Goal: Task Accomplishment & Management: Manage account settings

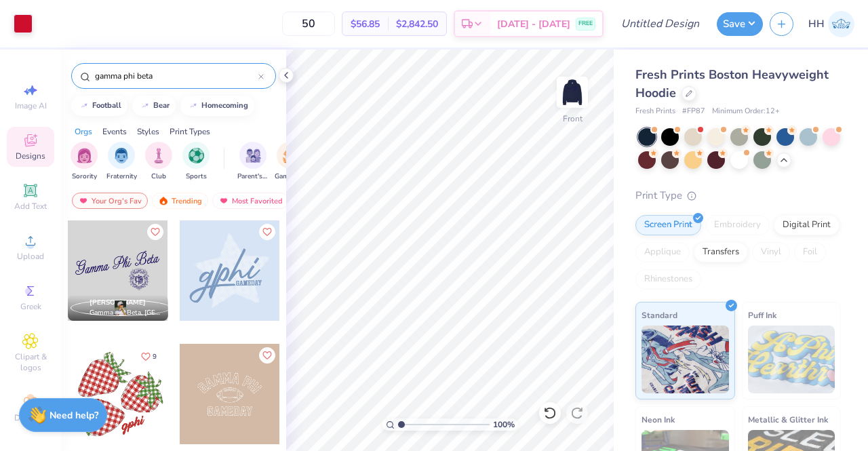
scroll to position [15, 0]
type input "5.53"
click at [582, 87] on img at bounding box center [571, 92] width 27 height 27
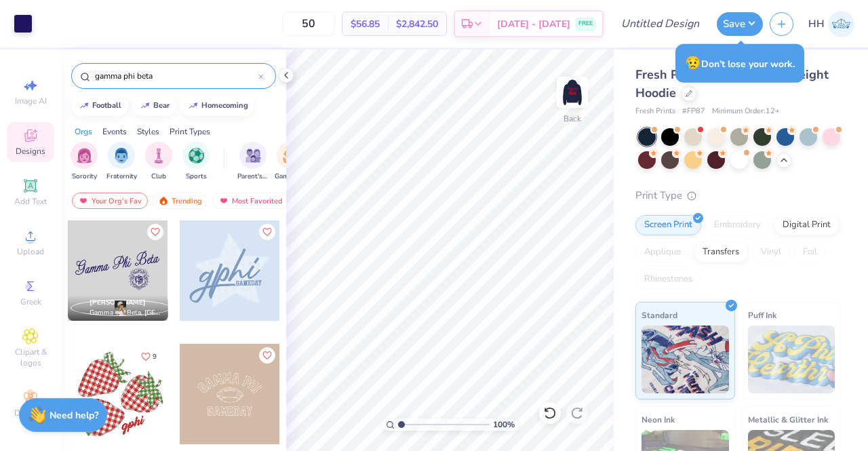
click at [748, 24] on button "Save" at bounding box center [739, 24] width 46 height 24
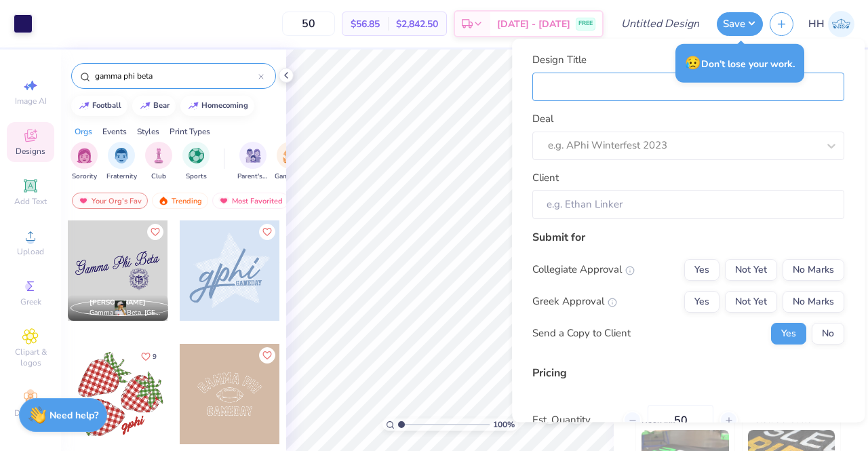
click at [565, 86] on input "Design Title" at bounding box center [688, 87] width 312 height 29
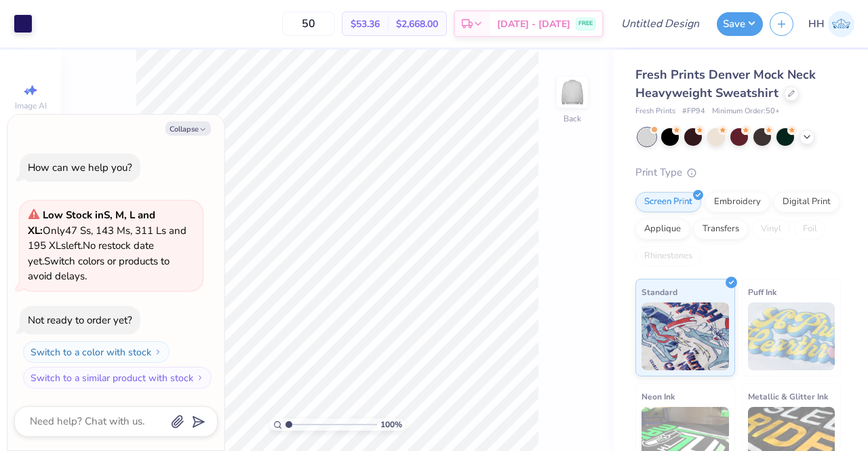
click at [185, 129] on button "Collapse" at bounding box center [187, 128] width 45 height 14
type textarea "x"
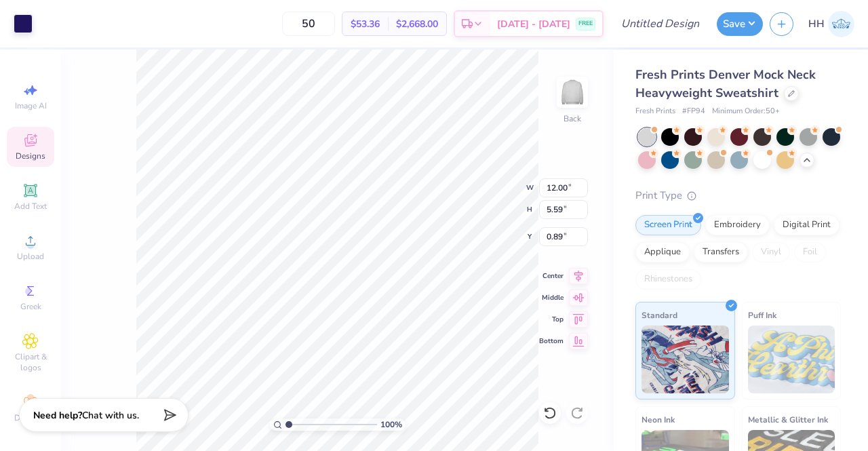
type input "0.93"
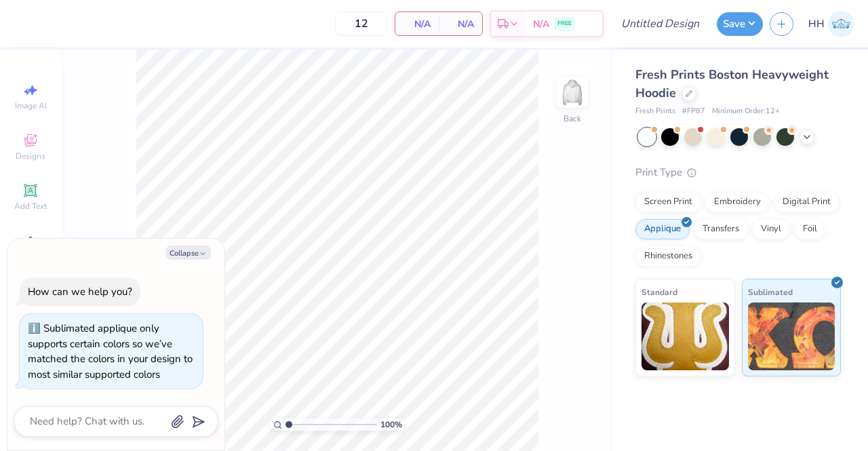
scroll to position [11, 0]
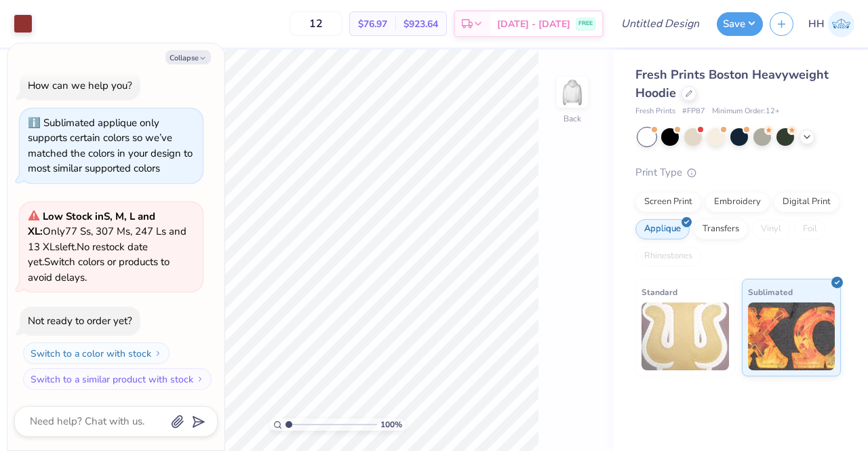
click at [675, 196] on div "Screen Print" at bounding box center [668, 202] width 66 height 20
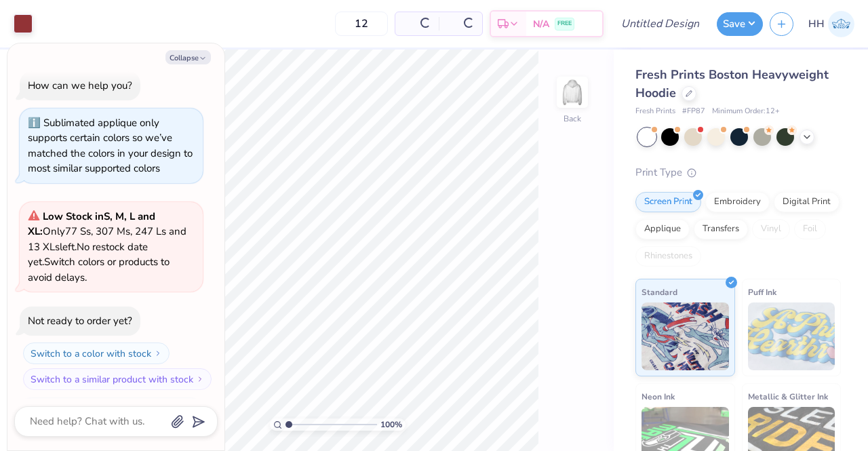
scroll to position [94, 0]
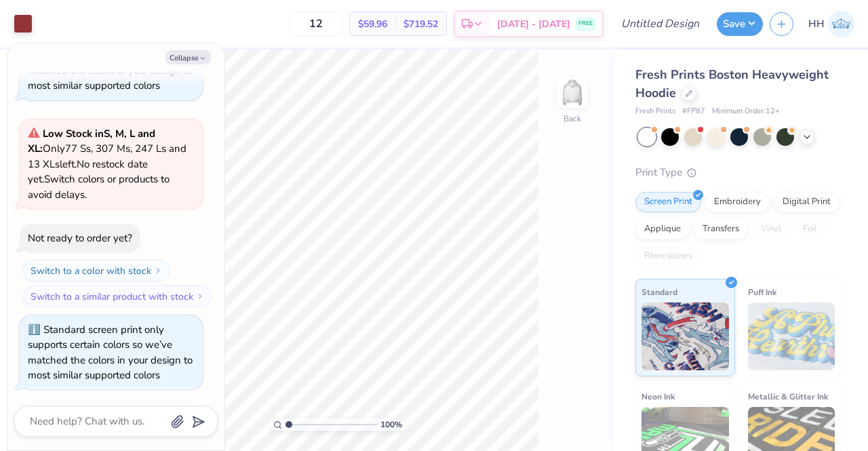
click at [689, 230] on div "Applique" at bounding box center [662, 229] width 54 height 20
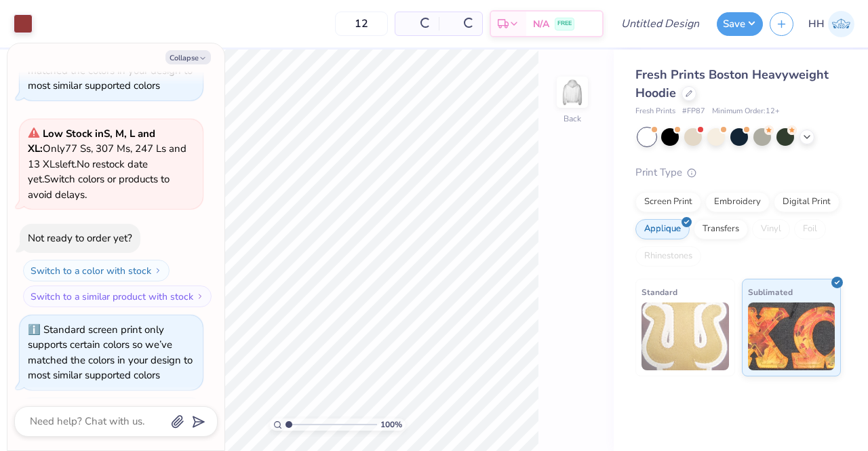
scroll to position [176, 0]
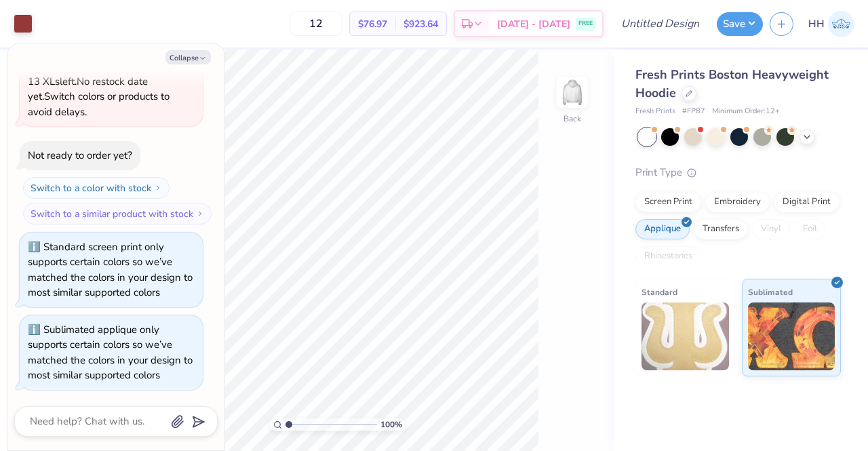
click at [678, 310] on img at bounding box center [684, 336] width 87 height 68
click at [742, 203] on div "Embroidery" at bounding box center [737, 202] width 64 height 20
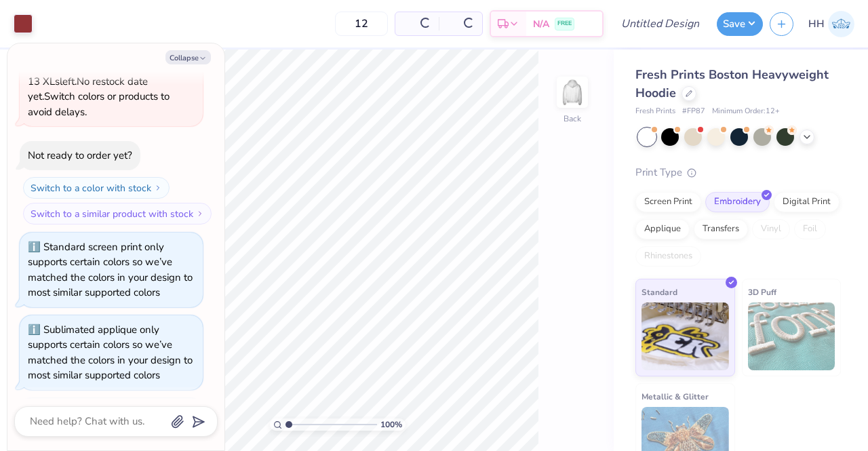
scroll to position [259, 0]
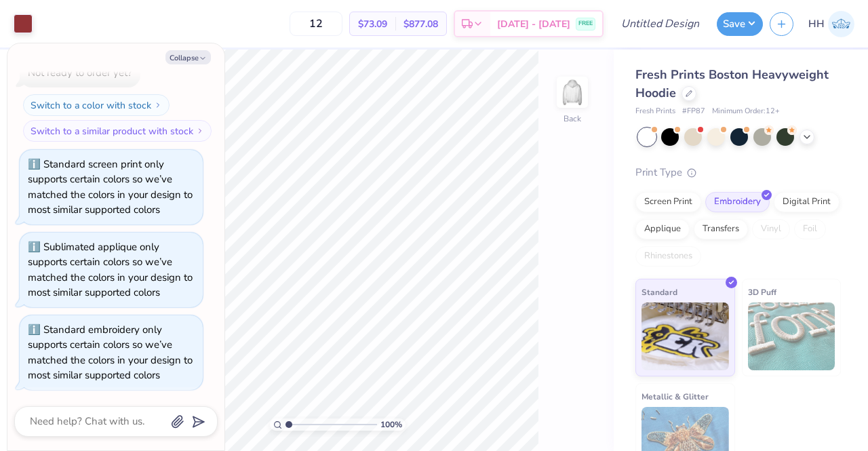
click at [568, 96] on img at bounding box center [571, 92] width 27 height 27
click at [572, 93] on img at bounding box center [571, 92] width 27 height 27
click at [192, 58] on button "Collapse" at bounding box center [187, 57] width 45 height 14
type textarea "x"
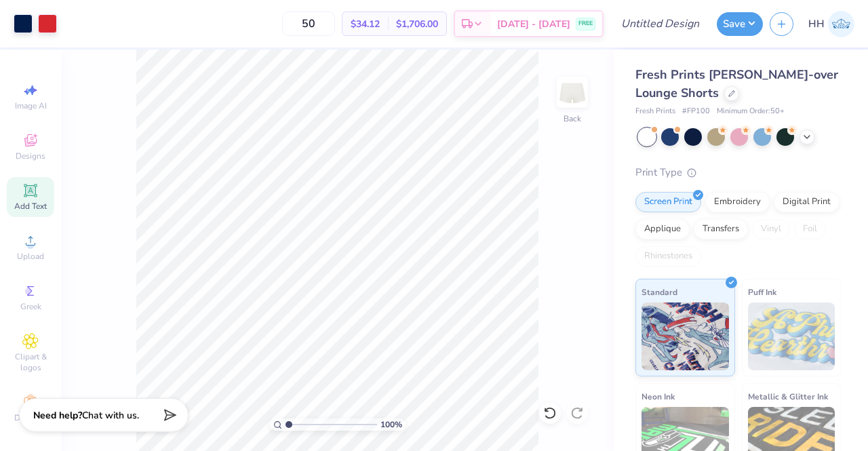
scroll to position [65, 0]
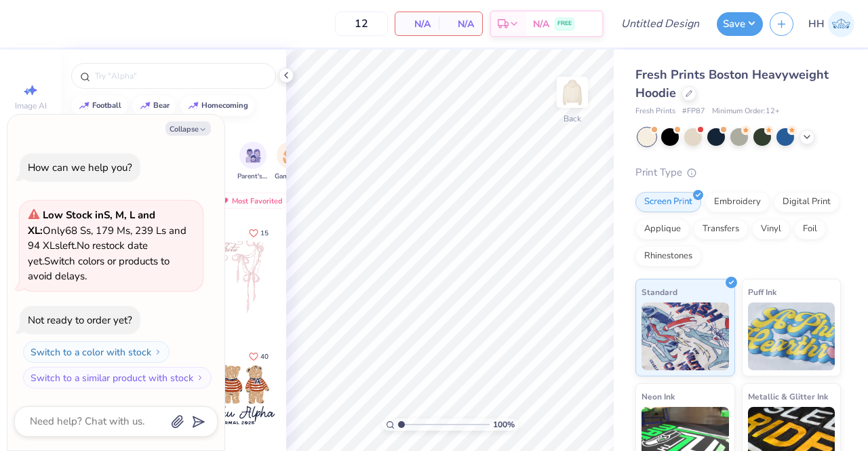
click at [197, 128] on button "Collapse" at bounding box center [187, 128] width 45 height 14
type textarea "x"
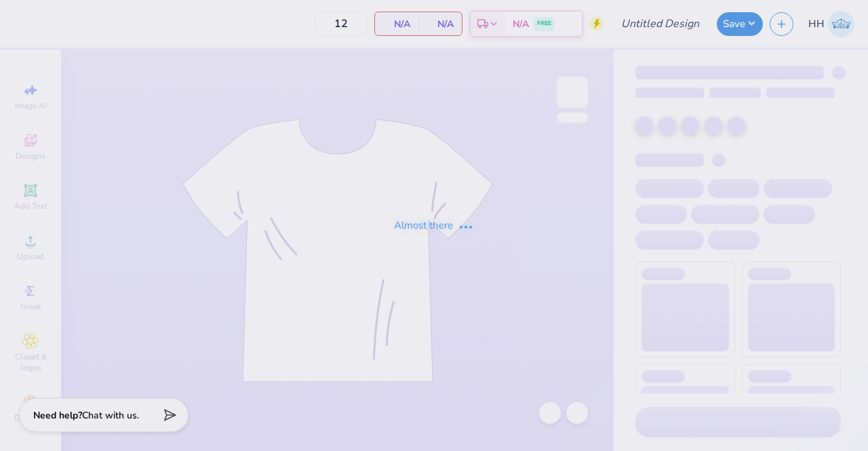
type input "50"
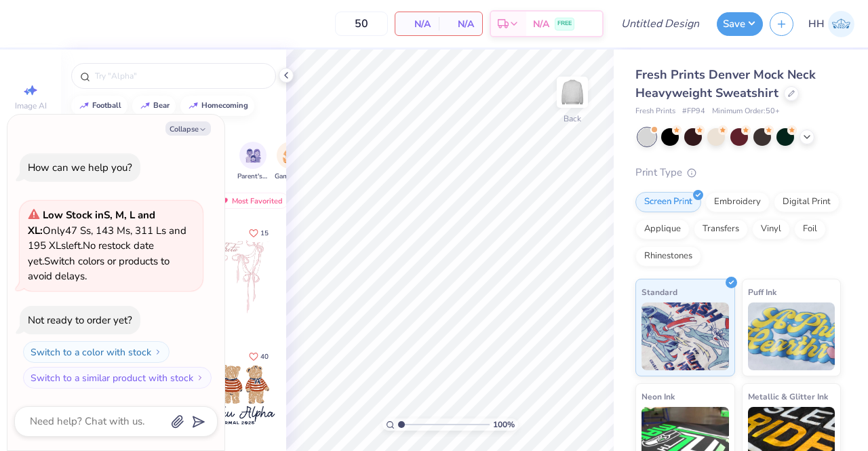
click at [190, 127] on button "Collapse" at bounding box center [187, 128] width 45 height 14
type textarea "x"
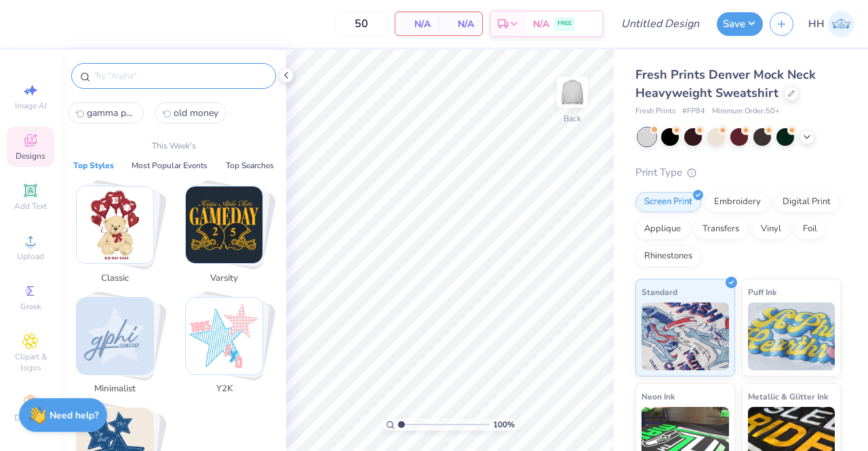
click at [138, 75] on input "text" at bounding box center [181, 76] width 174 height 14
paste input "https://www.lookbook.freshprints.com/?source=Homepage"
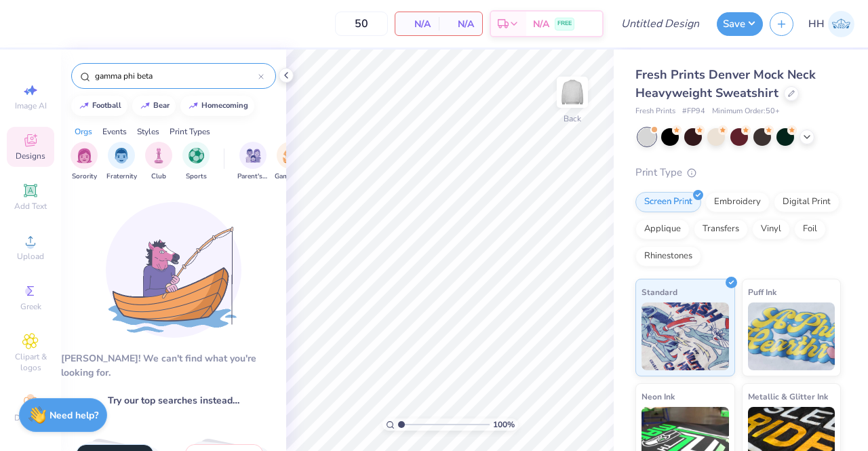
type input "gamma phi beta"
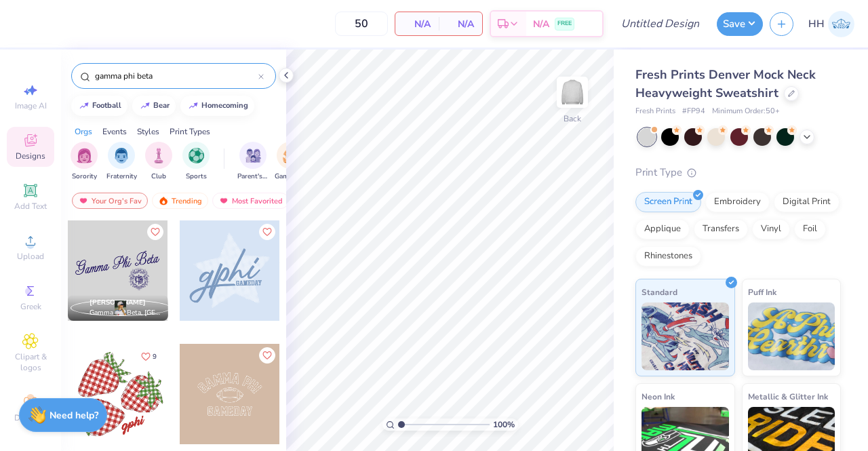
click at [119, 245] on div at bounding box center [118, 270] width 100 height 100
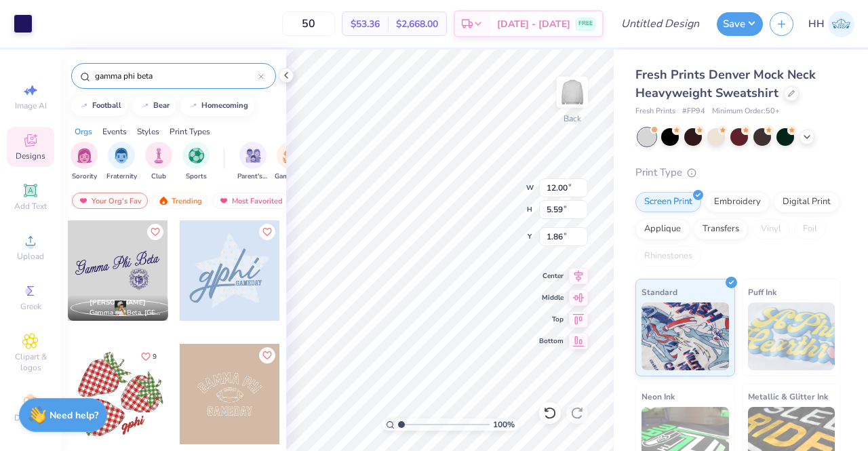
type input "0.50"
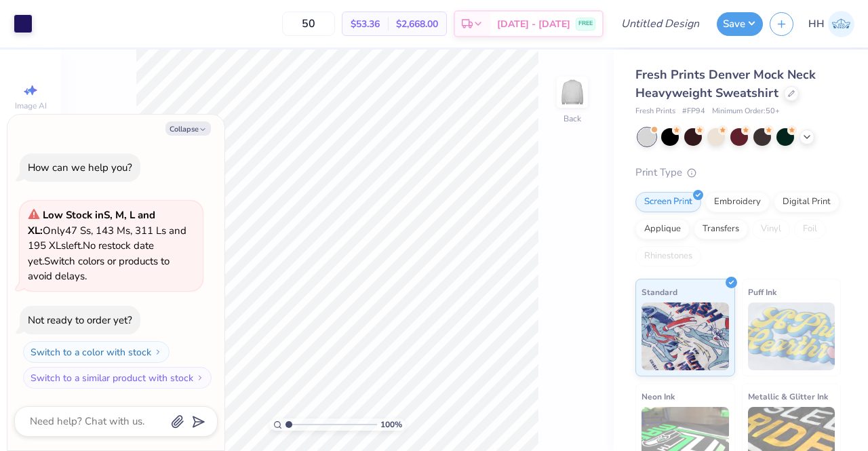
click at [194, 124] on button "Collapse" at bounding box center [187, 128] width 45 height 14
type textarea "x"
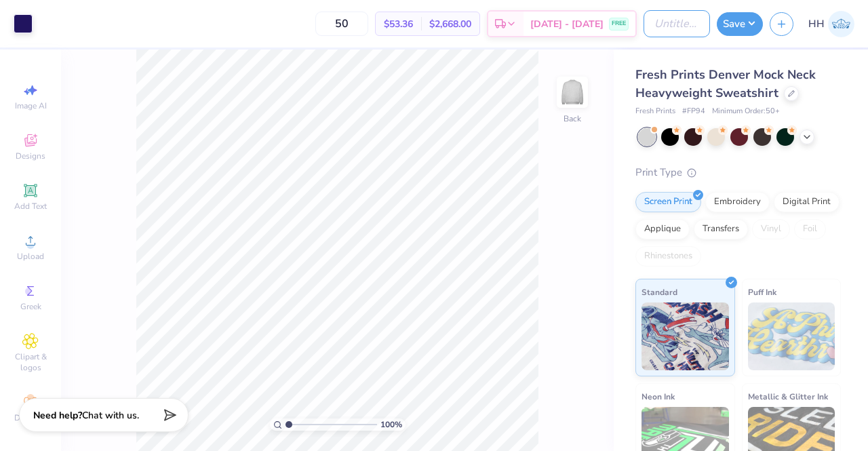
click at [668, 19] on input "Design Title" at bounding box center [676, 23] width 66 height 27
click at [752, 24] on button "Save" at bounding box center [739, 24] width 46 height 24
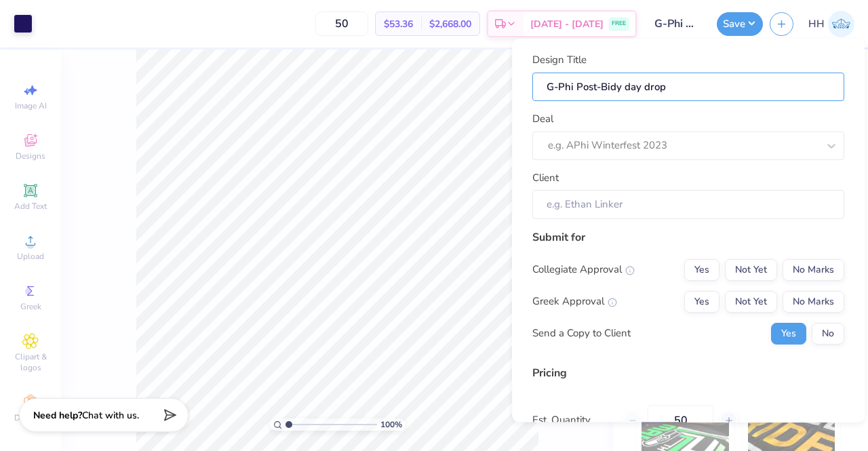
click at [619, 89] on input "G-Phi Post-Bidy day drop" at bounding box center [688, 87] width 312 height 29
type input "G-Phi Post-Bid day drop"
click at [639, 87] on input "G-Phi Post-Bid day drop" at bounding box center [688, 87] width 312 height 29
type input "G-Phi Post-Bid day mdrop"
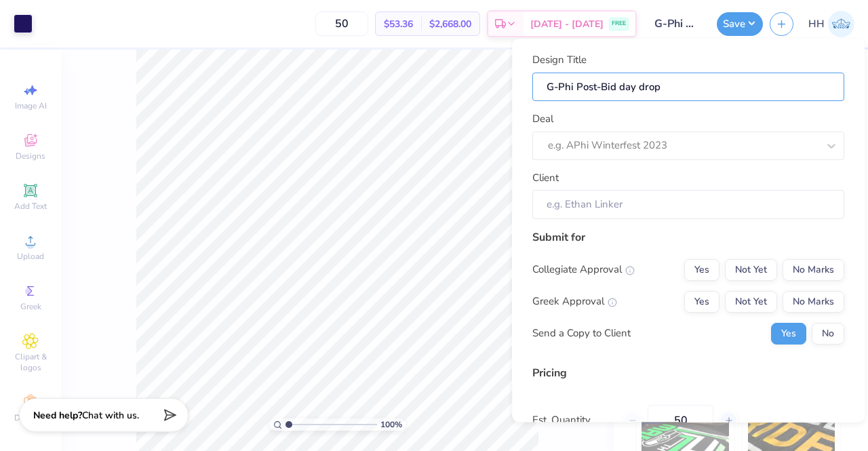
type input "G-Phi Post-Bid day mdrop"
type input "G-Phi Post-Bid day medrop"
type input "G-Phi Post-Bid day merdrop"
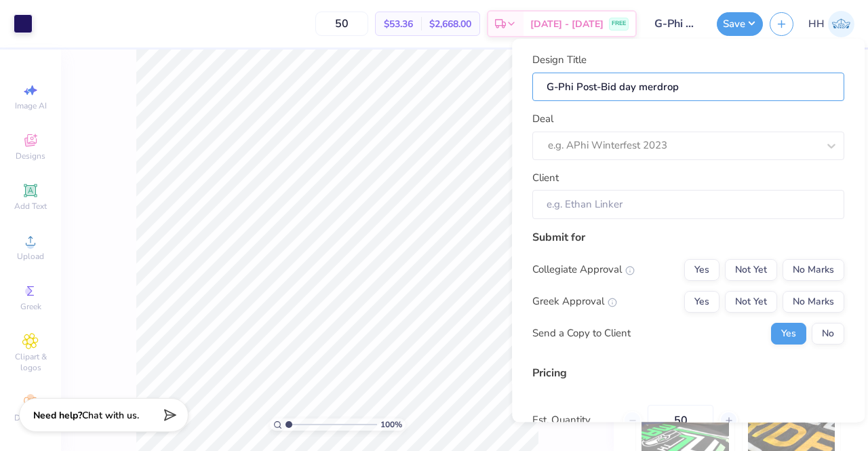
type input "G-Phi Post-Bid day mercdrop"
type input "G-Phi Post-Bid day merchdrop"
type input "G-Phi Post-Bid day merch drop"
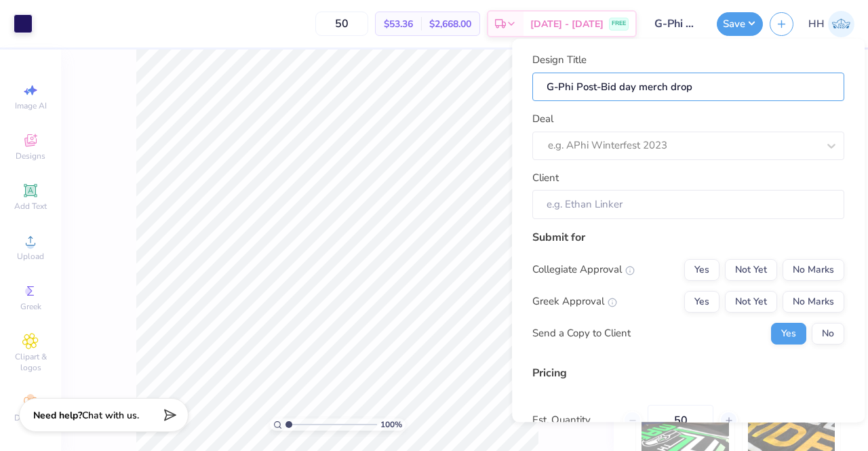
type input "G-Phi Post-Bid day merch drop"
click at [634, 134] on div "e.g. APhi Winterfest 2023" at bounding box center [688, 145] width 312 height 28
click at [819, 141] on div at bounding box center [831, 146] width 24 height 24
type input "G"
click at [621, 115] on div "Deal e.g. APhi Winterfest 2023" at bounding box center [688, 135] width 312 height 49
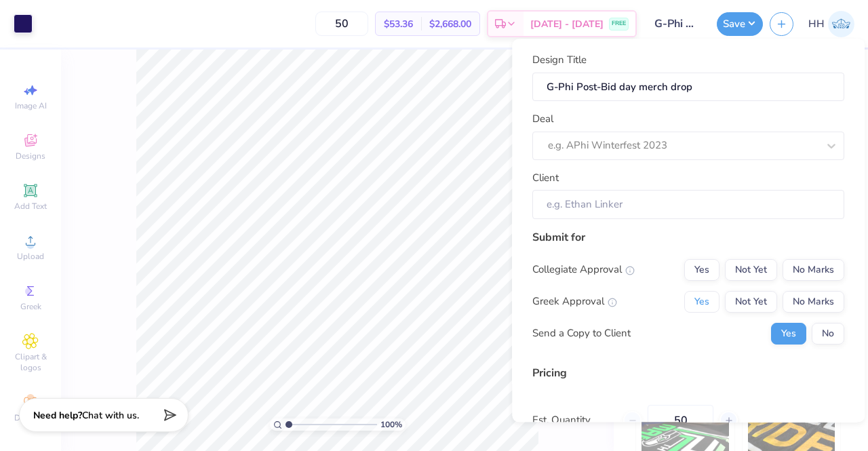
click at [687, 295] on button "Yes" at bounding box center [701, 302] width 35 height 22
click at [818, 335] on button "No" at bounding box center [827, 334] width 33 height 22
click at [828, 144] on icon at bounding box center [832, 146] width 8 height 5
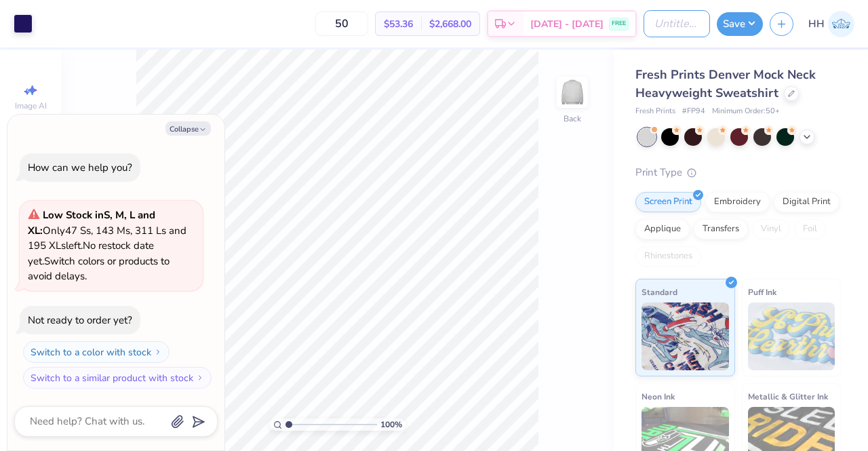
click at [672, 26] on input "Design Title" at bounding box center [676, 23] width 66 height 27
type input "G"
type textarea "x"
type input "G="
type textarea "x"
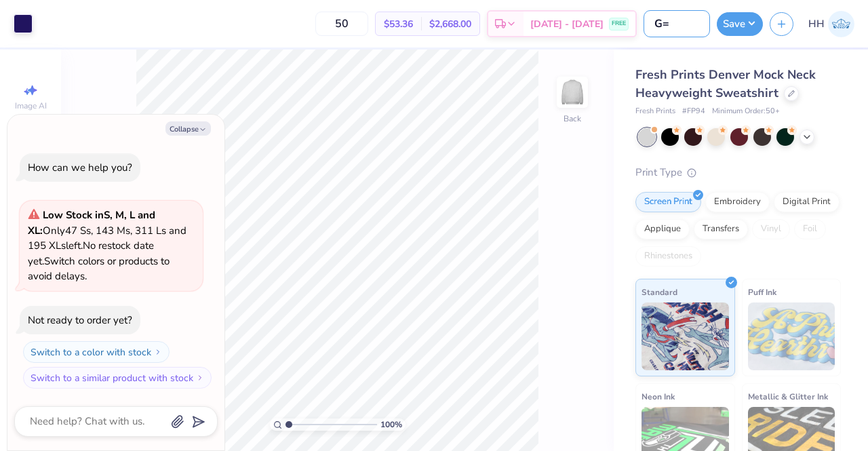
type input "G"
type textarea "x"
type input "G-"
type textarea "x"
type input "G-P"
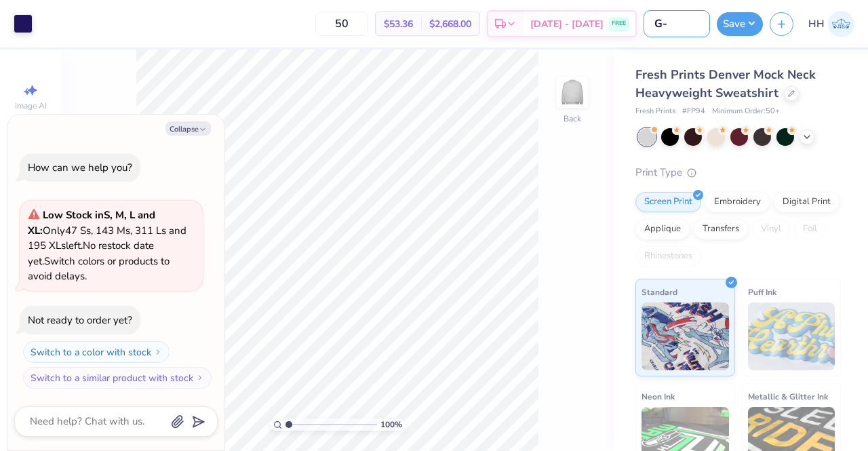
type textarea "x"
type input "G-Ph"
type textarea "x"
type input "G-Phi"
type textarea "x"
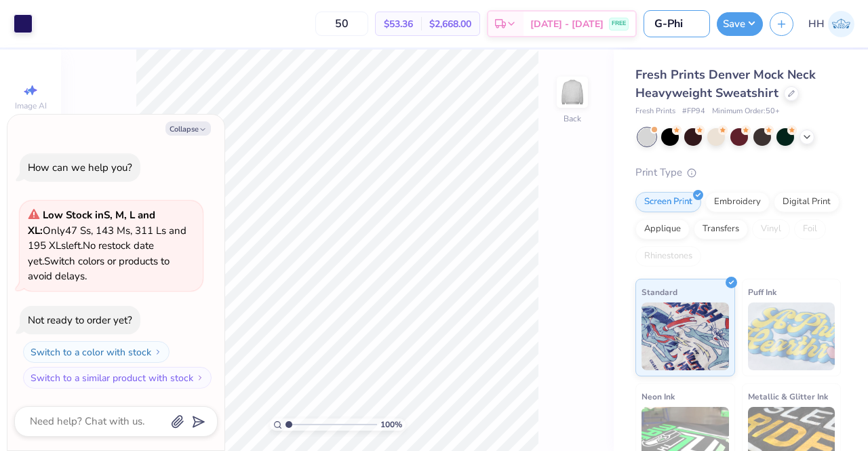
type input "G-Phi"
type textarea "x"
type input "G-Phi P"
type textarea "x"
type input "G-Phi Po"
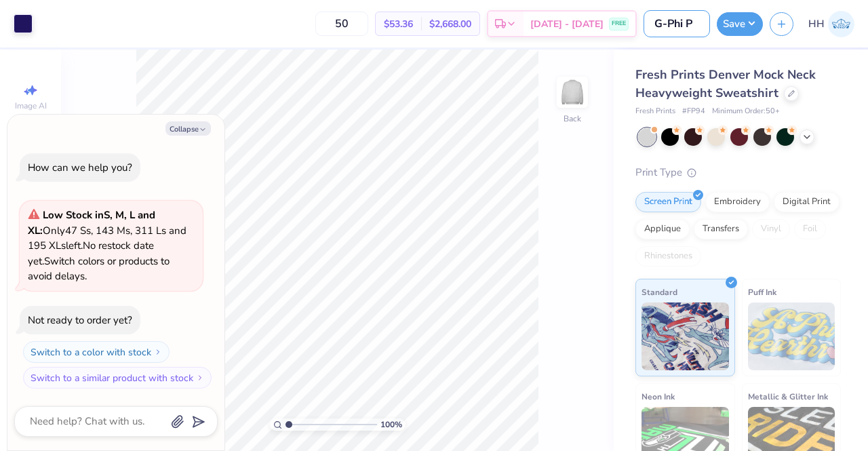
type textarea "x"
type input "G-Phi Pos"
type textarea "x"
type input "G-Phi Post"
type textarea "x"
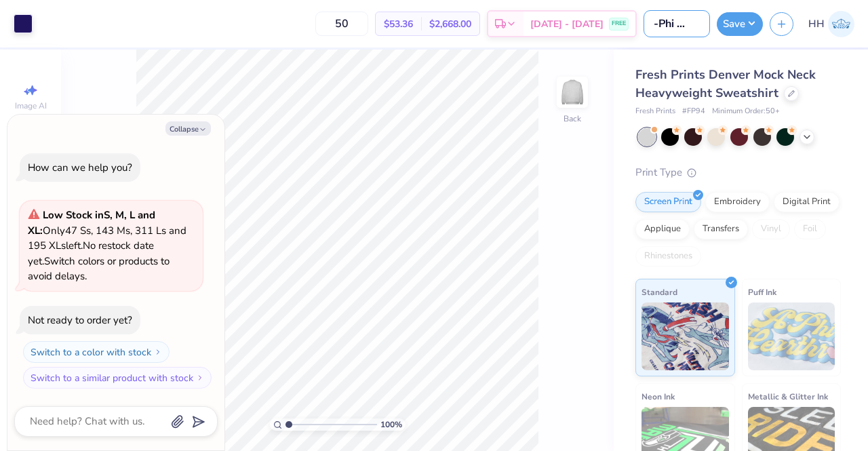
type input "G-Phi Post"
type textarea "x"
type input "G-Phi Post B"
type textarea "x"
type input "G-Phi Post Bi"
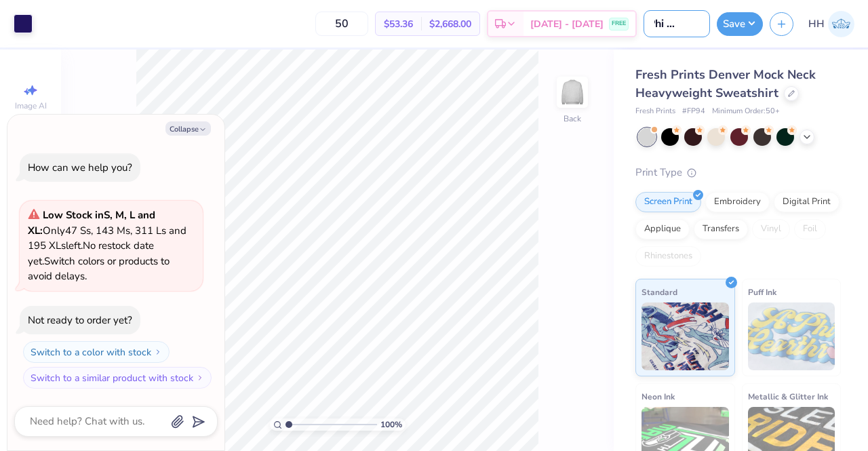
type textarea "x"
type input "G-Phi Post Bid"
type textarea "x"
type input "G-Phi Post Bid"
type textarea "x"
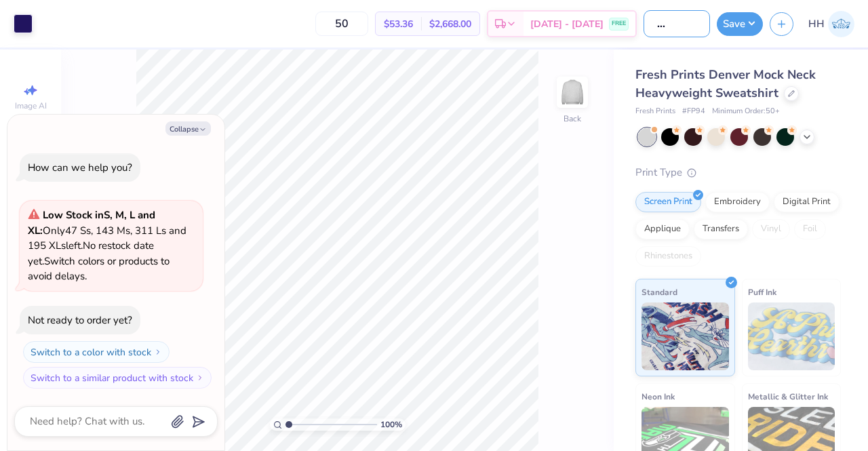
type input "G-Phi Post Bid d"
type textarea "x"
type input "G-Phi Post Bid da"
type textarea "x"
type input "G-Phi Post Bid day"
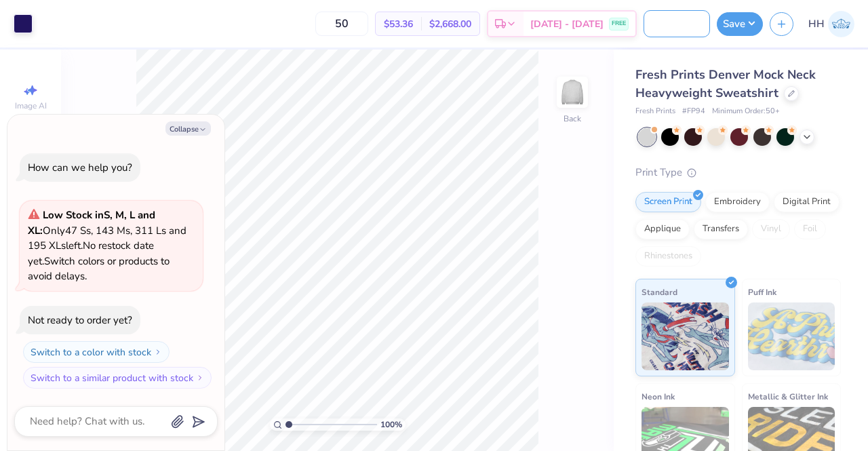
type textarea "x"
type input "G-Phi Post Bid day"
type textarea "x"
type input "G-Phi Post Bid day m"
type textarea "x"
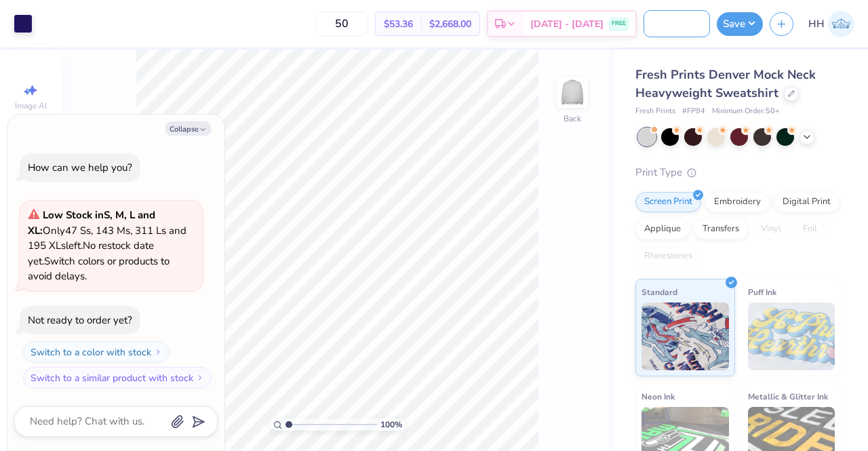
type input "G-Phi Post Bid day me"
type textarea "x"
type input "G-Phi Post Bid day mer"
type textarea "x"
type input "G-Phi Post Bid day merc"
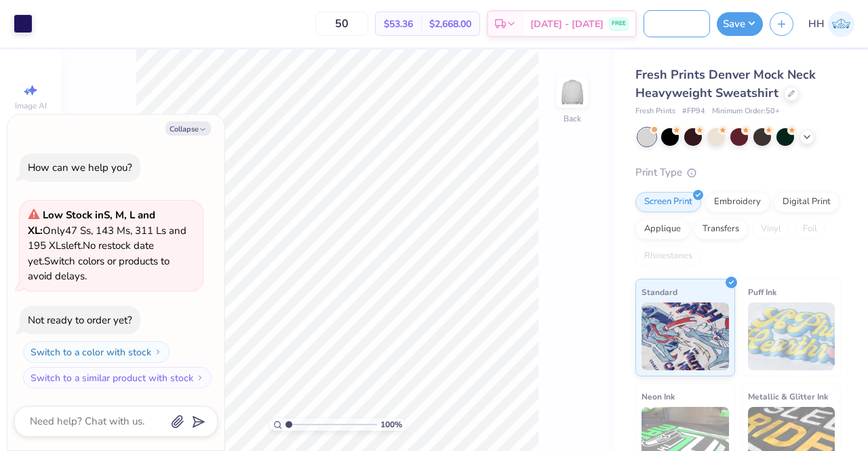
type textarea "x"
type input "G-Phi Post Bid day merch"
type textarea "x"
type input "G-Phi Post Bid day merch"
type textarea "x"
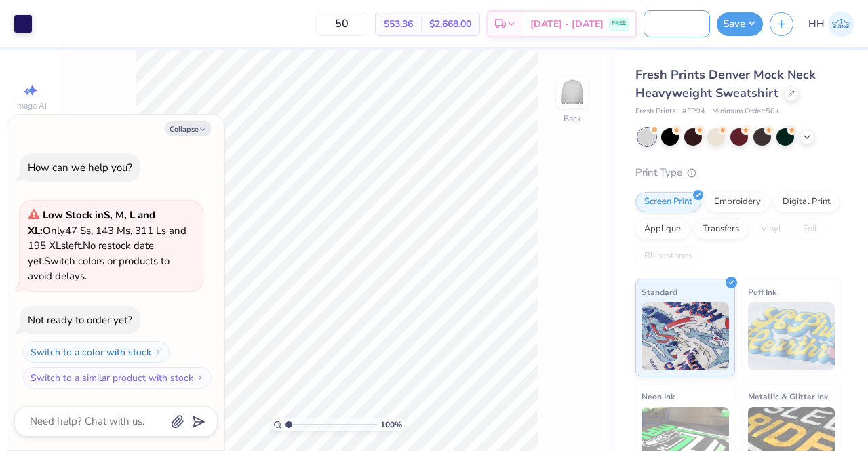
type input "G-Phi Post Bid day merch d"
type textarea "x"
type input "G-Phi Post Bid day merch dr"
type textarea "x"
type input "G-Phi Post Bid day merch dro"
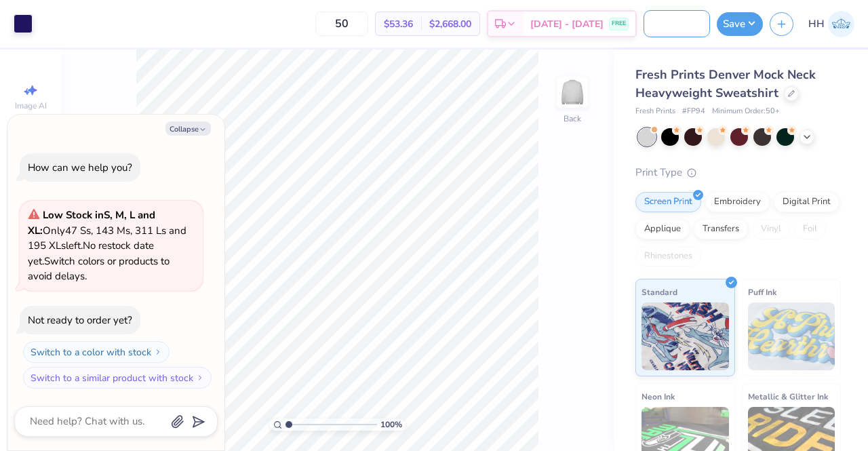
type textarea "x"
type input "G-Phi Post Bid day merch drop"
type textarea "x"
type input "G-Phi Post Bid day merch drop"
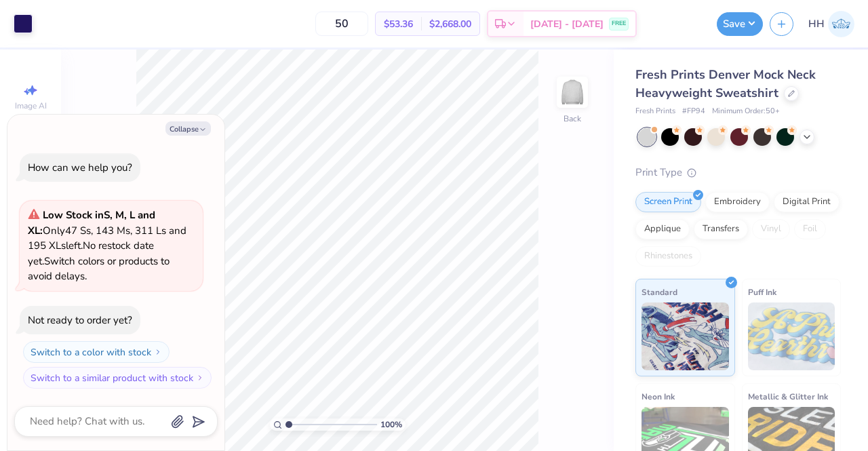
scroll to position [0, 0]
click at [739, 24] on button "Save" at bounding box center [739, 24] width 46 height 24
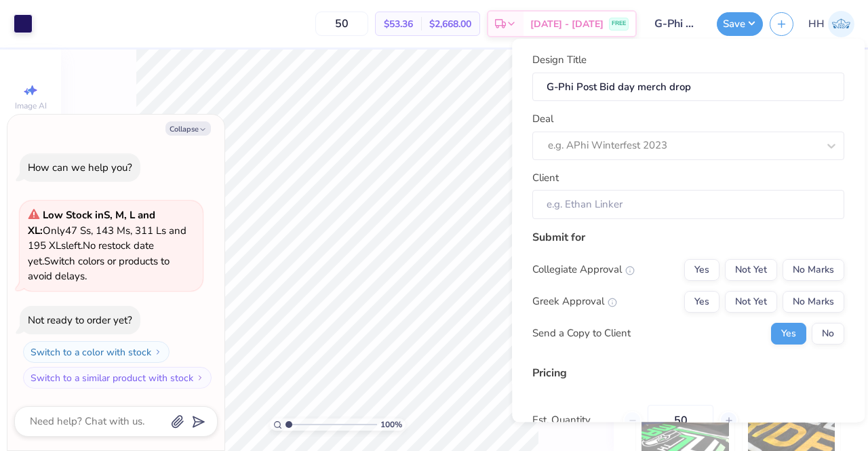
click at [653, 152] on div at bounding box center [683, 146] width 270 height 18
click at [559, 213] on input "Client" at bounding box center [688, 204] width 312 height 29
click at [812, 326] on button "No" at bounding box center [827, 334] width 33 height 22
click at [699, 300] on button "Yes" at bounding box center [701, 302] width 35 height 22
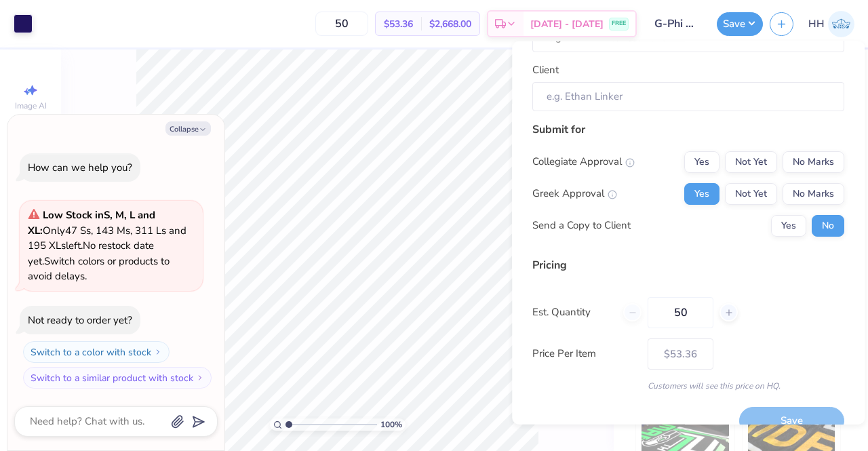
scroll to position [132, 0]
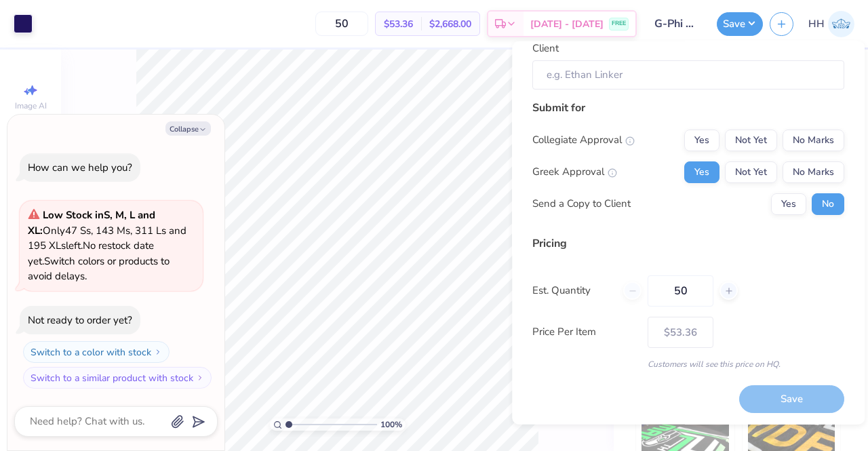
click at [748, 338] on div "Price Per Item $53.36" at bounding box center [688, 331] width 312 height 31
click at [783, 399] on div "Save" at bounding box center [791, 399] width 105 height 28
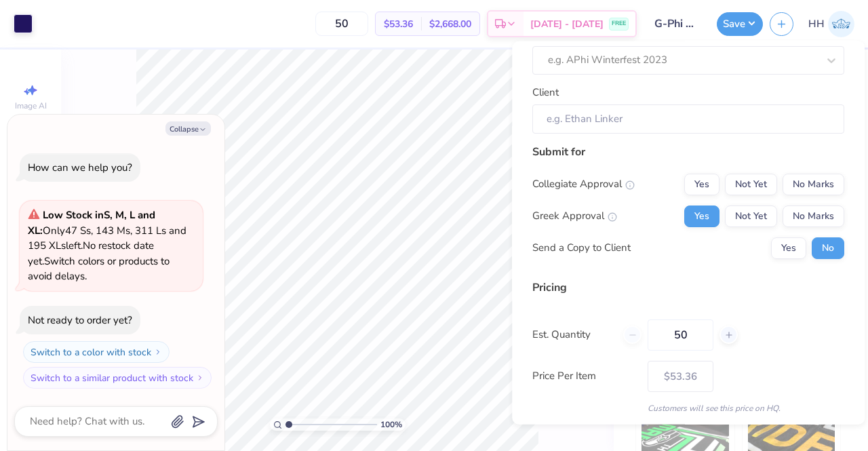
scroll to position [0, 0]
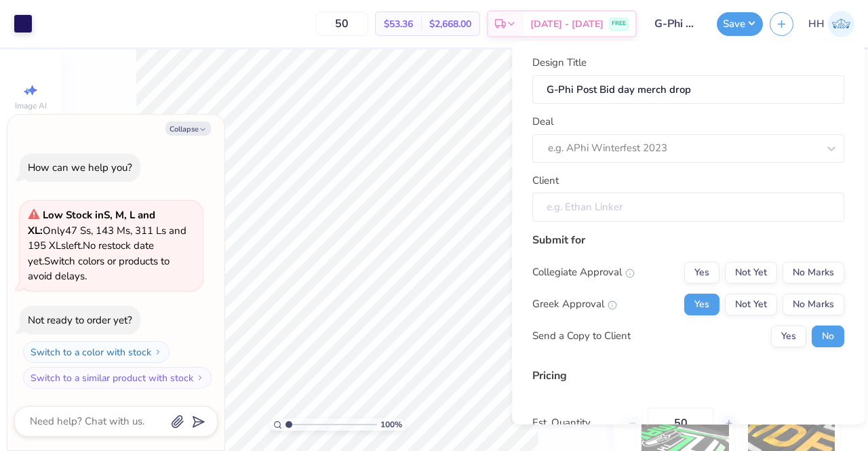
click at [568, 209] on input "Client" at bounding box center [688, 206] width 312 height 29
click at [567, 209] on input "Client" at bounding box center [688, 206] width 312 height 29
click at [195, 127] on button "Collapse" at bounding box center [187, 128] width 45 height 14
type textarea "x"
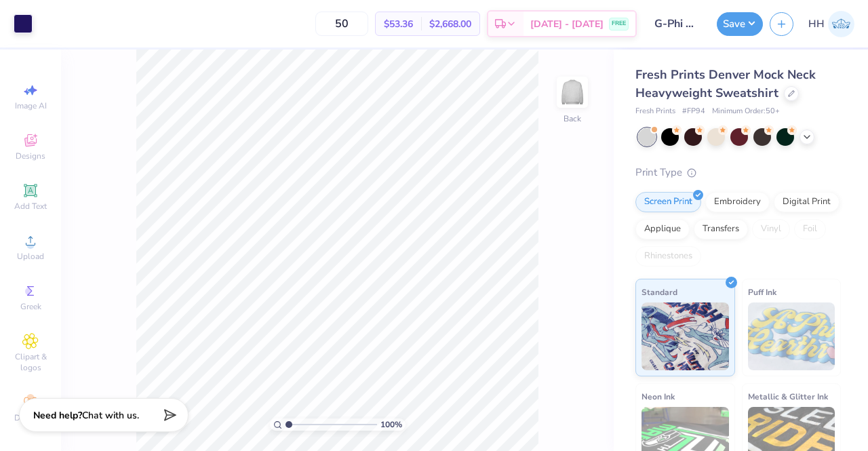
click at [751, 22] on button "Save" at bounding box center [739, 24] width 46 height 24
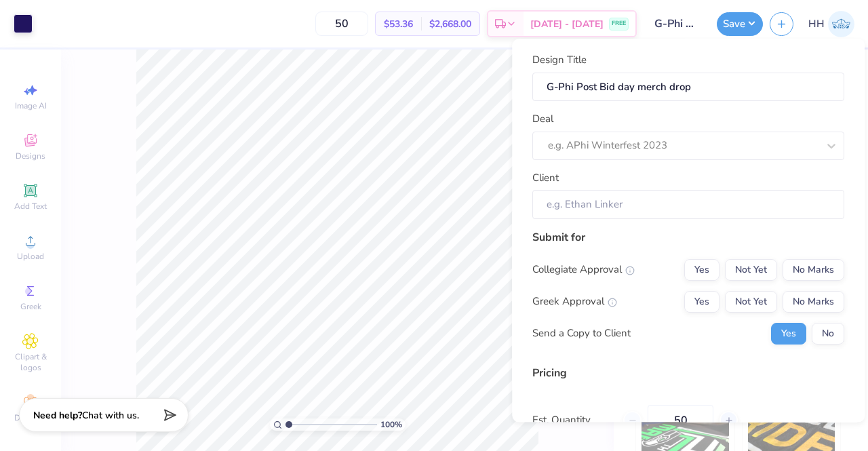
click at [629, 142] on div at bounding box center [683, 146] width 270 height 18
click at [572, 180] on div "Gphi - [PERSON_NAME]" at bounding box center [687, 182] width 301 height 22
type input "Makenzee Smith"
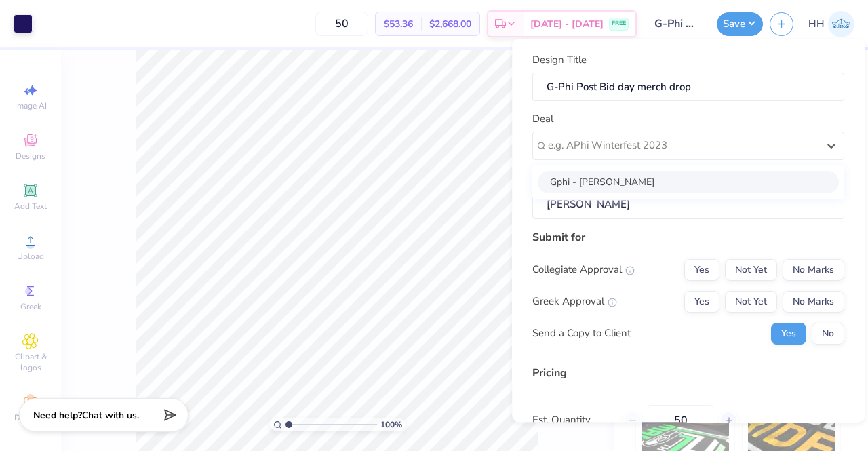
type input "$63.28"
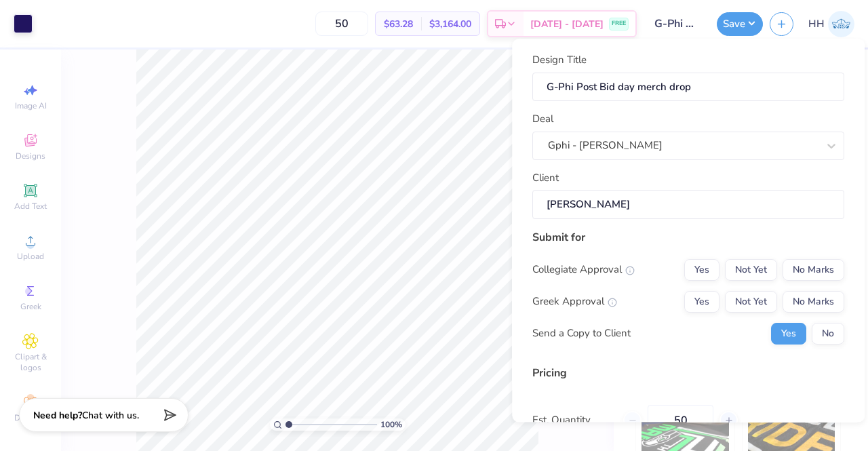
click at [714, 146] on div "Gphi - [PERSON_NAME]" at bounding box center [682, 146] width 272 height 21
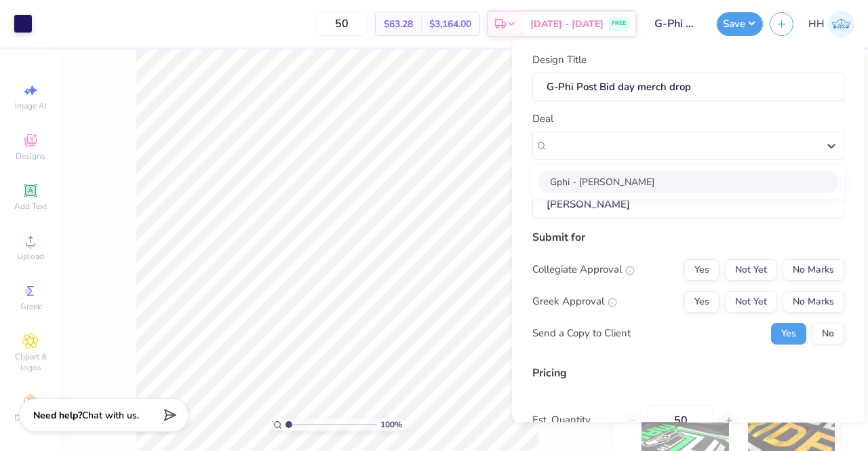
click at [755, 114] on div "Deal option Gphi - Makenzee Smith selected, 1 of 1. 1 result available. Use Up …" at bounding box center [688, 135] width 312 height 49
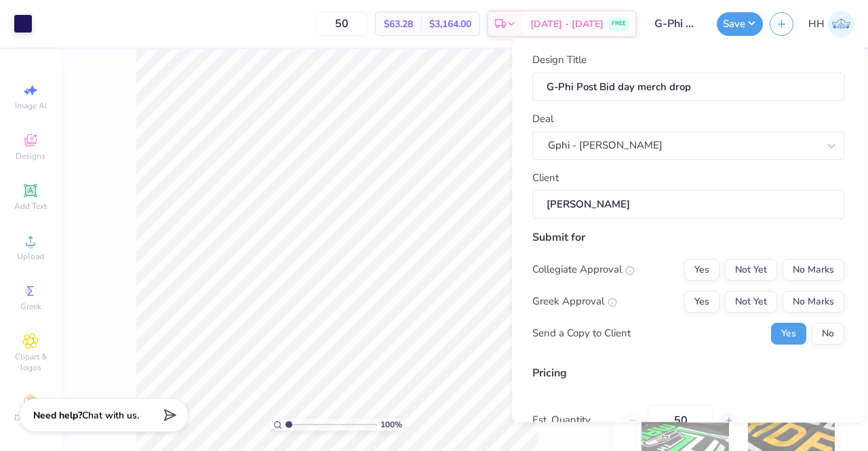
click at [620, 205] on input "Makenzee Smith" at bounding box center [688, 204] width 312 height 29
click at [495, 208] on body "Art colors 50 $63.28 Per Item $3,164.00 Total Est. Delivery Sep 9 - 12 FREE Des…" at bounding box center [434, 225] width 868 height 451
click at [672, 144] on div "Gphi - Makenzee Smith" at bounding box center [682, 146] width 272 height 21
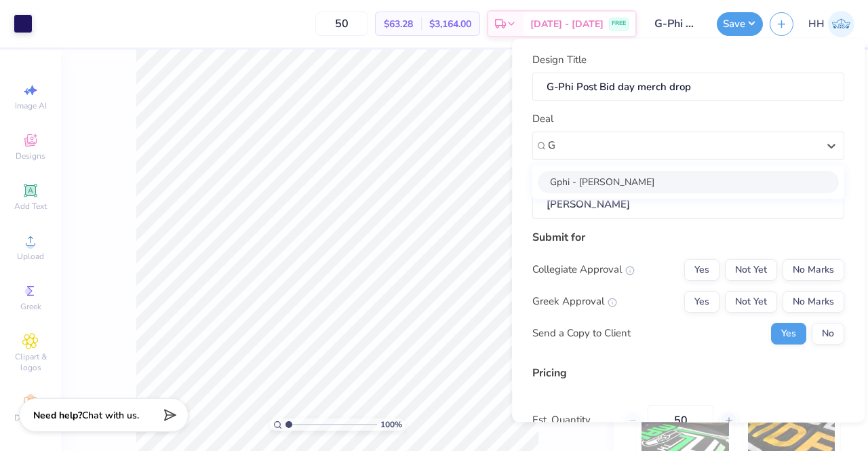
type input "G"
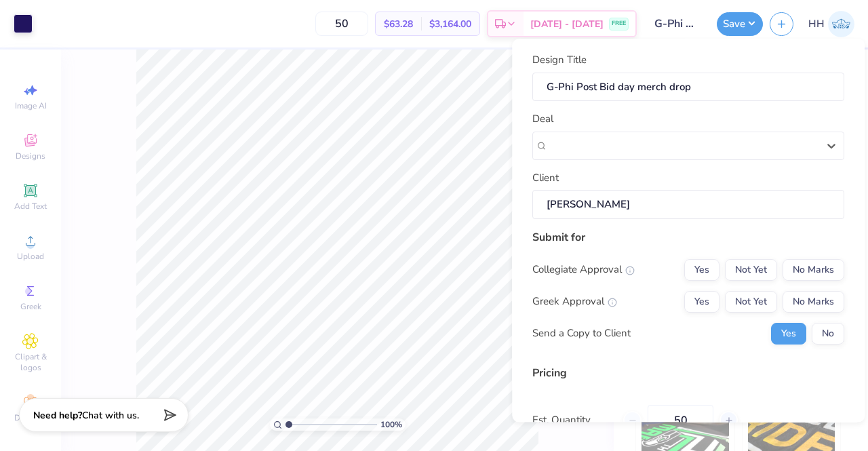
click at [636, 138] on div "Gphi - Makenzee Smith" at bounding box center [683, 146] width 270 height 16
click at [613, 150] on div "Gphi - Makenzee Smith" at bounding box center [683, 146] width 270 height 16
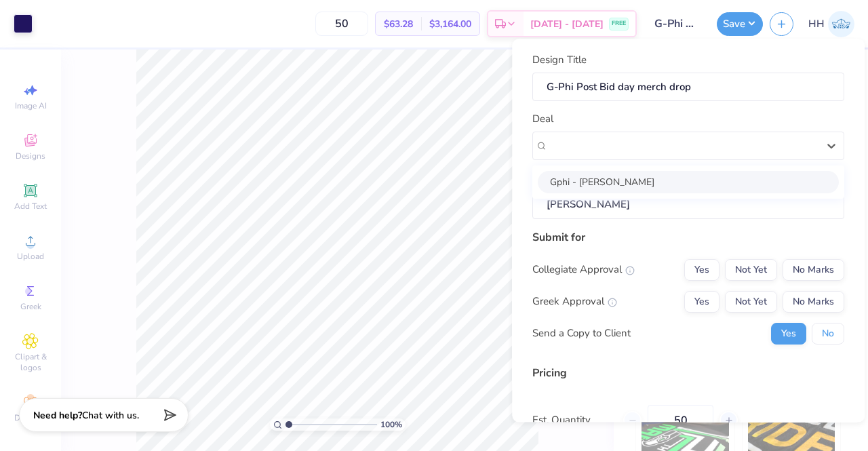
click at [814, 338] on button "No" at bounding box center [827, 334] width 33 height 22
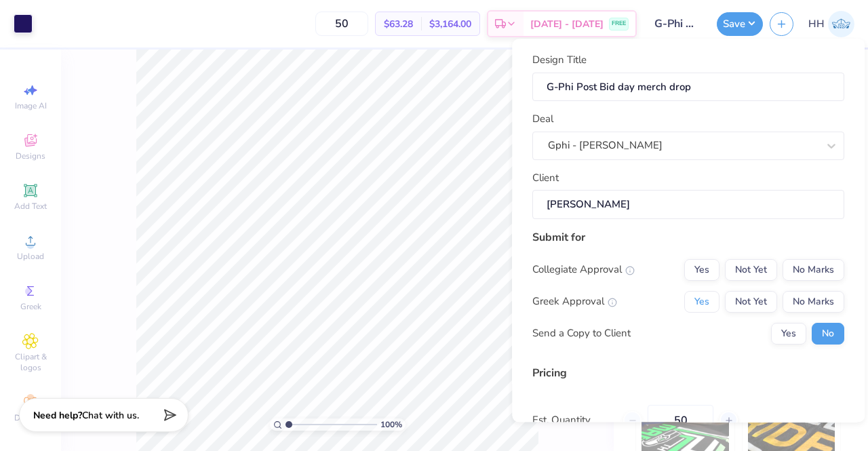
click at [707, 302] on button "Yes" at bounding box center [701, 302] width 35 height 22
click at [788, 266] on button "No Marks" at bounding box center [813, 270] width 62 height 22
type input "$63.28"
click at [649, 196] on input "Makenzee Smith" at bounding box center [688, 204] width 312 height 29
drag, startPoint x: 649, startPoint y: 196, endPoint x: 530, endPoint y: 209, distance: 120.0
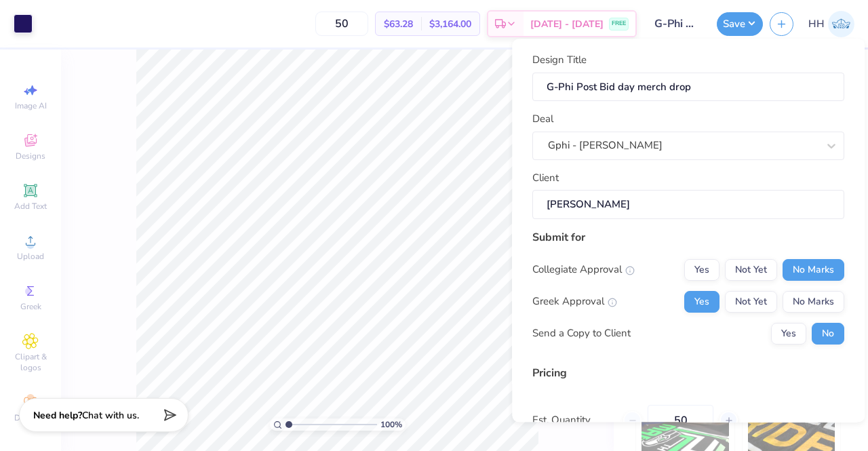
click at [530, 209] on div "Design Title G-Phi Post Bid day merch drop Deal Gphi - Makenzee Smith Client Ma…" at bounding box center [688, 230] width 352 height 383
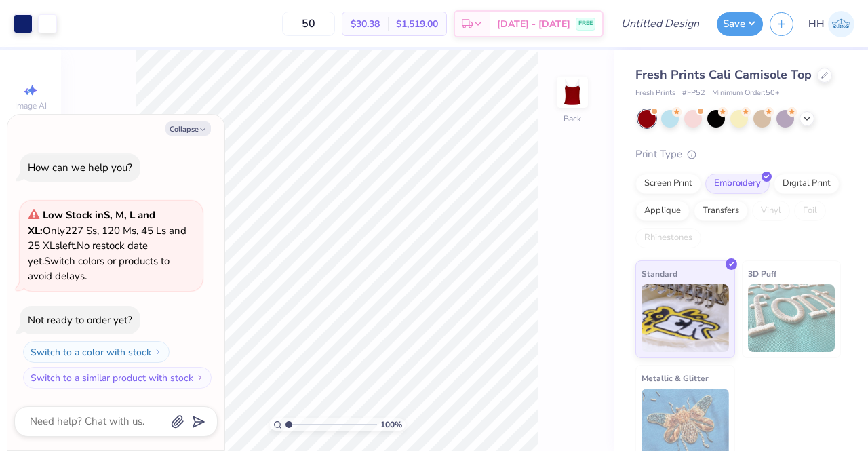
click at [202, 126] on icon "button" at bounding box center [203, 129] width 8 height 8
type textarea "x"
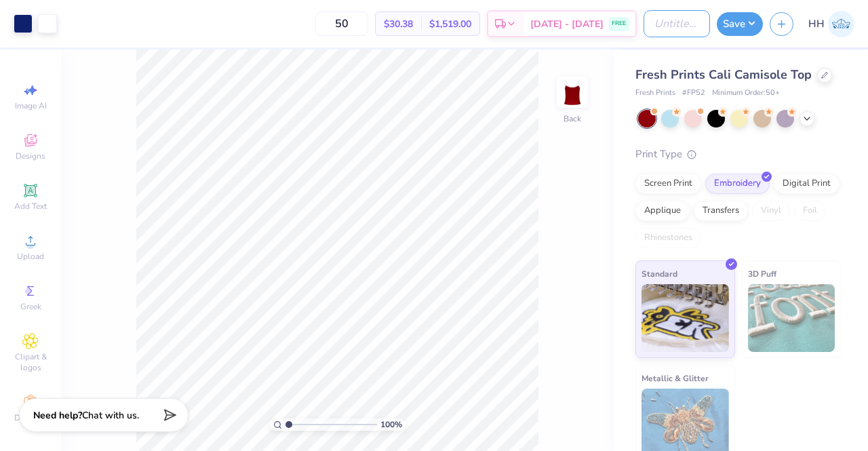
click at [663, 24] on input "Design Title" at bounding box center [676, 23] width 66 height 27
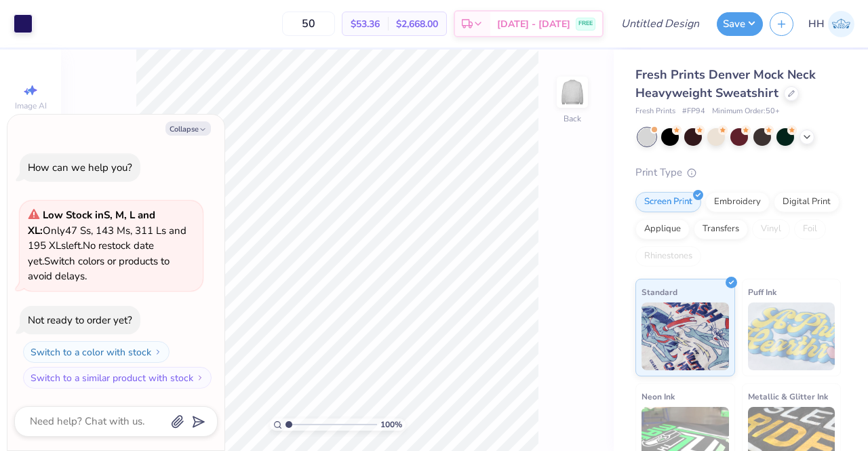
type textarea "x"
click at [678, 25] on input "Design Title" at bounding box center [676, 23] width 66 height 27
type input "G"
type textarea "x"
type input "G-"
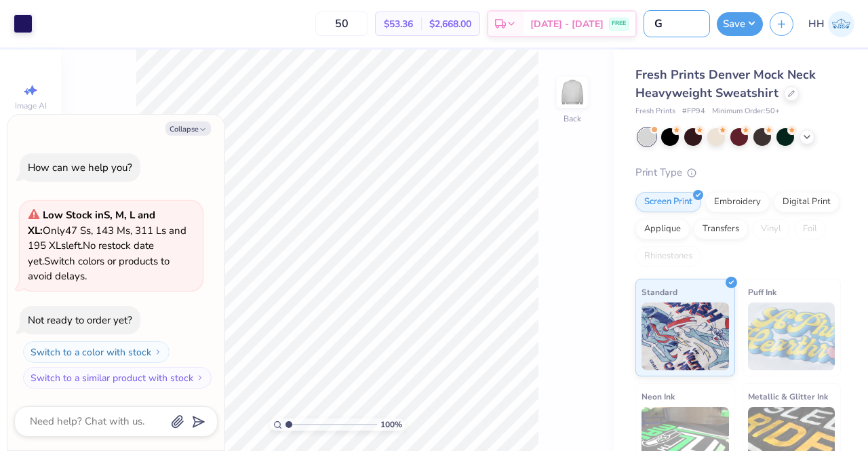
type textarea "x"
type input "G-P"
type textarea "x"
type input "G-Ph"
type textarea "x"
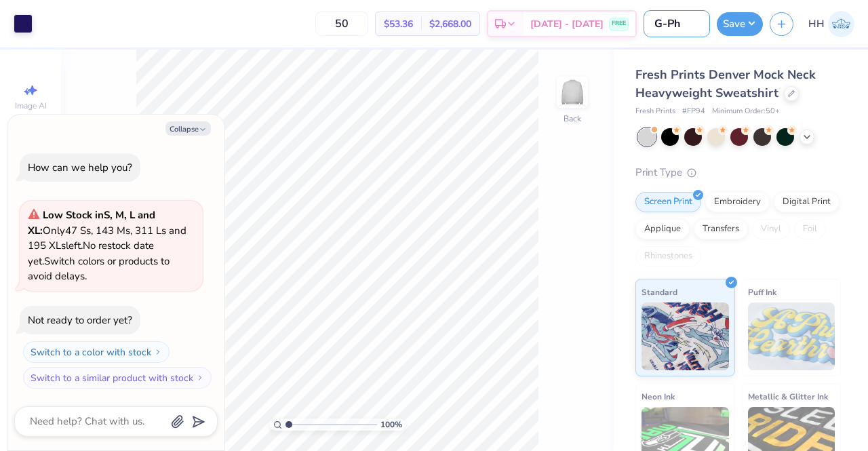
type input "G-Phi"
type textarea "x"
type input "G-Phi"
type textarea "x"
type input "G-Phi B"
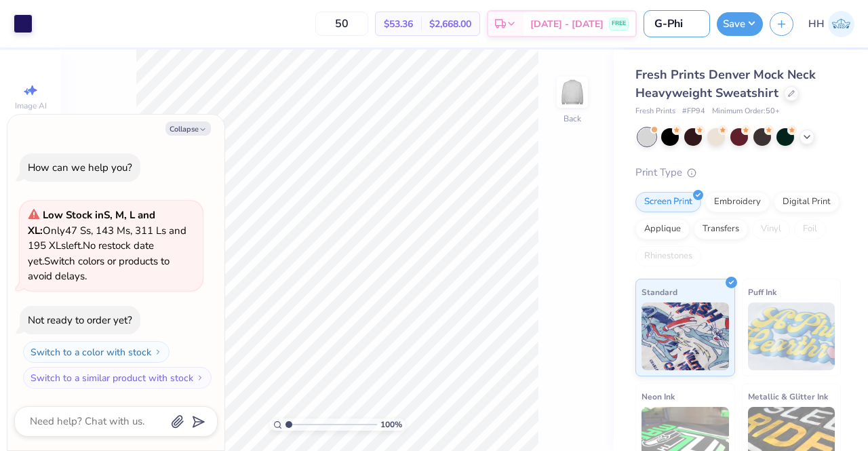
type textarea "x"
type input "G-Phi"
type textarea "x"
type input "G-Phi P"
type textarea "x"
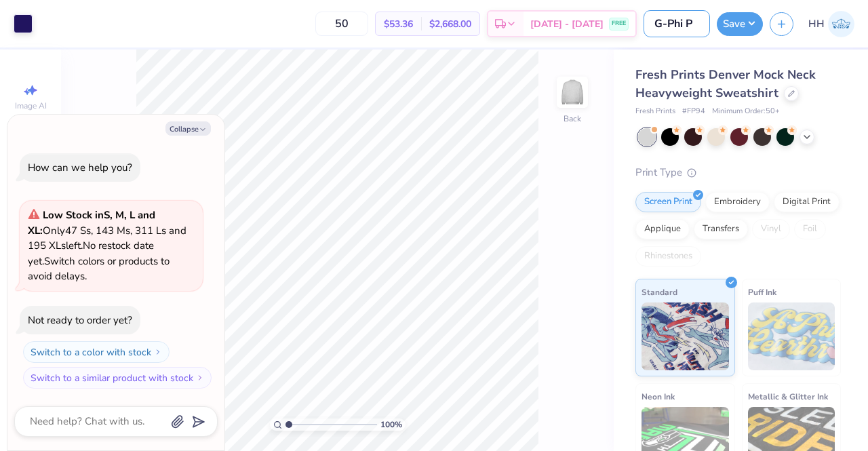
type input "G-Phi Po"
type textarea "x"
type input "G-Phi Pos"
type textarea "x"
type input "G-Phi Post"
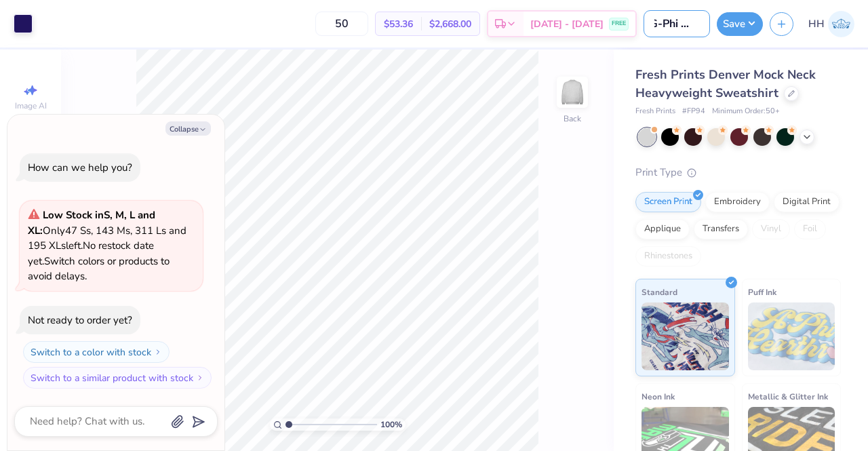
type textarea "x"
type input "G-Phi Post"
type textarea "x"
type input "G-Phi Post b"
type textarea "x"
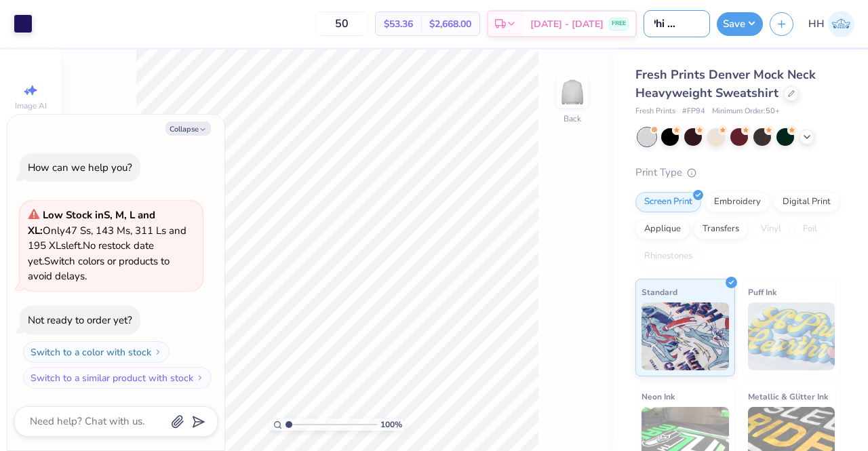
type input "G-Phi Post bi"
type textarea "x"
type input "G-Phi Post bid"
type textarea "x"
type input "G-Phi Post bid"
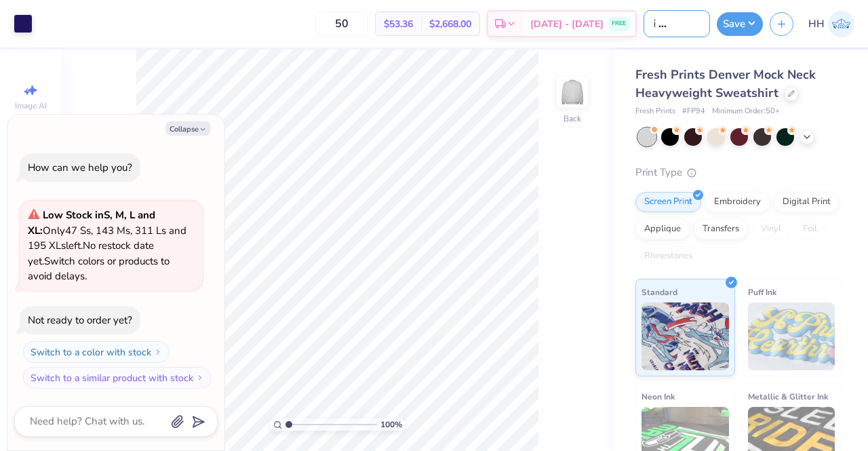
type textarea "x"
type input "G-Phi Post bid d"
type textarea "x"
type input "G-Phi Post bid da"
type textarea "x"
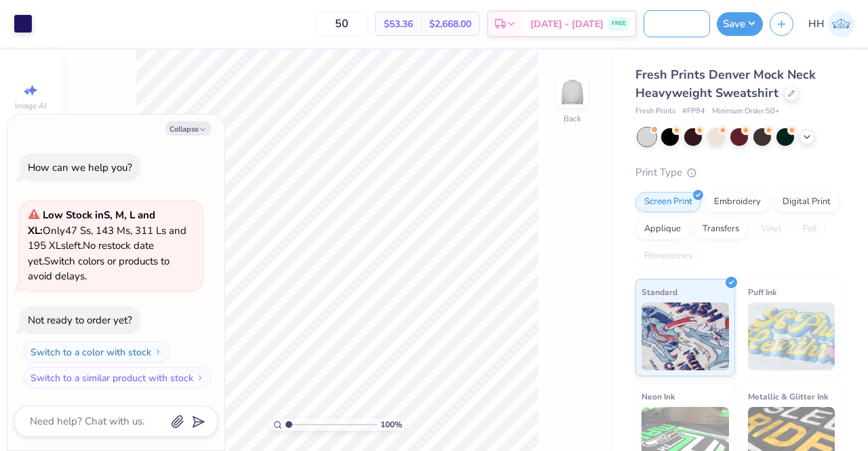
type input "G-Phi Post bid day"
type textarea "x"
type input "G-Phi Post bid day"
type textarea "x"
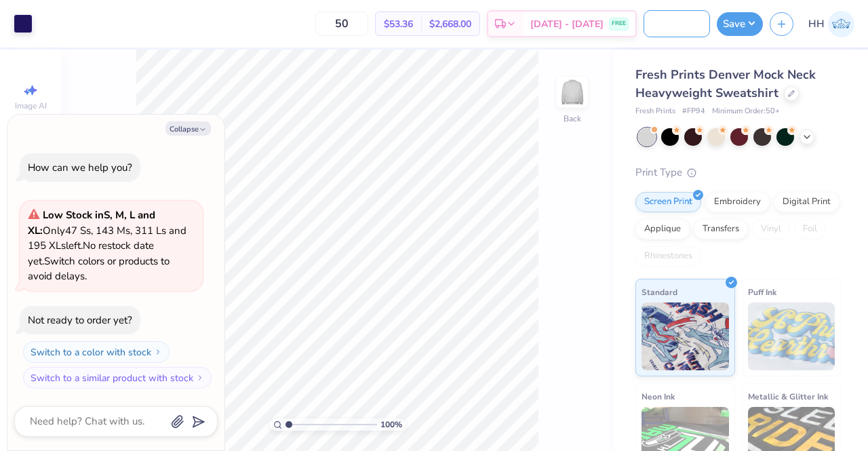
type input "G-Phi Post bid day m"
type textarea "x"
type input "G-Phi Post bid day mo"
type textarea "x"
type input "G-Phi Post bid day m"
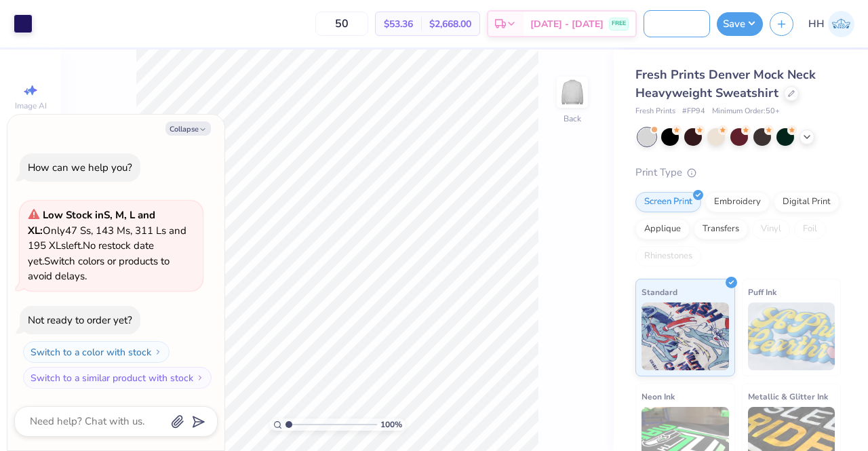
type textarea "x"
type input "G-Phi Post bid day"
type textarea "x"
type input "G-Phi Post bid day h"
type textarea "x"
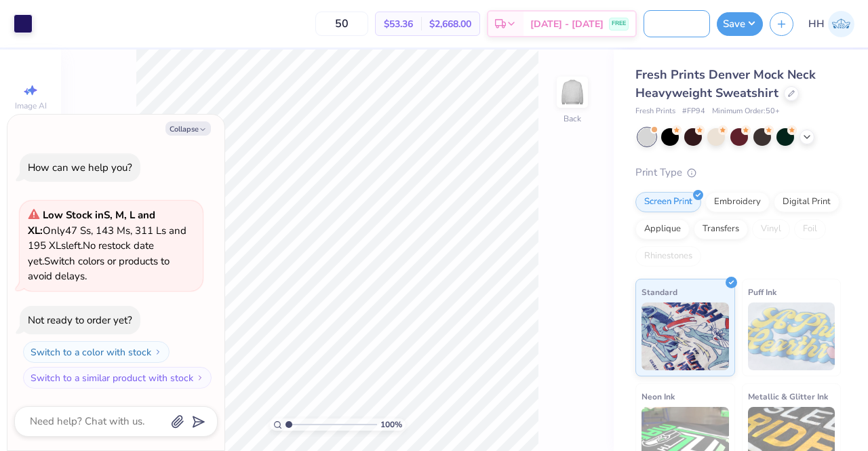
type input "G-Phi Post bid day he"
type textarea "x"
type input "G-Phi Post bid day hea"
type textarea "x"
type input "G-Phi Post bid day heav"
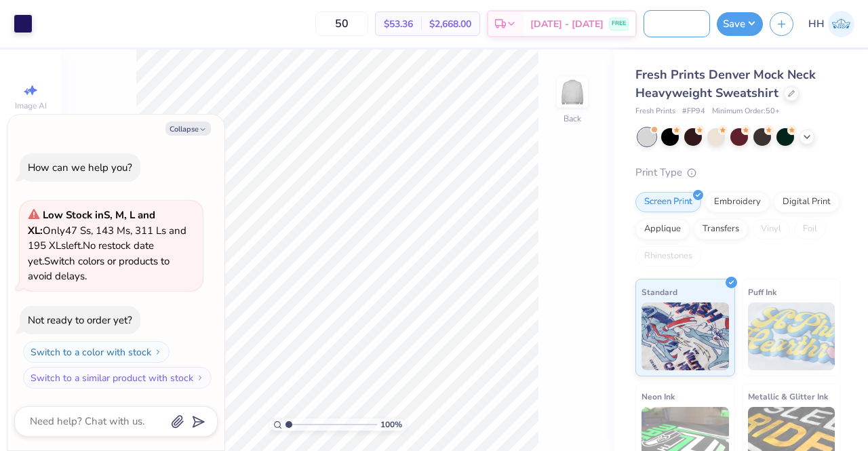
type textarea "x"
type input "G-Phi Post bid day heavy"
type textarea "x"
type input "G-Phi Post bid day heavyw"
type textarea "x"
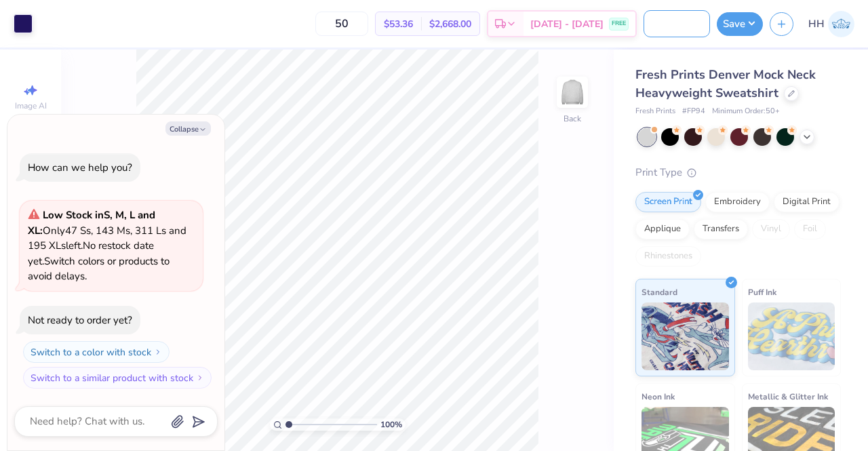
type input "G-Phi Post bid day heavywe"
type textarea "x"
type input "G-Phi Post bid day heavywei"
type textarea "x"
type input "G-Phi Post bid day heavyweig"
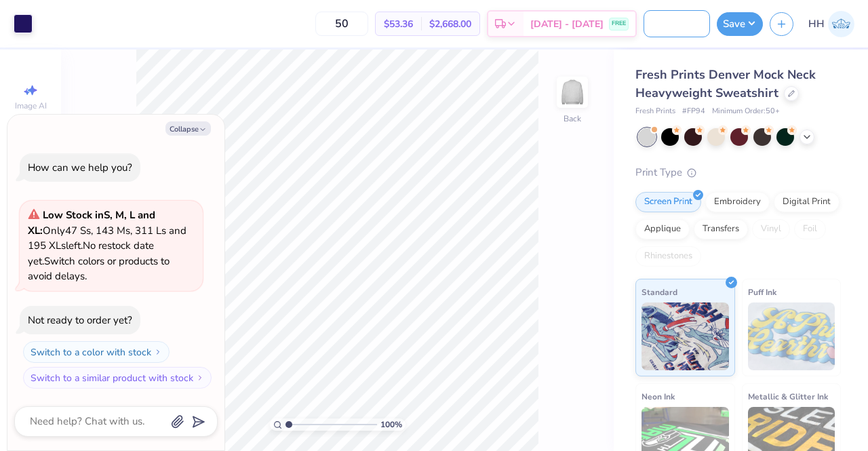
type textarea "x"
type input "G-Phi Post bid day heavyweigh"
type textarea "x"
type input "G-Phi Post bid day heavyweight"
type textarea "x"
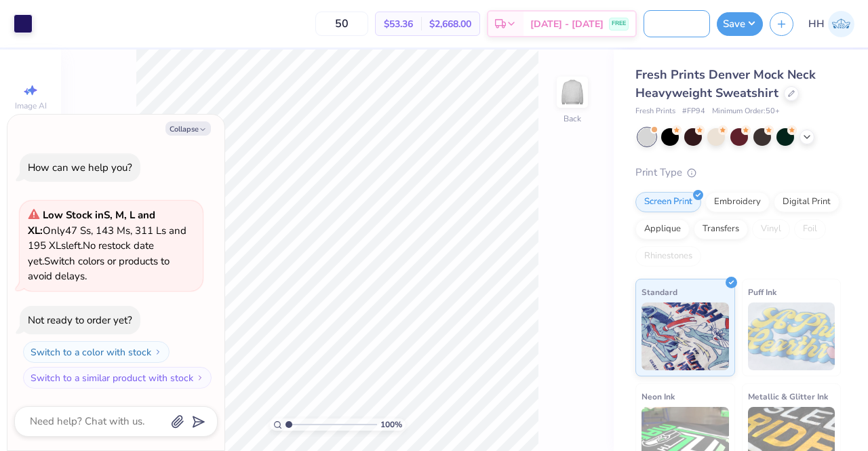
type input "G-Phi Post bid day heavyweight"
type textarea "x"
type input "G-Phi Post bid day heavyweight m"
type textarea "x"
type input "G-Phi Post bid day heavyweight mo"
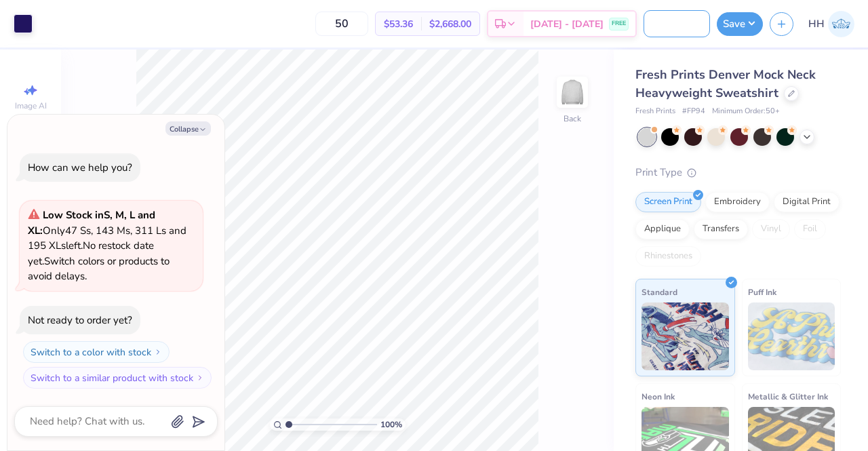
type textarea "x"
type input "G-Phi Post bid day heavyweight moc"
type textarea "x"
type input "G-Phi Post bid day heavyweight mock"
type textarea "x"
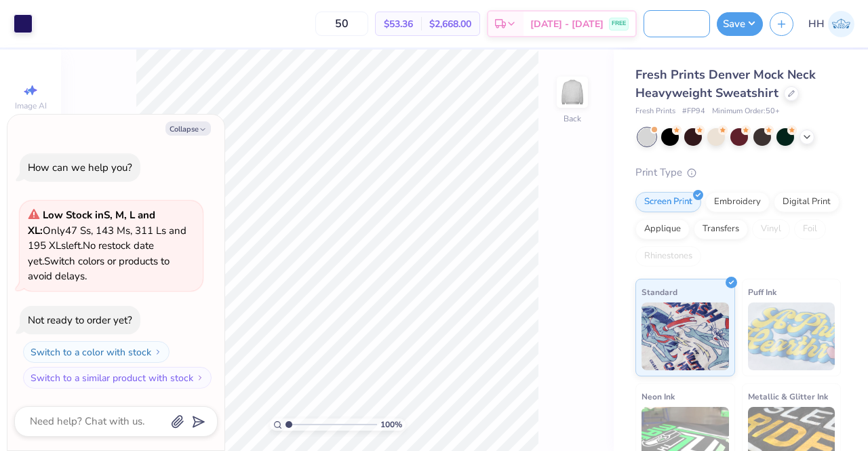
type input "G-Phi Post bid day heavyweight mockn"
type textarea "x"
type input "G-Phi Post bid day heavyweight mockne"
type textarea "x"
type input "G-Phi Post bid day heavyweight mocknec"
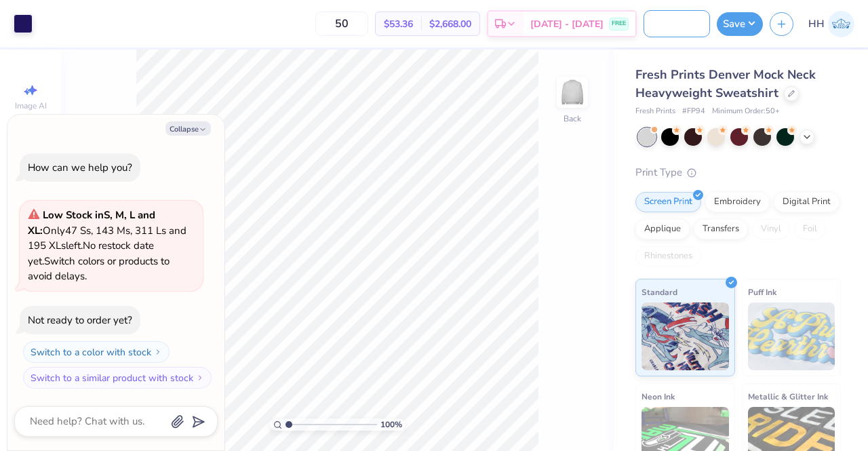
type textarea "x"
type input "G-Phi Post bid day heavyweight mockneck"
type textarea "x"
type input "G-Phi Post bid day heavyweight mockneck"
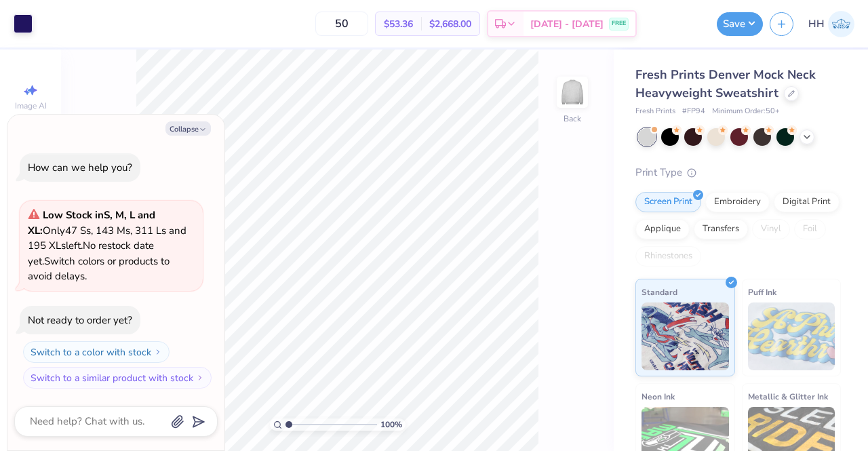
click at [734, 20] on button "Save" at bounding box center [739, 24] width 46 height 24
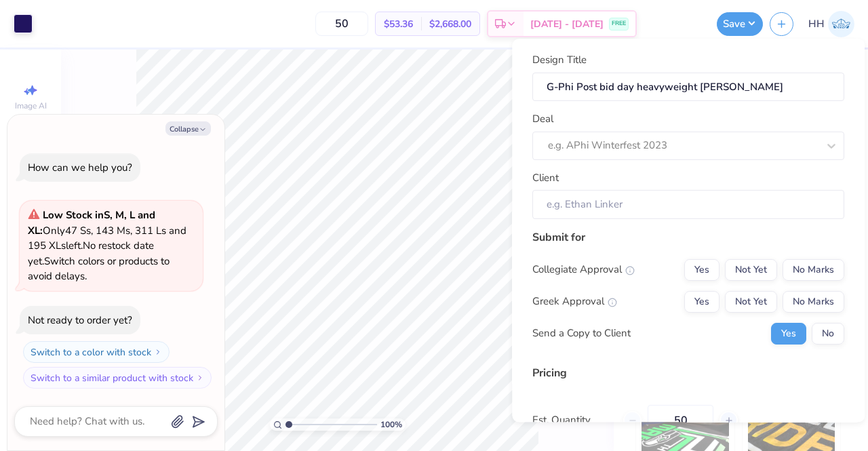
scroll to position [0, 0]
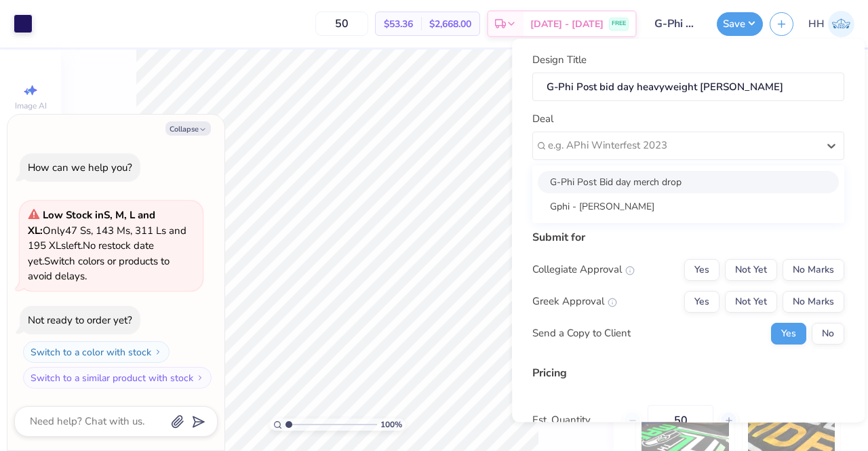
click at [603, 140] on div at bounding box center [683, 146] width 270 height 18
click at [609, 176] on div "G-Phi Post Bid day merch drop" at bounding box center [687, 182] width 301 height 22
type textarea "x"
type input "Lanie Buckner"
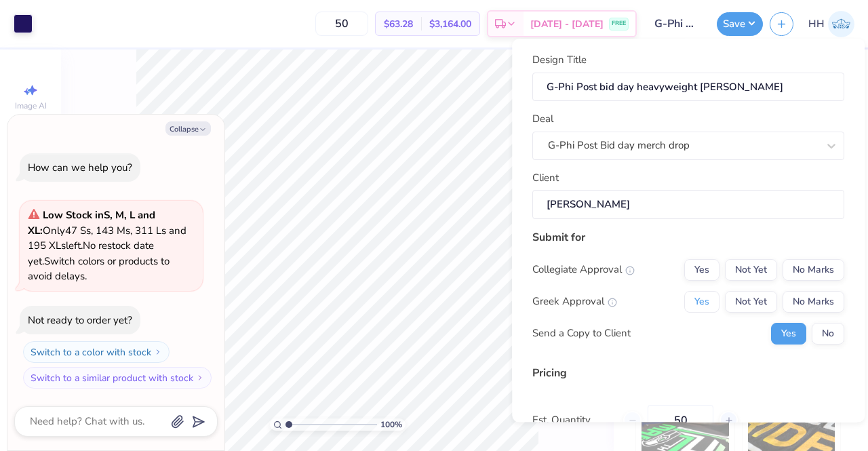
click at [697, 300] on button "Yes" at bounding box center [701, 302] width 35 height 22
click at [798, 262] on button "No Marks" at bounding box center [813, 270] width 62 height 22
type input "$63.28"
click at [747, 24] on button "Save" at bounding box center [739, 24] width 46 height 24
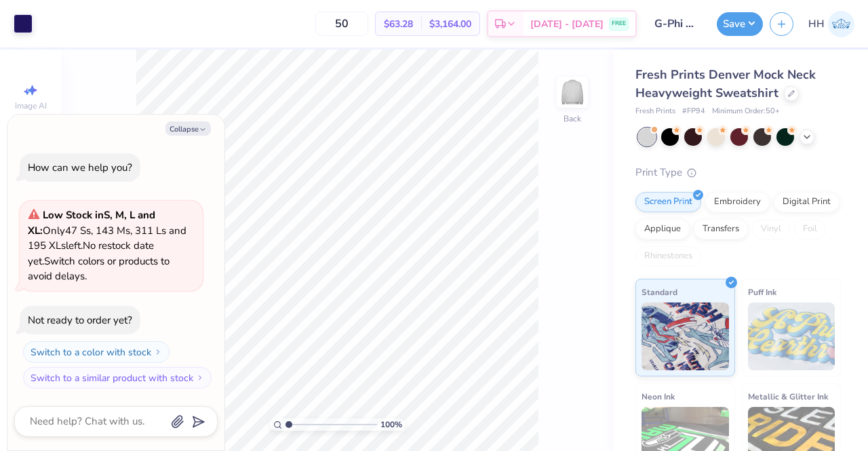
click at [201, 131] on icon "button" at bounding box center [203, 129] width 8 height 8
type textarea "x"
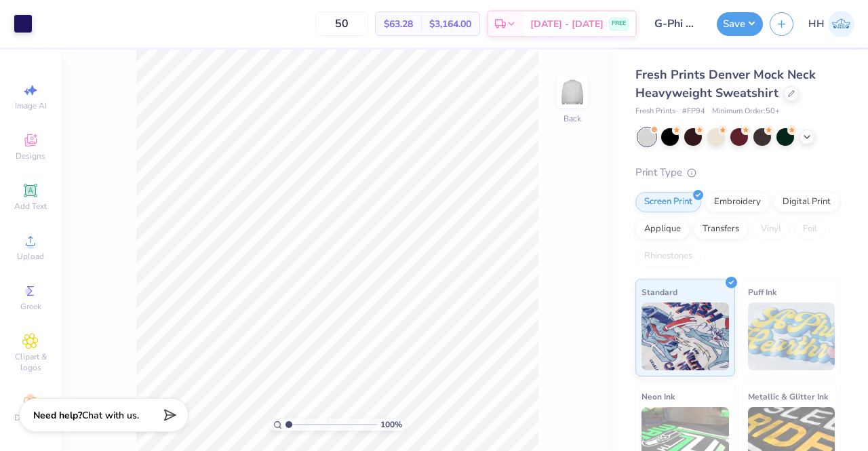
click at [735, 24] on button "Save" at bounding box center [739, 24] width 46 height 24
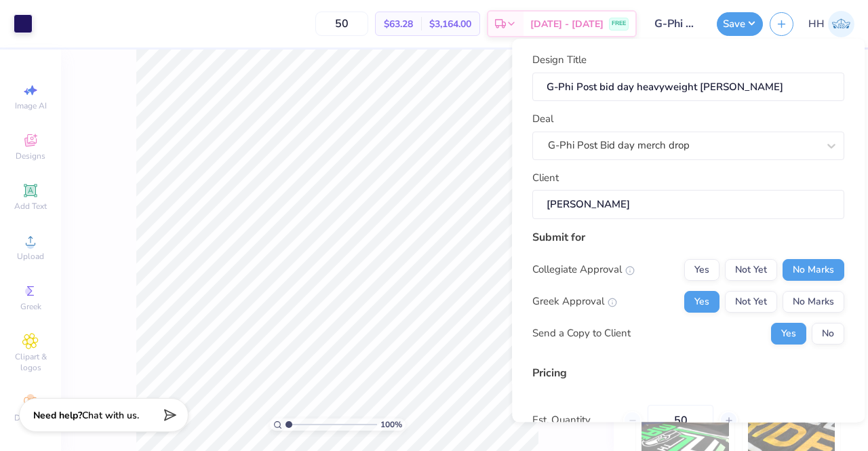
scroll to position [132, 0]
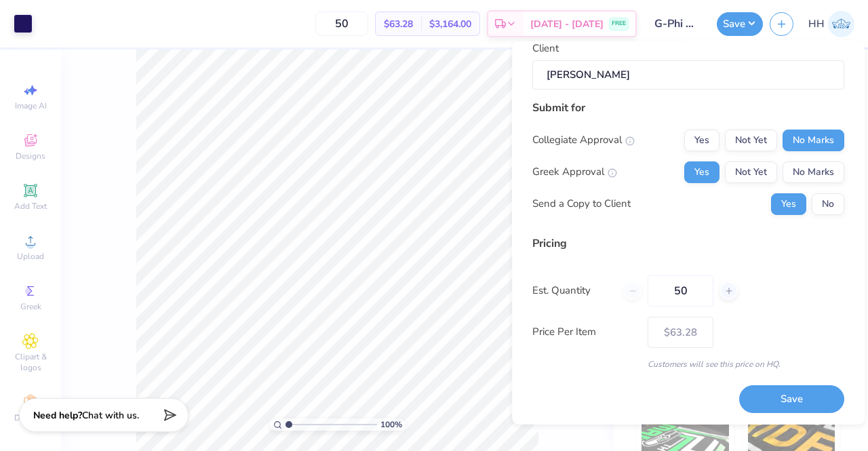
click at [781, 394] on button "Save" at bounding box center [791, 399] width 105 height 28
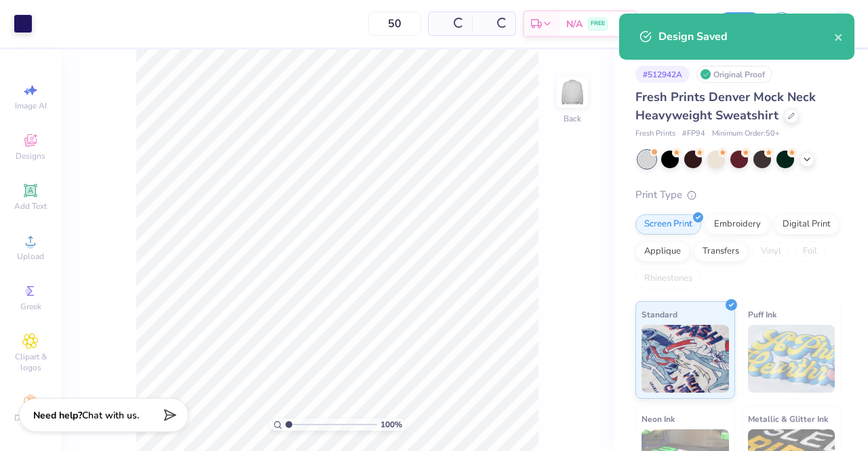
type input "$53.36"
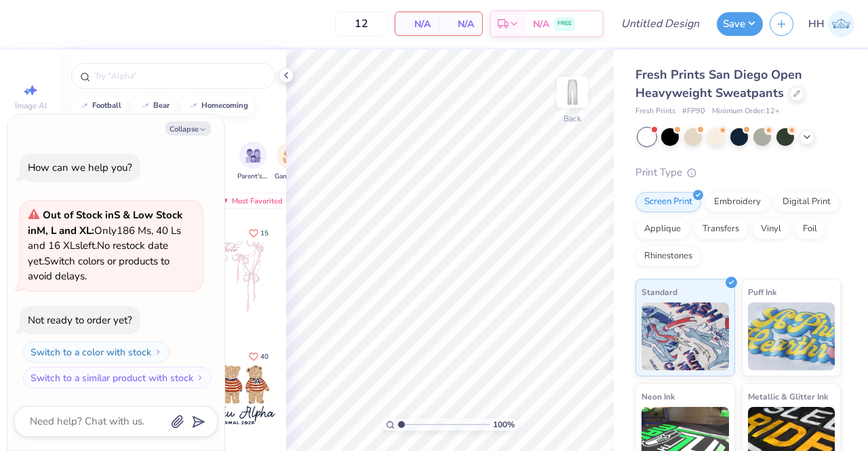
click at [204, 131] on icon "button" at bounding box center [203, 129] width 8 height 8
type textarea "x"
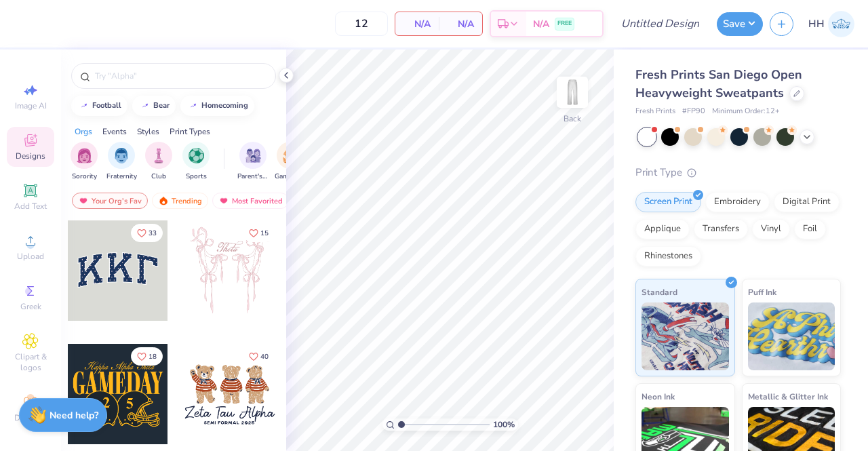
click at [192, 73] on input "text" at bounding box center [181, 76] width 174 height 14
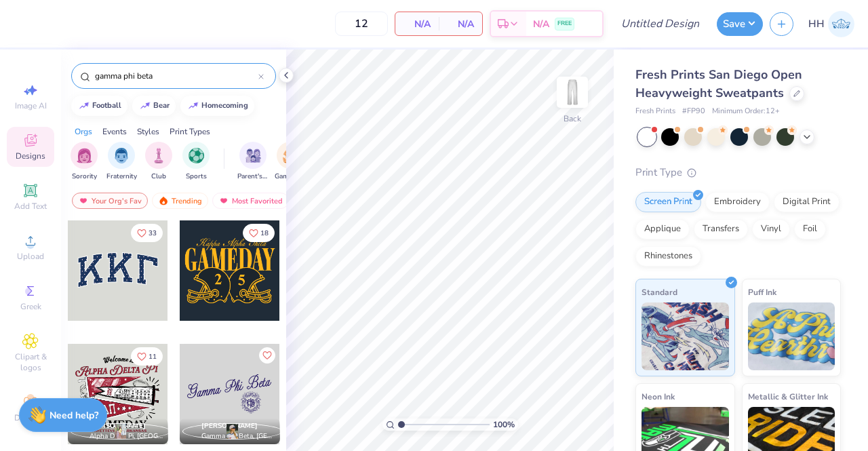
type input "gamma phi beta"
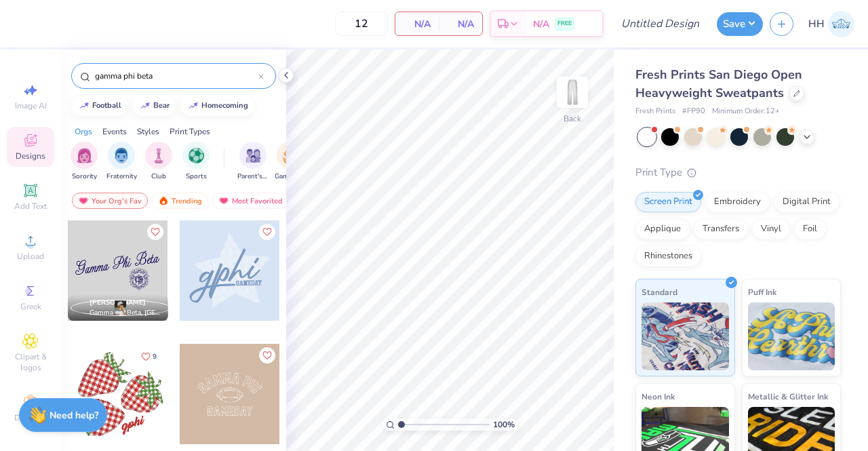
click at [188, 194] on div "Trending" at bounding box center [180, 200] width 56 height 16
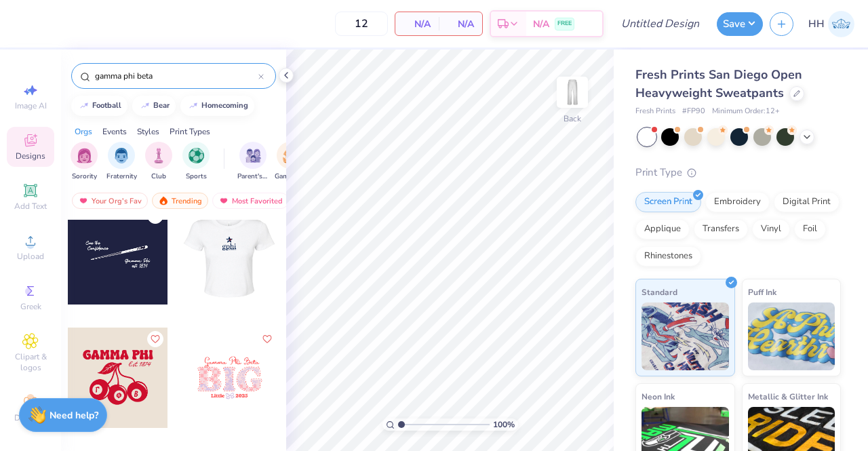
scroll to position [1556, 0]
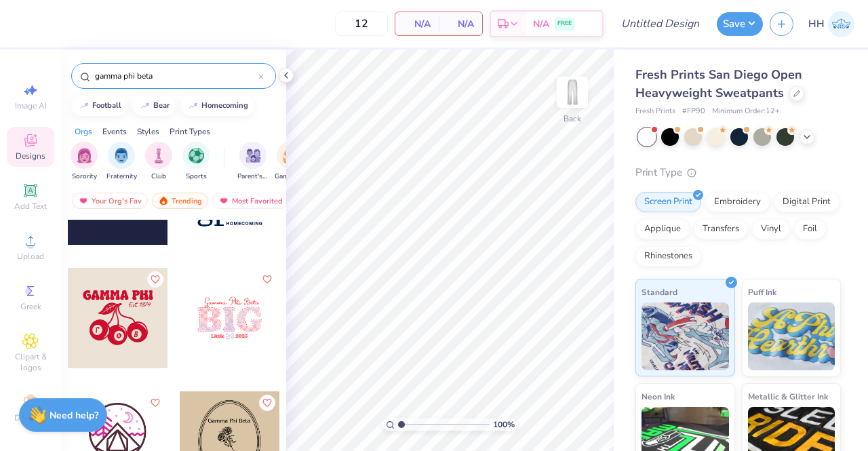
click at [119, 309] on div at bounding box center [118, 318] width 100 height 100
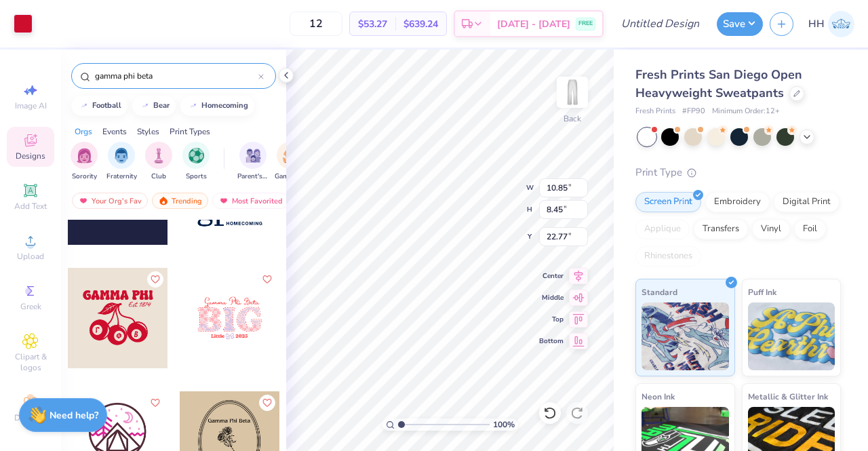
type input "6.04"
type input "7.76"
type input "6.05"
type input "8.44"
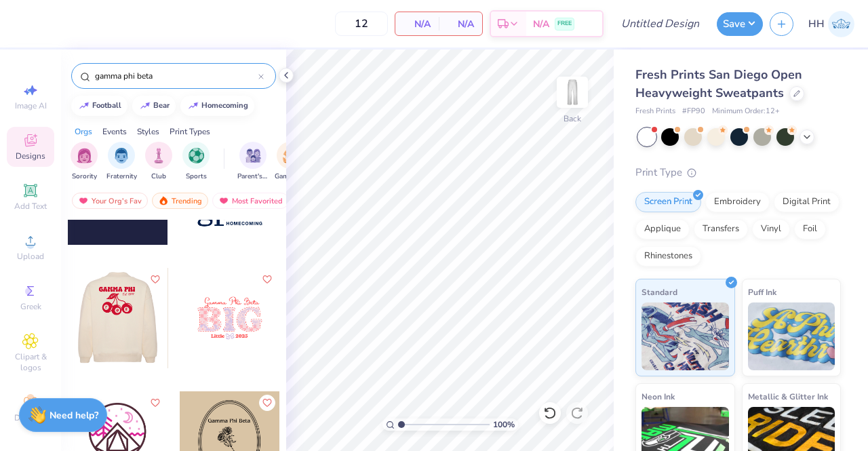
click at [119, 318] on div at bounding box center [117, 318] width 100 height 100
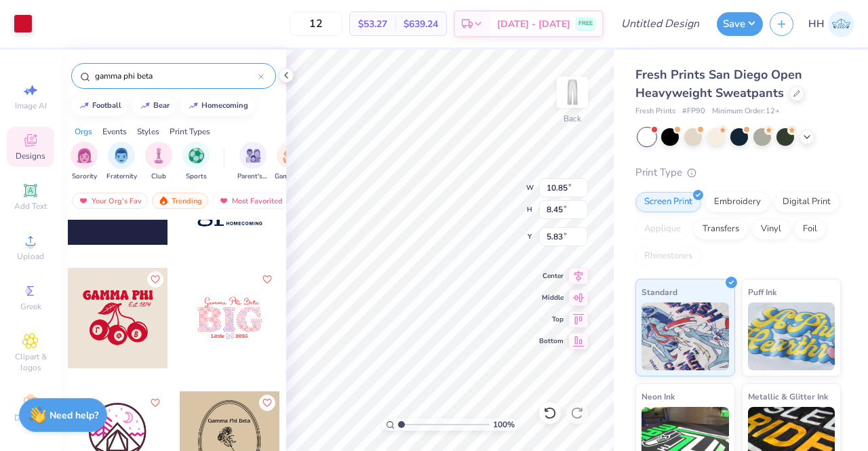
type input "5.83"
type input "5.70"
type input "4.44"
type input "6.77"
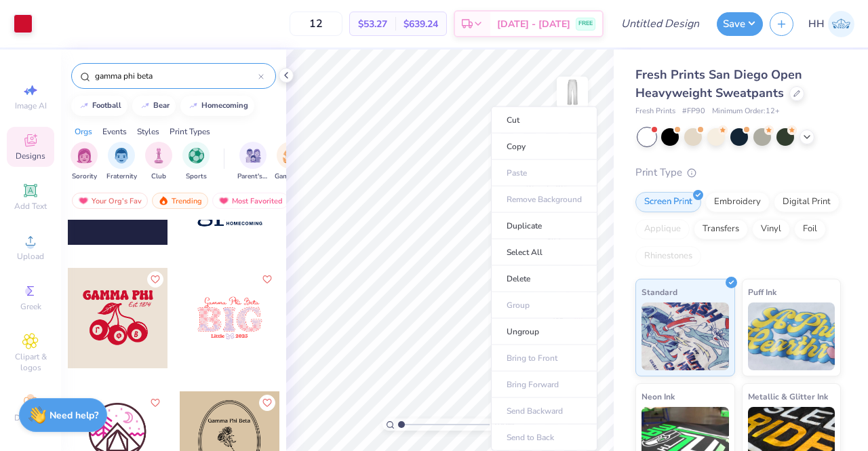
click at [527, 246] on li "Select All" at bounding box center [544, 252] width 106 height 26
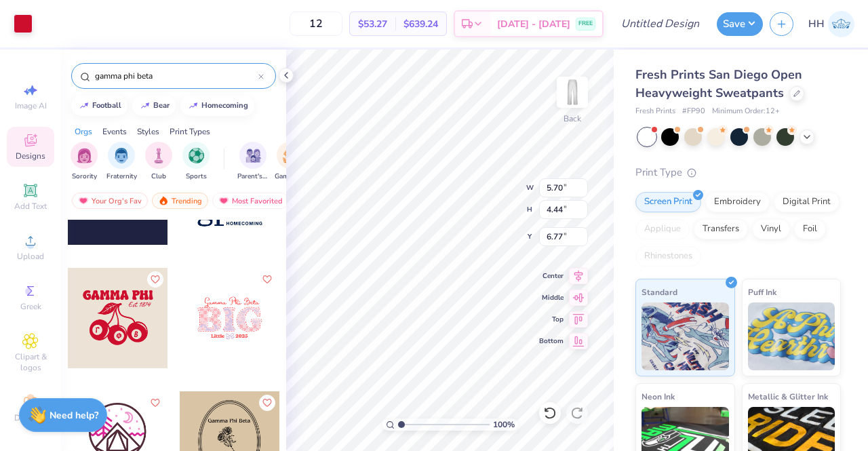
click at [286, 77] on polyline at bounding box center [286, 75] width 3 height 5
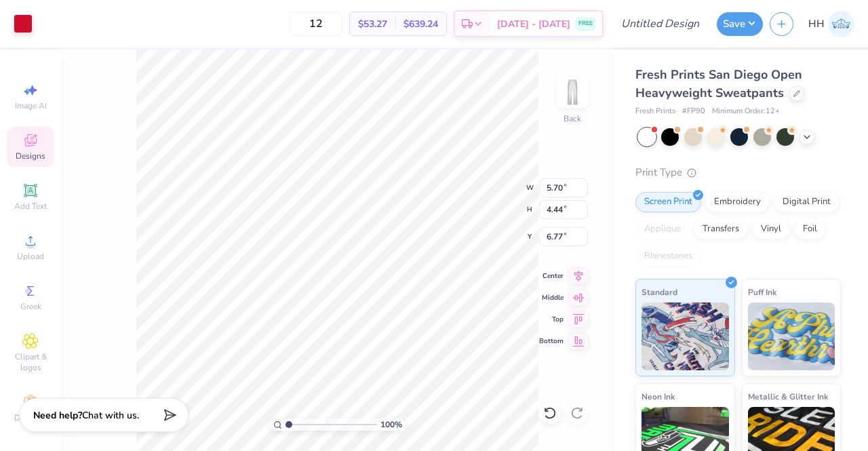
scroll to position [15, 0]
click at [37, 78] on div "Image AI" at bounding box center [30, 92] width 47 height 40
select select "4"
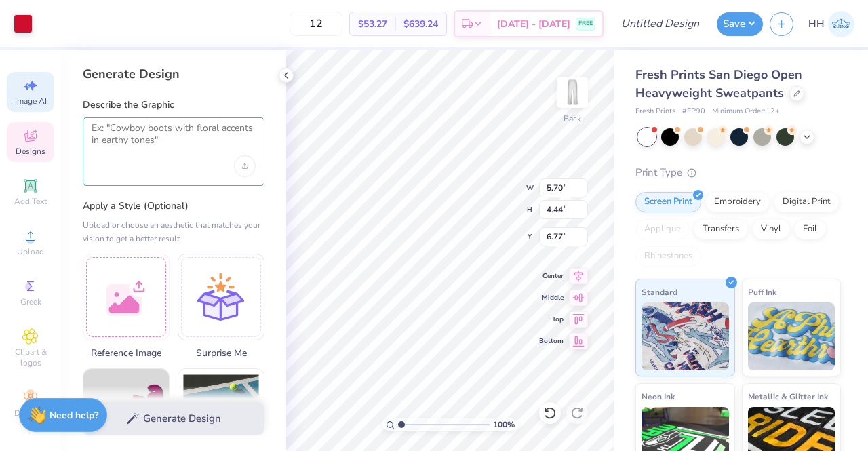
click at [146, 124] on textarea at bounding box center [173, 139] width 164 height 34
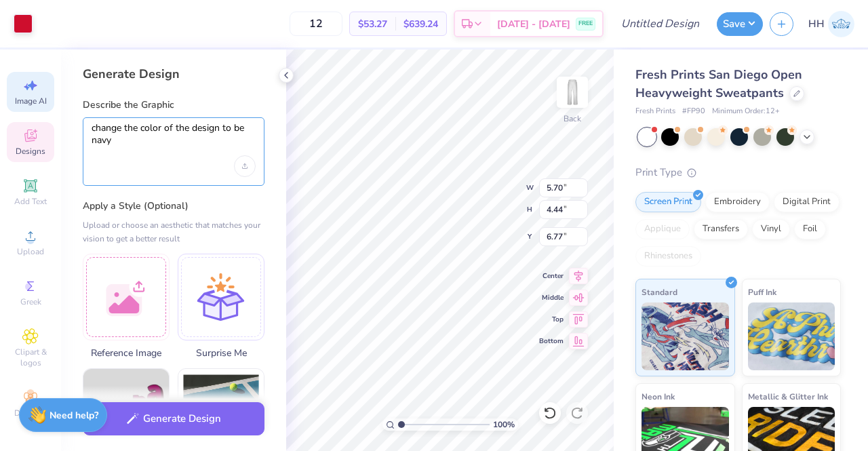
type textarea "change the color of the design to be navy"
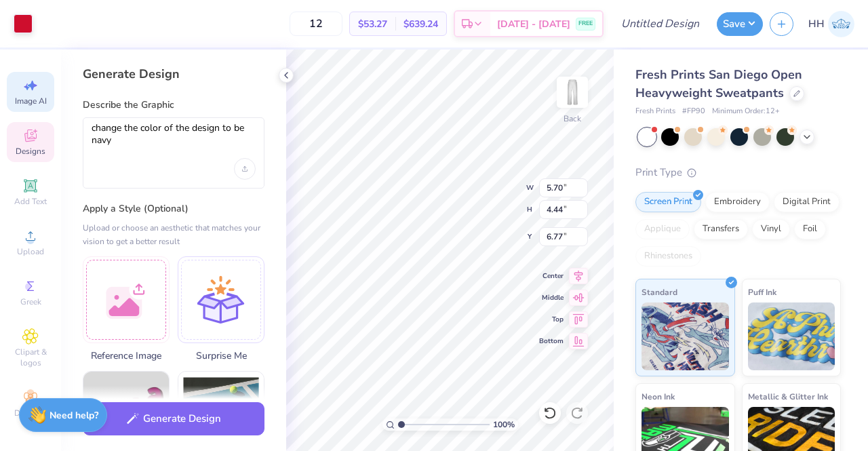
click at [194, 428] on button "Generate Design" at bounding box center [174, 418] width 182 height 33
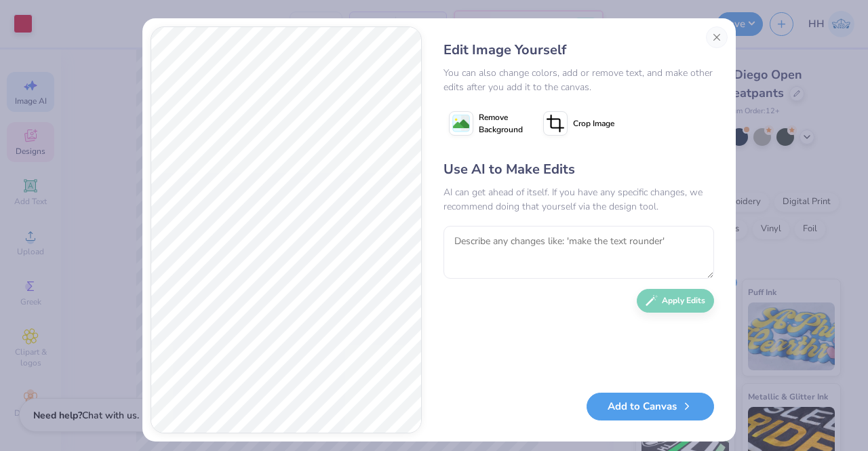
click at [630, 401] on button "Add to Canvas" at bounding box center [649, 406] width 127 height 28
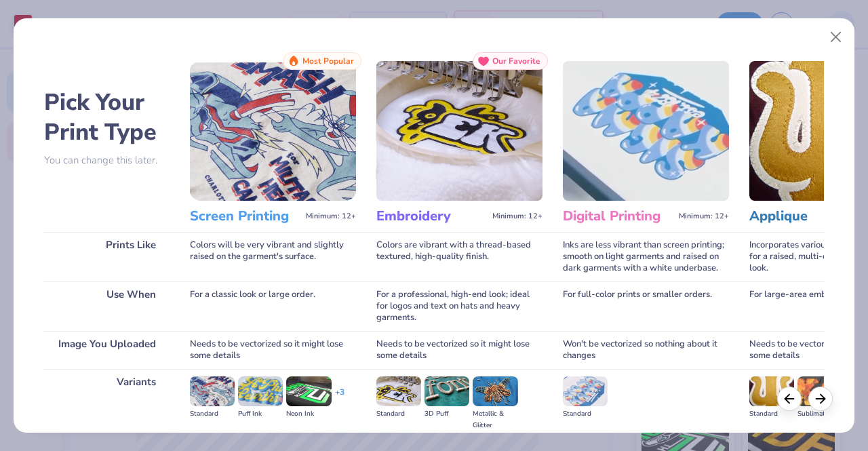
click at [291, 148] on img at bounding box center [273, 131] width 166 height 140
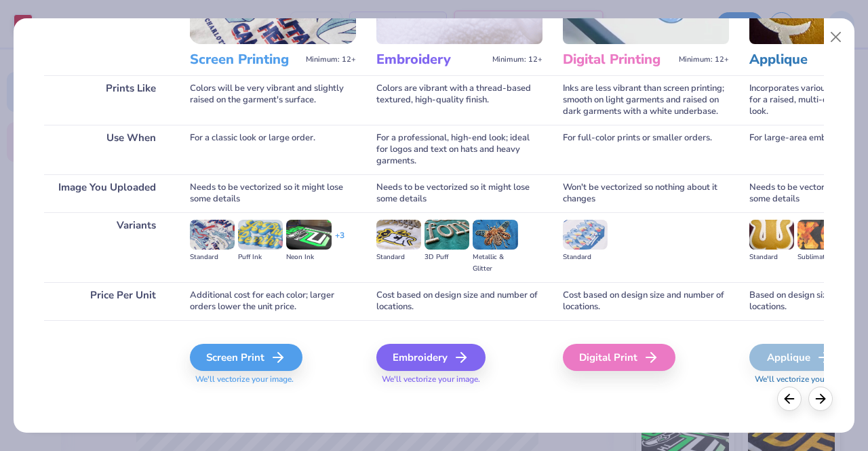
click at [265, 350] on div "Screen Print" at bounding box center [246, 357] width 113 height 27
click at [243, 344] on div "Screen Print" at bounding box center [246, 357] width 113 height 27
click at [240, 359] on div "Screen Print" at bounding box center [246, 357] width 113 height 27
click at [270, 360] on div "Screen Print" at bounding box center [246, 357] width 113 height 27
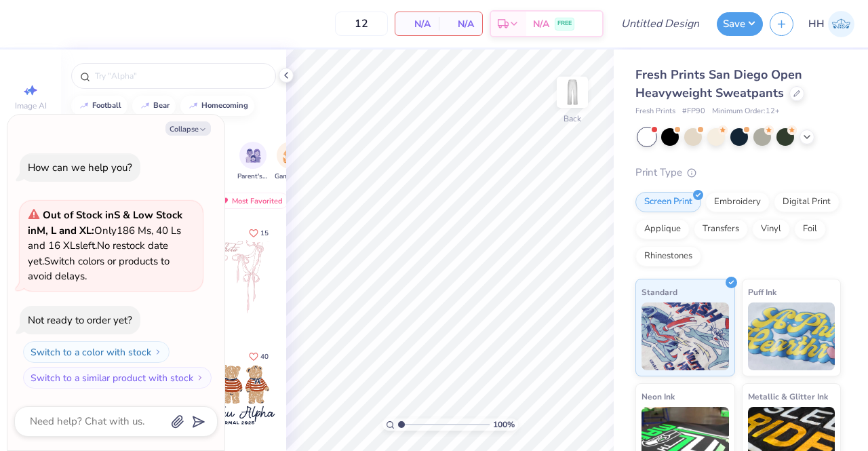
click at [188, 131] on button "Collapse" at bounding box center [187, 128] width 45 height 14
type textarea "x"
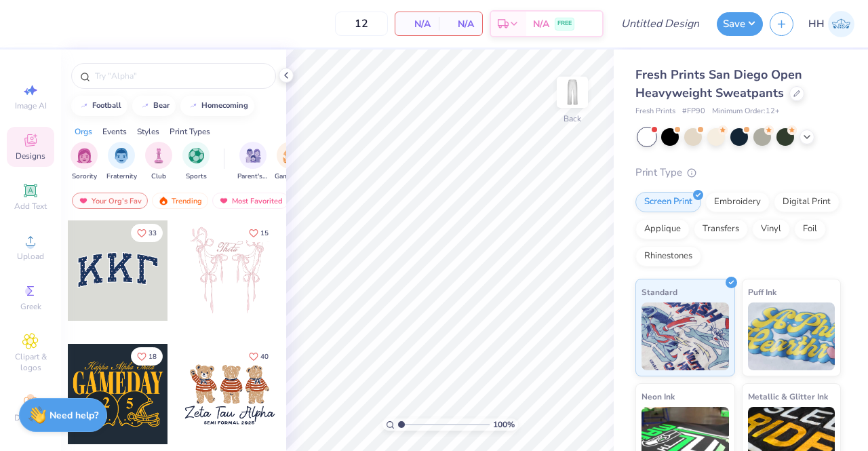
click at [218, 75] on input "text" at bounding box center [181, 76] width 174 height 14
type input "e"
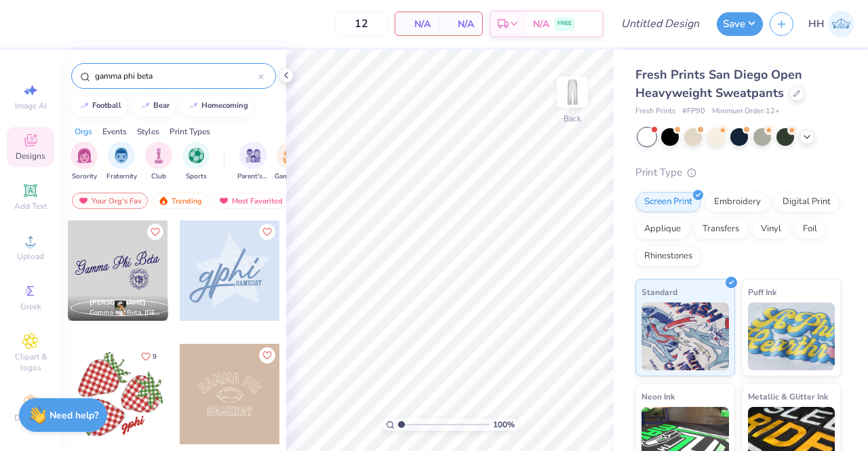
scroll to position [246, 0]
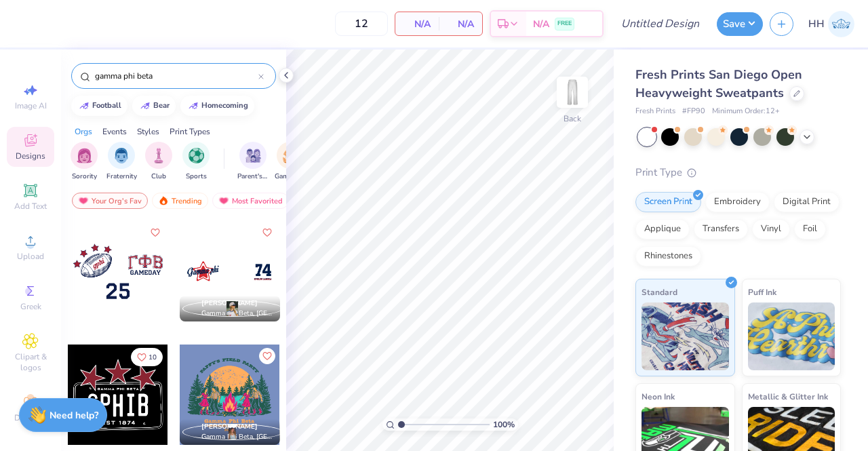
type input "gamma phi beta"
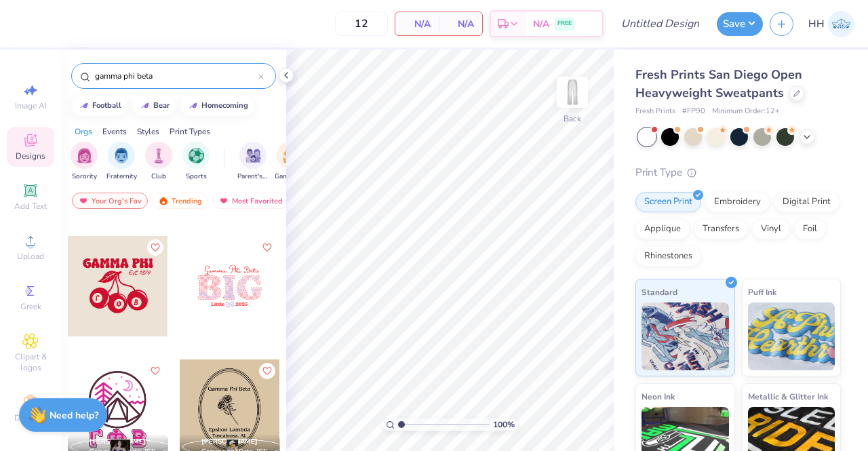
scroll to position [1594, 0]
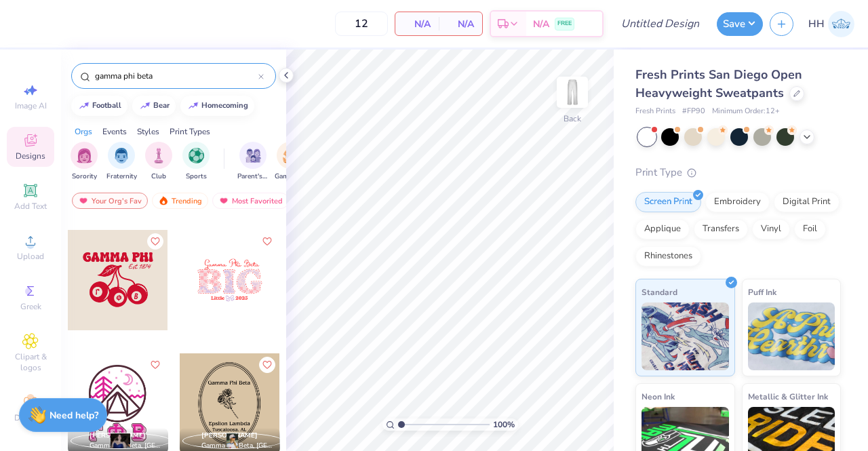
click at [94, 157] on div "filter for Sorority" at bounding box center [83, 155] width 27 height 27
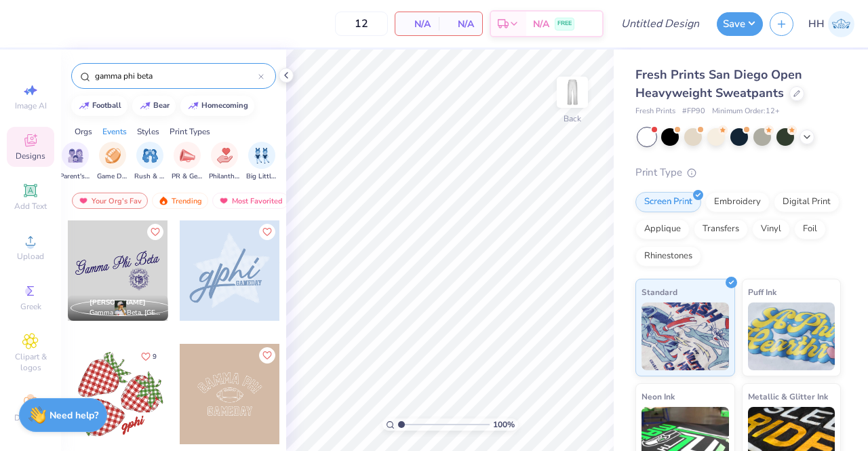
scroll to position [0, 184]
click at [138, 161] on img "filter for Rush & Bid" at bounding box center [144, 156] width 16 height 16
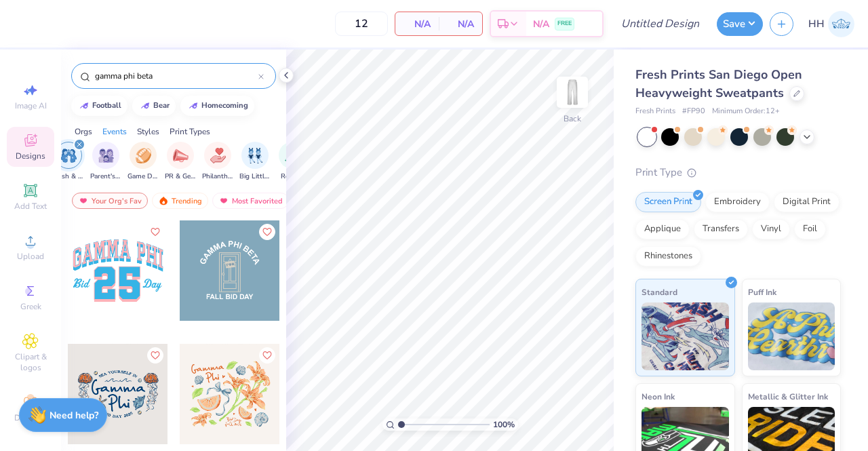
click at [178, 155] on img "filter for PR & General" at bounding box center [181, 156] width 16 height 16
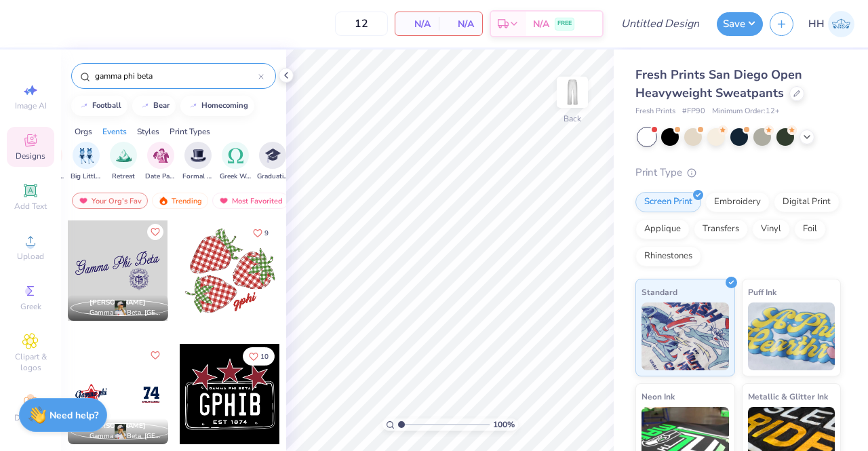
scroll to position [0, 356]
click at [159, 159] on img "filter for Date Parties & Socials" at bounding box center [158, 156] width 16 height 16
click at [230, 161] on img "filter for Greek Week" at bounding box center [233, 156] width 16 height 16
click at [272, 159] on img "filter for Graduation" at bounding box center [270, 156] width 16 height 16
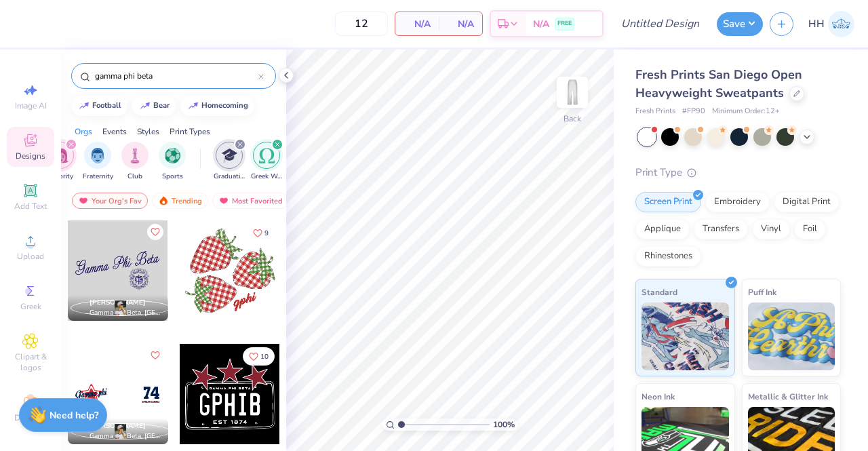
scroll to position [0, 28]
click at [235, 144] on icon "filter for Graduation" at bounding box center [236, 144] width 4 height 4
click at [236, 144] on icon "filter for Greek Week" at bounding box center [236, 144] width 4 height 4
click at [239, 146] on div "filter for Date Parties & Socials" at bounding box center [236, 144] width 12 height 12
click at [235, 144] on icon "filter for PR & General" at bounding box center [236, 144] width 4 height 4
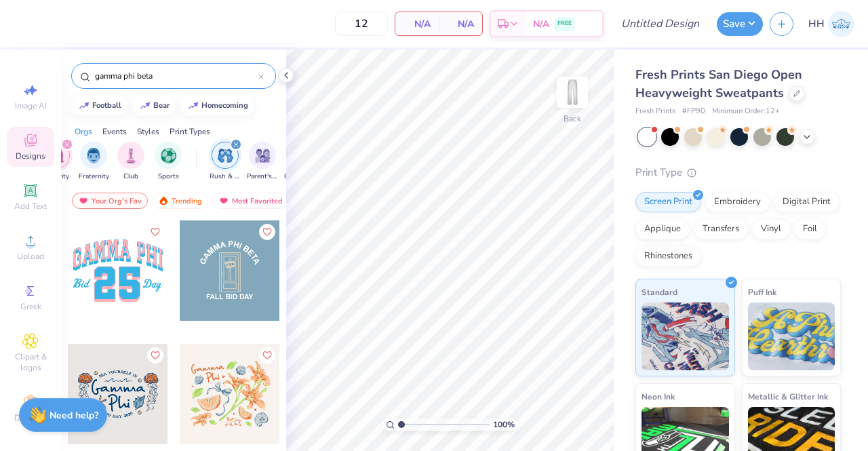
click at [238, 142] on div "filter for Rush & Bid" at bounding box center [236, 144] width 12 height 12
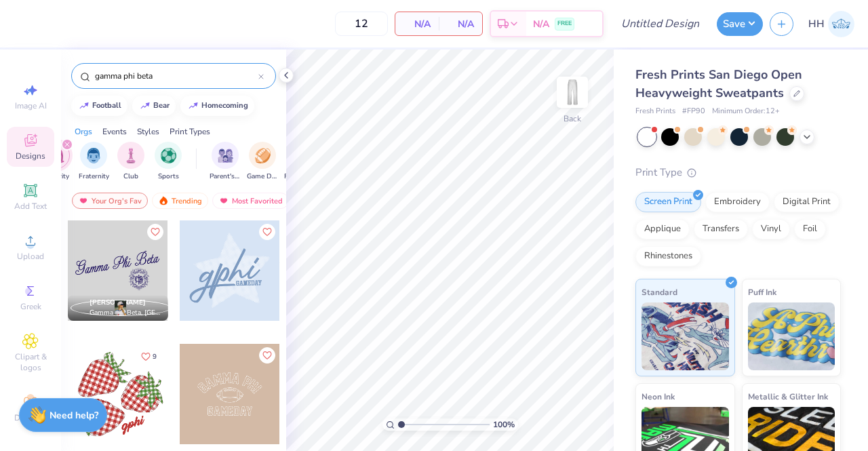
click at [152, 129] on div "Styles" at bounding box center [148, 131] width 22 height 12
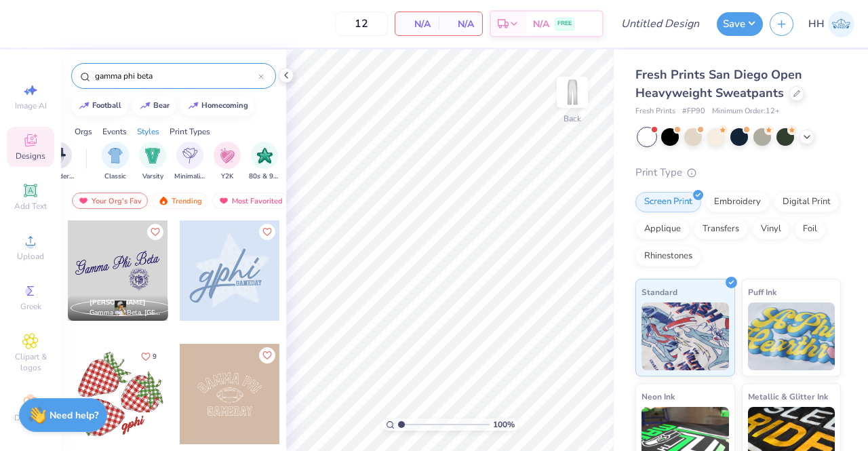
scroll to position [0, 710]
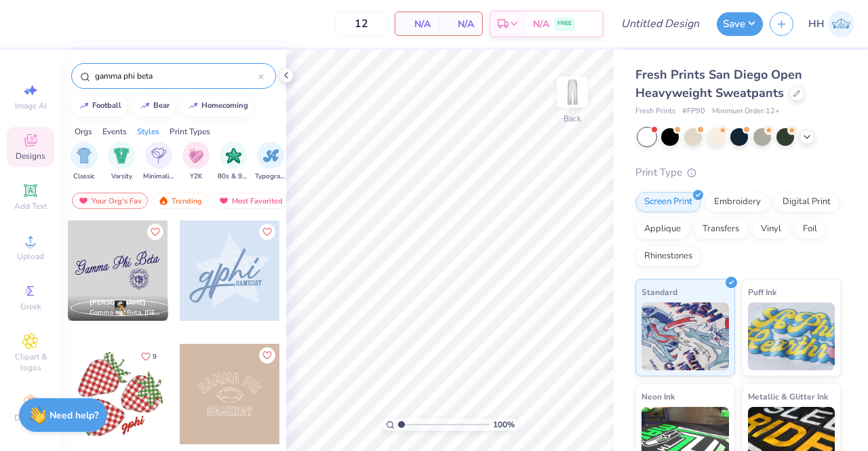
click at [158, 150] on img "filter for Minimalist" at bounding box center [158, 156] width 15 height 16
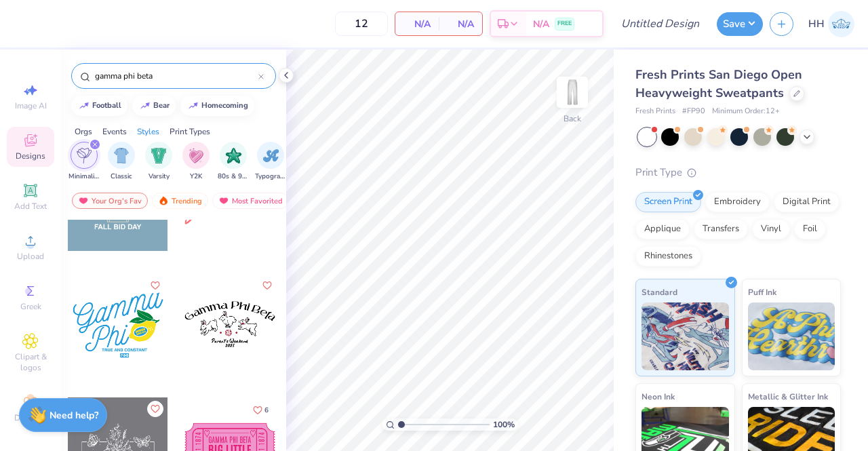
scroll to position [435, 0]
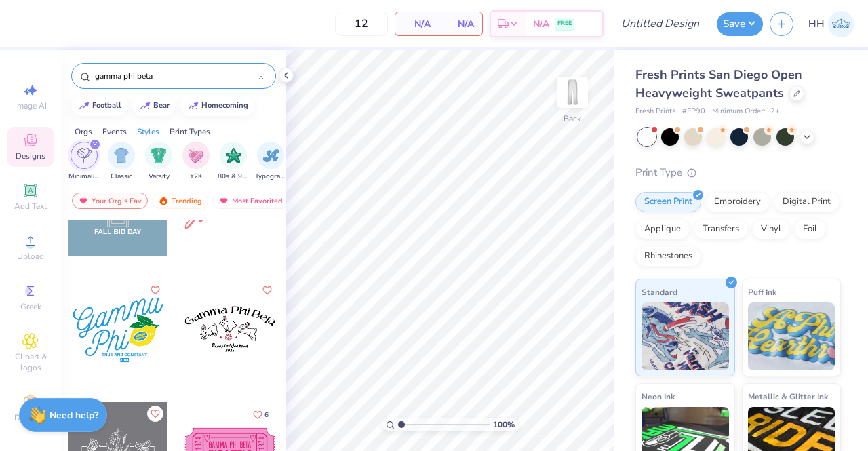
click at [92, 142] on icon "filter for Minimalist" at bounding box center [94, 144] width 5 height 5
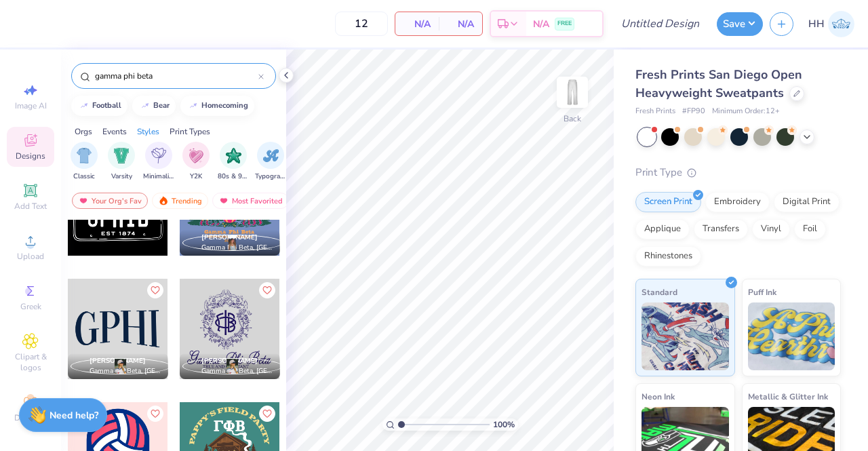
click at [96, 158] on div "filter for Classic" at bounding box center [83, 155] width 27 height 27
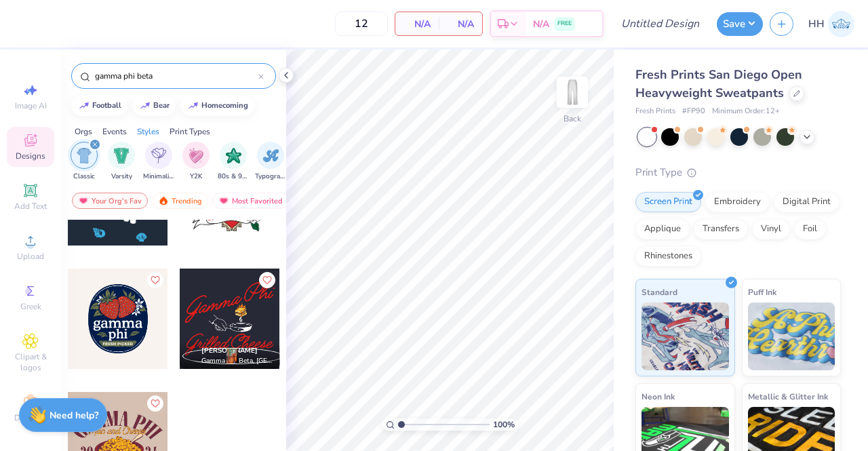
scroll to position [581, 0]
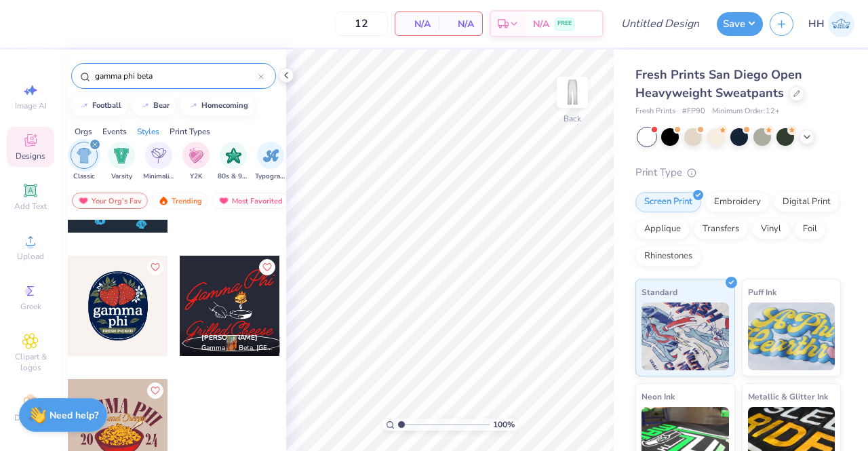
click at [131, 159] on div "filter for Varsity" at bounding box center [121, 155] width 27 height 27
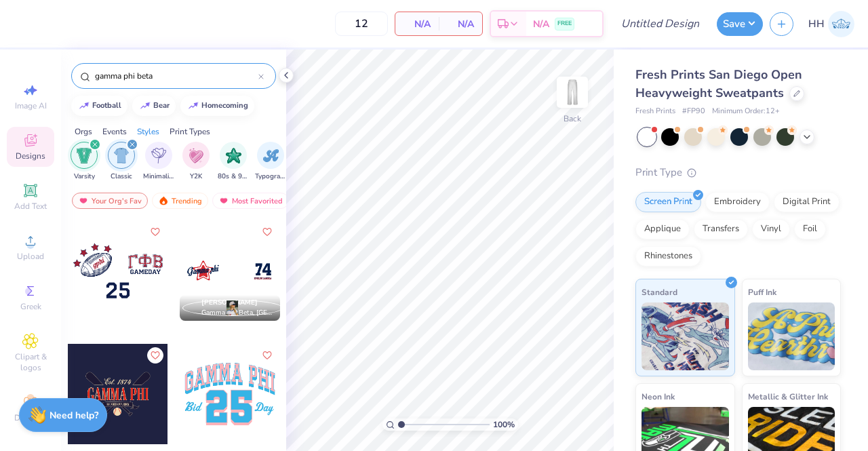
click at [96, 148] on div "filter for Varsity" at bounding box center [95, 144] width 12 height 12
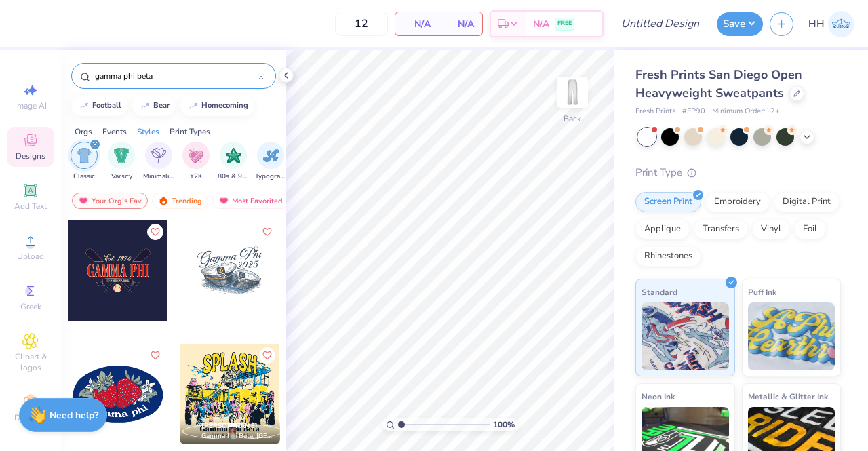
click at [94, 146] on icon "filter for Classic" at bounding box center [94, 144] width 5 height 5
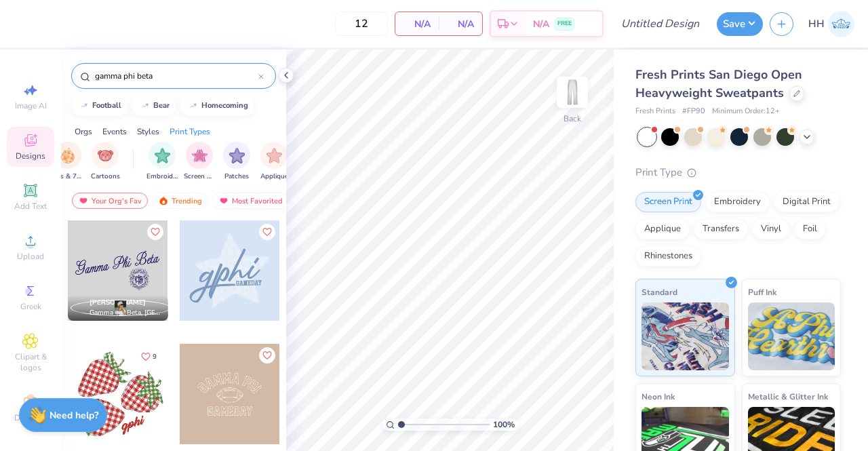
scroll to position [0, 1029]
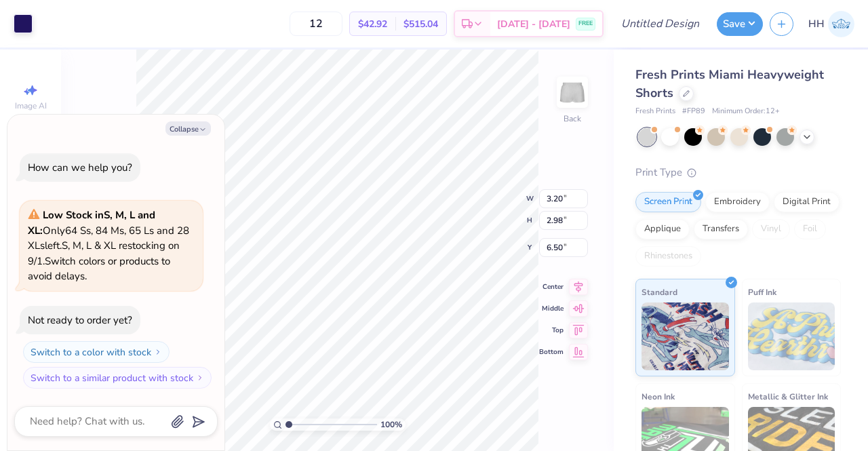
click at [569, 373] on div "100 % Back W 3.20 3.20 " H 2.98 2.98 " Y 6.50 6.50 " Center Middle Top Bottom" at bounding box center [337, 249] width 552 height 401
click at [806, 131] on icon at bounding box center [806, 136] width 11 height 11
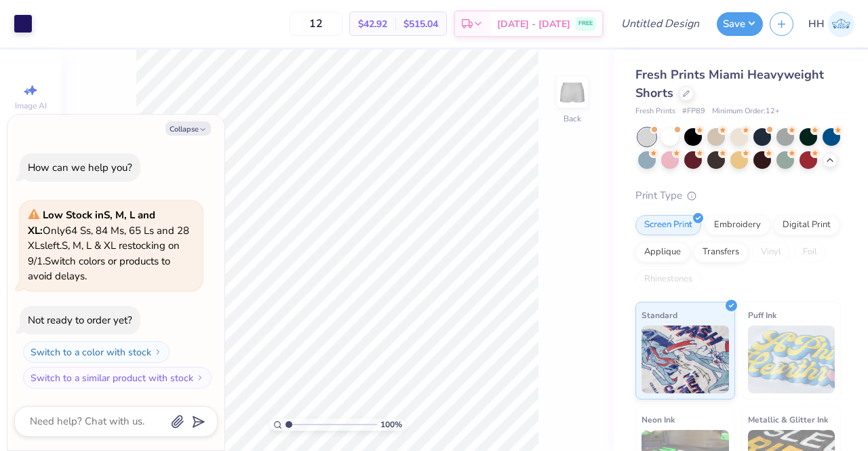
click at [687, 94] on icon at bounding box center [685, 93] width 7 height 7
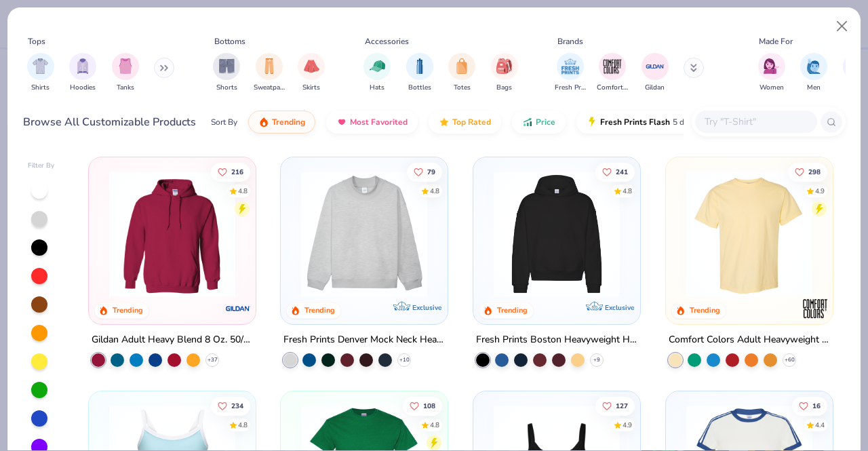
click at [272, 64] on img "filter for Sweatpants" at bounding box center [269, 66] width 15 height 16
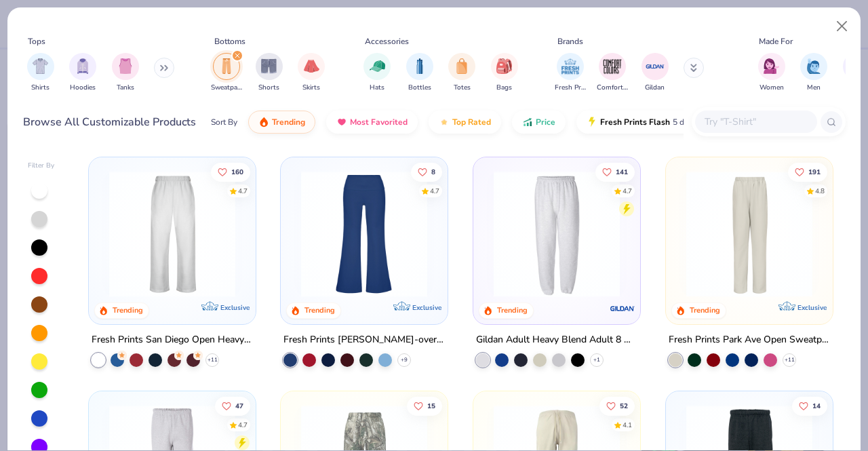
click at [153, 201] on img at bounding box center [172, 234] width 140 height 126
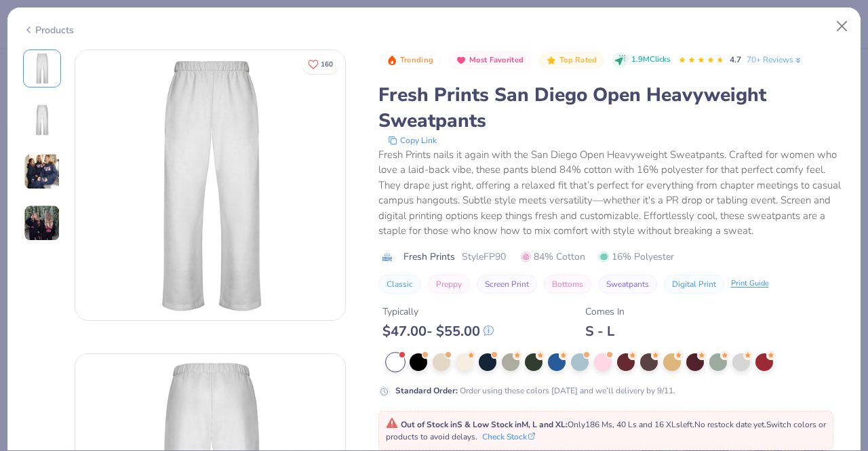
click at [56, 169] on img at bounding box center [42, 171] width 37 height 37
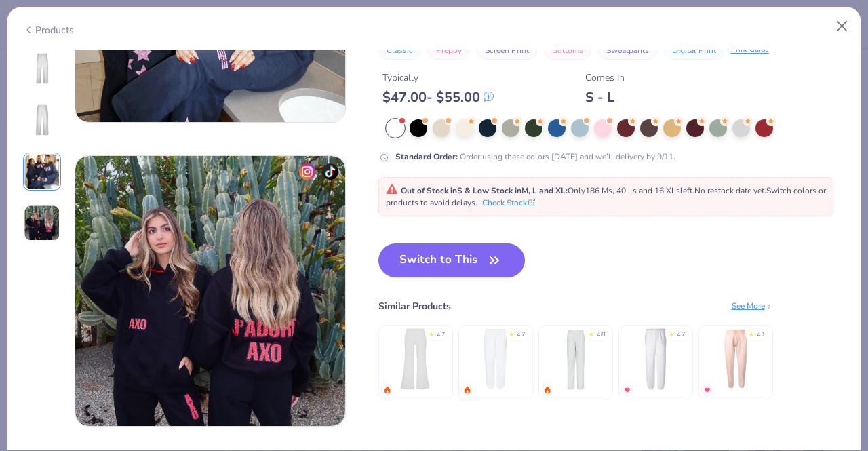
scroll to position [807, 0]
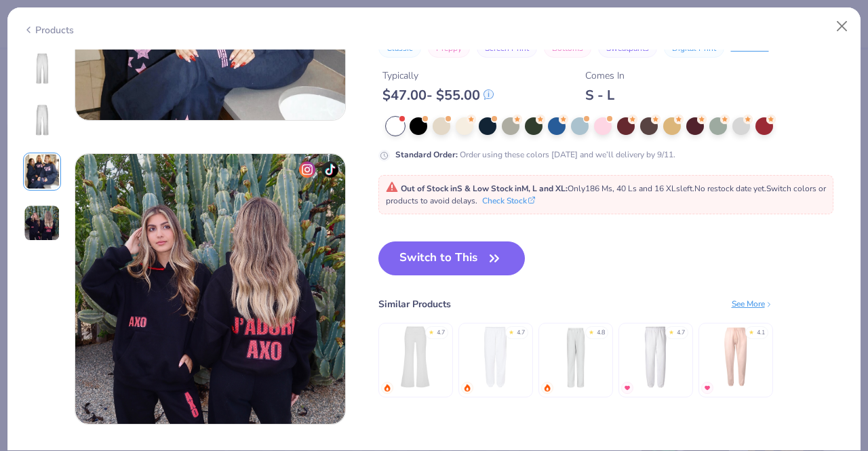
click at [490, 258] on icon "button" at bounding box center [494, 258] width 8 height 6
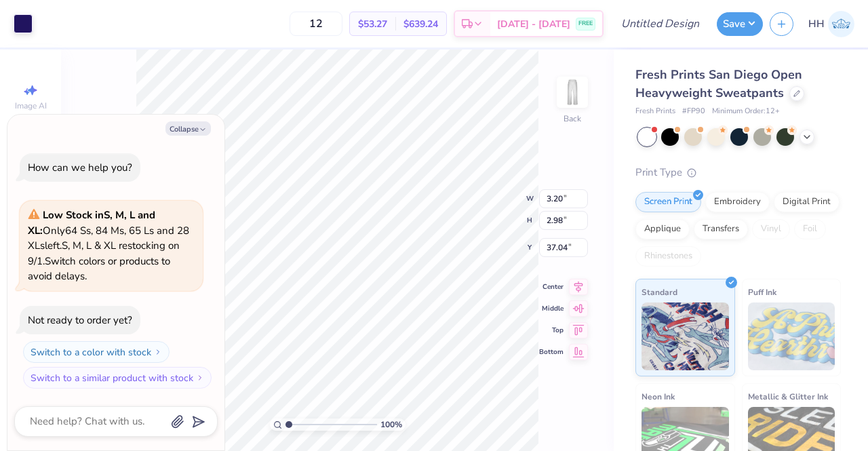
type textarea "x"
type input "6.57"
type textarea "x"
type input "7.20"
type textarea "x"
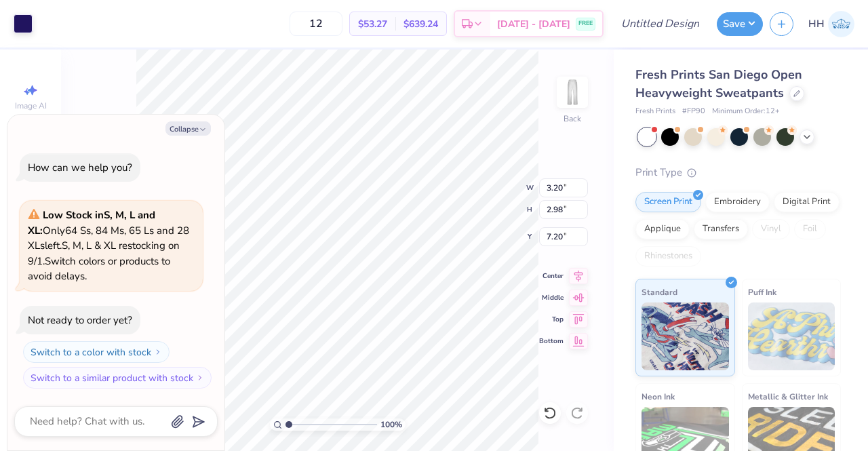
type input "7.91"
type input "7.36"
type textarea "x"
type input "5.87"
click at [188, 115] on div "Collapse How can we help you? Low Stock in S, M, L and XL : Only 64 Ss, 84 Ms, …" at bounding box center [115, 283] width 217 height 336
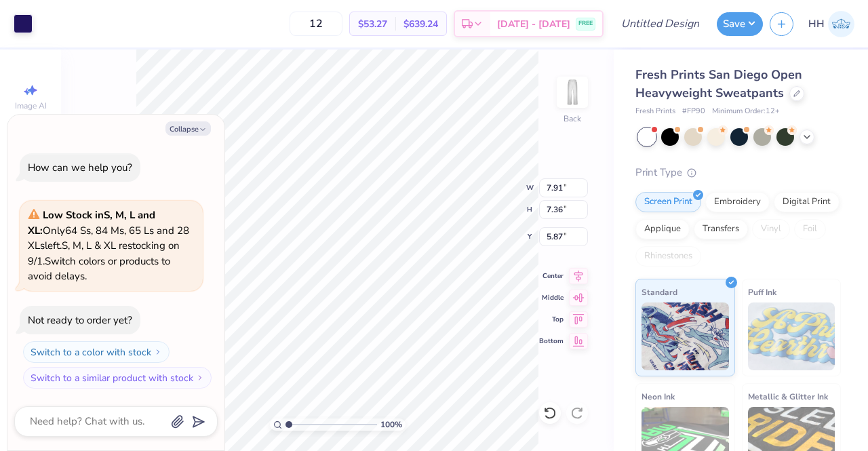
click at [184, 127] on button "Collapse" at bounding box center [187, 128] width 45 height 14
type textarea "x"
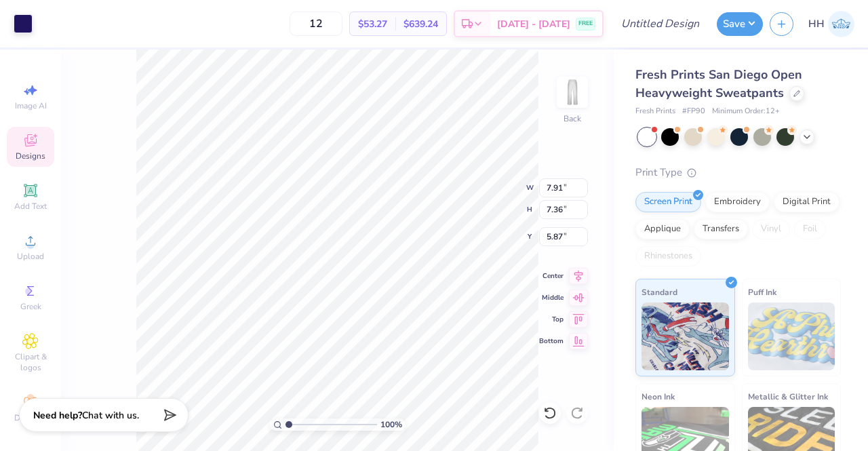
click at [25, 145] on icon at bounding box center [30, 142] width 11 height 9
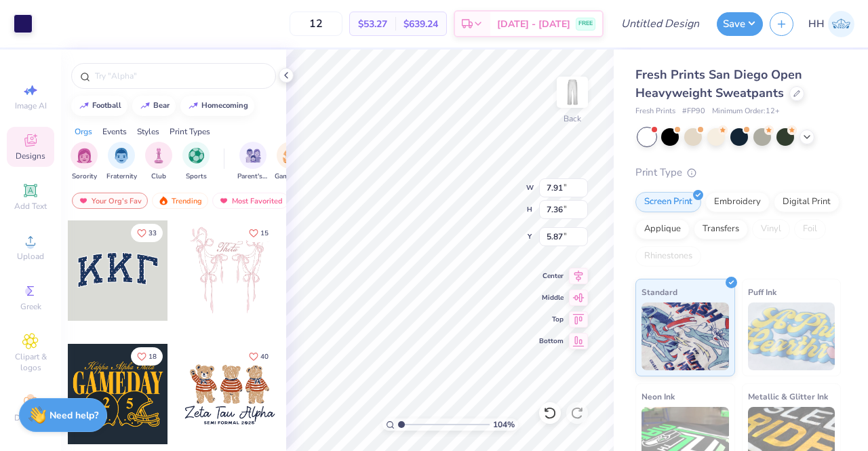
type input "1.03527783373732"
type input "4.32"
type input "1.03527783373732"
type input "3.85"
type input "1.03527783373732"
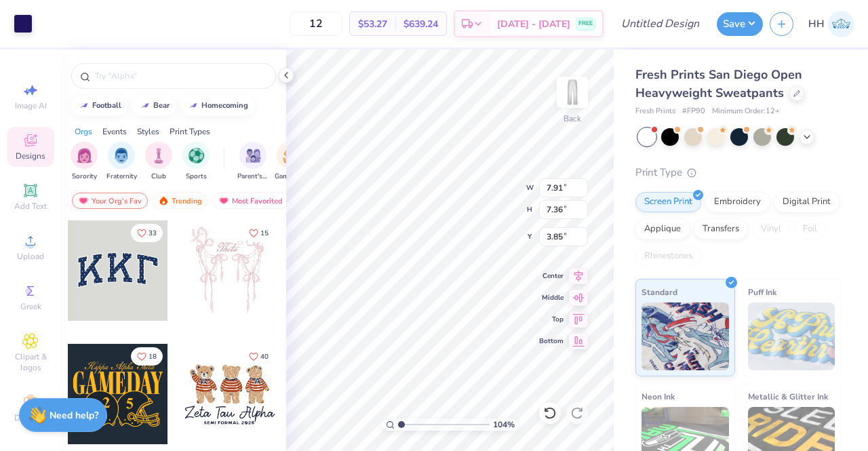
type input "4.25"
type input "1.03527783373732"
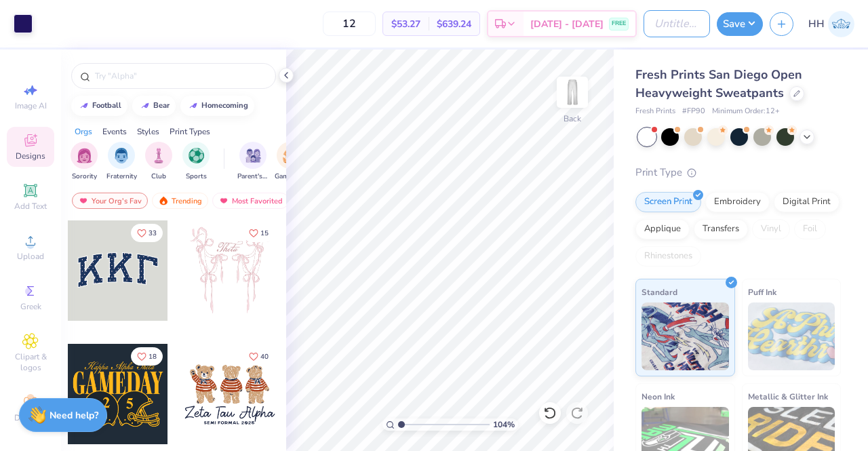
click at [682, 29] on input "Design Title" at bounding box center [676, 23] width 66 height 27
type input "S"
type input "1.03527783373732"
type input "Sw"
type input "1.03527783373732"
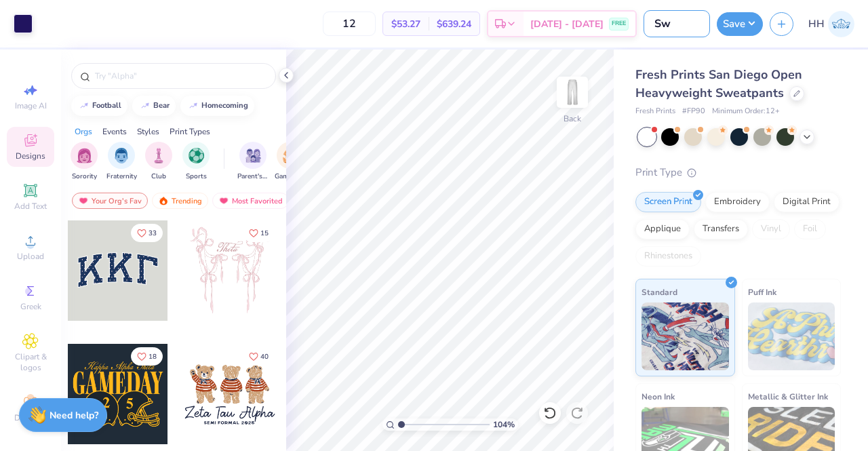
type input "Swe"
type input "1.03527783373732"
type input "Swea"
type input "1.03527783373732"
type input "Sweat"
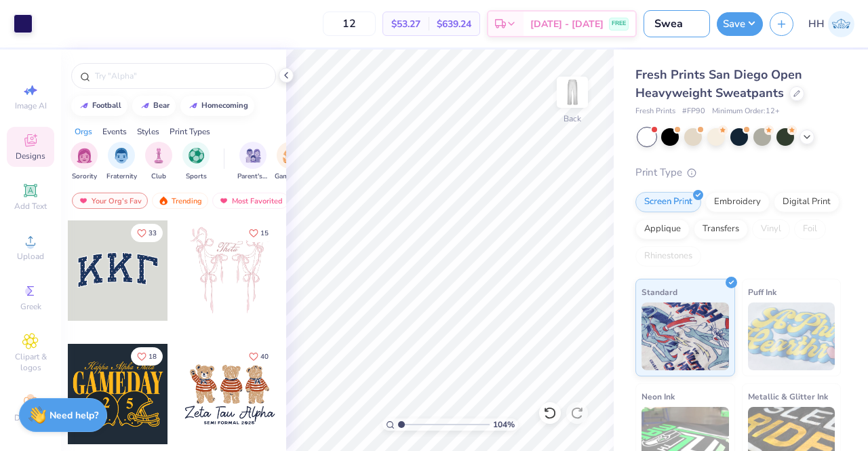
type input "1.03527783373732"
type input "Sweatp"
type input "1.03527783373732"
type input "Sweatpa"
type input "1.03527783373732"
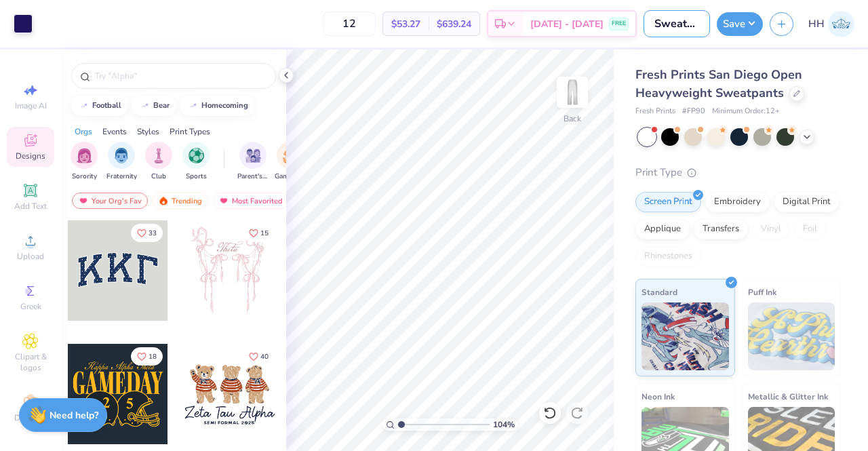
type input "Sweatpan"
type input "1.03527783373732"
type input "Sweatpant"
type input "1.03527783373732"
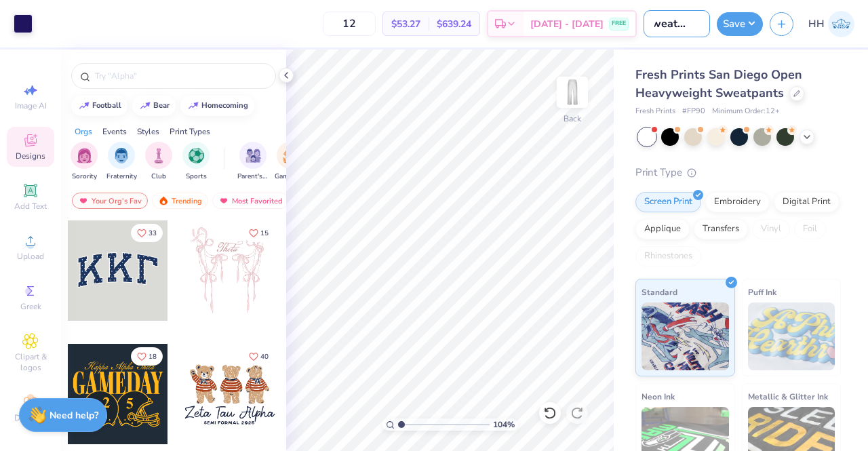
type input "Sweatpant"
click at [739, 26] on button "Save" at bounding box center [739, 24] width 46 height 24
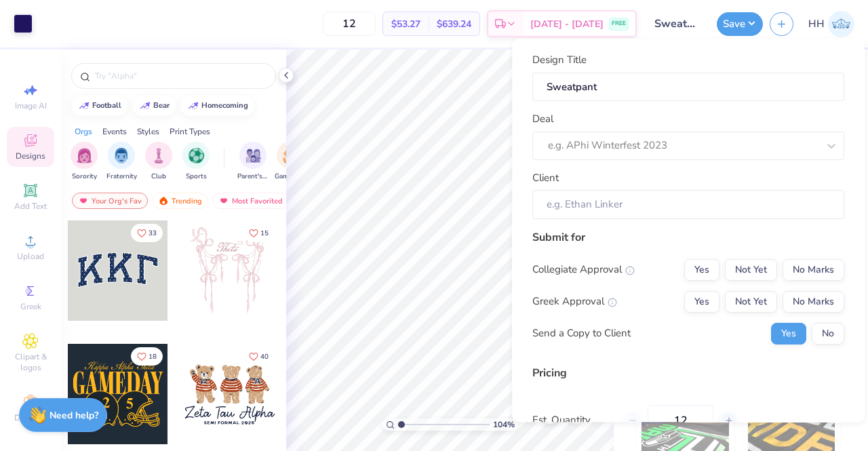
click at [590, 140] on div at bounding box center [683, 146] width 270 height 18
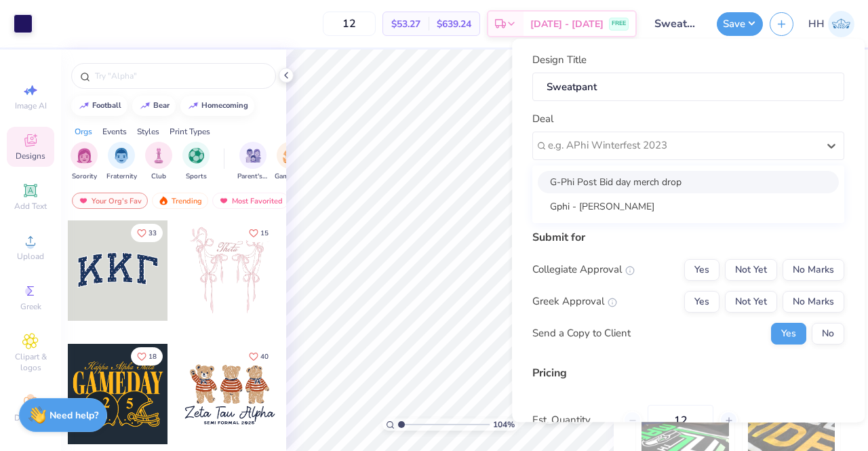
click at [606, 177] on div "G-Phi Post Bid day merch drop" at bounding box center [687, 182] width 301 height 22
type input "1.03527783373732"
type input "Lanie Buckner"
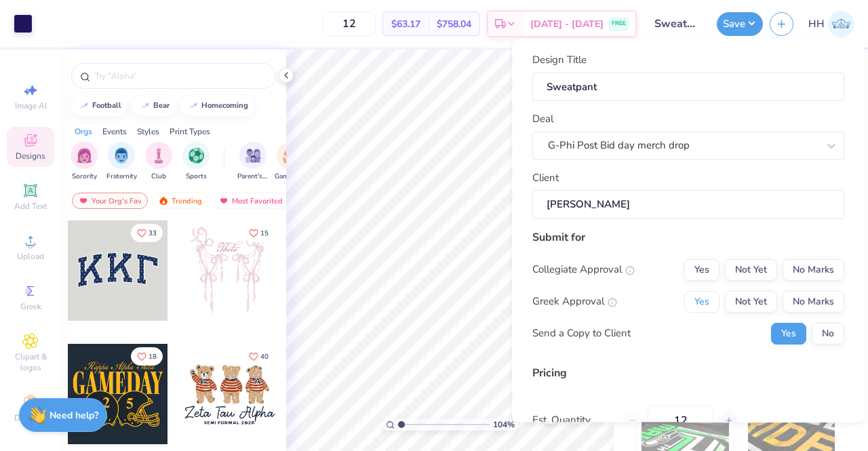
click at [703, 304] on button "Yes" at bounding box center [701, 302] width 35 height 22
click at [815, 266] on button "No Marks" at bounding box center [813, 270] width 62 height 22
type input "$63.17"
click at [820, 327] on button "No" at bounding box center [827, 334] width 33 height 22
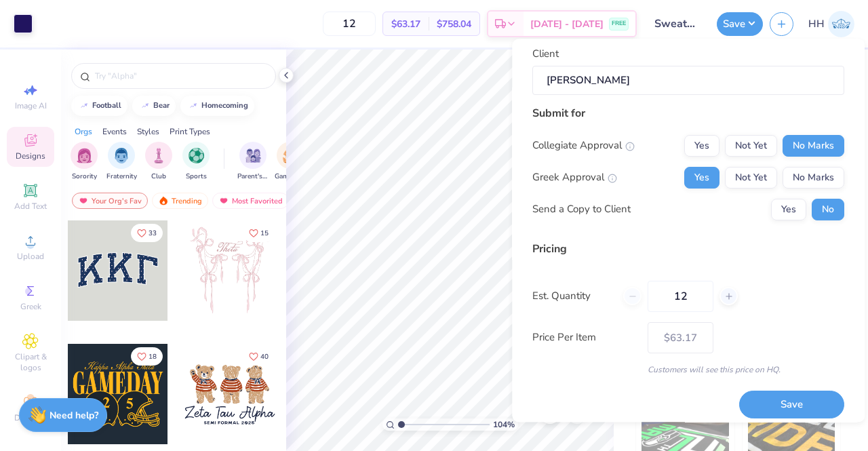
scroll to position [132, 0]
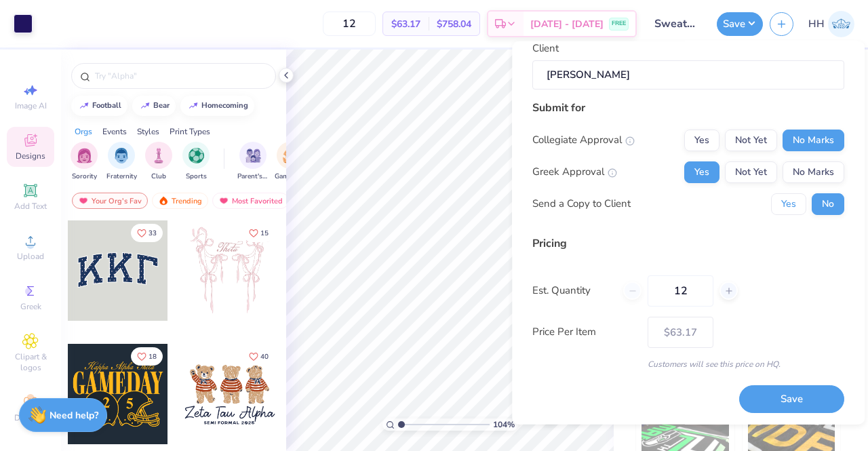
click at [786, 203] on button "Yes" at bounding box center [788, 203] width 35 height 22
type input "1.03527783373732"
click at [773, 396] on button "Save" at bounding box center [791, 399] width 105 height 28
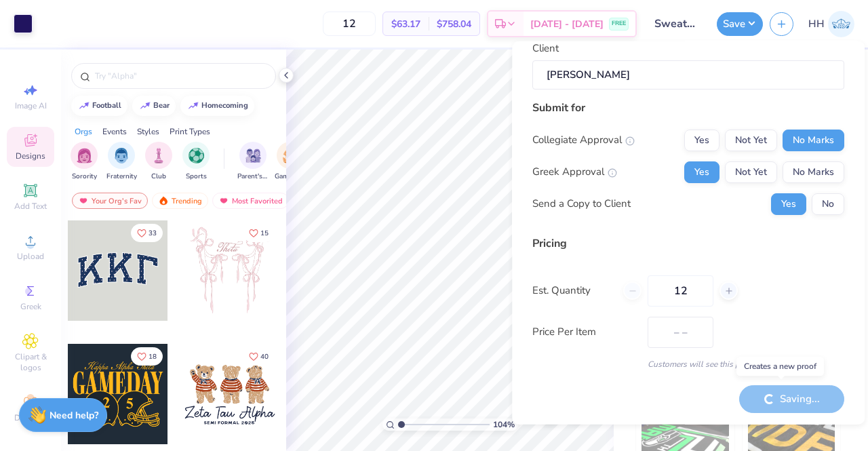
type input "$63.17"
type input "1.03527783373732"
type input "$53.27"
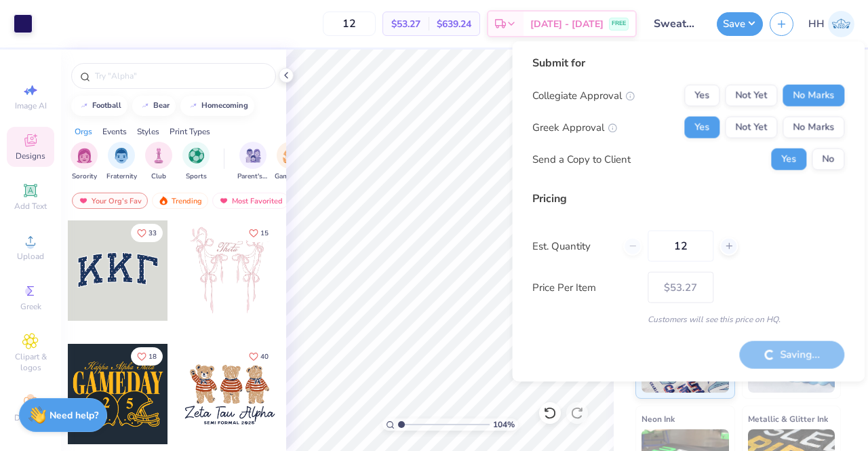
type input "1.03527783373732"
type input "$63.17"
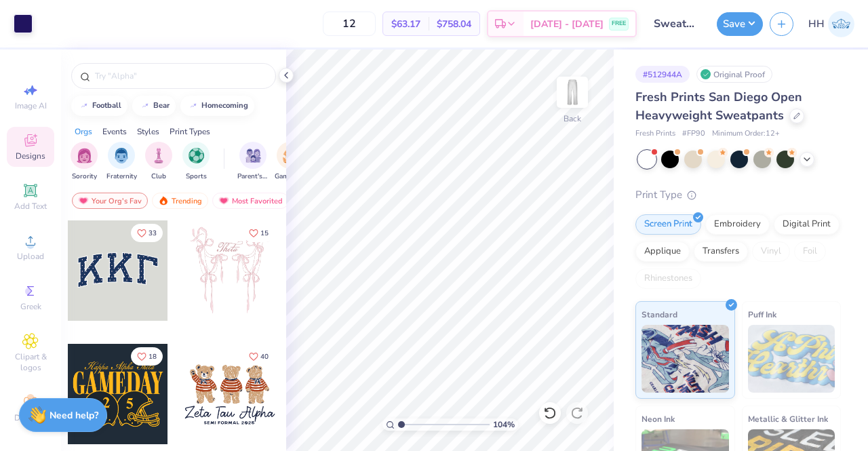
click at [160, 79] on input "text" at bounding box center [181, 76] width 174 height 14
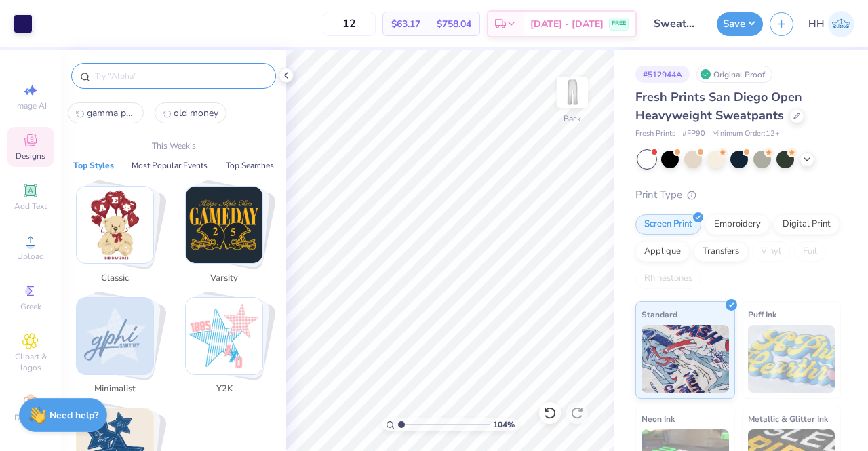
paste input "gamma phi beta"
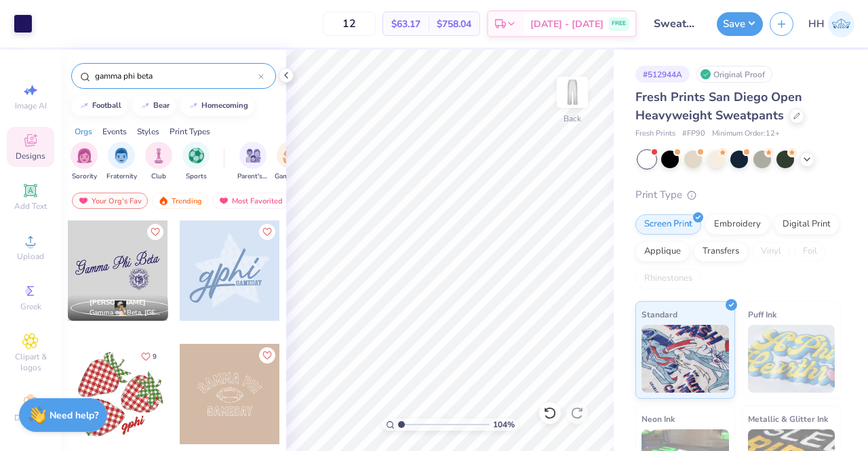
type input "gamma phi beta"
click at [286, 69] on div at bounding box center [286, 75] width 15 height 15
type input "1.03527783373732"
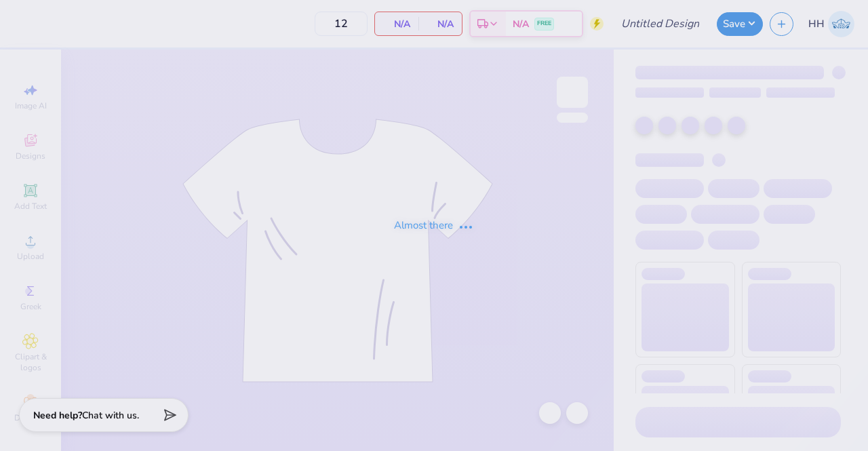
type input "50"
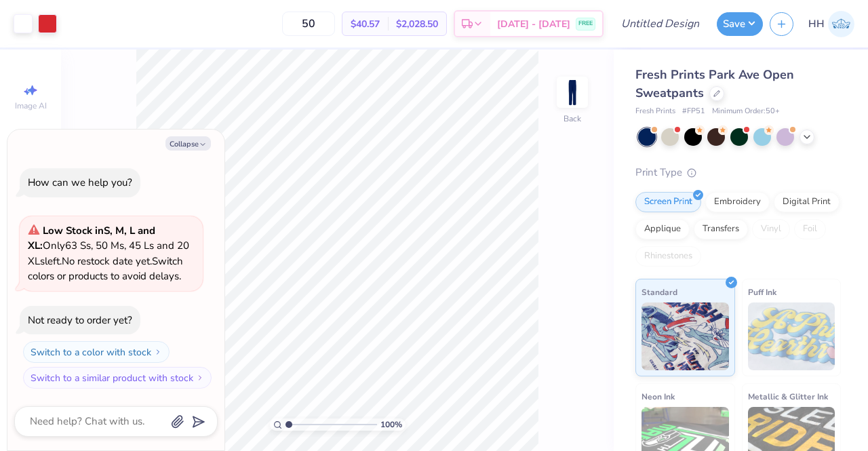
click at [193, 142] on button "Collapse" at bounding box center [187, 143] width 45 height 14
type textarea "x"
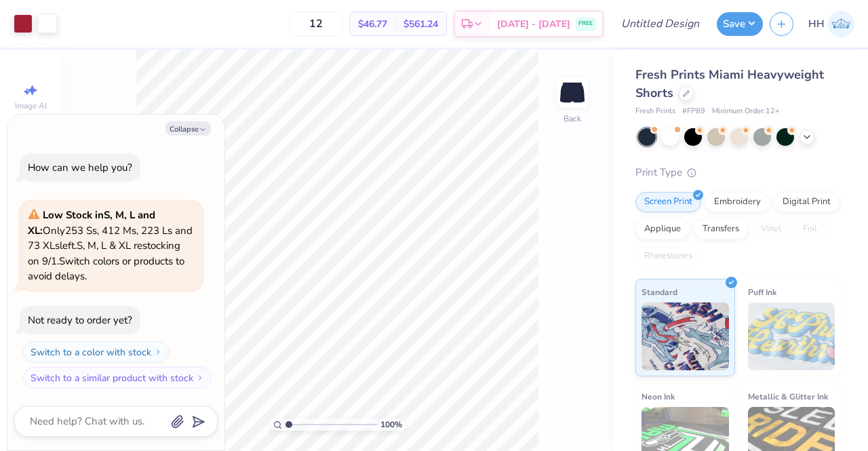
click at [200, 125] on icon "button" at bounding box center [203, 129] width 8 height 8
type textarea "x"
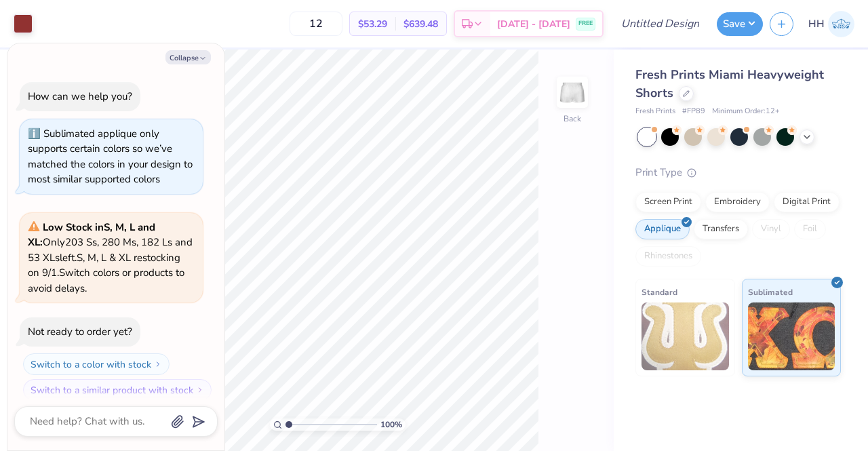
scroll to position [11, 0]
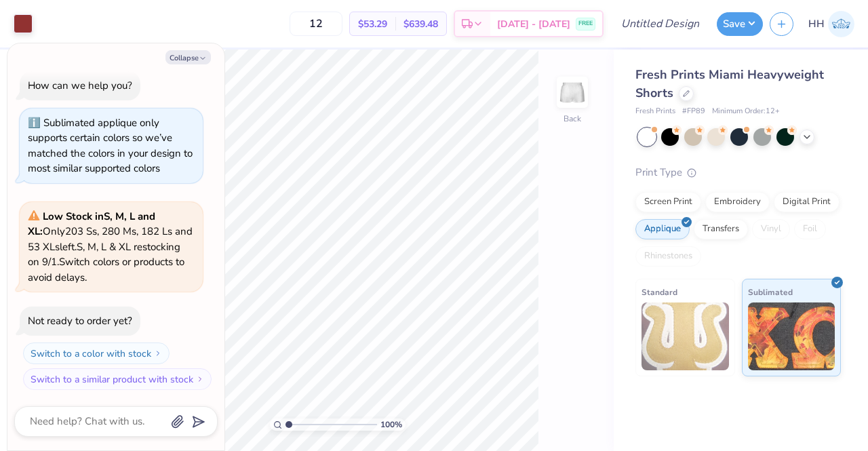
click at [186, 54] on button "Collapse" at bounding box center [187, 57] width 45 height 14
type textarea "x"
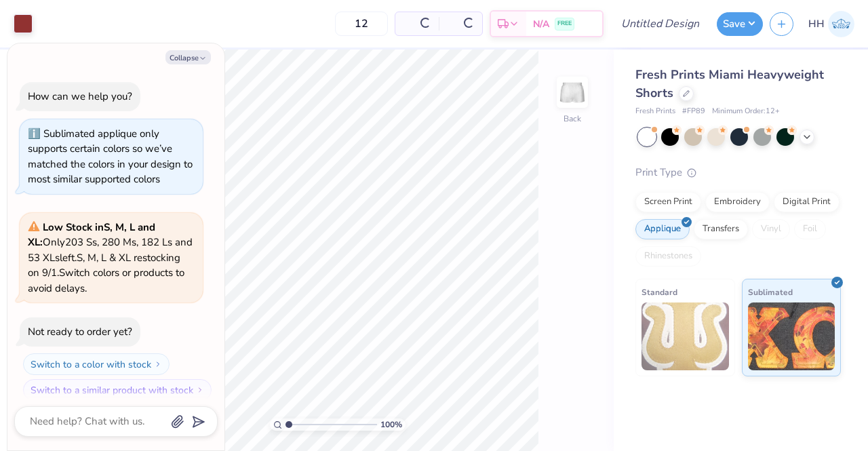
scroll to position [11, 0]
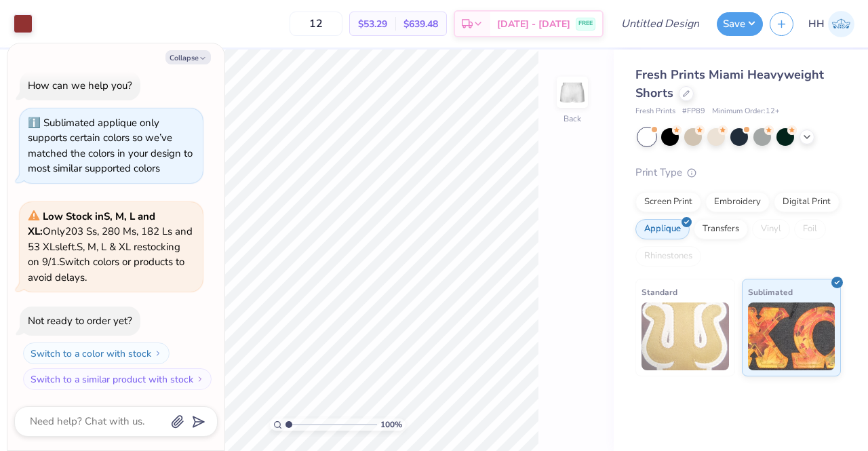
click at [196, 52] on button "Collapse" at bounding box center [187, 57] width 45 height 14
type textarea "x"
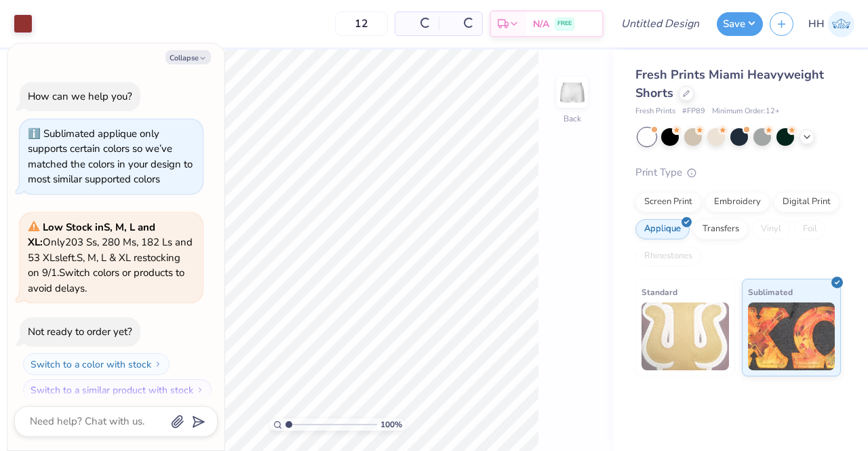
scroll to position [11, 0]
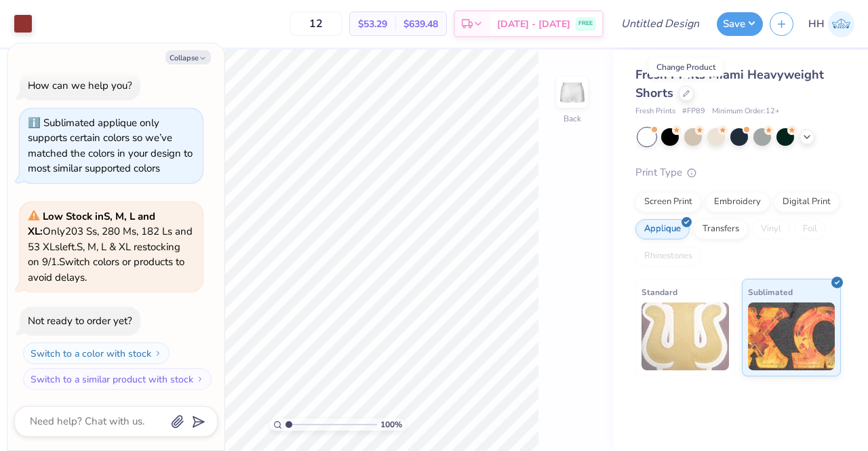
click at [686, 91] on icon at bounding box center [685, 93] width 5 height 5
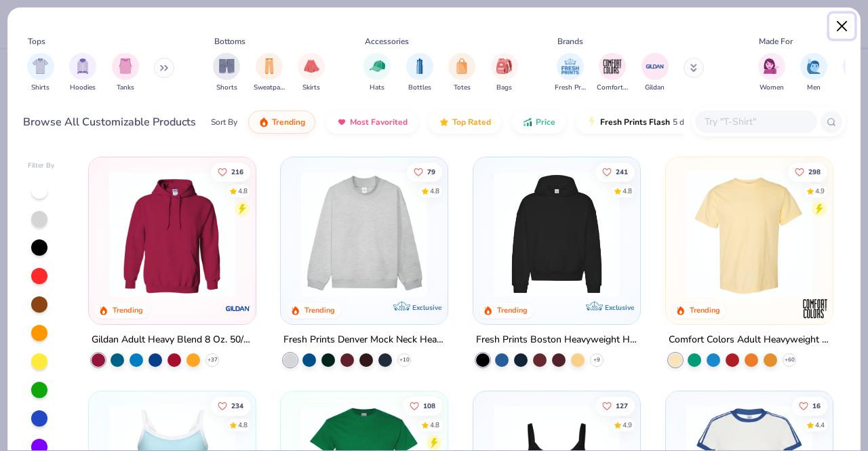
click at [838, 26] on button "Close" at bounding box center [842, 27] width 26 height 26
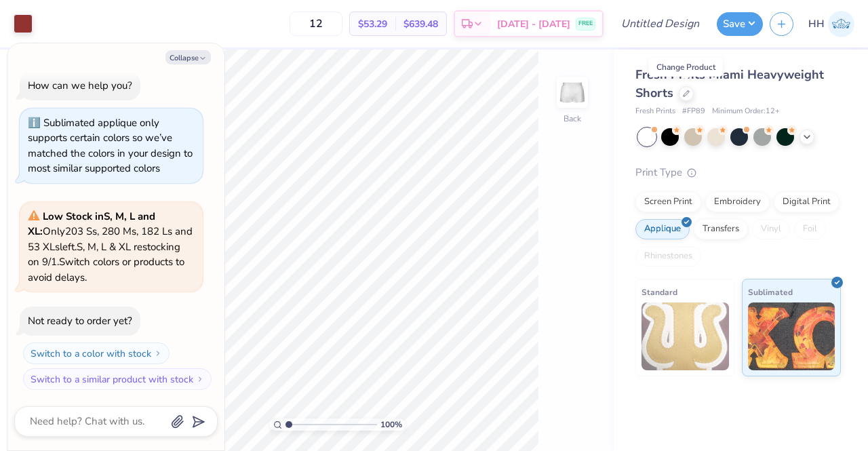
click at [682, 98] on div at bounding box center [685, 93] width 15 height 15
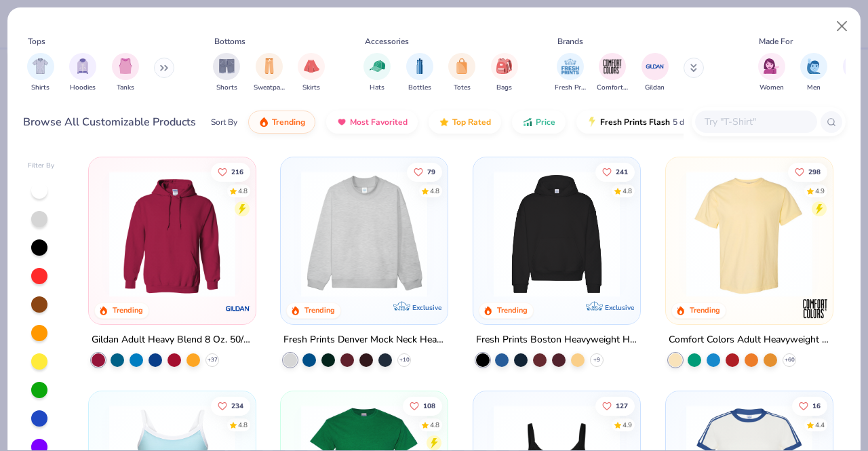
click at [594, 234] on img at bounding box center [557, 234] width 140 height 126
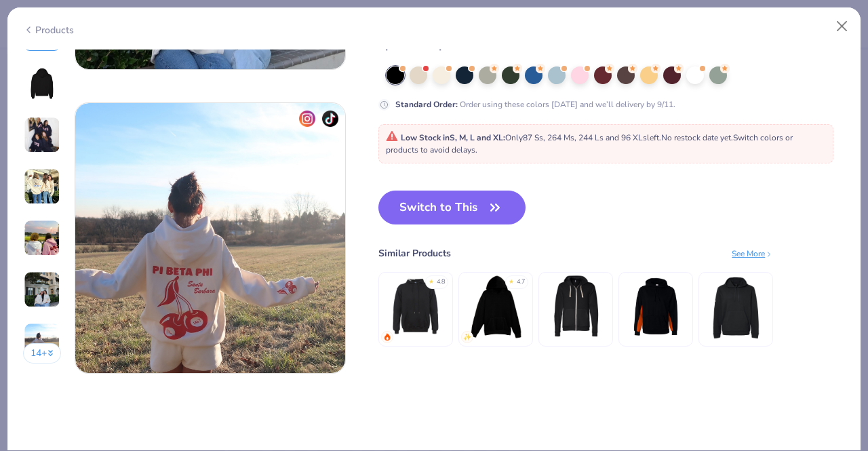
scroll to position [1770, 0]
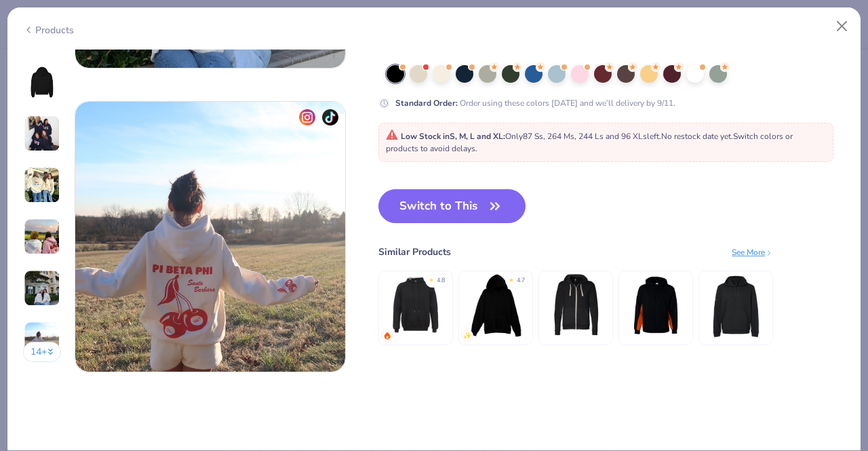
click at [491, 205] on icon "button" at bounding box center [494, 206] width 19 height 19
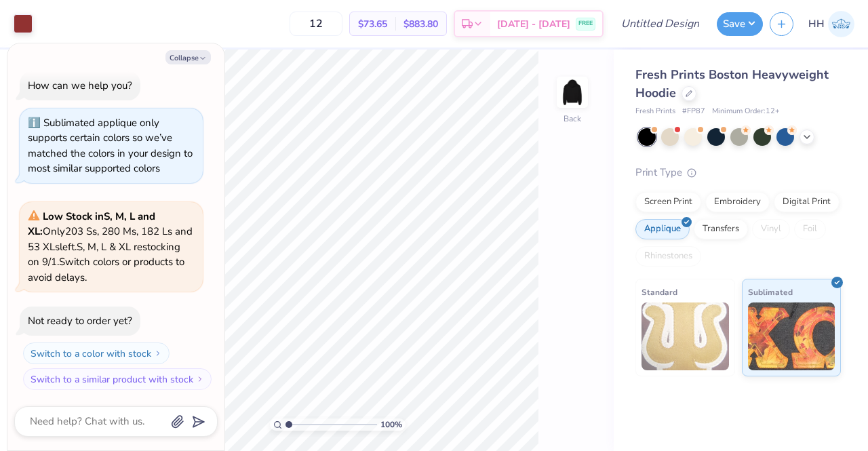
click at [808, 134] on icon at bounding box center [806, 136] width 11 height 11
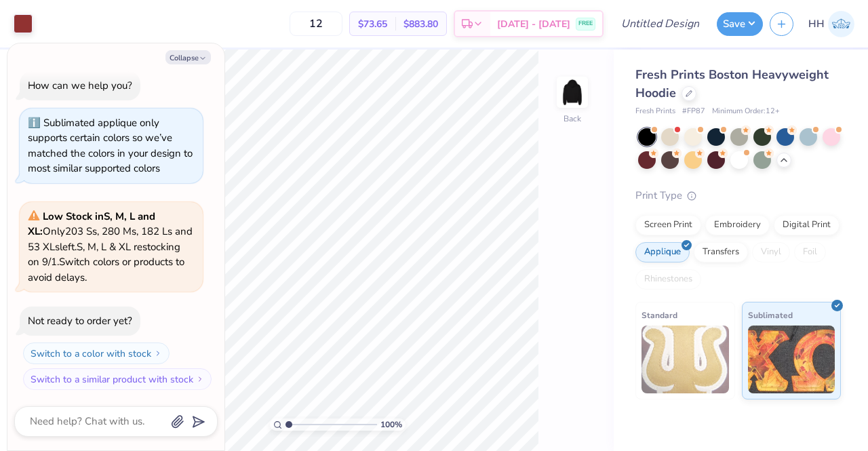
click at [735, 152] on div at bounding box center [739, 160] width 18 height 18
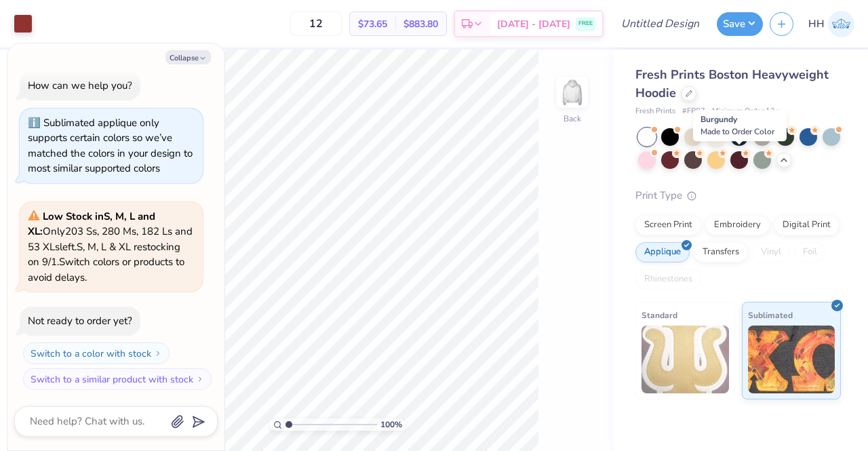
scroll to position [218, 0]
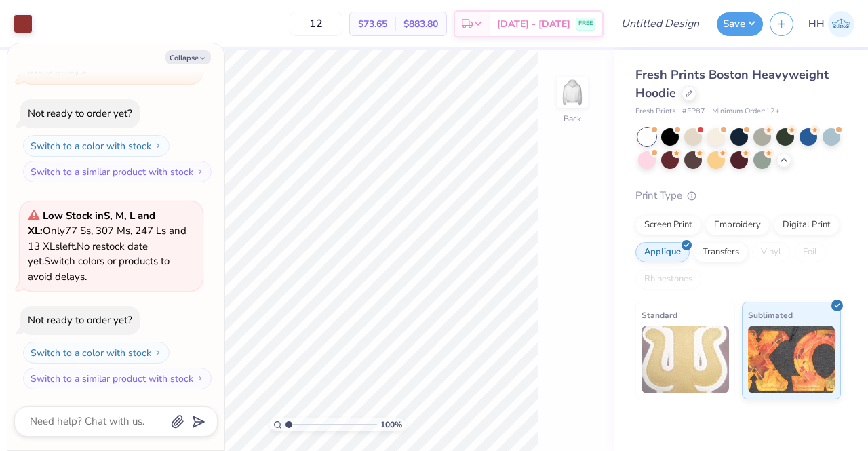
click at [581, 87] on img at bounding box center [571, 92] width 27 height 27
click at [182, 54] on button "Collapse" at bounding box center [187, 57] width 45 height 14
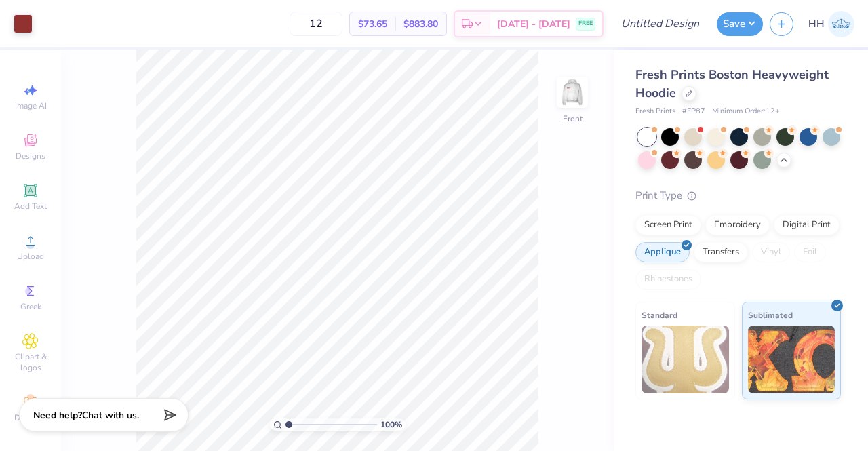
type textarea "x"
click at [22, 132] on icon at bounding box center [30, 140] width 16 height 16
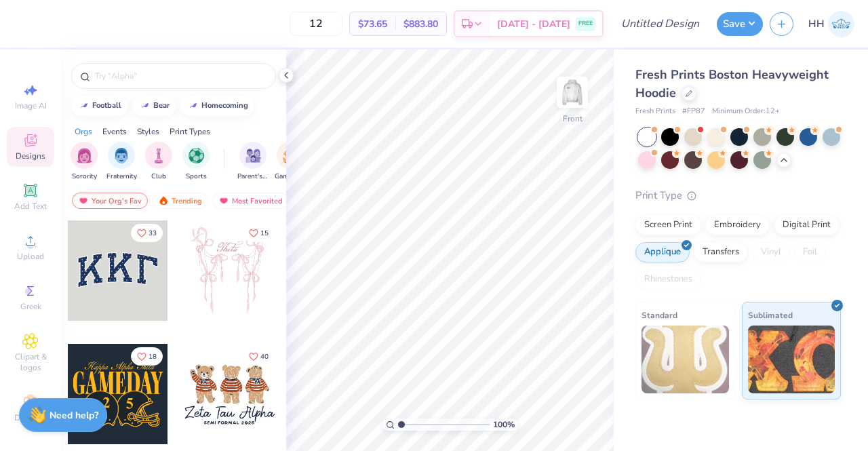
click at [192, 70] on input "text" at bounding box center [181, 76] width 174 height 14
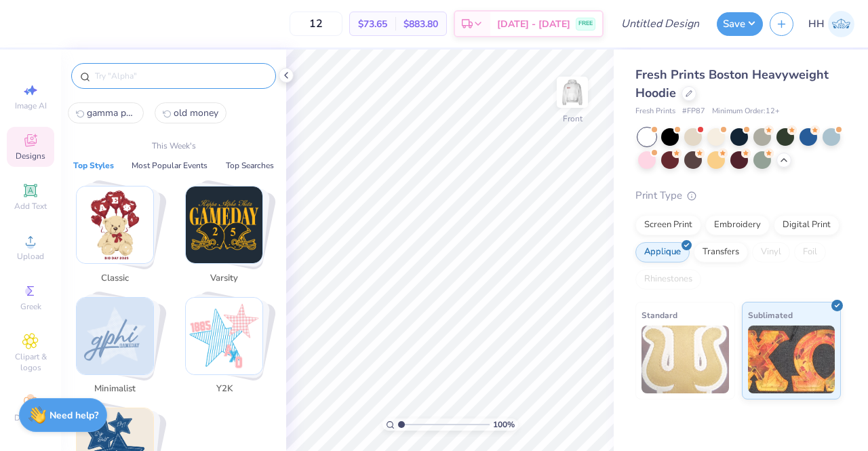
paste input "gamma phi beta"
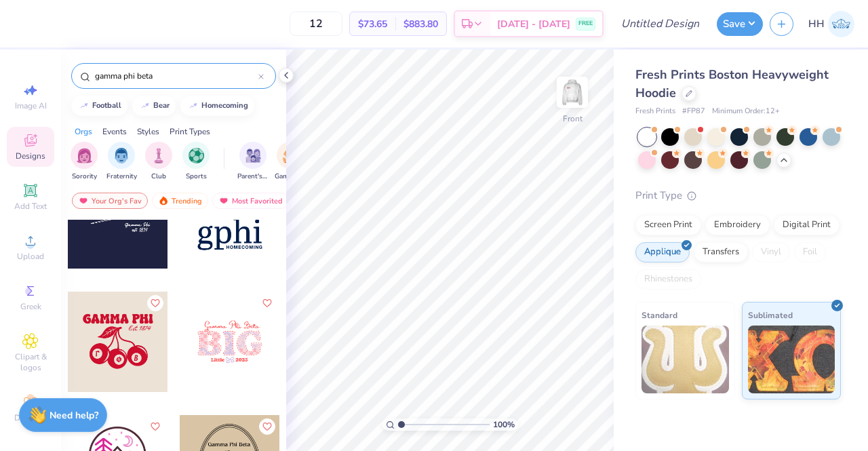
scroll to position [1572, 0]
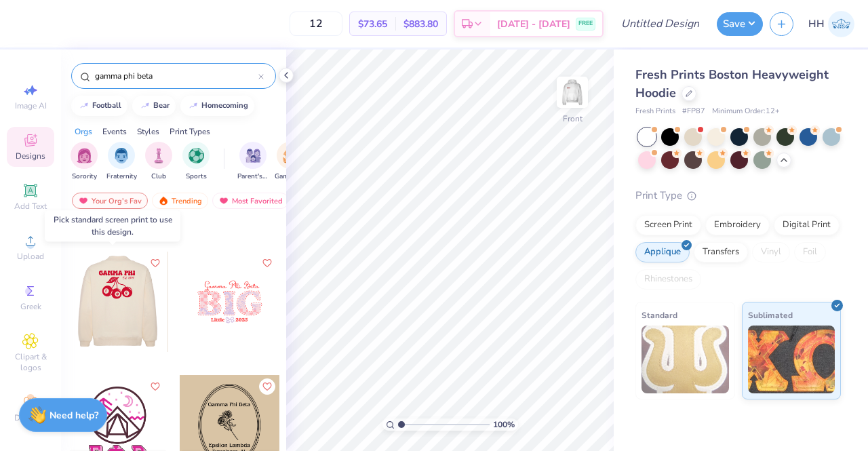
type input "gamma phi beta"
click at [127, 292] on div at bounding box center [117, 301] width 100 height 100
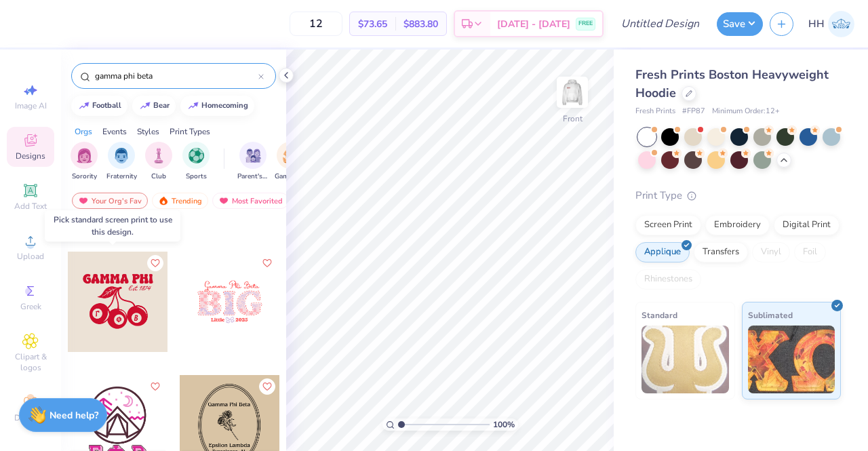
click at [127, 290] on div at bounding box center [118, 301] width 100 height 100
click at [108, 291] on div at bounding box center [118, 301] width 100 height 100
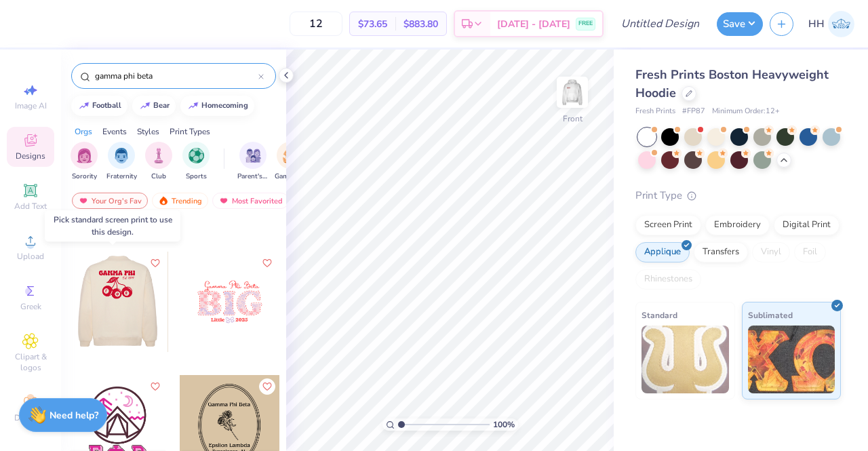
click at [133, 296] on div at bounding box center [117, 301] width 100 height 100
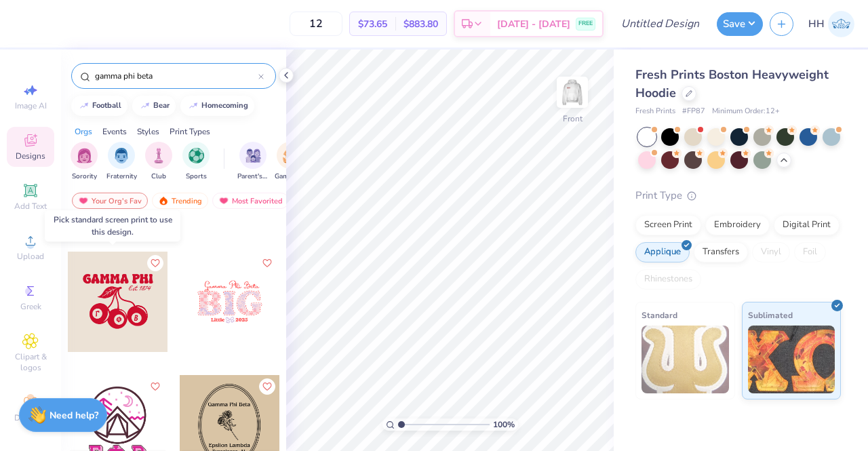
click at [133, 296] on div at bounding box center [118, 301] width 100 height 100
click at [674, 229] on div "Screen Print" at bounding box center [668, 225] width 66 height 20
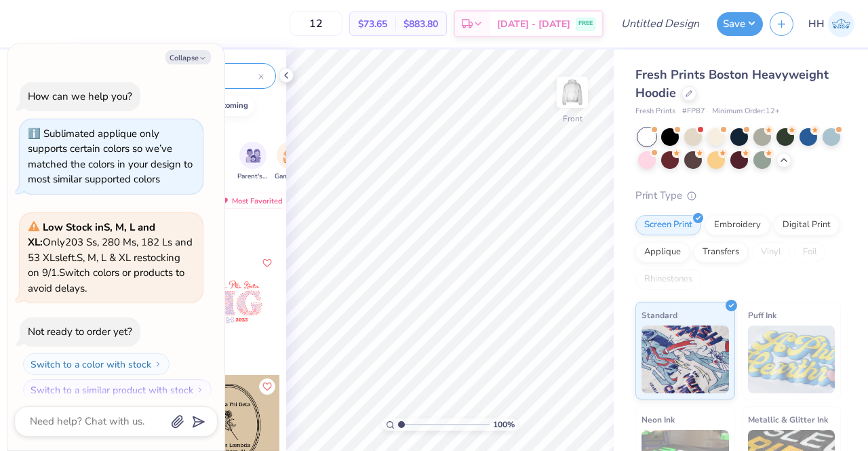
scroll to position [301, 0]
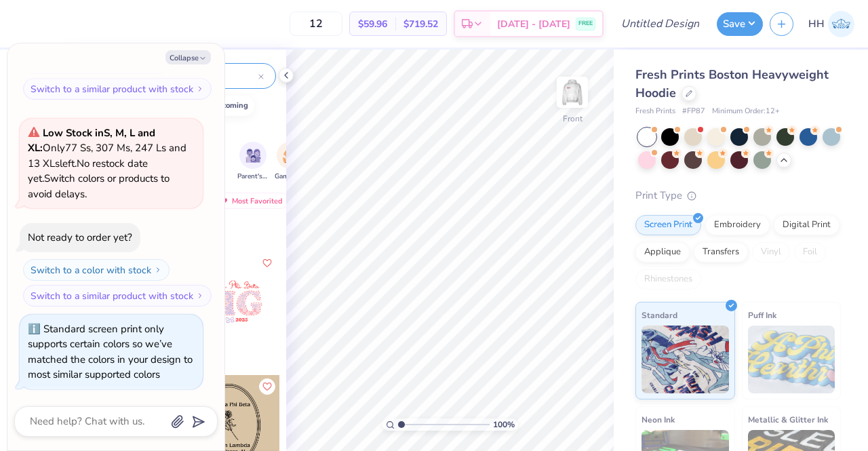
click at [182, 54] on button "Collapse" at bounding box center [187, 57] width 45 height 14
type textarea "x"
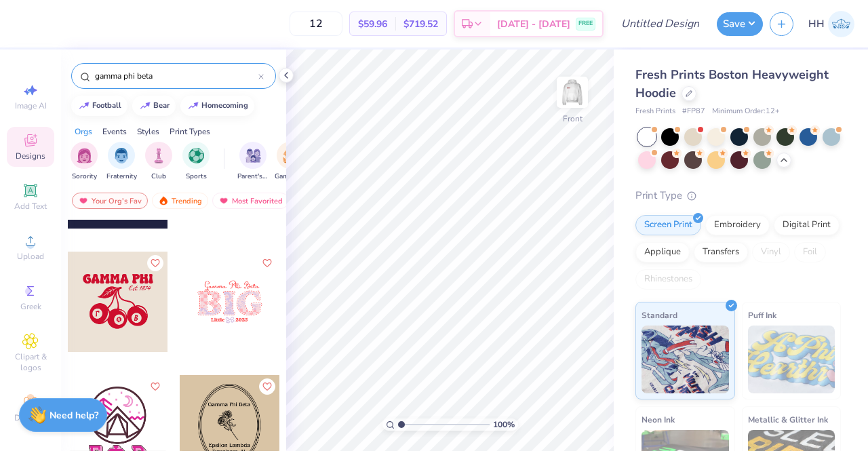
click at [139, 287] on div at bounding box center [118, 301] width 100 height 100
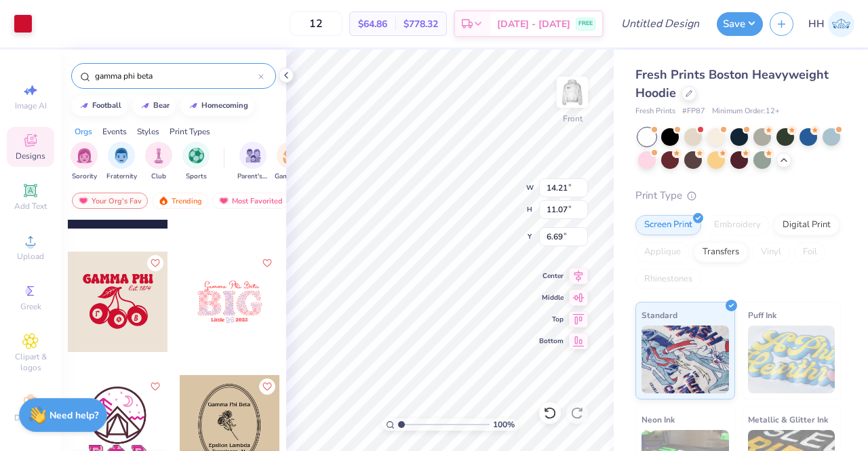
type input "6.69"
click at [571, 93] on img at bounding box center [571, 92] width 27 height 27
type input "3.00"
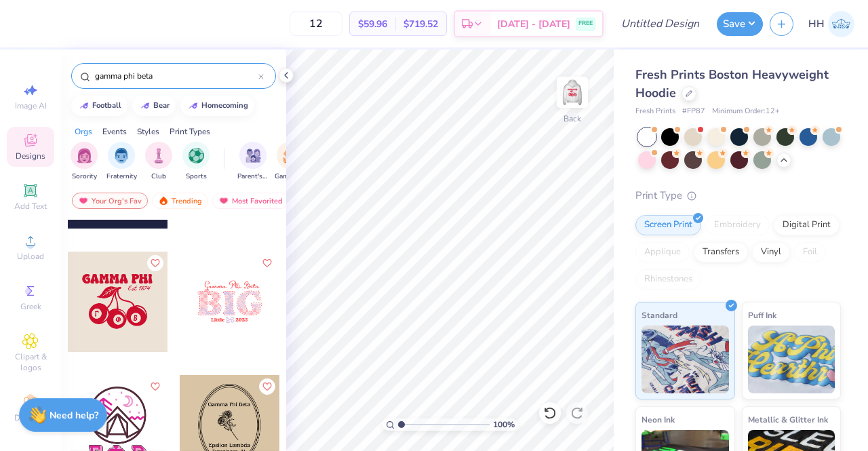
click at [67, 293] on div at bounding box center [17, 301] width 100 height 100
type input "3.37"
type input "2.63"
type input "3.00"
click at [581, 79] on img at bounding box center [571, 92] width 27 height 27
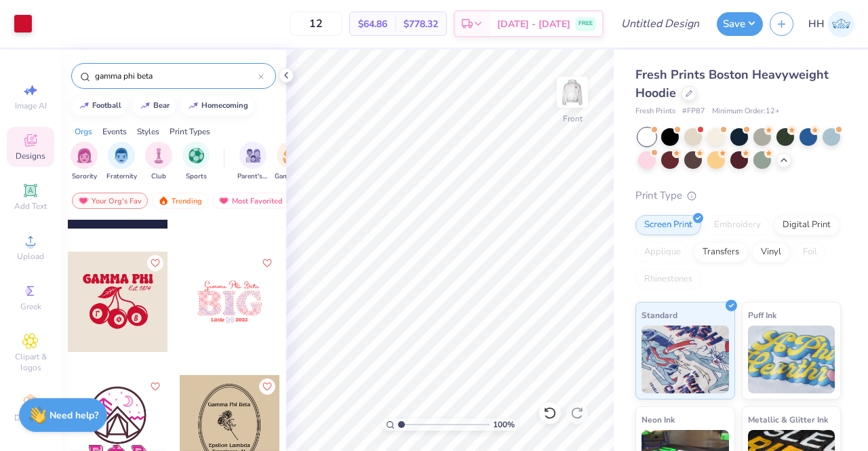
click at [571, 83] on img at bounding box center [571, 92] width 27 height 27
type input "10.33"
type input "12.80"
type input "9.97"
type input "2.99"
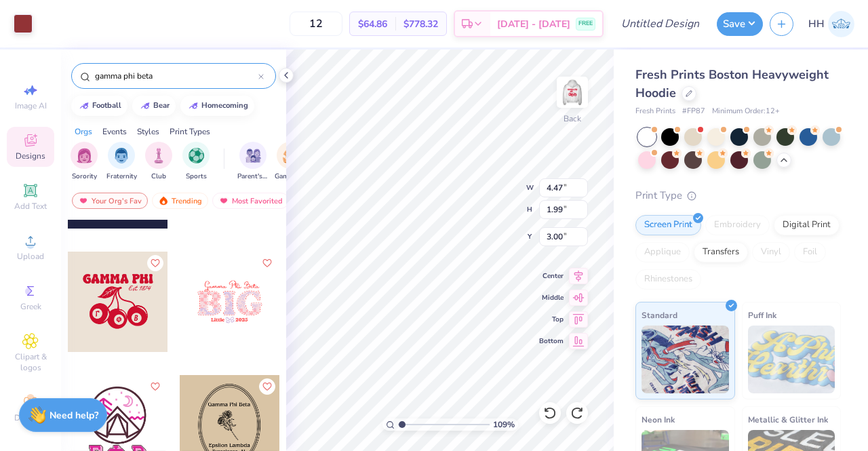
type input "1"
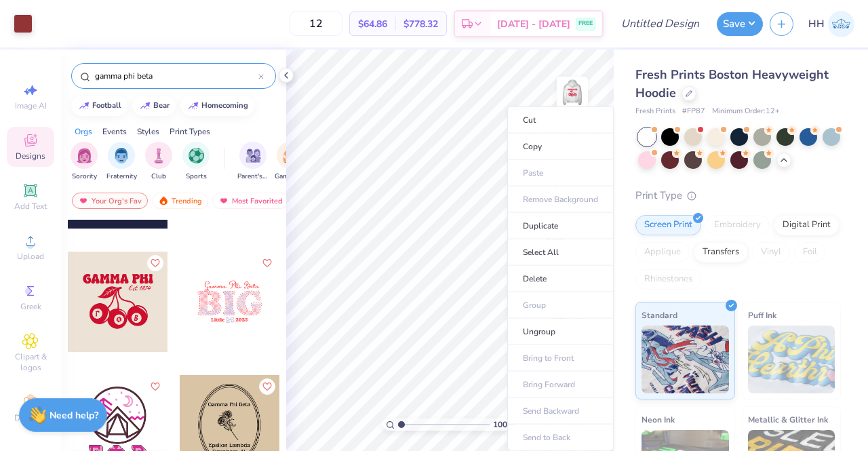
click at [537, 247] on li "Select All" at bounding box center [560, 252] width 106 height 26
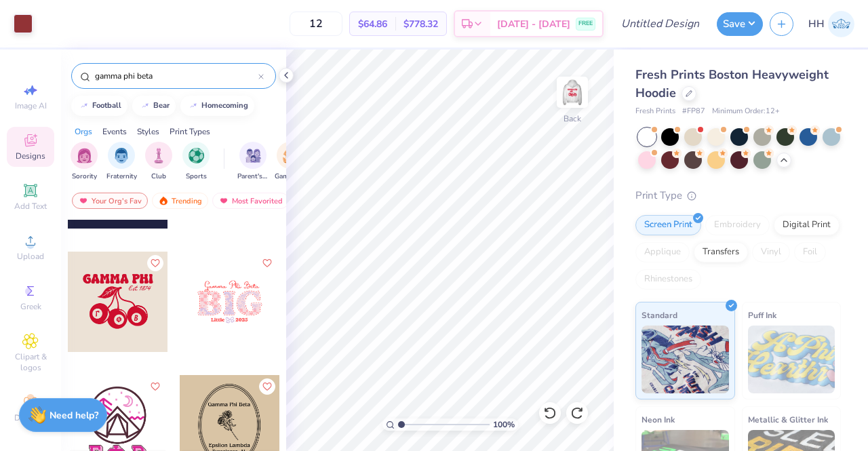
click at [576, 88] on img at bounding box center [571, 92] width 27 height 27
click at [287, 71] on icon at bounding box center [286, 75] width 11 height 11
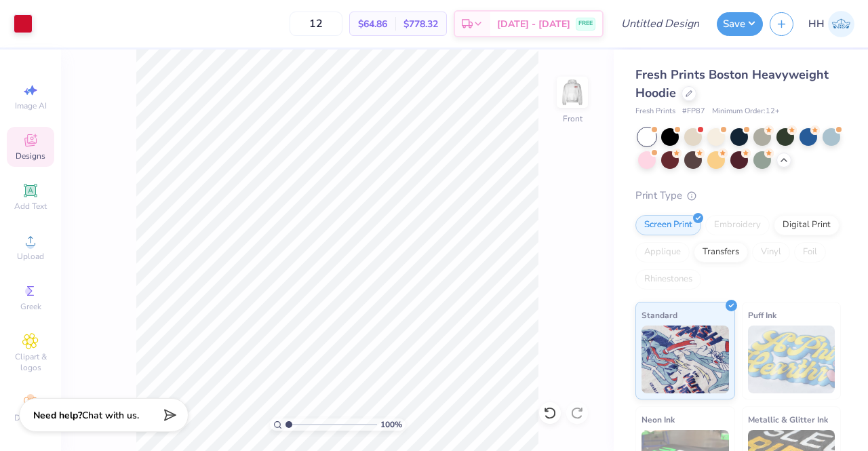
click at [577, 94] on img at bounding box center [571, 92] width 27 height 27
click at [571, 85] on img at bounding box center [571, 92] width 27 height 27
click at [586, 94] on div at bounding box center [571, 92] width 31 height 31
click at [39, 347] on span "Clipart & logos" at bounding box center [30, 357] width 47 height 22
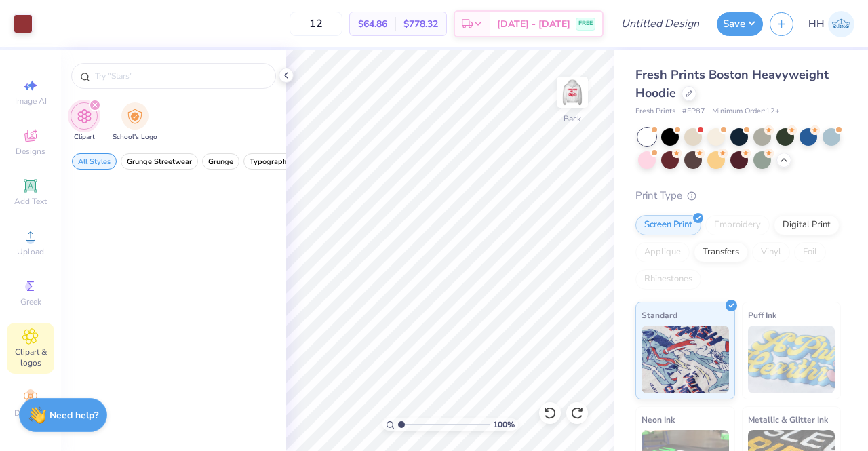
scroll to position [0, 0]
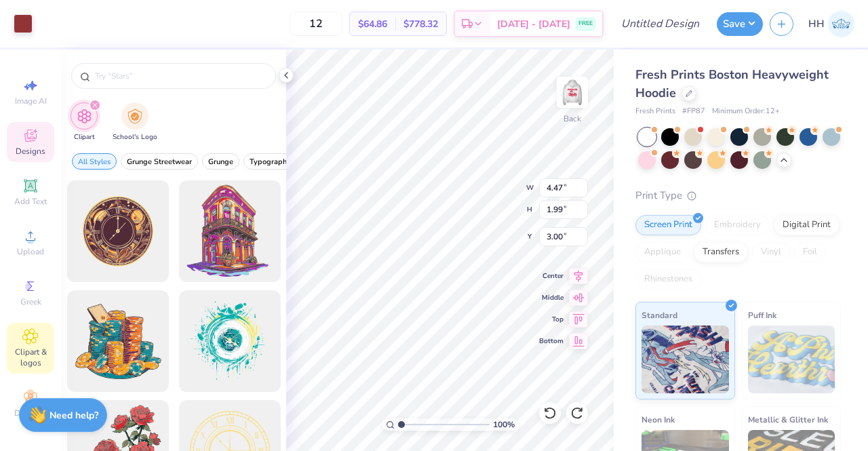
click at [30, 389] on icon at bounding box center [30, 397] width 16 height 16
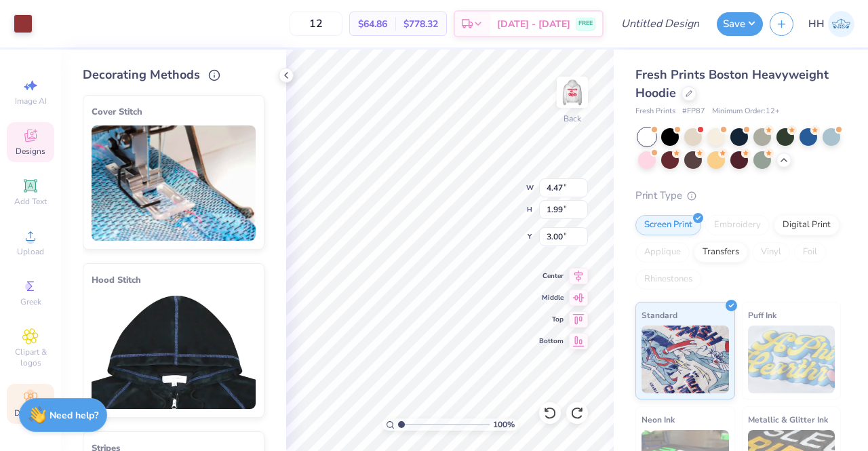
click at [789, 158] on icon at bounding box center [783, 160] width 11 height 11
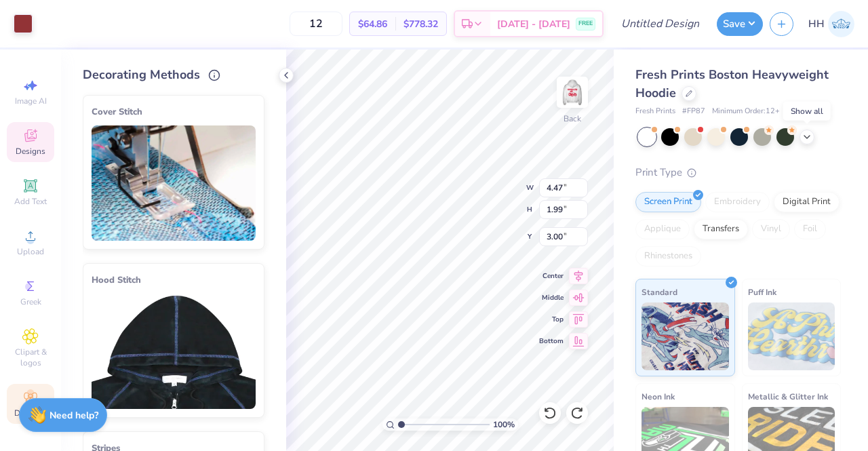
click at [804, 133] on icon at bounding box center [806, 136] width 11 height 11
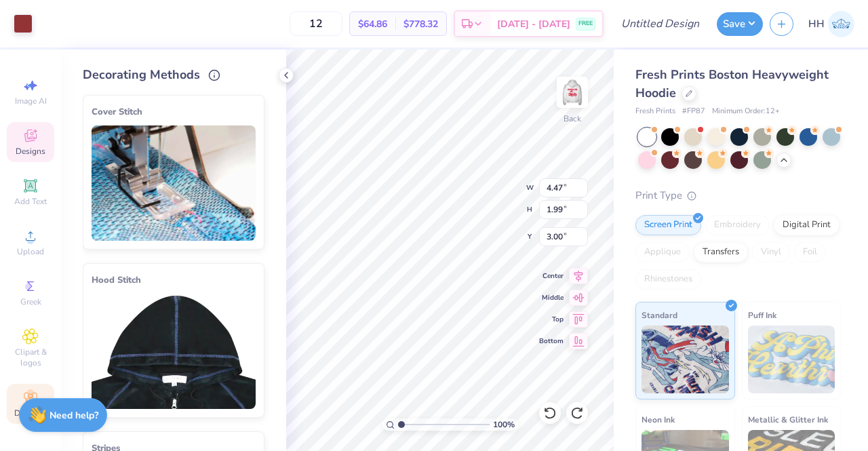
click at [289, 75] on icon at bounding box center [286, 75] width 11 height 11
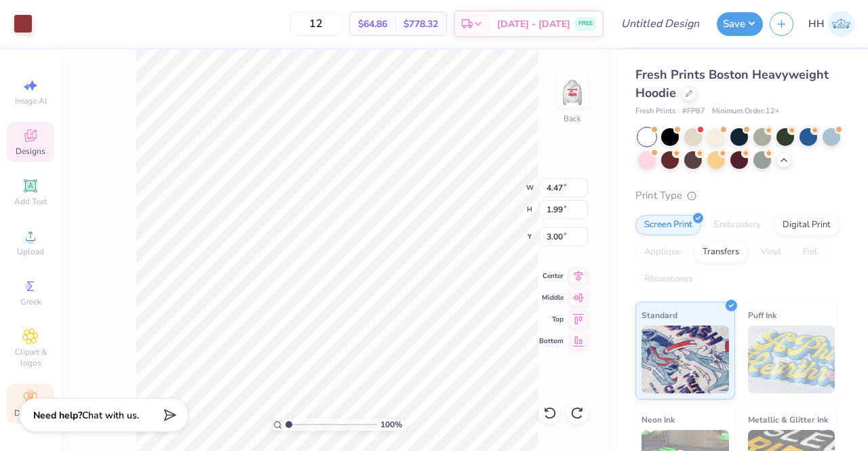
click at [581, 92] on img at bounding box center [571, 92] width 27 height 27
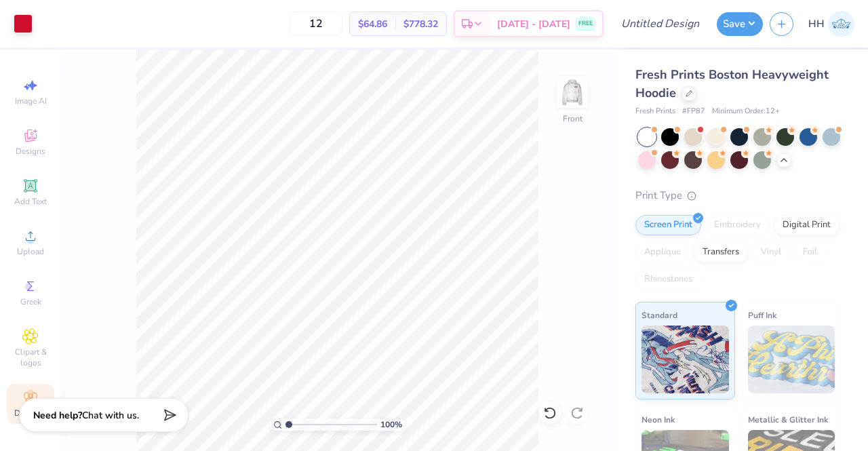
click at [578, 104] on img at bounding box center [571, 92] width 27 height 27
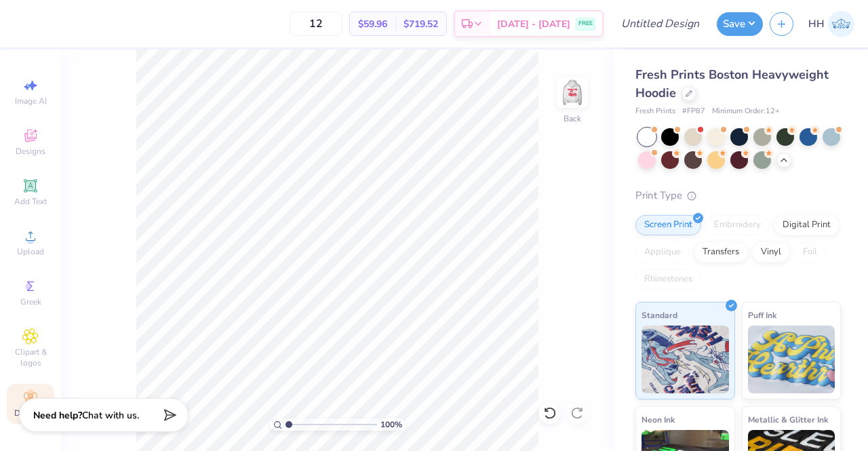
click at [127, 137] on div "100 % Back" at bounding box center [337, 249] width 552 height 401
click at [25, 131] on icon at bounding box center [30, 135] width 12 height 12
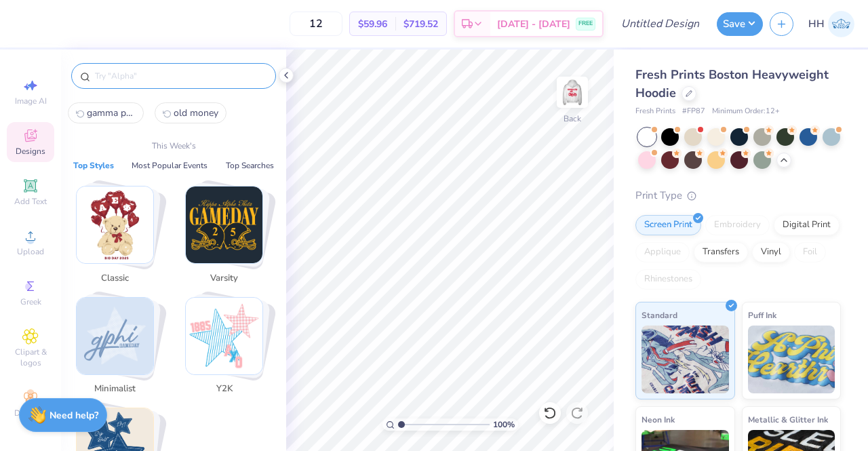
click at [163, 69] on input "text" at bounding box center [181, 76] width 174 height 14
paste input "gamma phi beta"
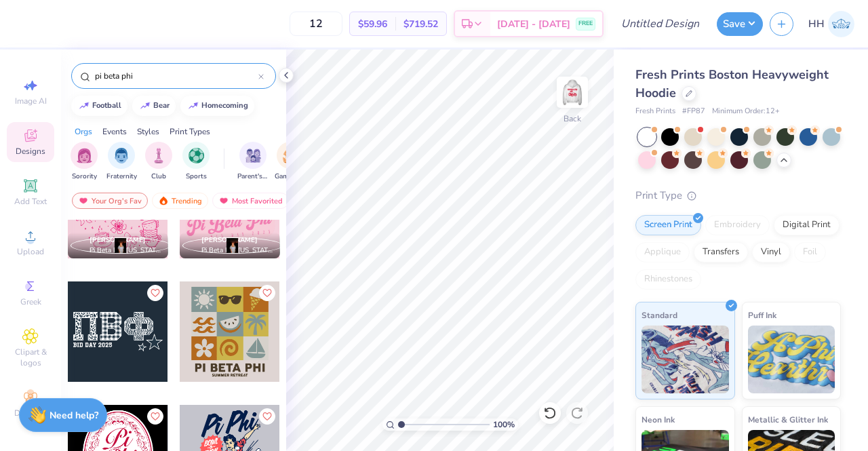
scroll to position [2786, 0]
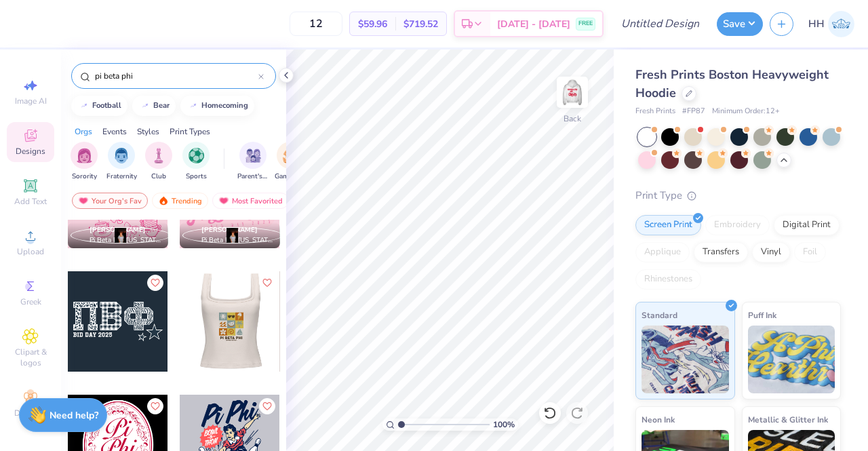
click at [166, 377] on div "Caroline Crump! Pi Beta Phi, Texas A&M University Abigail Stapleton Pi Beta Phi…" at bounding box center [173, 254] width 213 height 5643
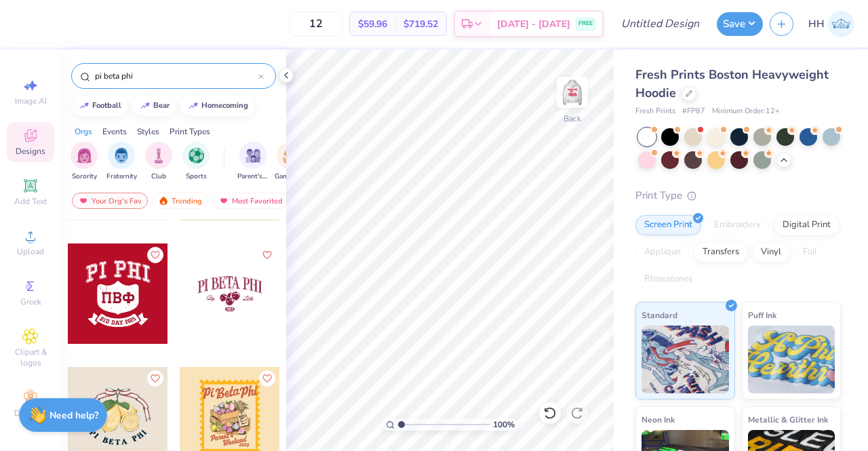
scroll to position [5497, 0]
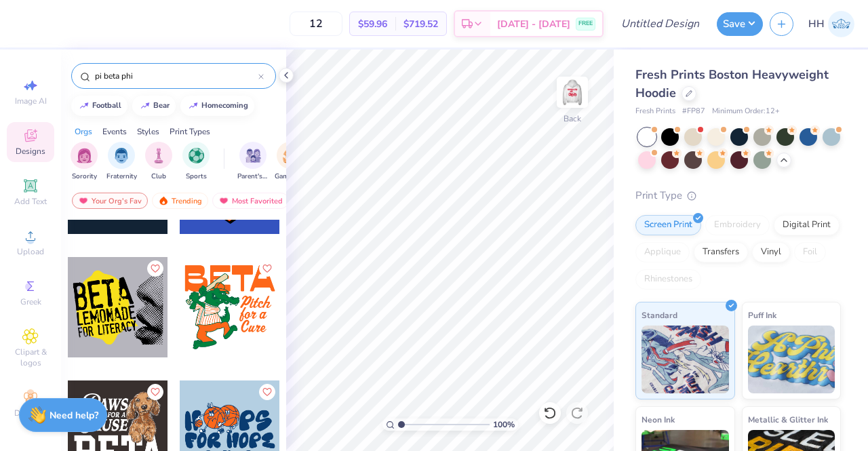
scroll to position [6626, 0]
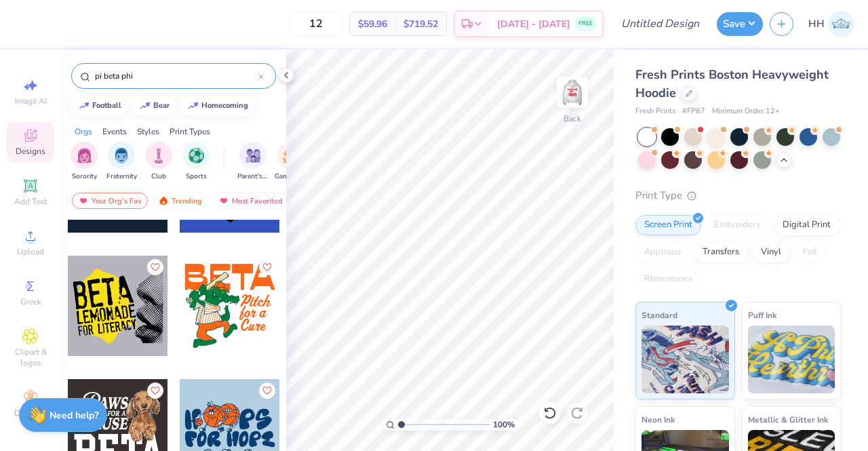
click at [573, 106] on img at bounding box center [571, 92] width 27 height 27
click at [558, 105] on img at bounding box center [571, 92] width 27 height 27
drag, startPoint x: 150, startPoint y: 77, endPoint x: 7, endPoint y: 83, distance: 143.1
click at [7, 83] on div "12 $59.96 Per Item $719.52 Total Est. Delivery Sep 9 - 12 FREE Design Title Sav…" at bounding box center [434, 225] width 868 height 451
type input "g"
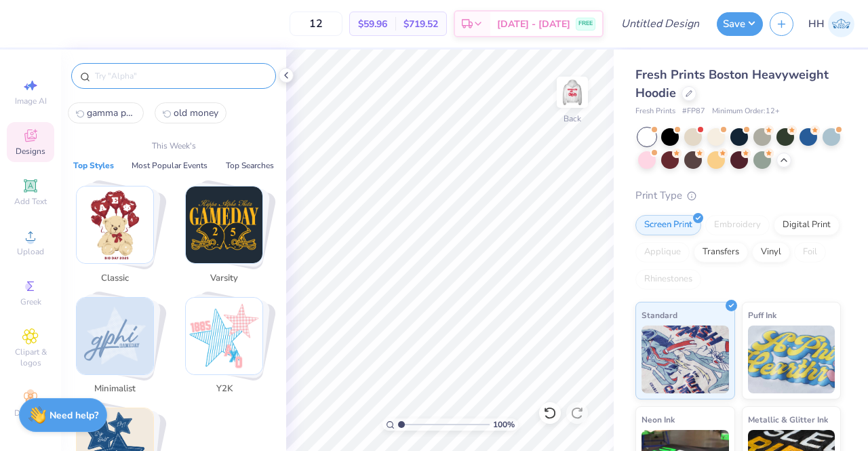
paste input "gamma phi beta"
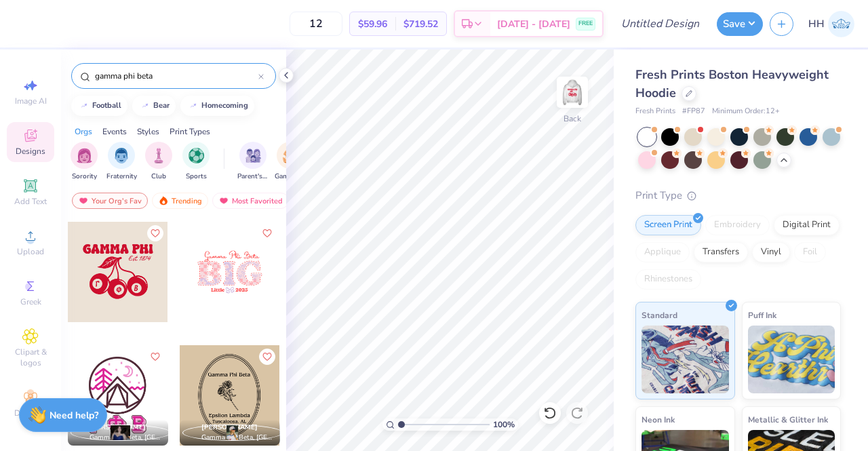
scroll to position [1609, 0]
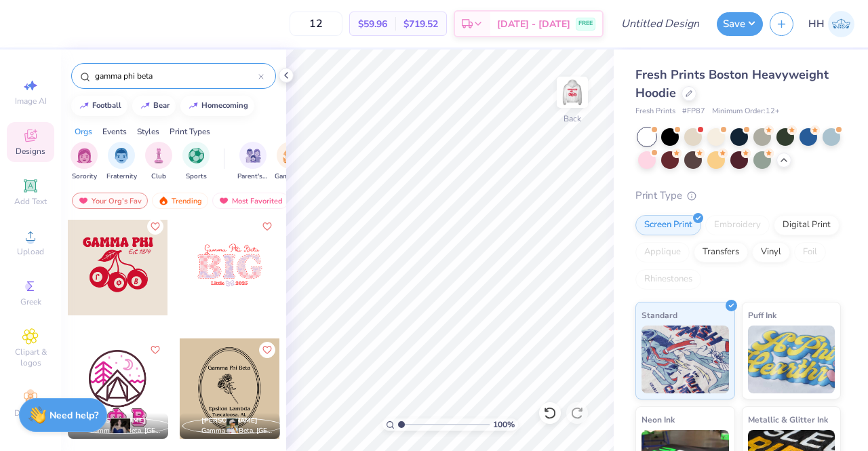
type input "gamma phi beta"
click at [125, 246] on div at bounding box center [118, 265] width 100 height 100
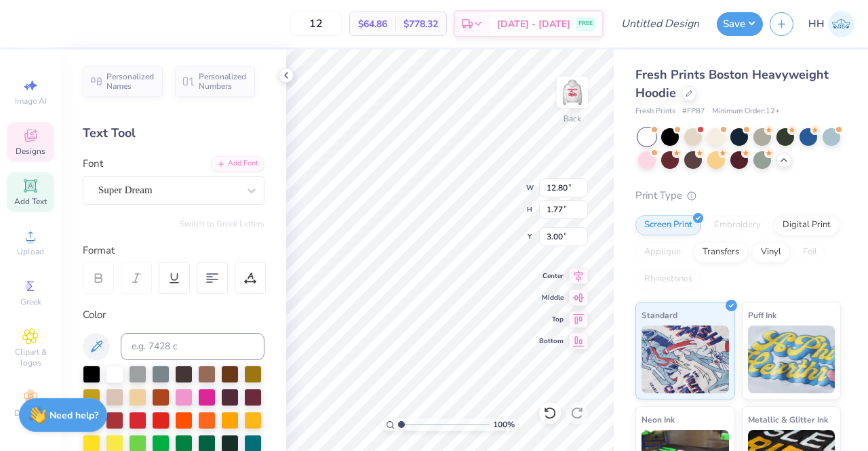
scroll to position [11, 3]
type textarea "GAMMA PHI"
type textarea "GAMMA PHI BETA"
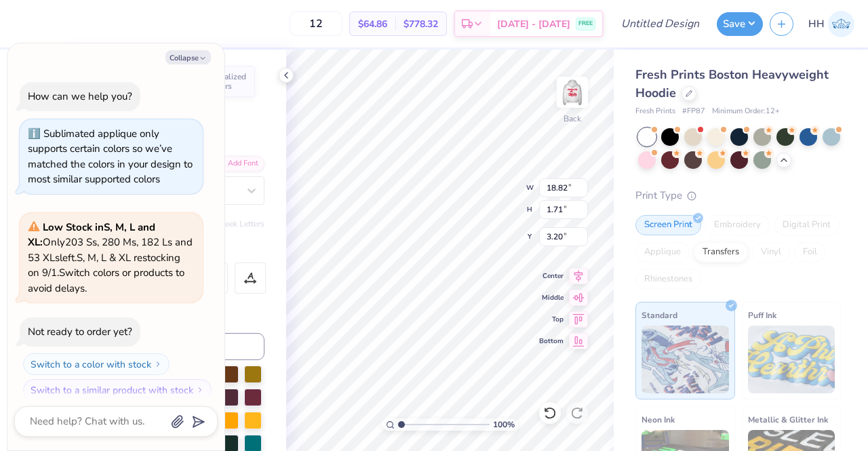
scroll to position [412, 0]
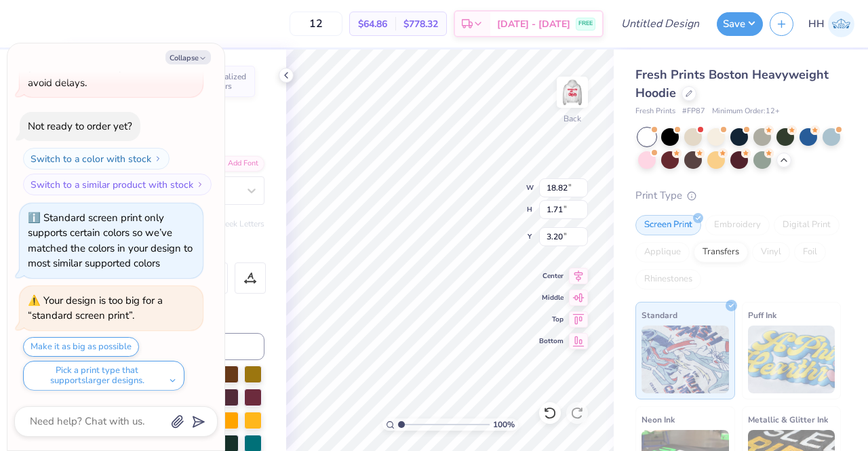
type textarea "x"
type input "3.41"
click at [197, 55] on button "Collapse" at bounding box center [187, 57] width 45 height 14
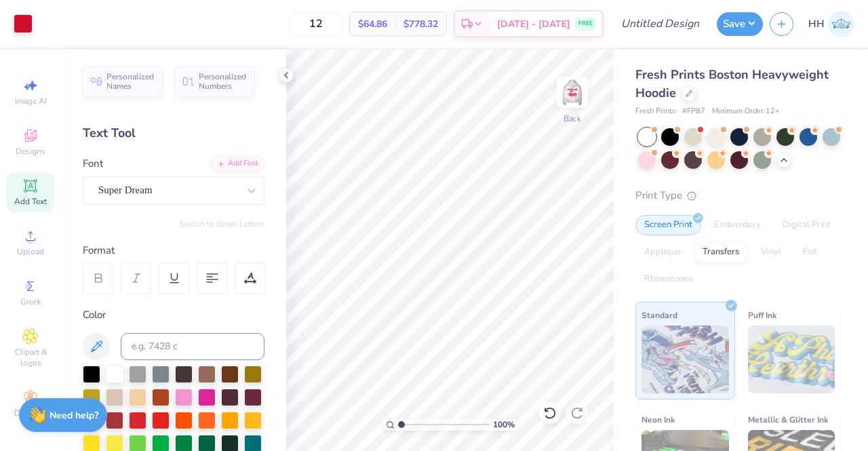
click at [286, 73] on icon at bounding box center [286, 75] width 11 height 11
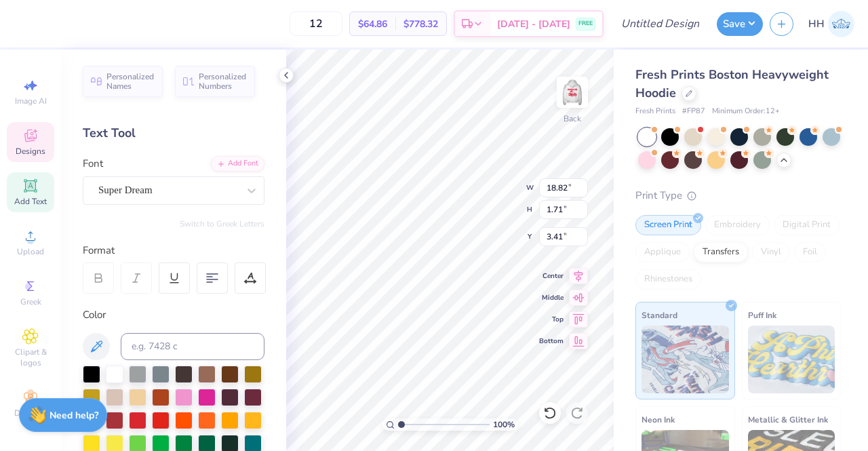
click at [287, 76] on icon at bounding box center [286, 75] width 11 height 11
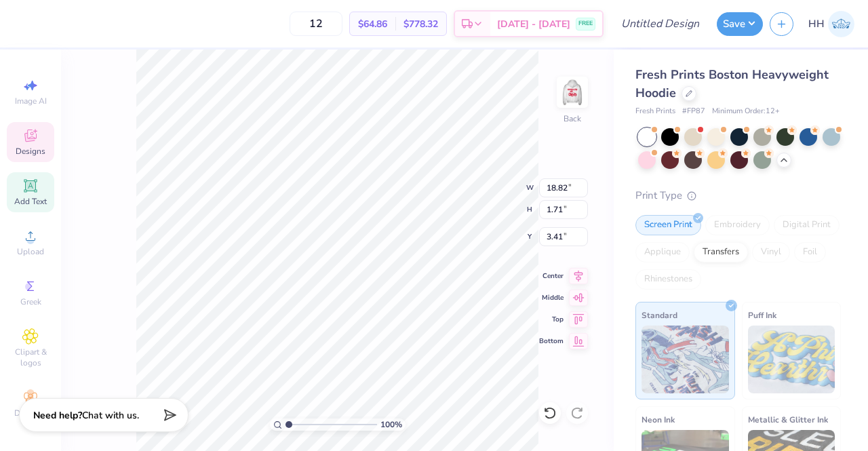
click at [477, 184] on div "100 % Back W 18.82 18.82 " H 1.71 1.71 " Y 3.41 3.41 " Center Middle Top Bottom" at bounding box center [337, 249] width 552 height 401
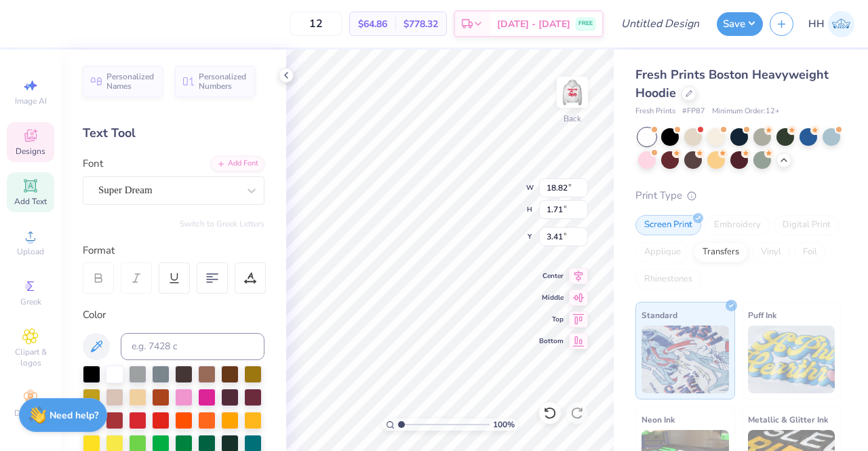
click at [284, 73] on icon at bounding box center [286, 75] width 11 height 11
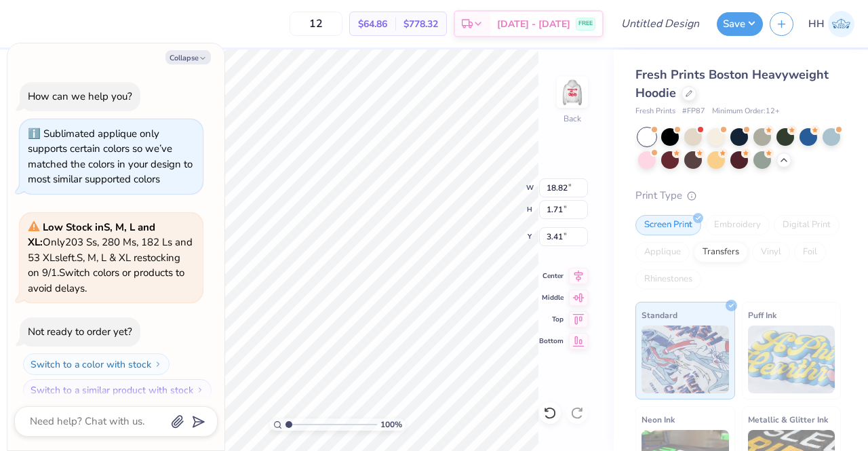
scroll to position [524, 0]
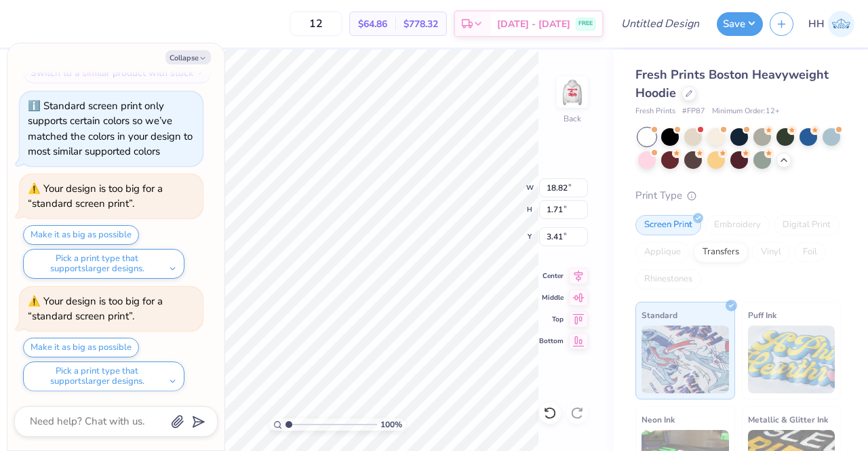
click at [140, 135] on div "Standard screen print only supports certain colors so we’ve matched the colors …" at bounding box center [110, 129] width 165 height 60
click at [208, 59] on button "Collapse" at bounding box center [187, 57] width 45 height 14
type textarea "x"
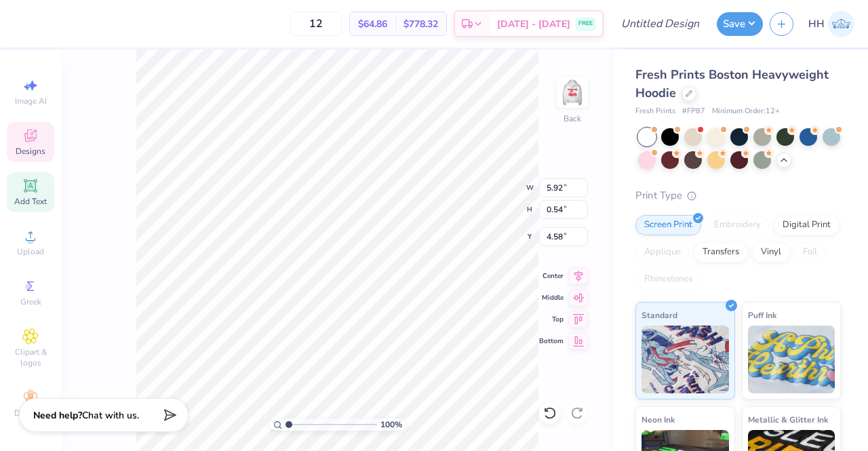
type input "5.92"
type input "0.54"
type input "2.73"
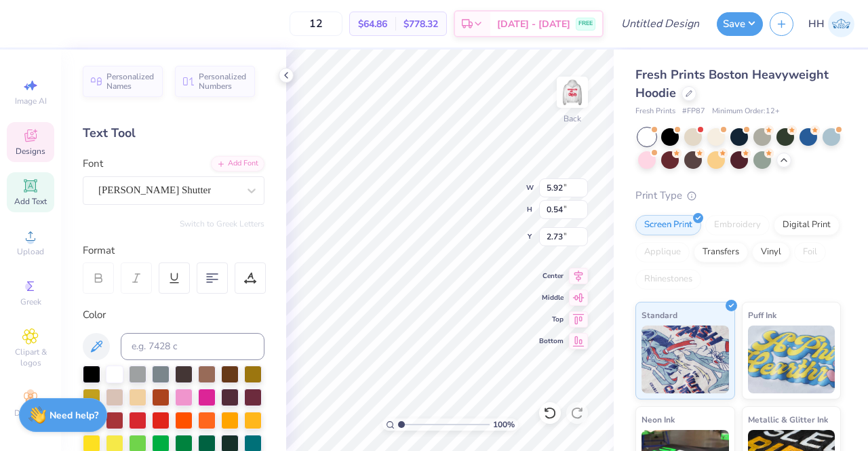
type input "4.09"
type input "0.93"
click at [254, 159] on div "12 $64.86 Per Item $778.32 Total Est. Delivery Sep 9 - 12 FREE Design Title Sav…" at bounding box center [434, 225] width 868 height 451
type input "3.83"
type input "3.47"
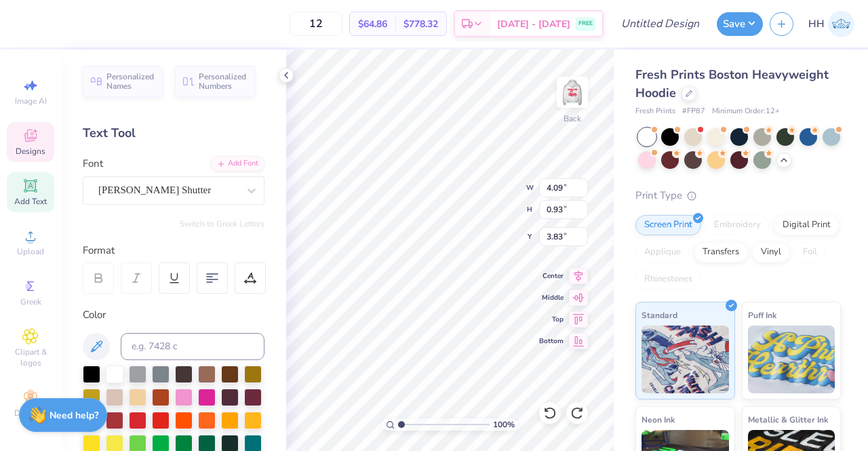
type input "0.79"
type input "3.82"
click at [282, 73] on icon at bounding box center [286, 75] width 11 height 11
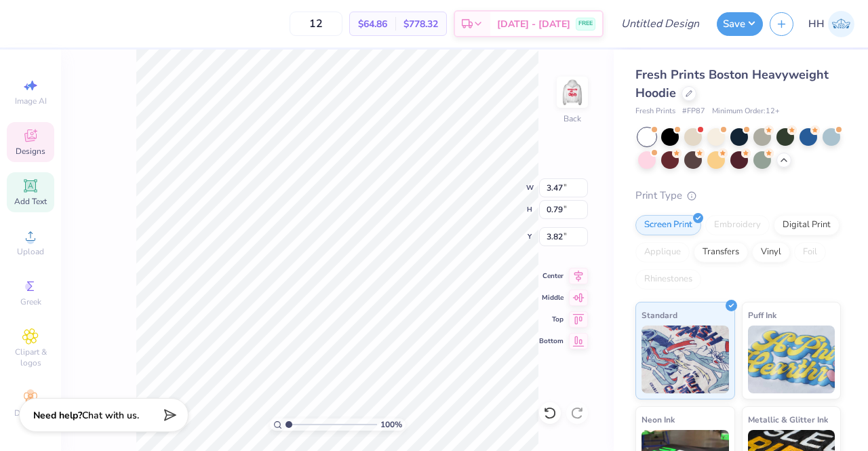
type input "5.92"
type input "0.54"
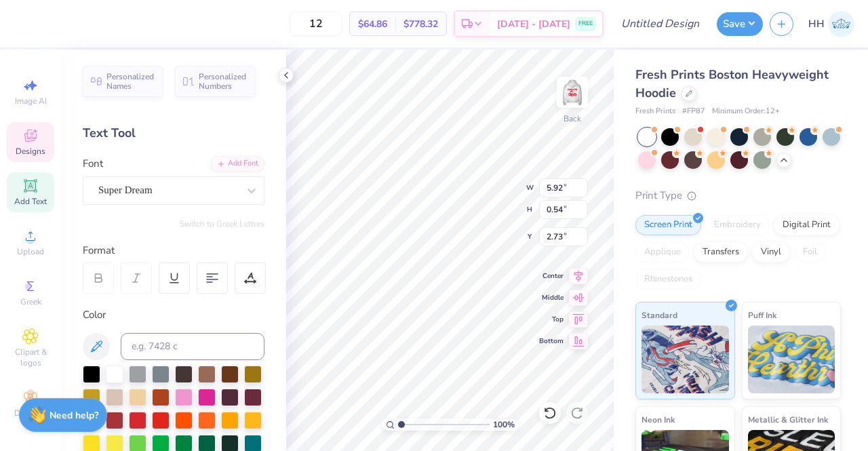
type input "2.46"
type input "3.47"
type input "0.79"
type input "3.48"
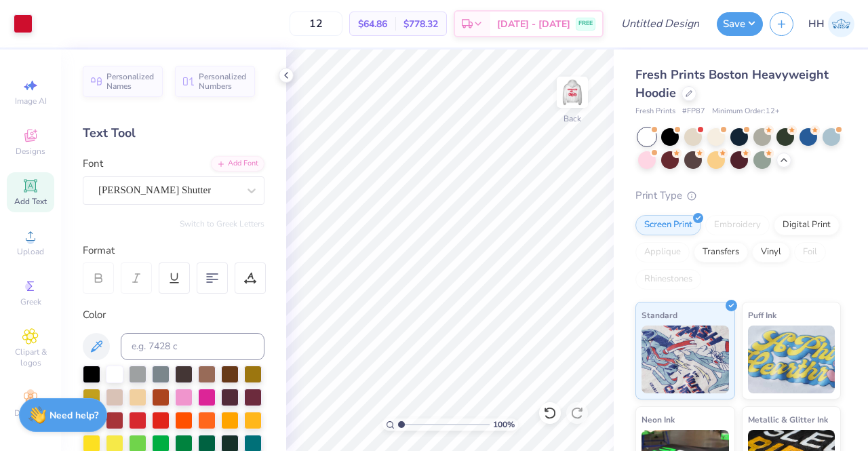
click at [288, 75] on icon at bounding box center [286, 75] width 11 height 11
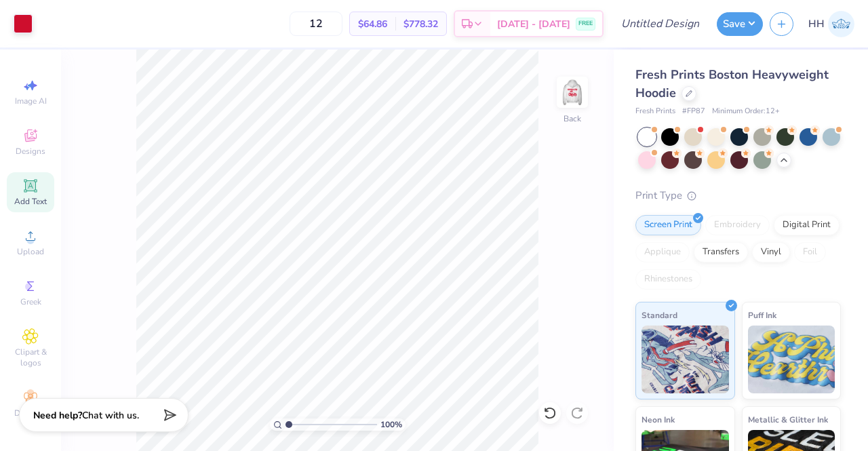
click at [580, 96] on img at bounding box center [571, 92] width 27 height 27
click at [569, 93] on img at bounding box center [571, 92] width 27 height 27
click at [678, 28] on input "Design Title" at bounding box center [676, 23] width 66 height 27
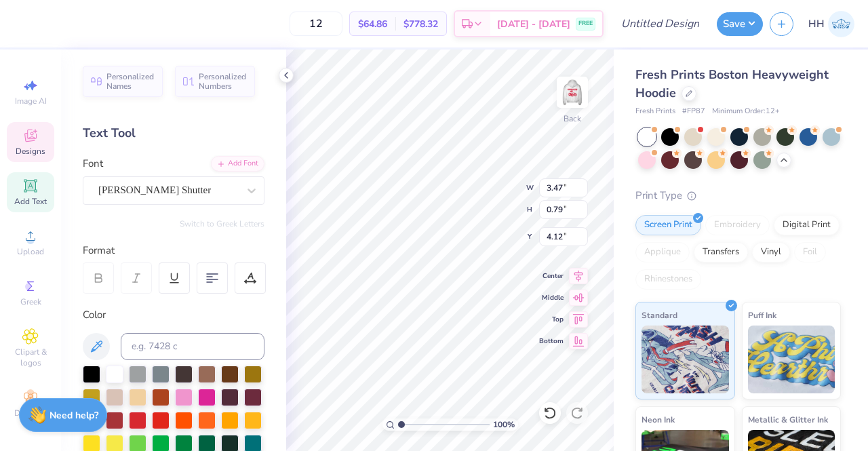
type input "4.12"
type input "5.92"
type input "0.54"
type input "3.00"
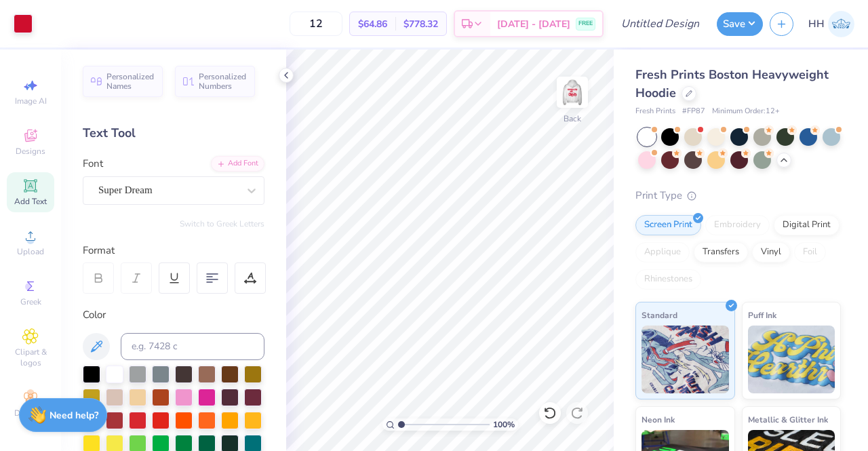
click at [288, 77] on icon at bounding box center [286, 75] width 11 height 11
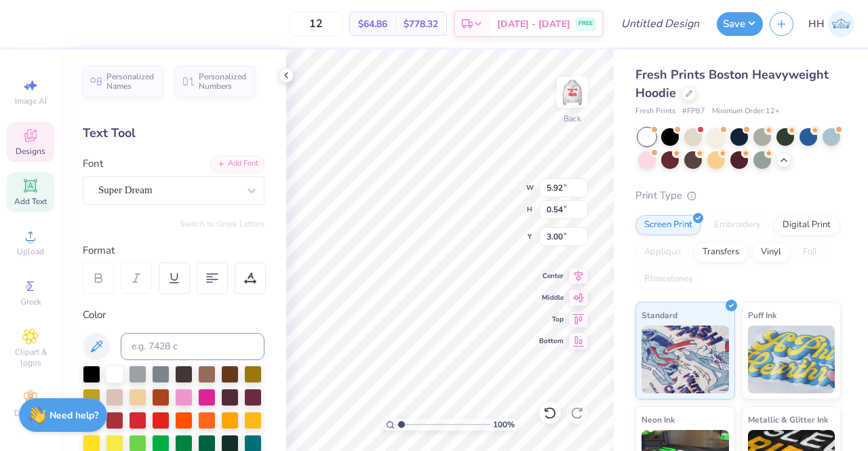
click at [287, 75] on icon at bounding box center [286, 75] width 11 height 11
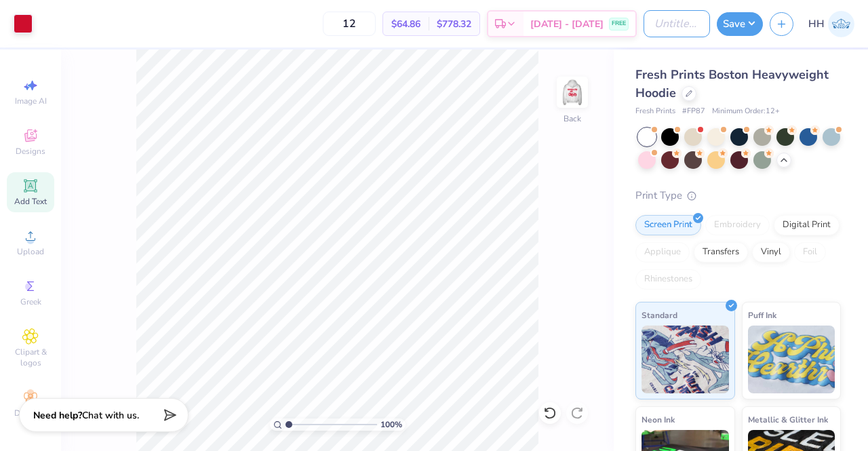
click at [670, 25] on input "Design Title" at bounding box center [676, 23] width 66 height 27
type input "Hoodie"
click at [752, 30] on button "Save" at bounding box center [739, 24] width 46 height 24
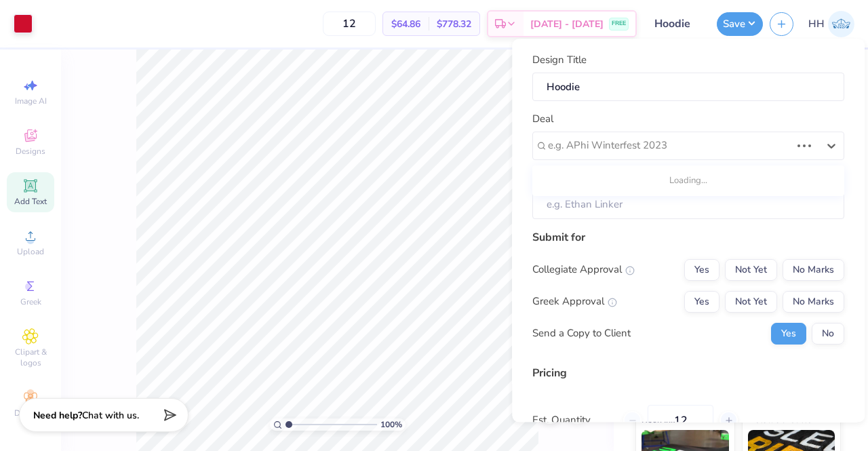
click at [645, 145] on div at bounding box center [669, 146] width 243 height 18
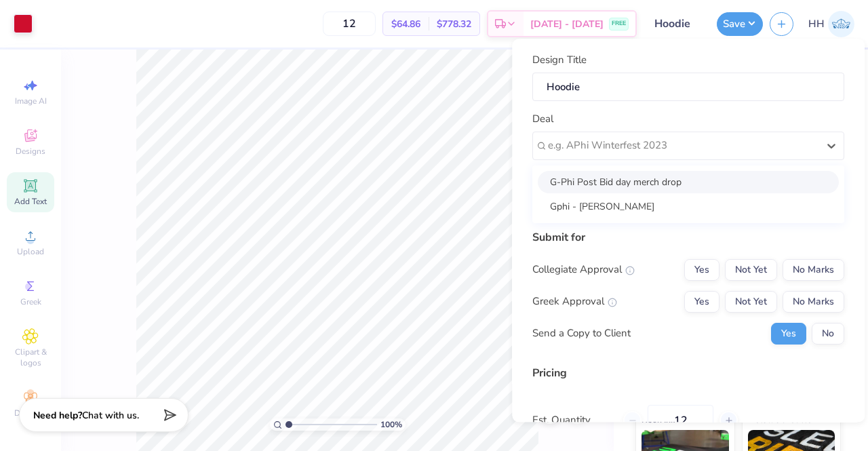
click at [617, 181] on div "G-Phi Post Bid day merch drop" at bounding box center [687, 182] width 301 height 22
type input "[PERSON_NAME]"
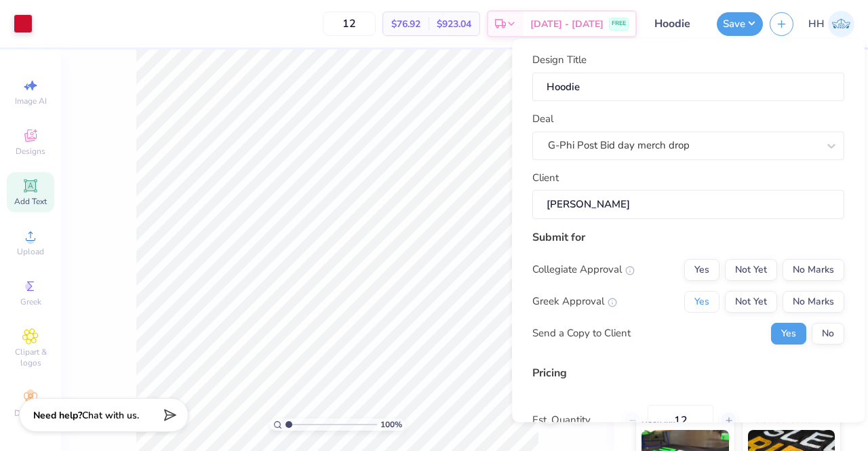
click at [699, 299] on button "Yes" at bounding box center [701, 302] width 35 height 22
click at [796, 264] on button "No Marks" at bounding box center [813, 270] width 62 height 22
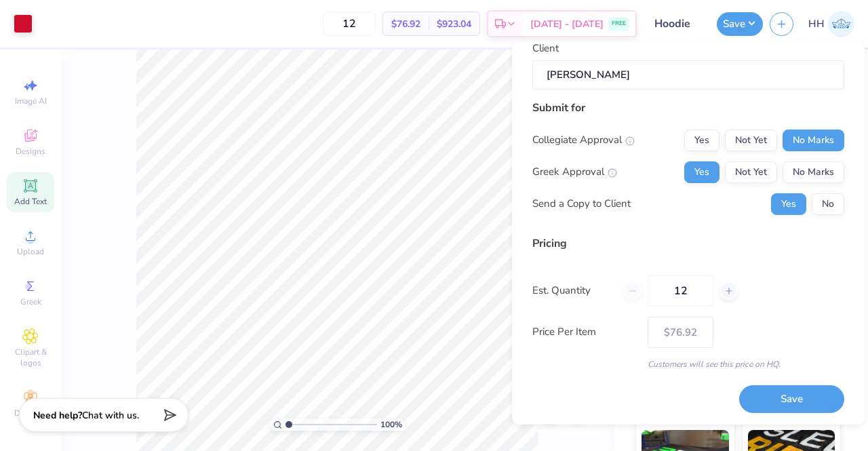
click at [791, 401] on button "Save" at bounding box center [791, 399] width 105 height 28
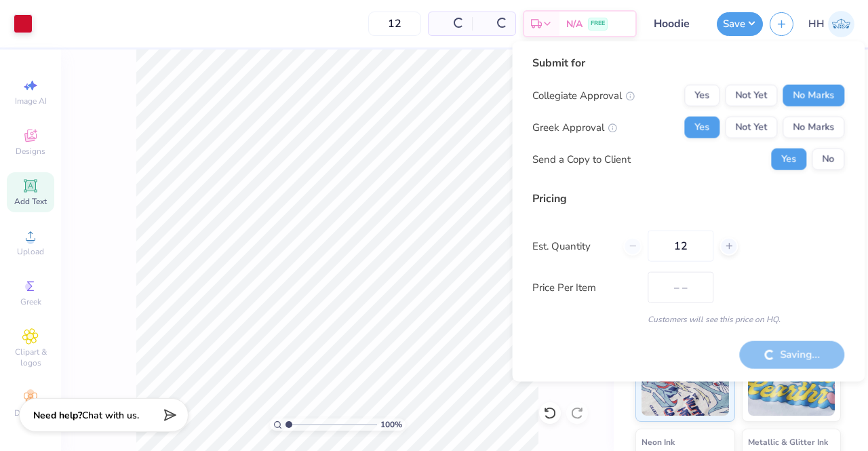
type input "$64.86"
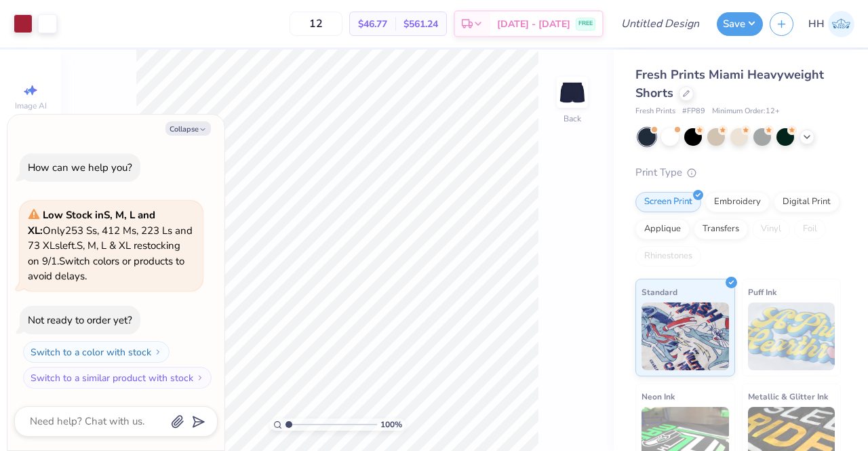
click at [193, 127] on button "Collapse" at bounding box center [187, 128] width 45 height 14
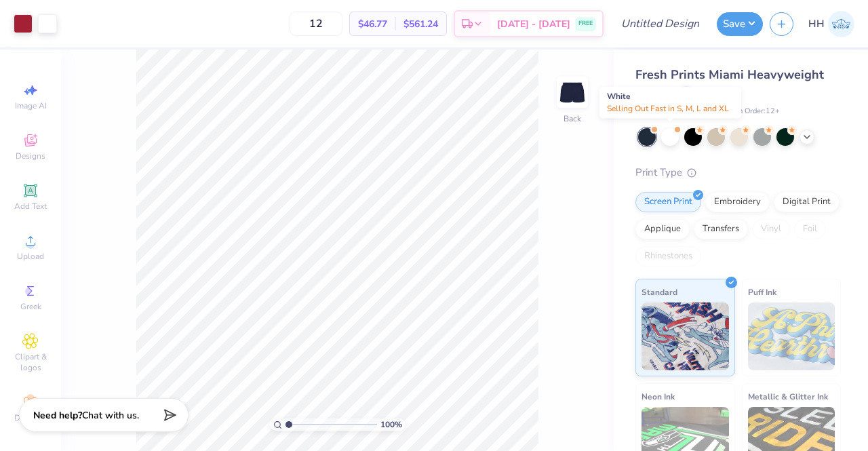
click at [674, 138] on div at bounding box center [670, 137] width 18 height 18
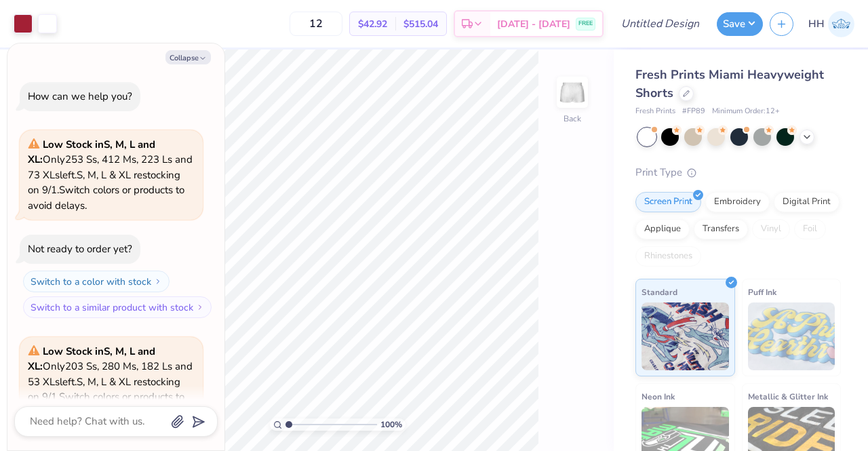
scroll to position [136, 0]
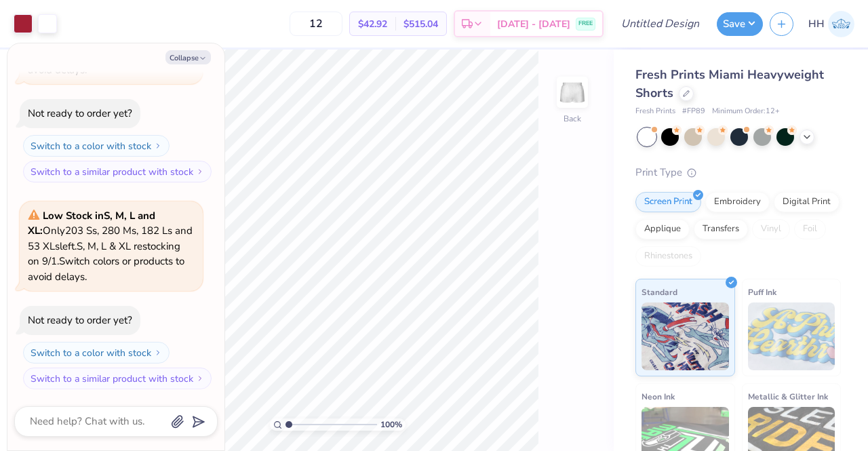
click at [197, 58] on button "Collapse" at bounding box center [187, 57] width 45 height 14
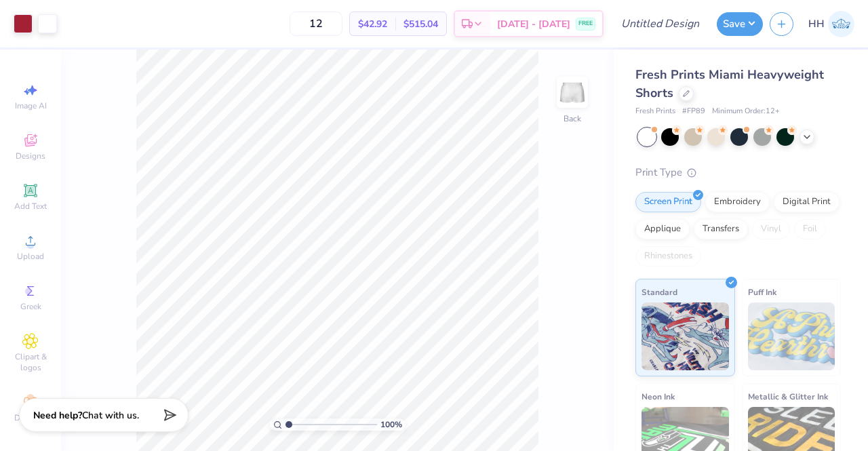
click at [807, 139] on icon at bounding box center [806, 136] width 11 height 11
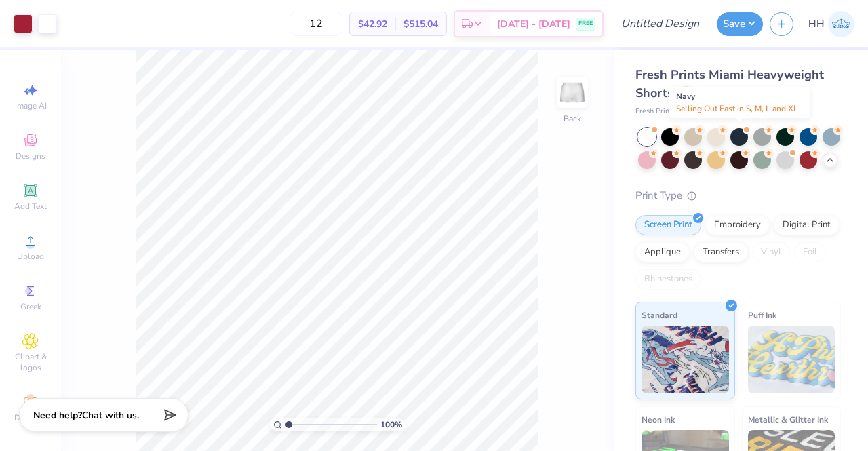
click at [740, 134] on div at bounding box center [739, 137] width 18 height 18
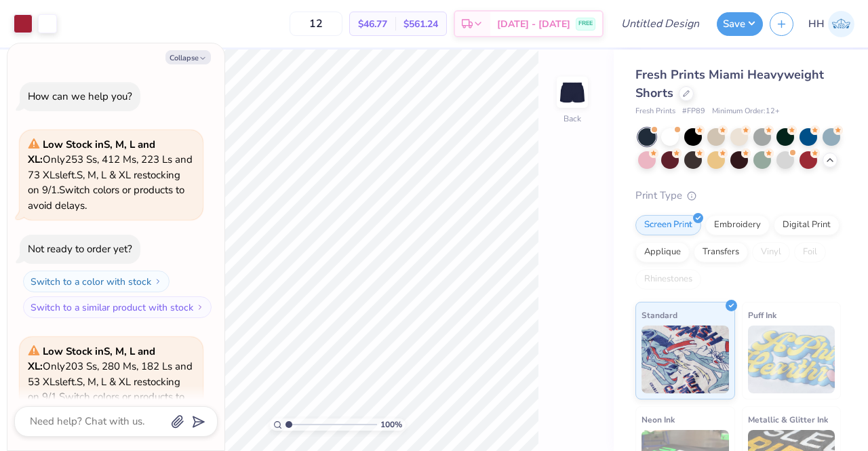
scroll to position [342, 0]
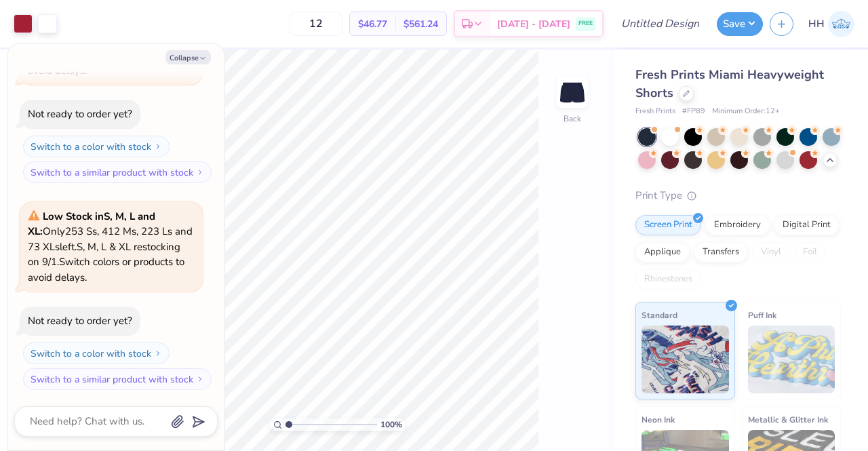
click at [190, 58] on button "Collapse" at bounding box center [187, 57] width 45 height 14
type textarea "x"
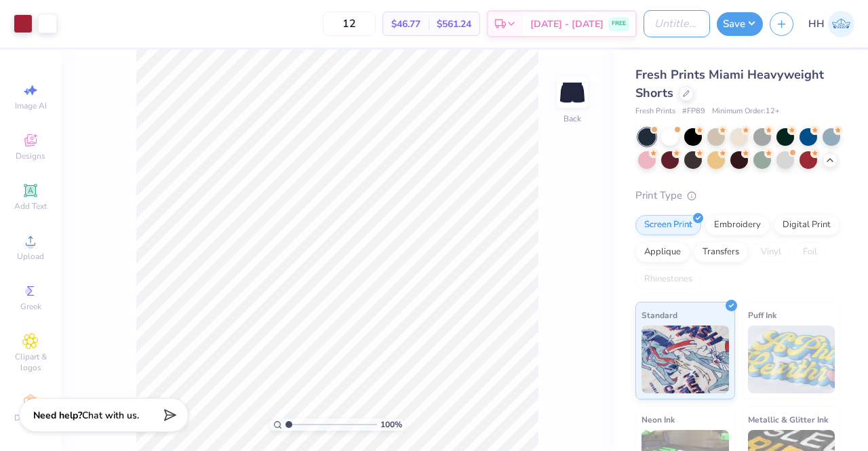
click at [667, 22] on input "Design Title" at bounding box center [676, 23] width 66 height 27
click at [549, 182] on div "100 % Back" at bounding box center [337, 249] width 552 height 401
click at [27, 135] on icon at bounding box center [30, 140] width 16 height 16
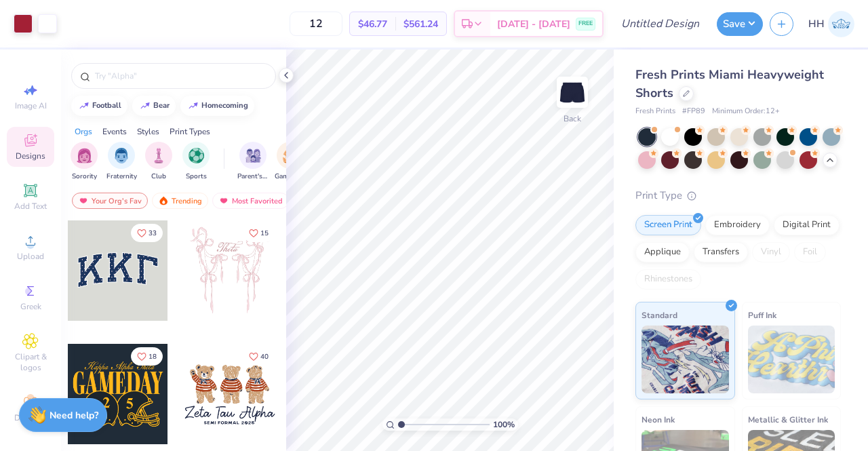
click at [160, 80] on input "text" at bounding box center [181, 76] width 174 height 14
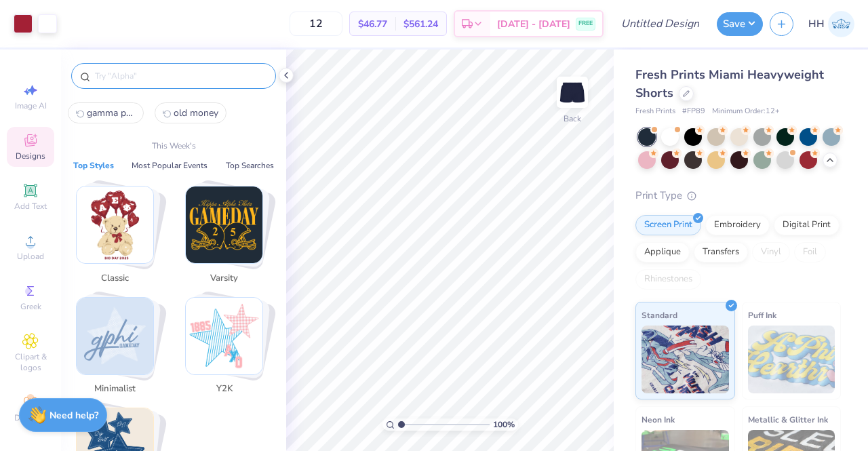
paste input "gamma phi beta"
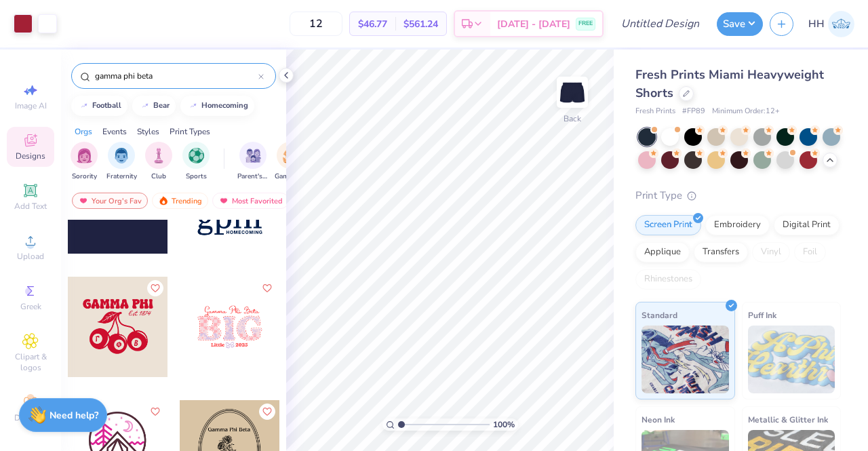
scroll to position [1601, 0]
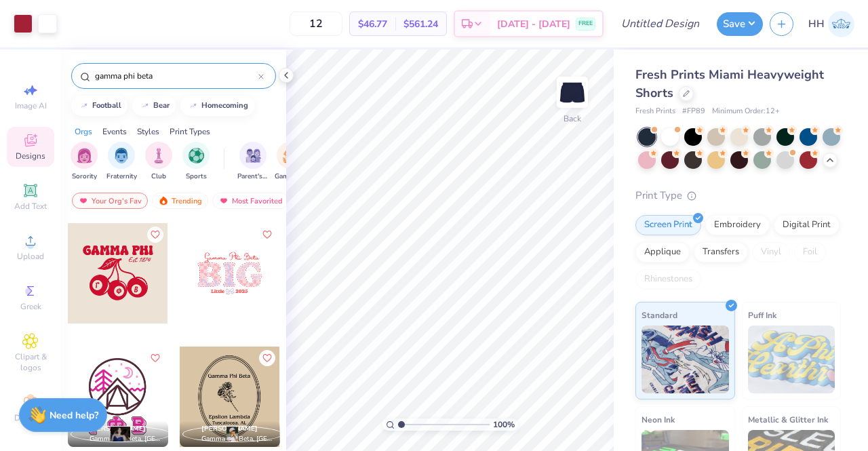
type input "gamma phi beta"
click at [672, 136] on div at bounding box center [670, 137] width 18 height 18
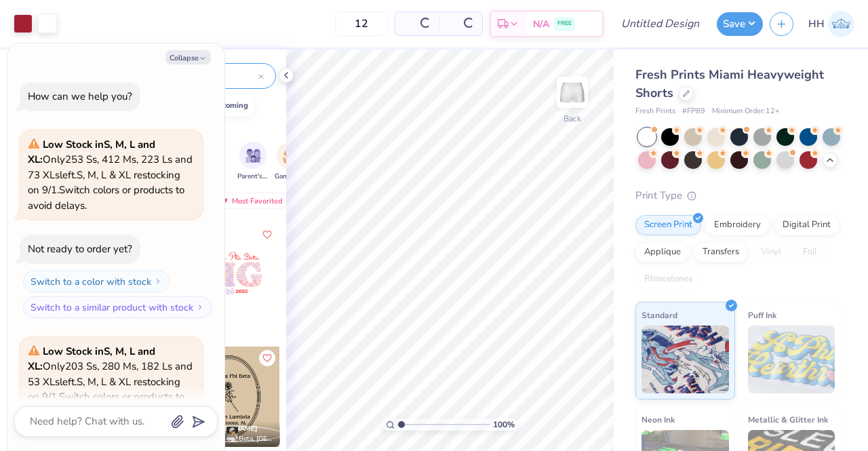
scroll to position [549, 0]
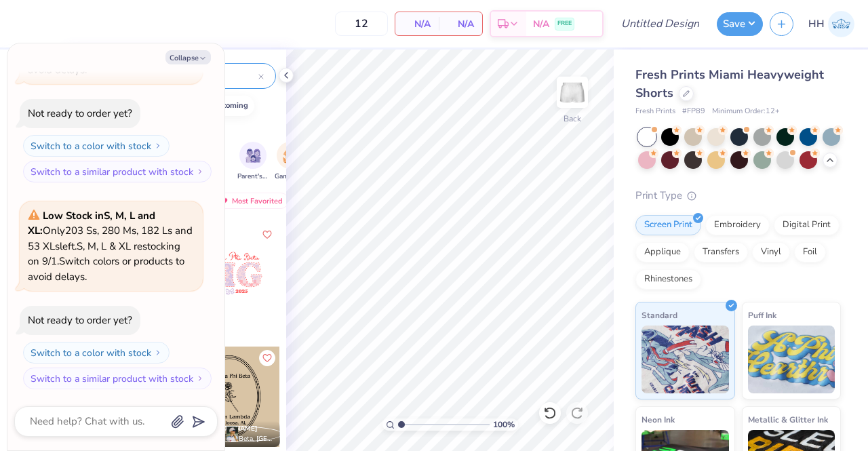
click at [188, 54] on button "Collapse" at bounding box center [187, 57] width 45 height 14
type textarea "x"
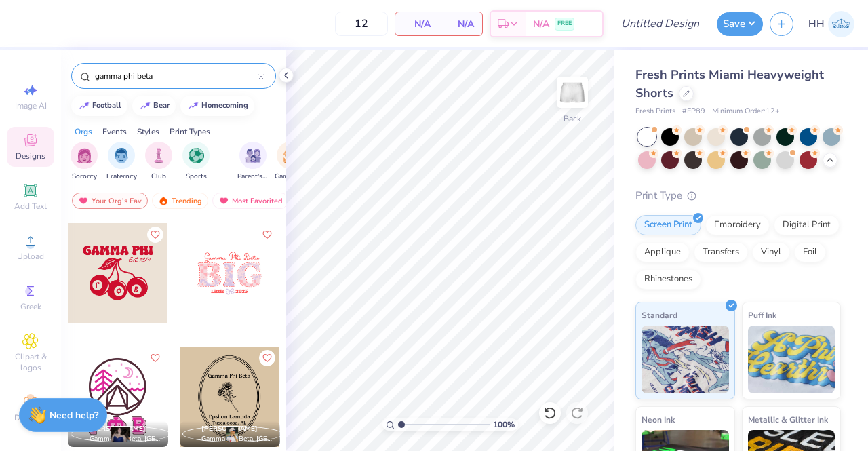
click at [104, 245] on div at bounding box center [118, 273] width 100 height 100
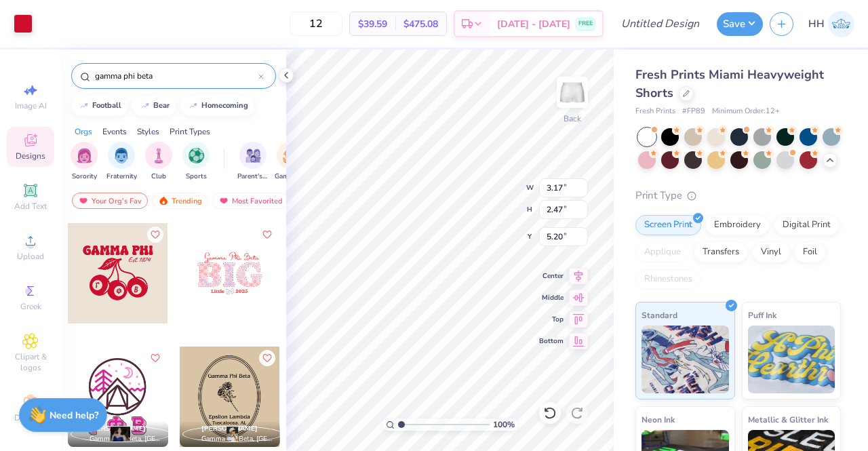
type input "3.17"
type input "2.47"
type input "7.15"
click at [672, 136] on div at bounding box center [670, 137] width 18 height 18
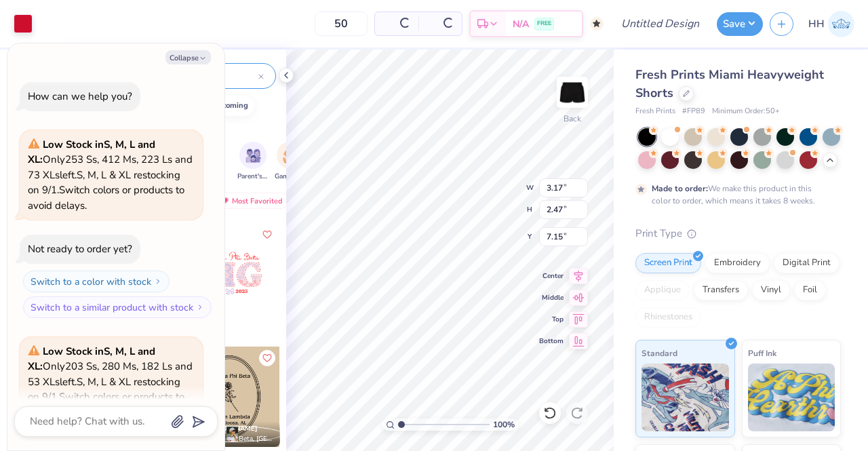
type input "50"
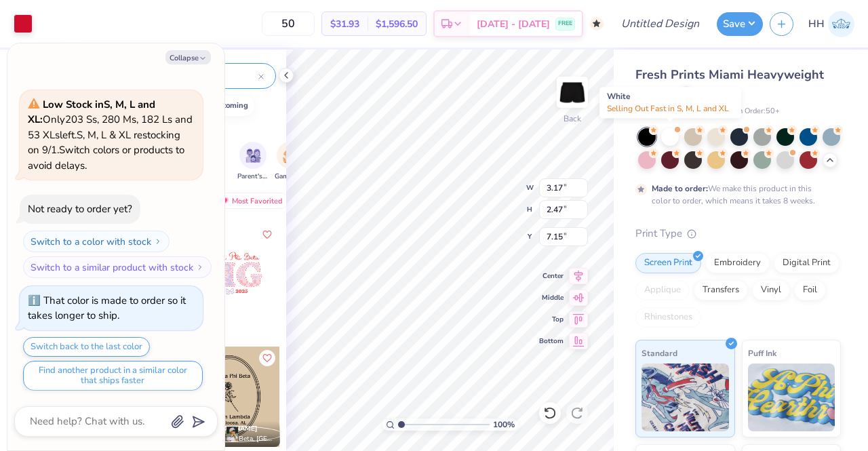
click at [668, 138] on div at bounding box center [670, 137] width 18 height 18
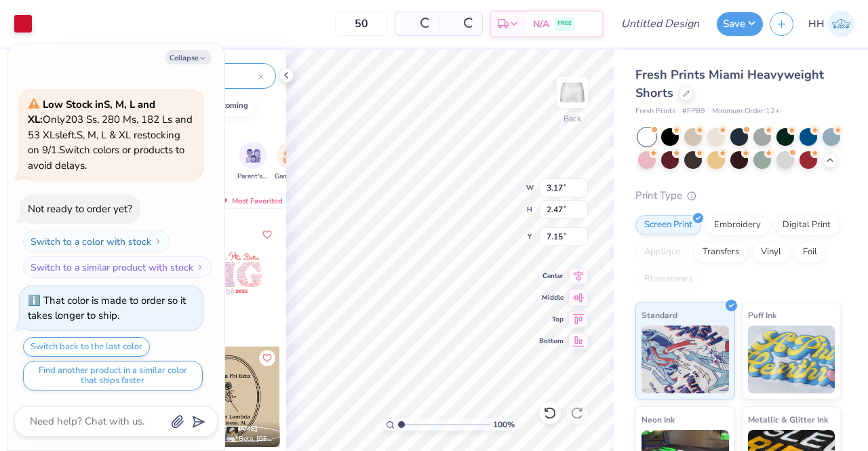
scroll to position [950, 0]
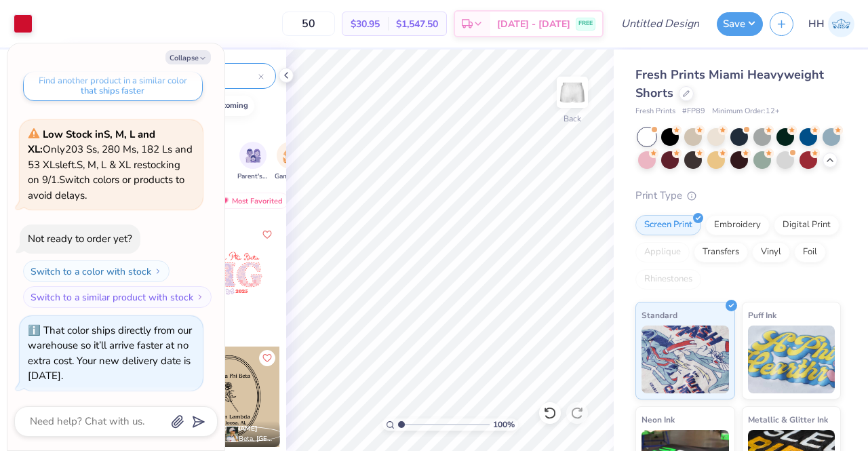
click at [183, 54] on button "Collapse" at bounding box center [187, 57] width 45 height 14
type textarea "x"
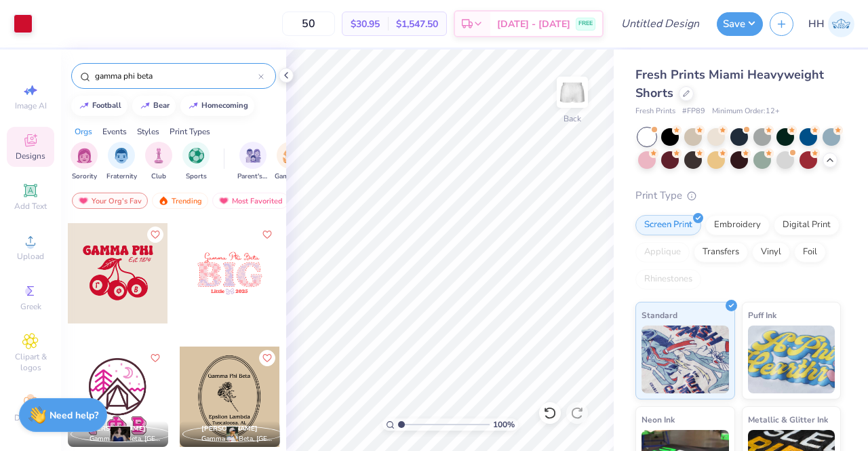
click at [289, 73] on icon at bounding box center [286, 75] width 11 height 11
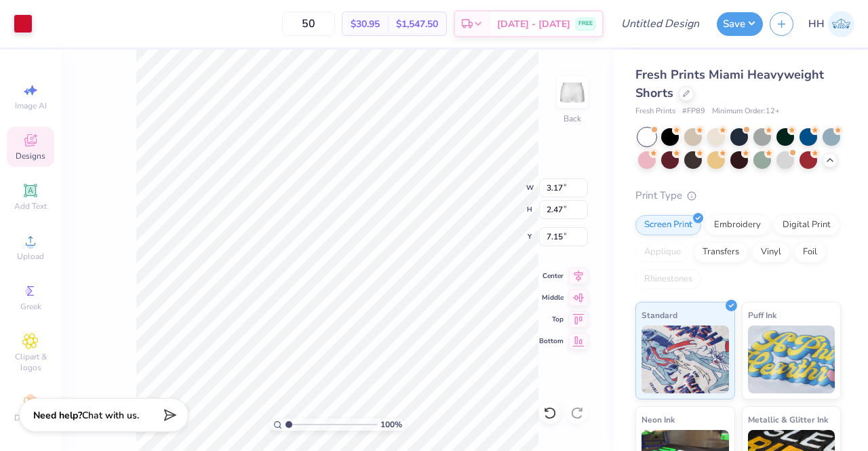
type input "6.95"
click at [546, 365] on div "100 % Back W 3.17 3.17 " H 2.47 2.47 " Y 6.95 6.95 " Center Middle Top Bottom" at bounding box center [337, 249] width 552 height 401
type input "6.99"
click at [571, 380] on div "100 % Back W 3.17 3.17 " H 2.47 2.47 " Y 6.99 6.99 " Center Middle Top Bottom" at bounding box center [337, 249] width 552 height 401
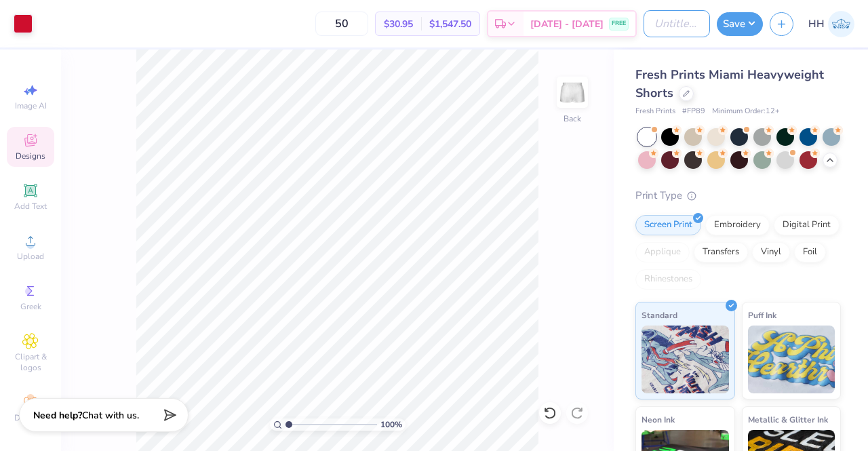
click at [678, 25] on input "Design Title" at bounding box center [676, 23] width 66 height 27
type input "Post Bid-Day drop sweatshorts"
click at [747, 27] on button "Save" at bounding box center [739, 24] width 46 height 24
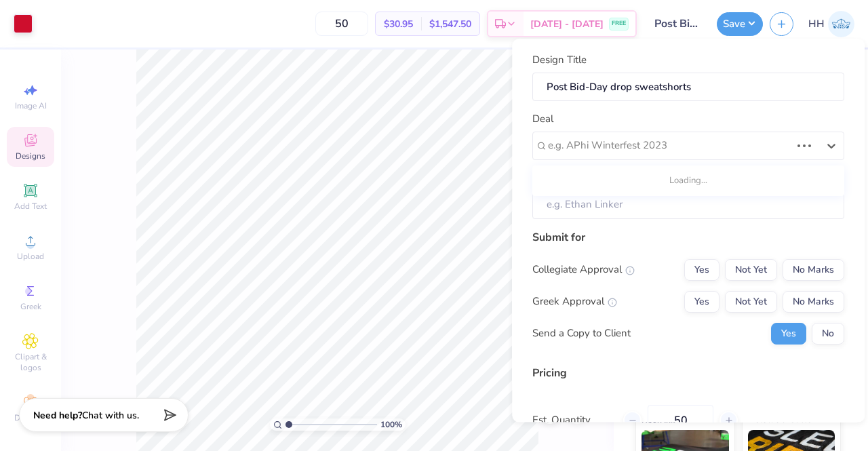
click at [615, 144] on div at bounding box center [669, 146] width 243 height 18
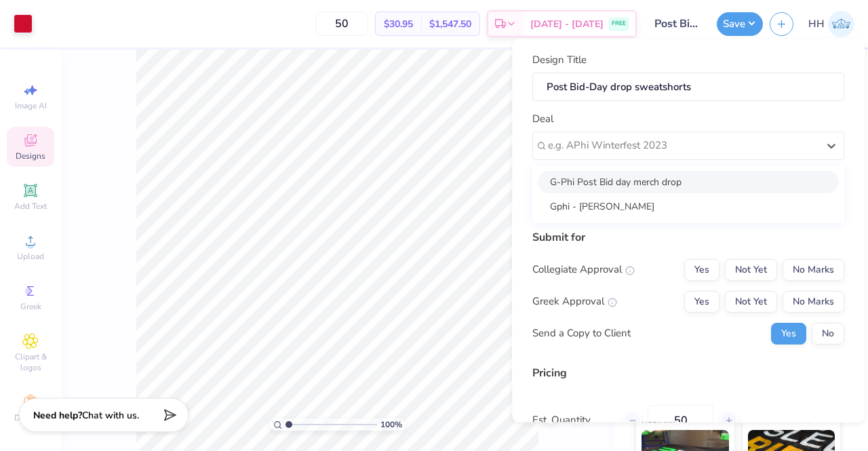
click at [611, 176] on div "G-Phi Post Bid day merch drop" at bounding box center [687, 182] width 301 height 22
type input "[PERSON_NAME]"
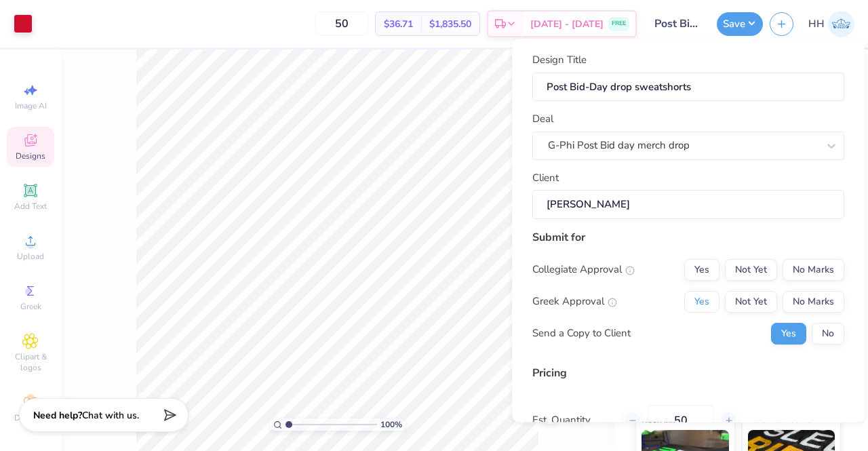
click at [698, 296] on button "Yes" at bounding box center [701, 302] width 35 height 22
drag, startPoint x: 853, startPoint y: 306, endPoint x: 851, endPoint y: 332, distance: 26.5
click at [851, 332] on div "Design Title Post Bid-Day drop sweatshorts Deal G-Phi Post Bid day merch drop C…" at bounding box center [688, 230] width 352 height 383
click at [699, 349] on div "Submit for Collegiate Approval Yes Not Yet No Marks Greek Approval Yes Not Yet …" at bounding box center [688, 291] width 312 height 125
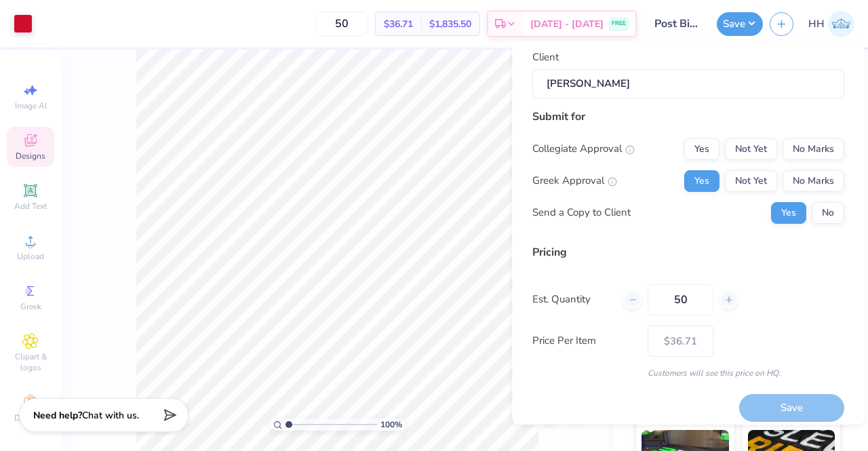
scroll to position [131, 0]
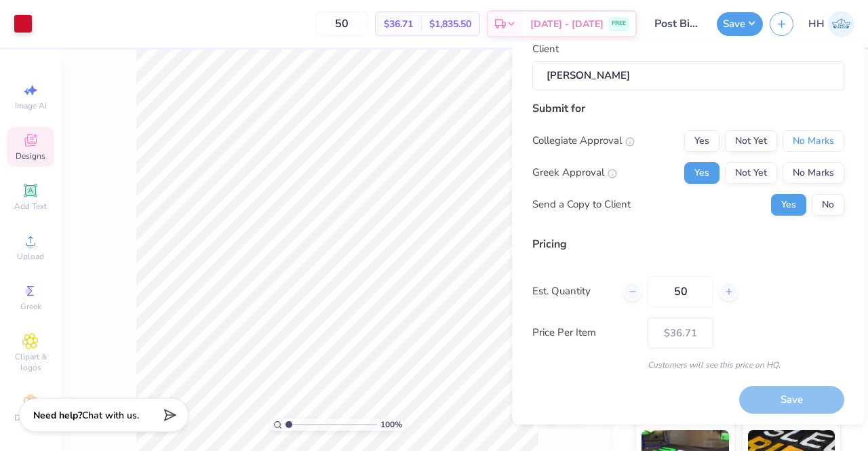
click at [788, 140] on button "No Marks" at bounding box center [813, 140] width 62 height 22
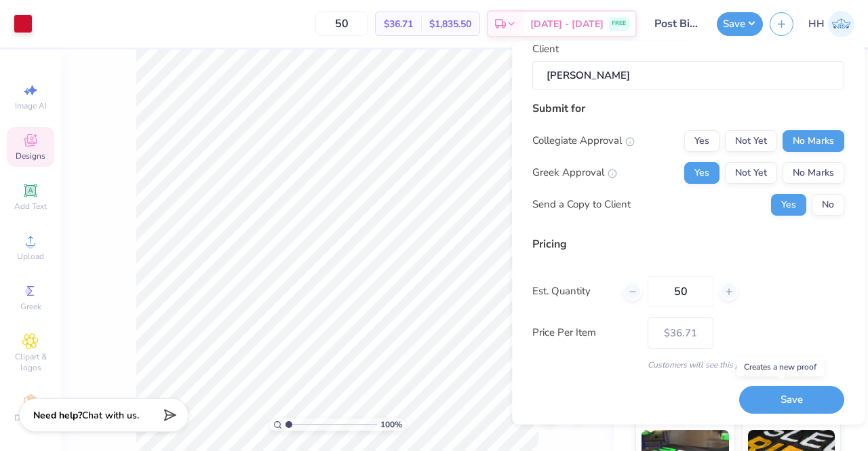
click at [781, 399] on button "Save" at bounding box center [791, 400] width 105 height 28
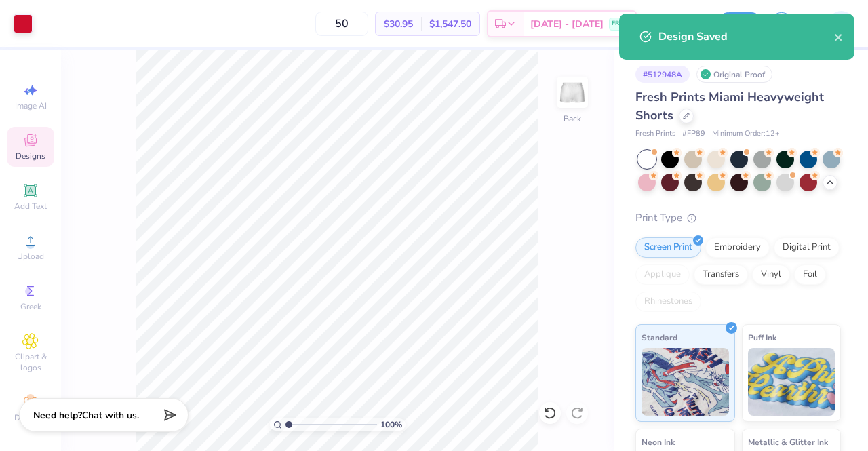
type input "– –"
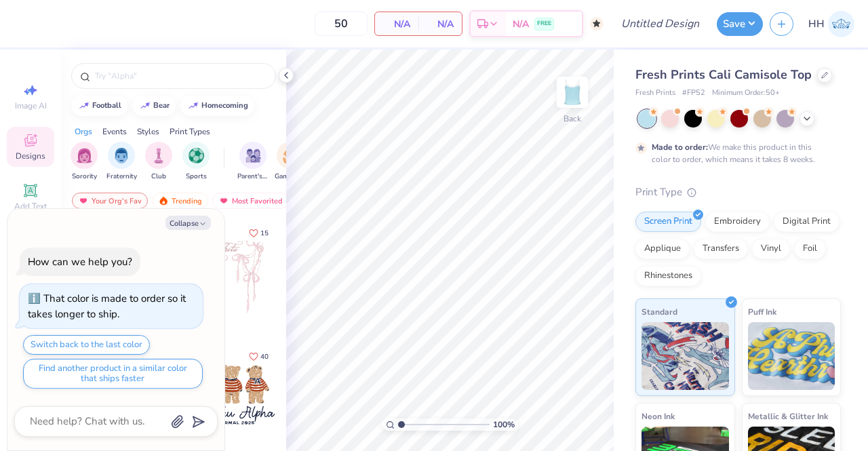
click at [285, 77] on icon at bounding box center [286, 75] width 11 height 11
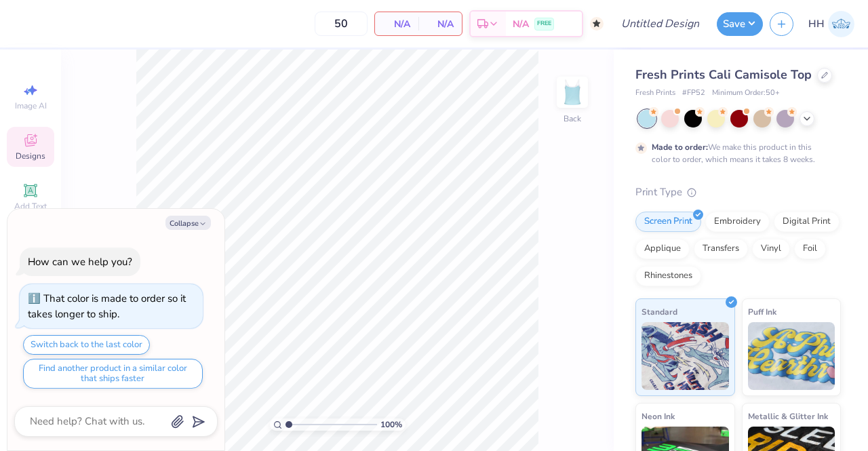
click at [807, 118] on polyline at bounding box center [806, 118] width 5 height 3
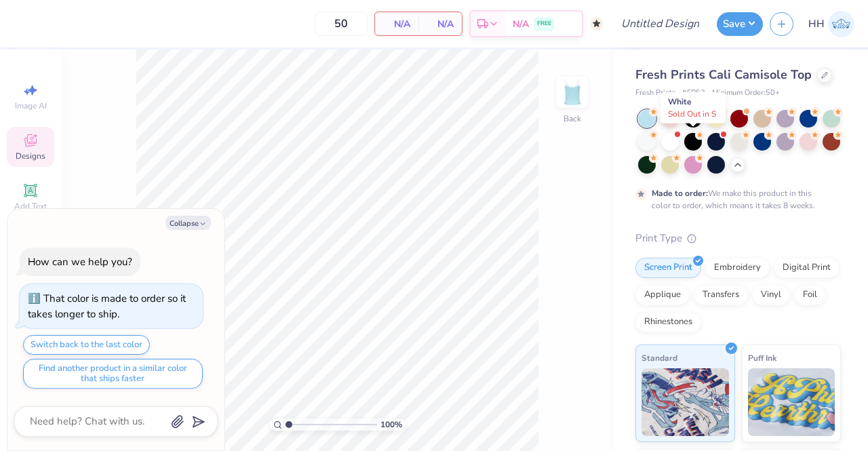
click at [678, 140] on div at bounding box center [670, 142] width 18 height 18
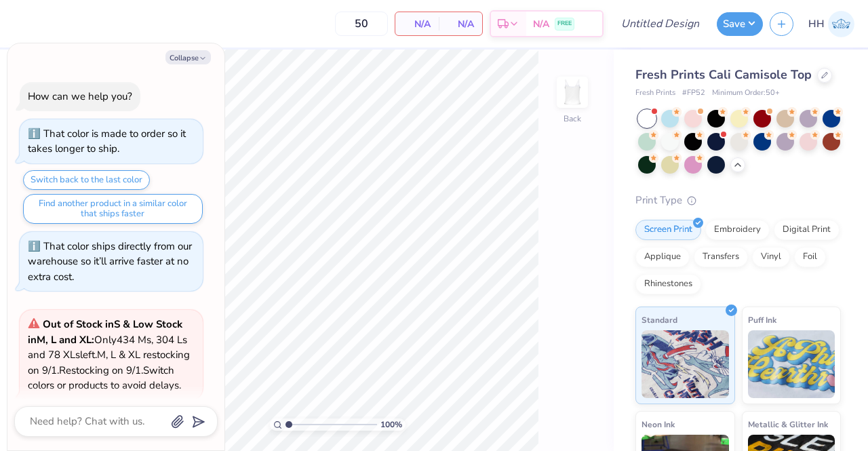
scroll to position [123, 0]
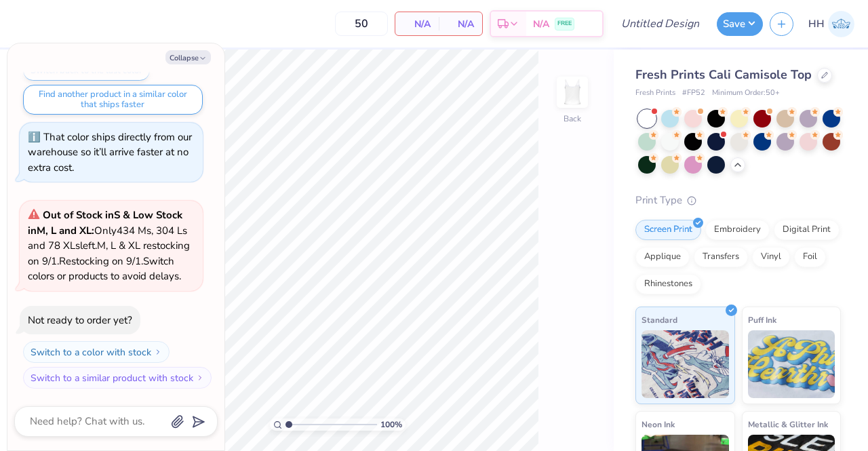
click at [655, 137] on div at bounding box center [647, 142] width 18 height 18
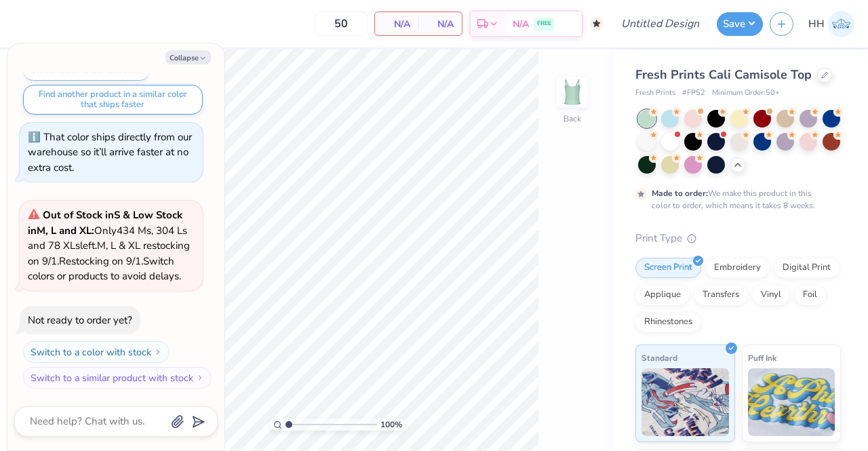
scroll to position [234, 0]
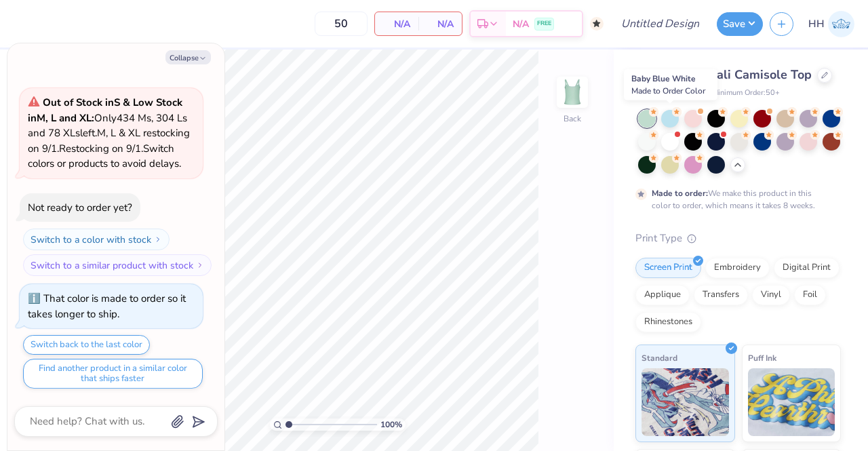
click at [670, 115] on div at bounding box center [670, 119] width 18 height 18
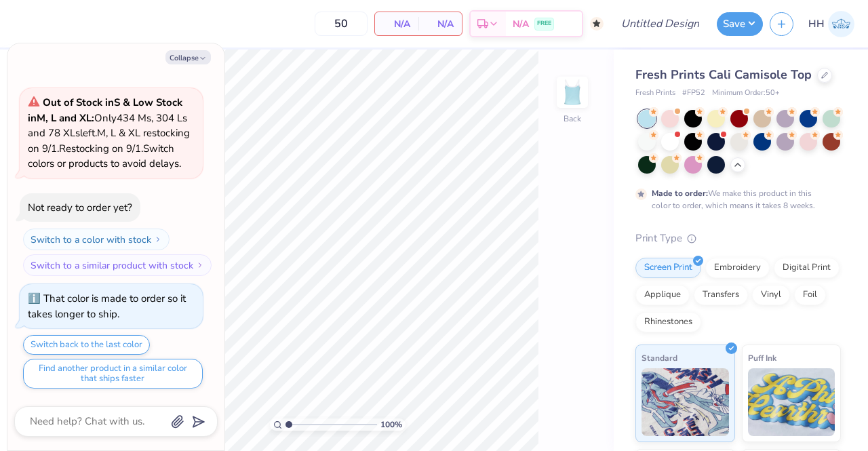
click at [693, 112] on div at bounding box center [693, 119] width 18 height 18
click at [714, 114] on div at bounding box center [716, 119] width 18 height 18
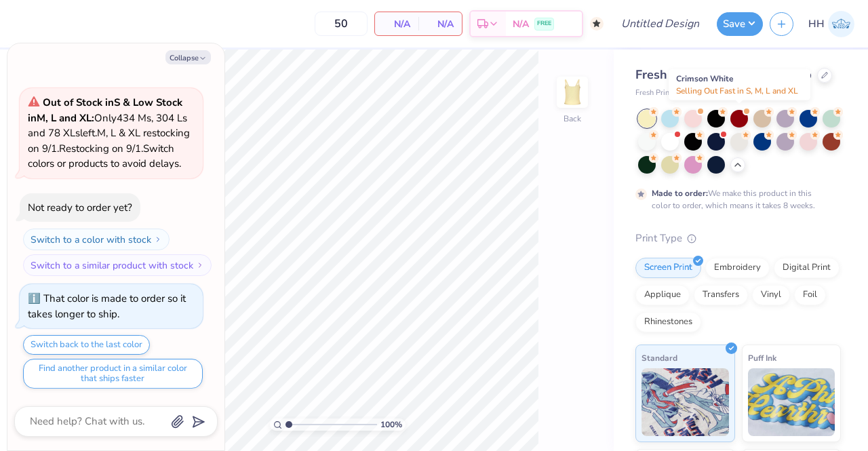
click at [739, 117] on div at bounding box center [739, 119] width 18 height 18
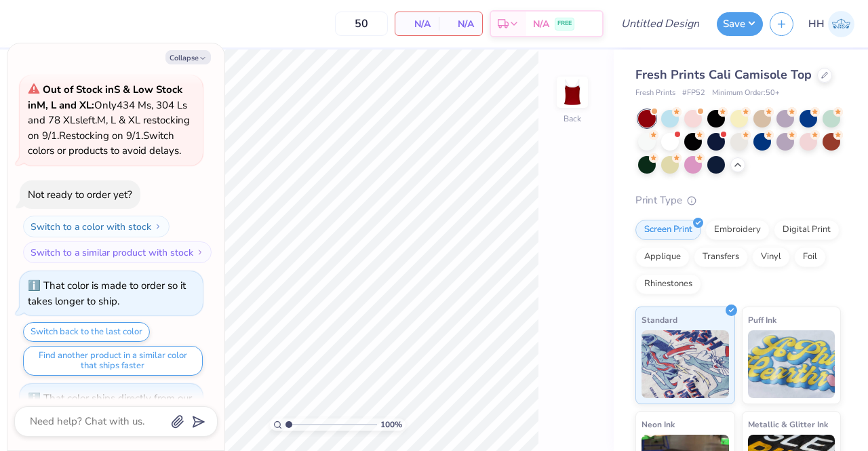
scroll to position [508, 0]
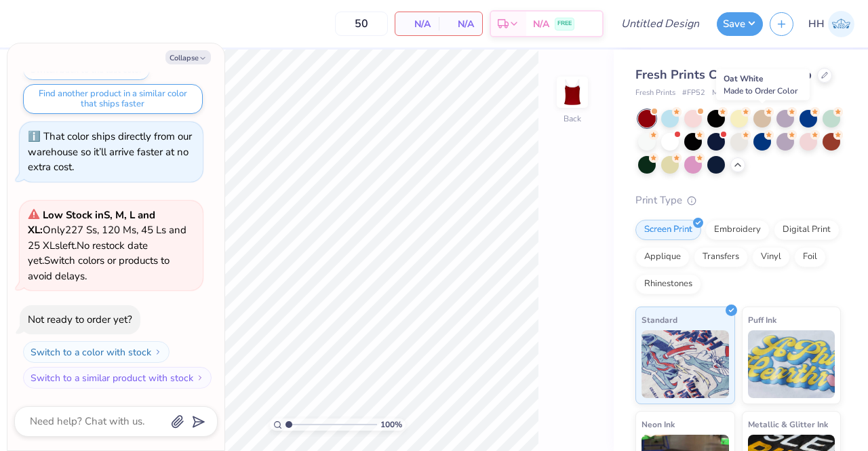
click at [768, 115] on circle at bounding box center [768, 111] width 9 height 9
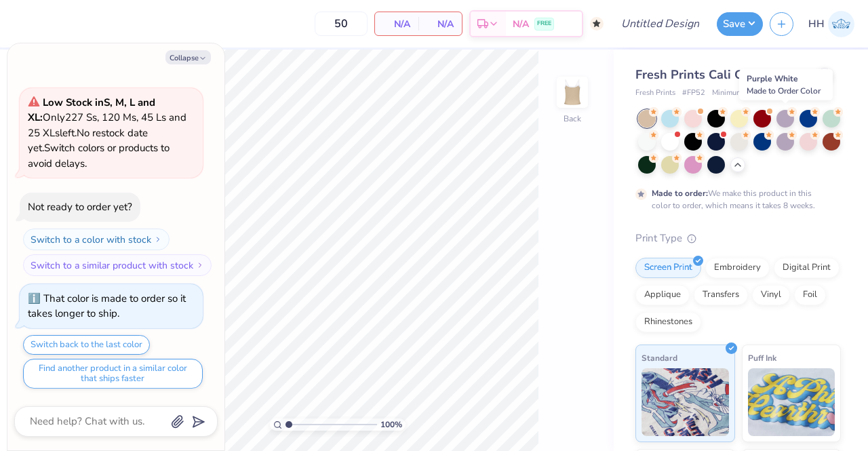
click at [785, 113] on div at bounding box center [785, 119] width 18 height 18
click at [806, 113] on div at bounding box center [808, 119] width 18 height 18
click at [822, 127] on div at bounding box center [831, 119] width 18 height 18
click at [655, 139] on div at bounding box center [647, 142] width 18 height 18
click at [725, 140] on div at bounding box center [716, 142] width 18 height 18
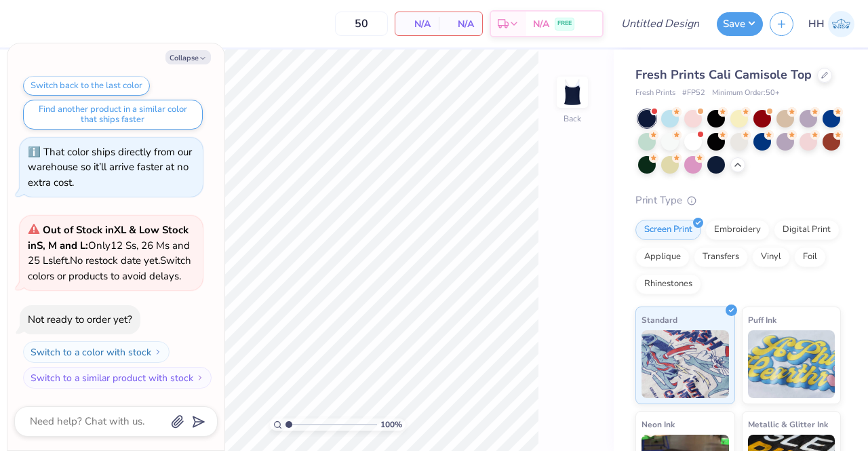
click at [727, 135] on icon at bounding box center [722, 134] width 9 height 9
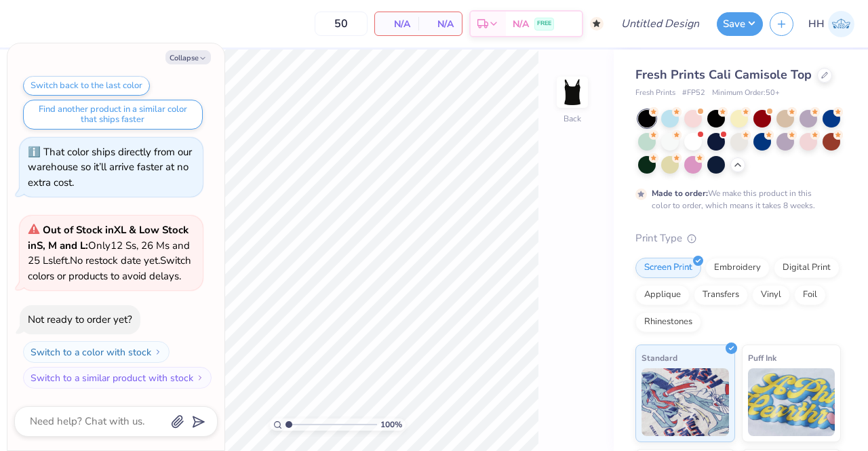
scroll to position [1006, 0]
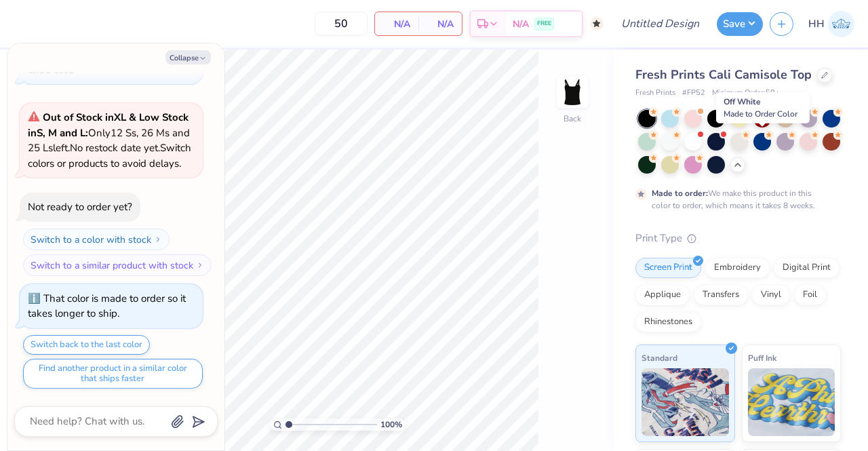
click at [748, 138] on div at bounding box center [739, 142] width 18 height 18
click at [771, 138] on div at bounding box center [762, 142] width 18 height 18
click at [826, 138] on div at bounding box center [739, 142] width 203 height 64
click at [794, 139] on div at bounding box center [785, 142] width 18 height 18
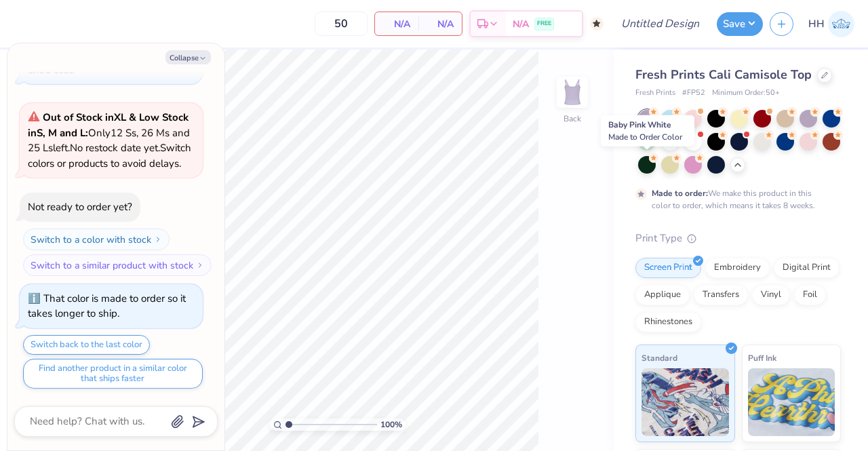
click at [799, 150] on div at bounding box center [808, 142] width 18 height 18
click at [822, 150] on div at bounding box center [831, 142] width 18 height 18
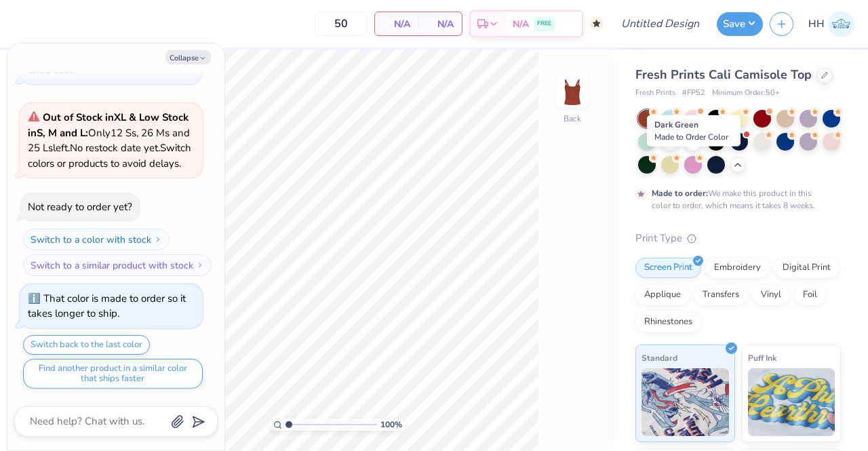
click at [655, 166] on div at bounding box center [647, 165] width 18 height 18
click at [678, 164] on div at bounding box center [670, 165] width 18 height 18
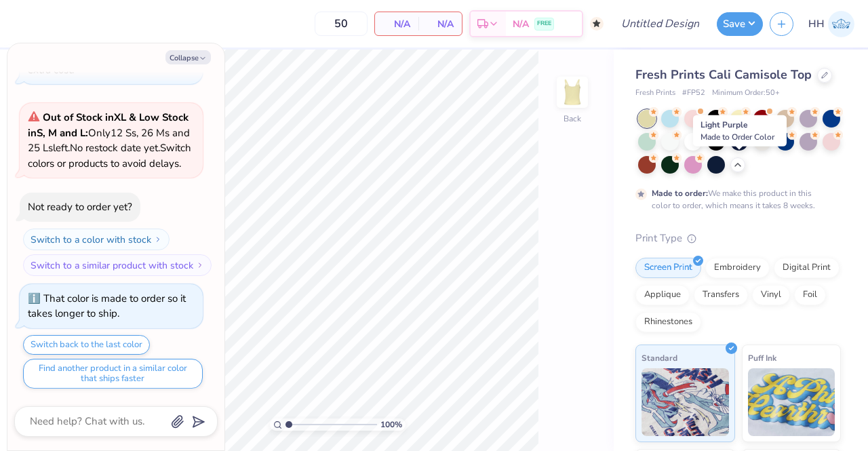
click at [701, 163] on div at bounding box center [693, 165] width 18 height 18
click at [725, 163] on div at bounding box center [716, 165] width 18 height 18
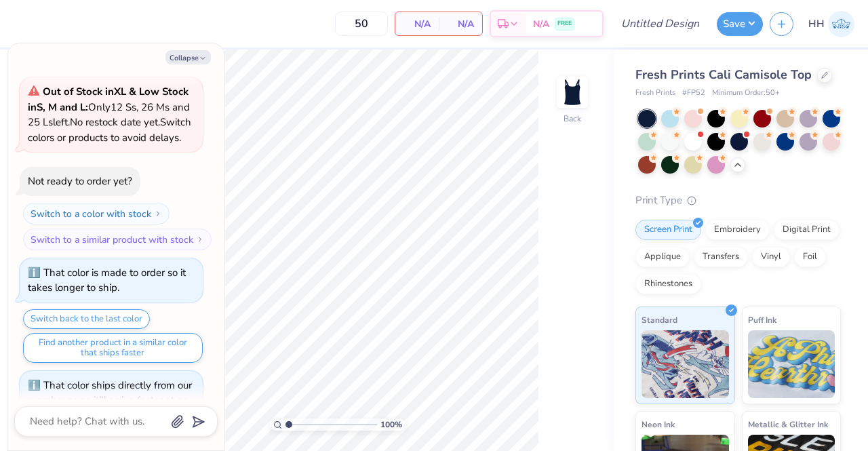
scroll to position [1074, 0]
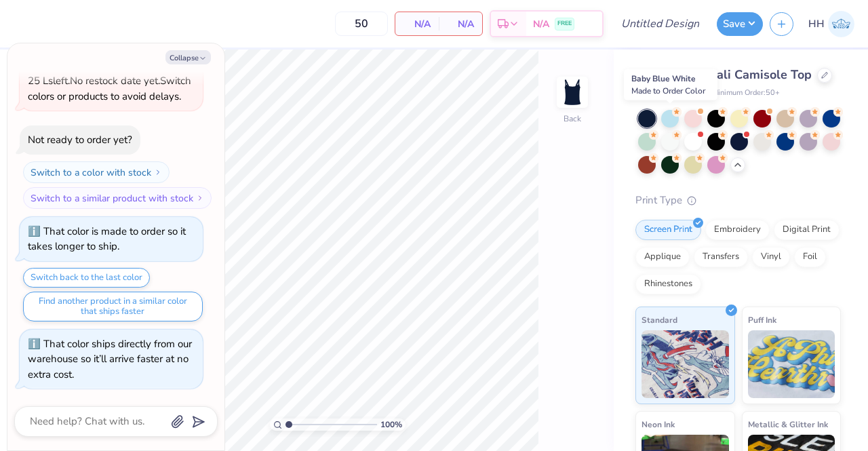
click at [664, 113] on div at bounding box center [670, 119] width 18 height 18
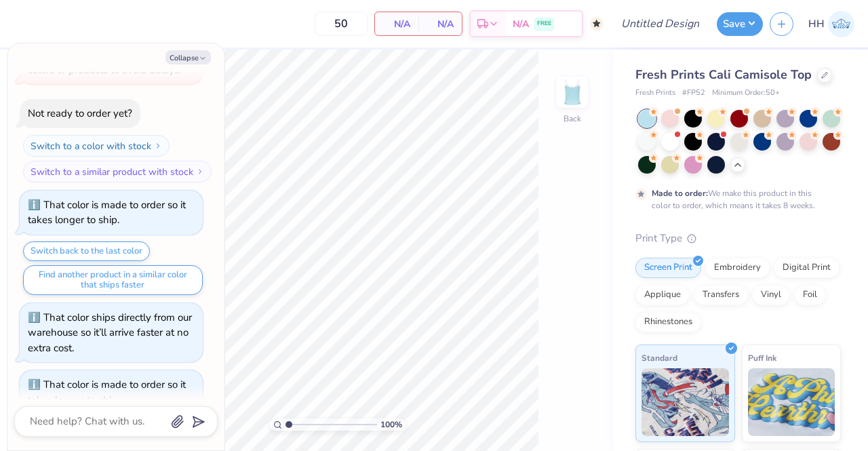
scroll to position [1185, 0]
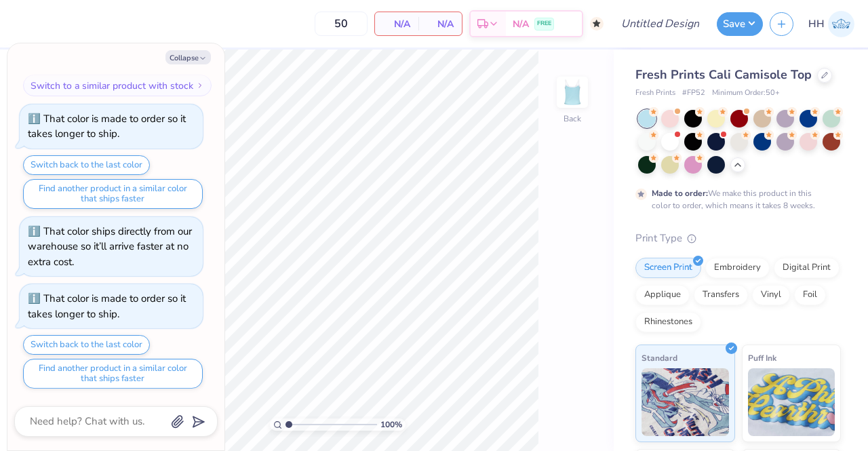
click at [188, 56] on button "Collapse" at bounding box center [187, 57] width 45 height 14
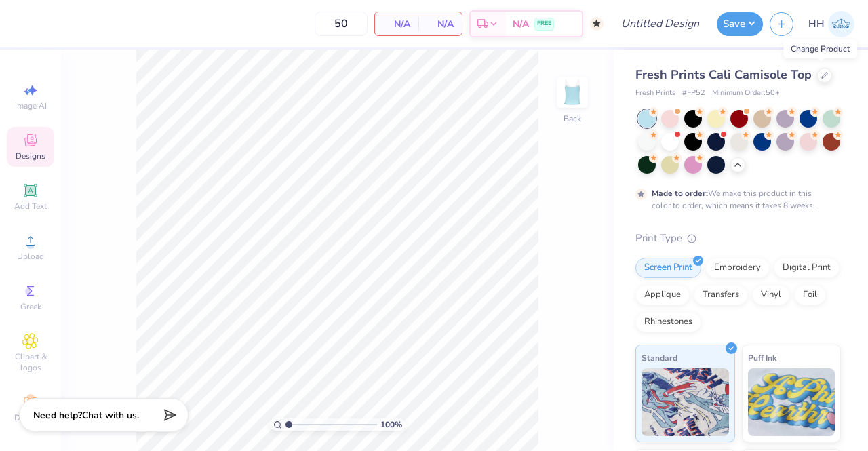
click at [824, 75] on div at bounding box center [824, 75] width 15 height 15
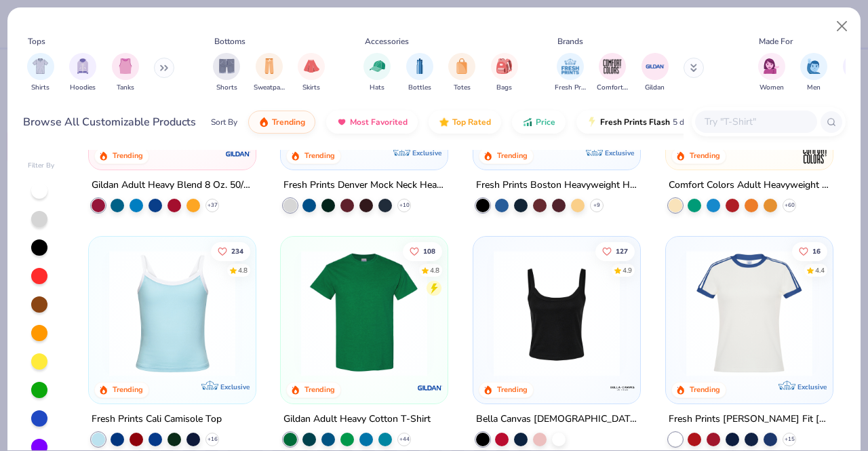
scroll to position [197, 0]
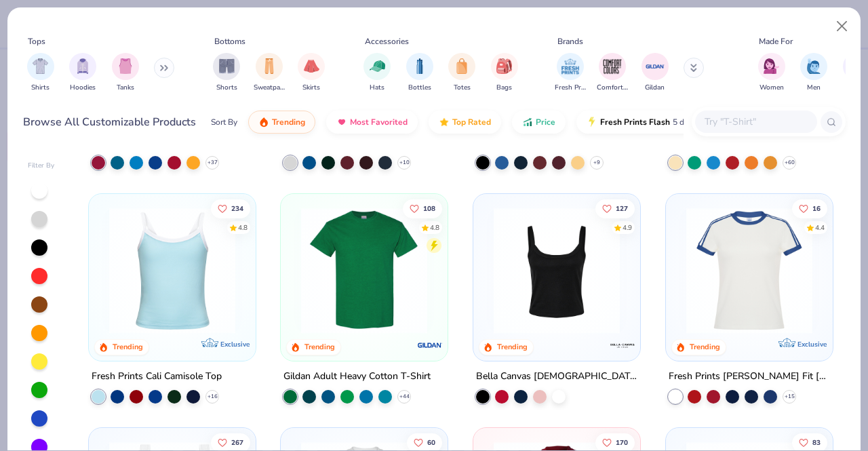
click at [562, 285] on img at bounding box center [557, 270] width 140 height 126
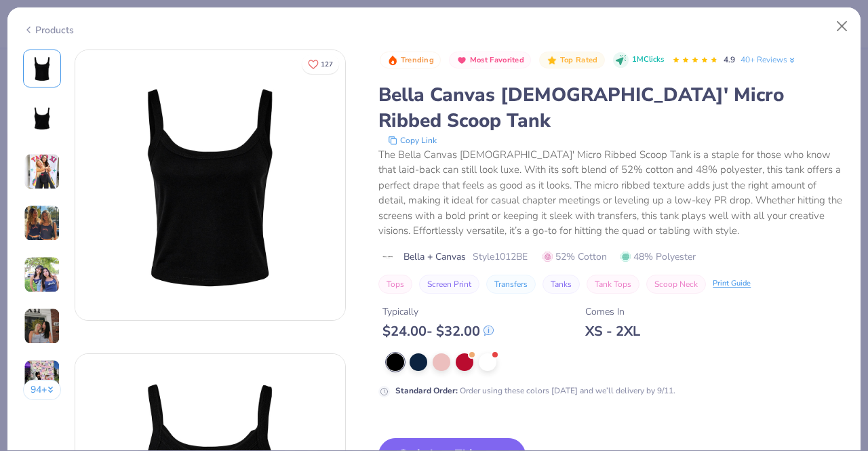
click at [417, 438] on button "Switch to This" at bounding box center [451, 455] width 147 height 34
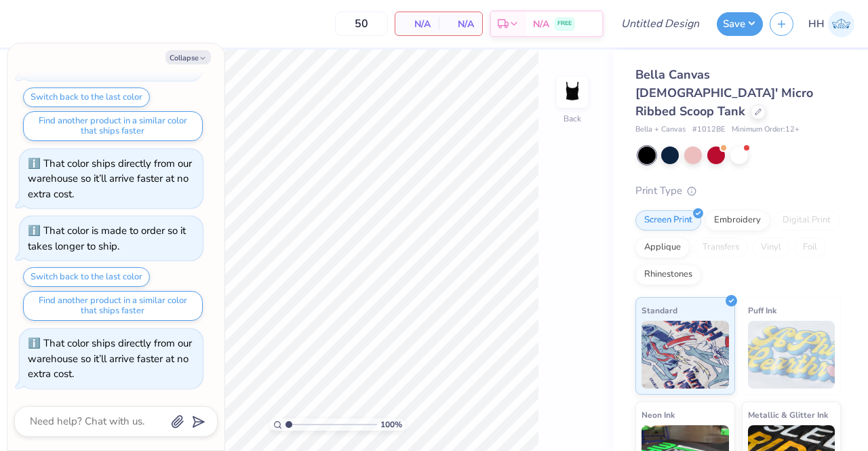
click at [195, 58] on button "Collapse" at bounding box center [187, 57] width 45 height 14
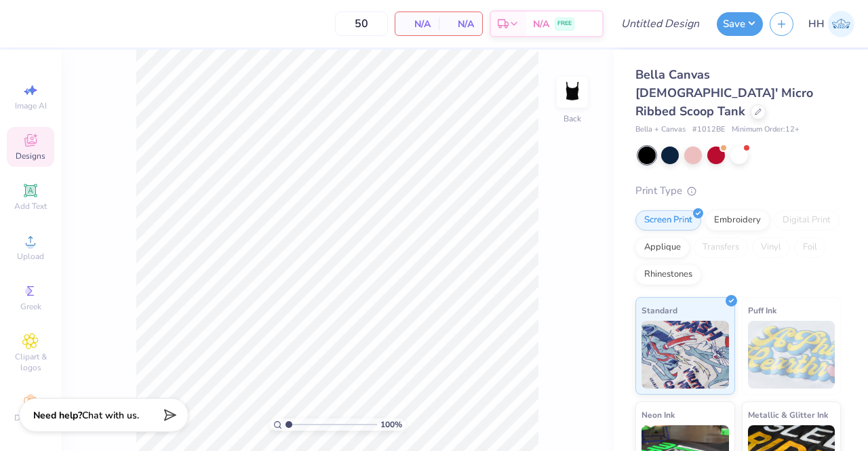
click at [741, 146] on div at bounding box center [739, 155] width 18 height 18
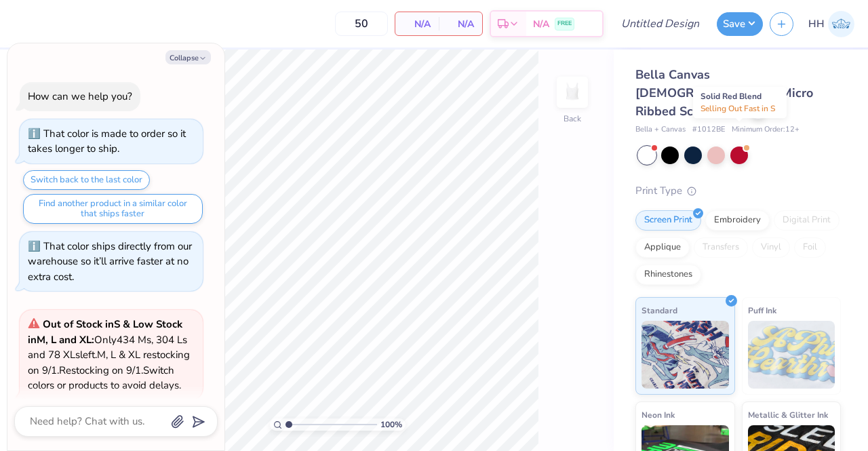
scroll to position [1429, 0]
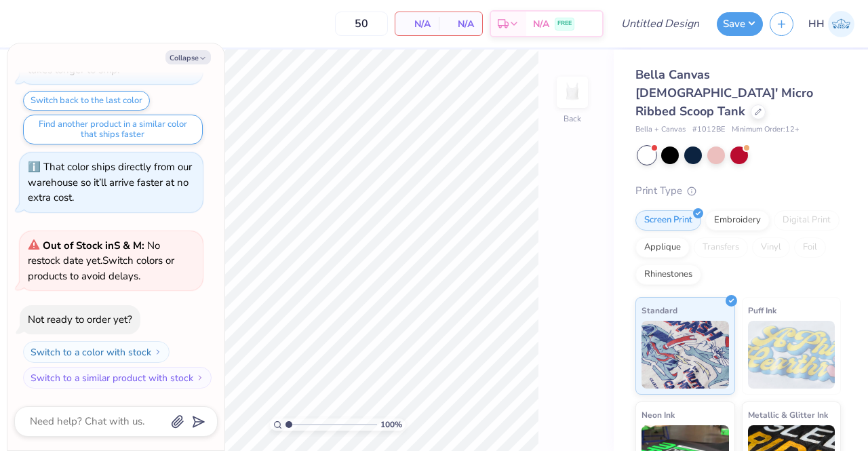
click at [189, 54] on button "Collapse" at bounding box center [187, 57] width 45 height 14
type textarea "x"
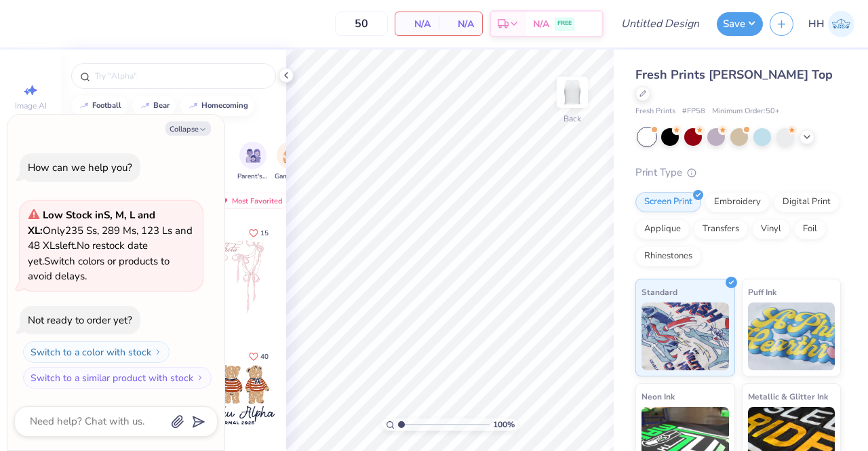
click at [192, 130] on button "Collapse" at bounding box center [187, 128] width 45 height 14
type textarea "x"
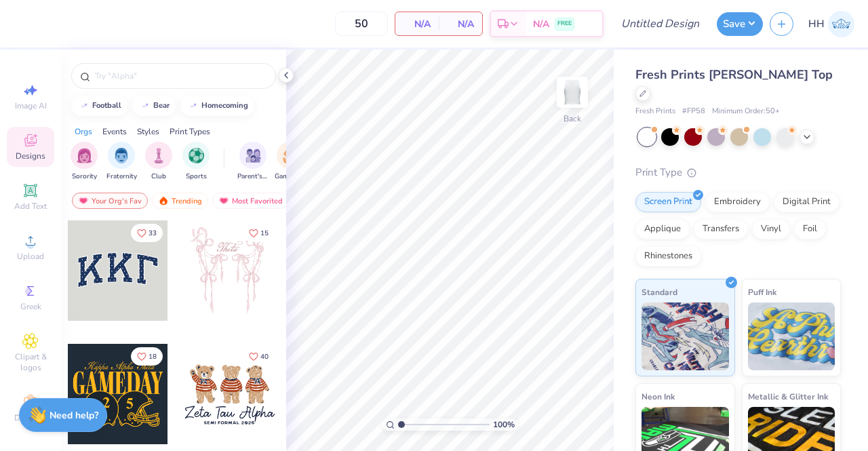
click at [163, 73] on input "text" at bounding box center [181, 76] width 174 height 14
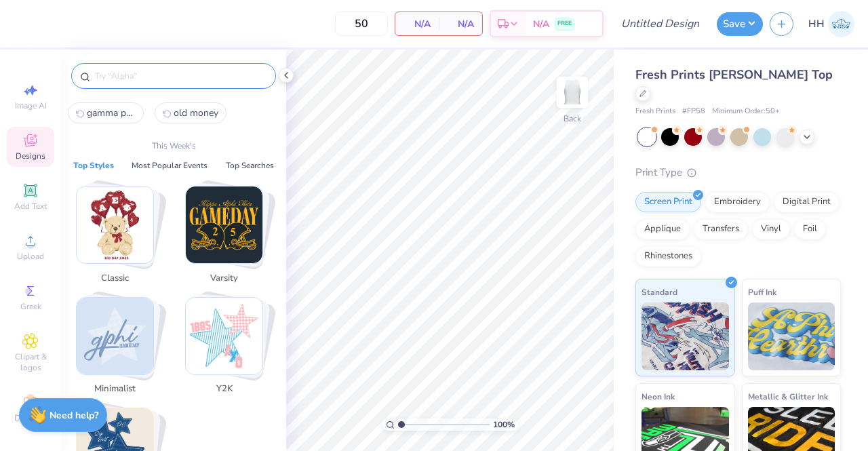
paste input "gamma phi beta"
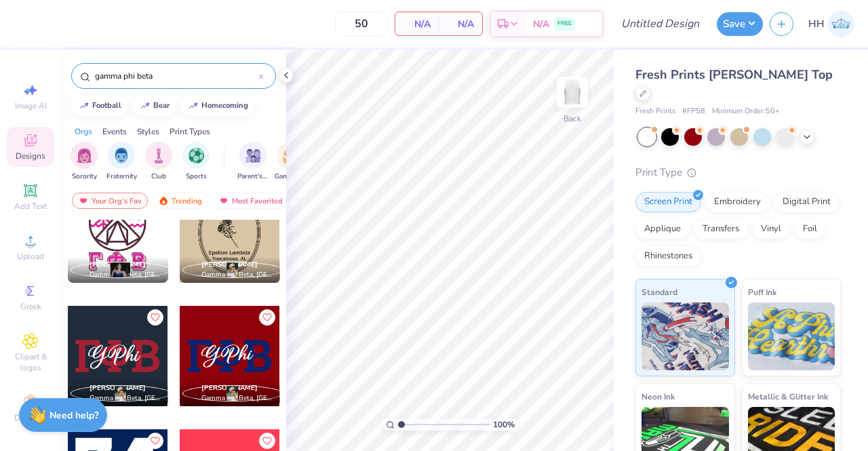
scroll to position [1778, 0]
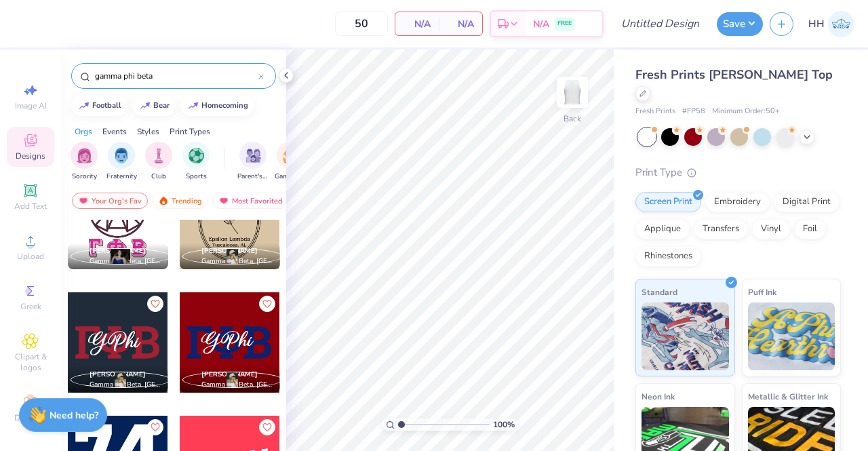
type input "gamma phi beta"
click at [266, 400] on div "[PERSON_NAME] Gamma Phi Beta, [GEOGRAPHIC_DATA][US_STATE]" at bounding box center [230, 352] width 102 height 123
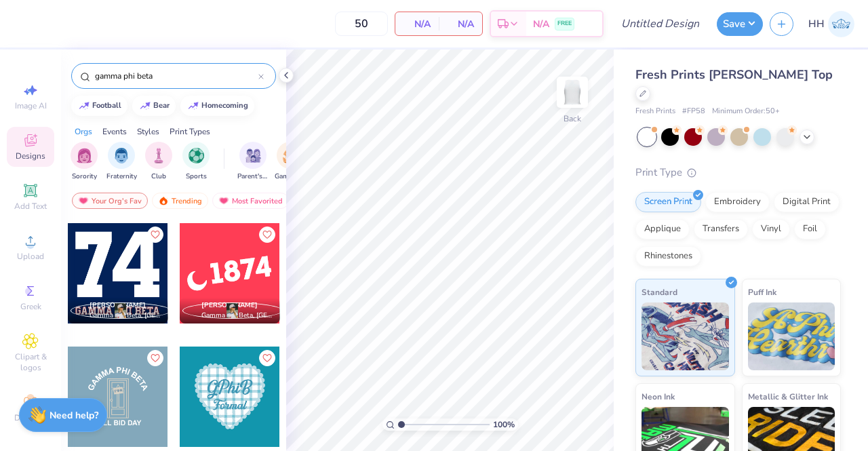
scroll to position [1941, 0]
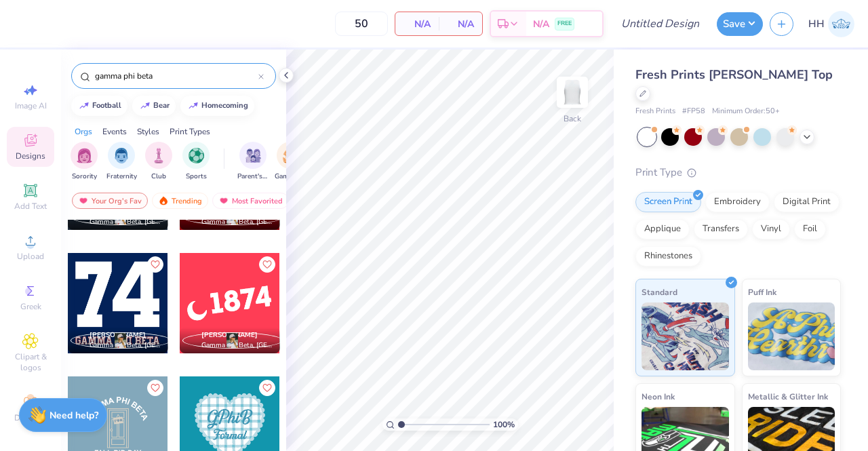
click at [268, 366] on div "[PERSON_NAME] Gamma Phi Beta, [GEOGRAPHIC_DATA][US_STATE]" at bounding box center [230, 313] width 102 height 123
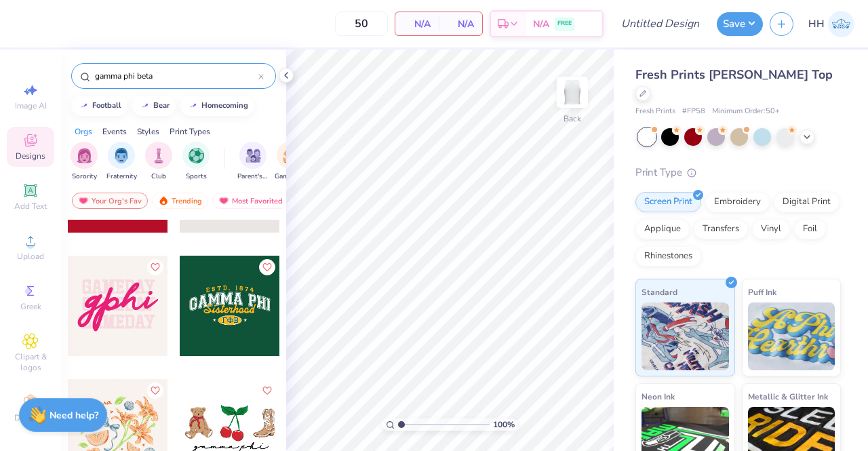
scroll to position [2456, 0]
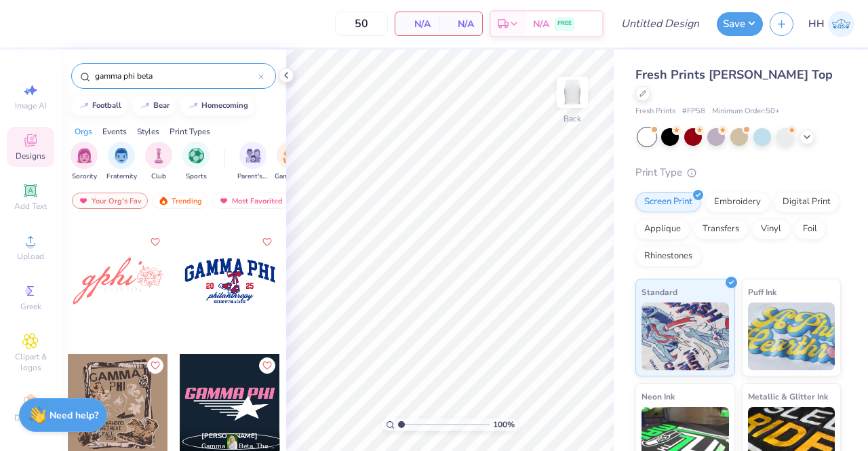
scroll to position [2673, 0]
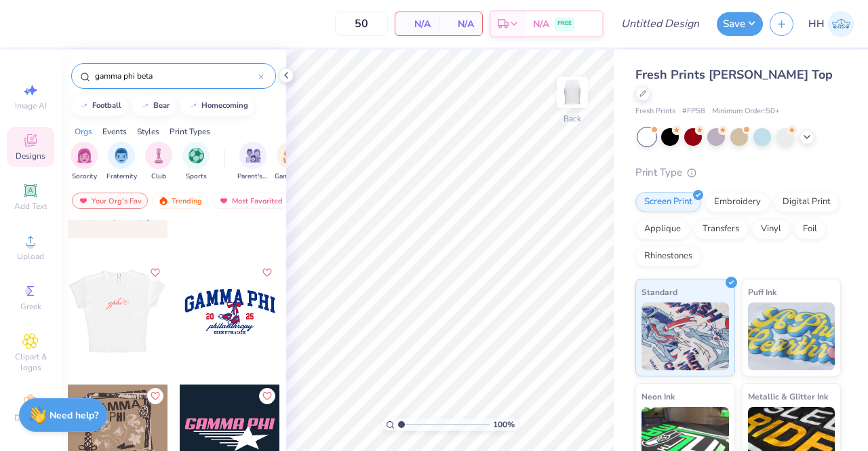
click at [119, 302] on div at bounding box center [117, 311] width 100 height 100
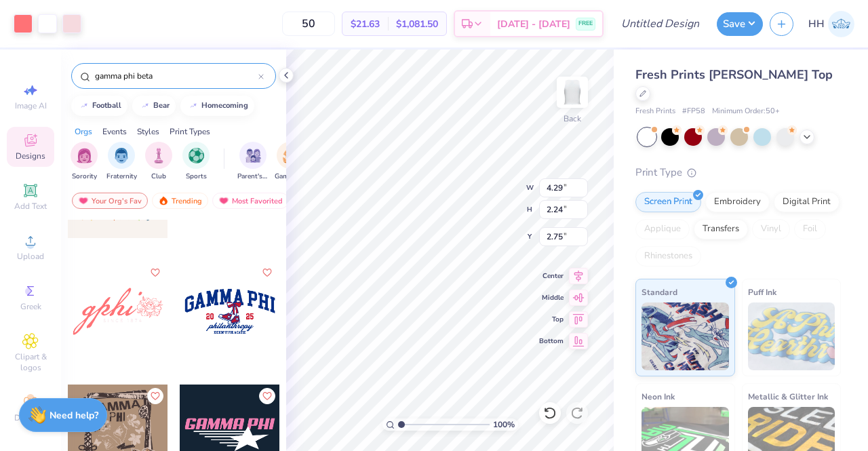
type input "2.75"
click at [809, 131] on icon at bounding box center [806, 136] width 11 height 11
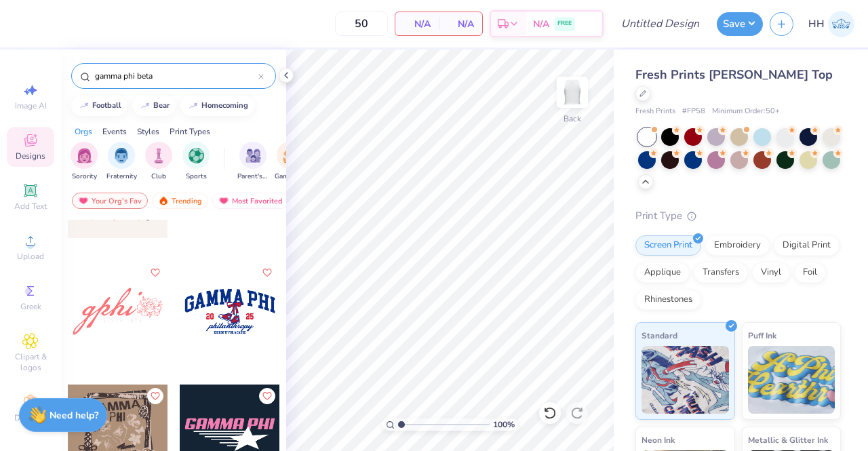
click at [289, 73] on icon at bounding box center [286, 75] width 11 height 11
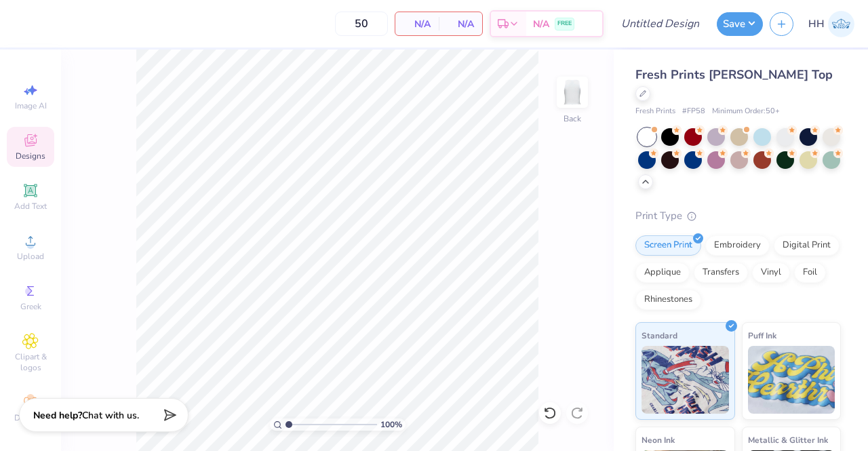
click at [34, 139] on div "Designs" at bounding box center [30, 147] width 47 height 40
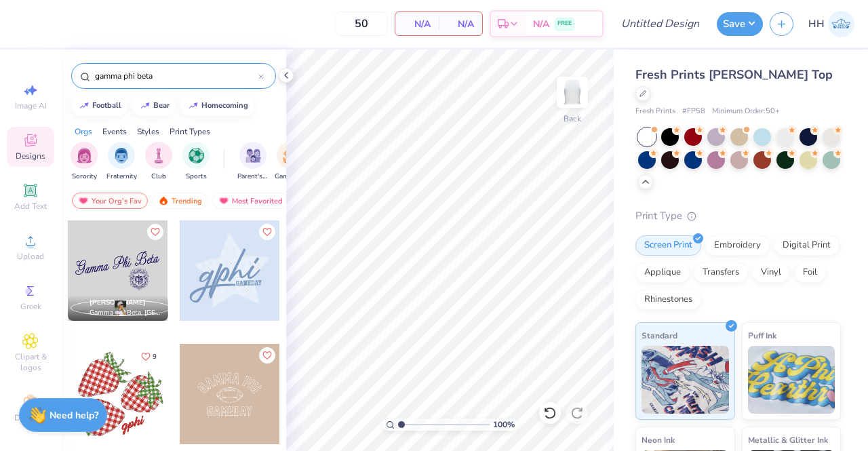
click at [286, 73] on icon at bounding box center [286, 75] width 11 height 11
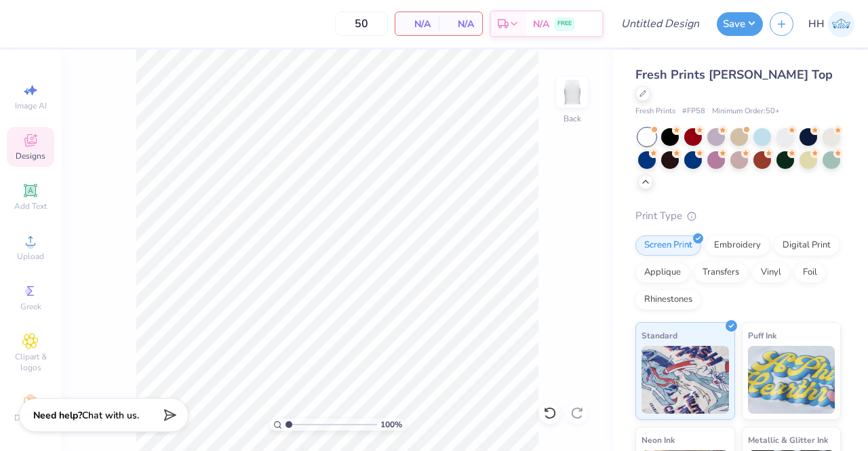
click at [645, 91] on icon at bounding box center [642, 93] width 5 height 5
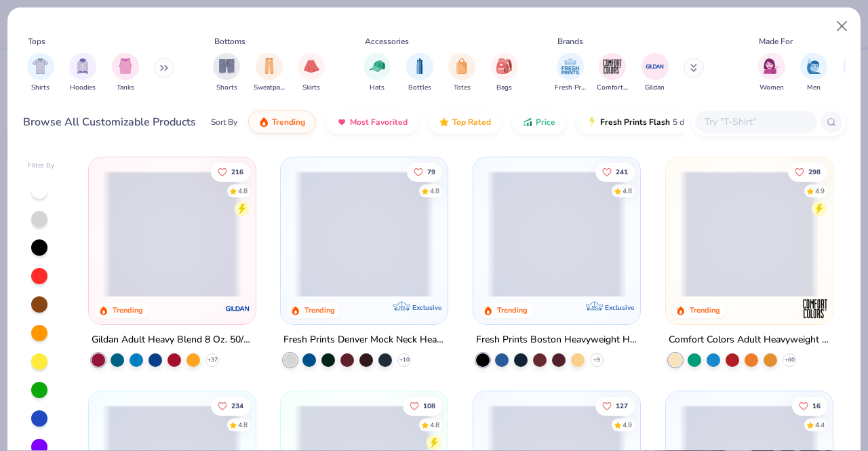
click at [41, 66] on img "filter for Shirts" at bounding box center [41, 66] width 16 height 16
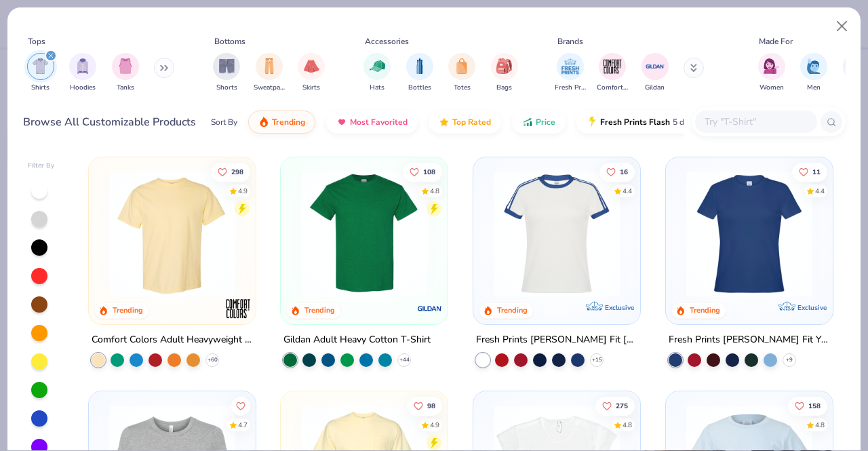
click at [487, 245] on img at bounding box center [417, 234] width 140 height 126
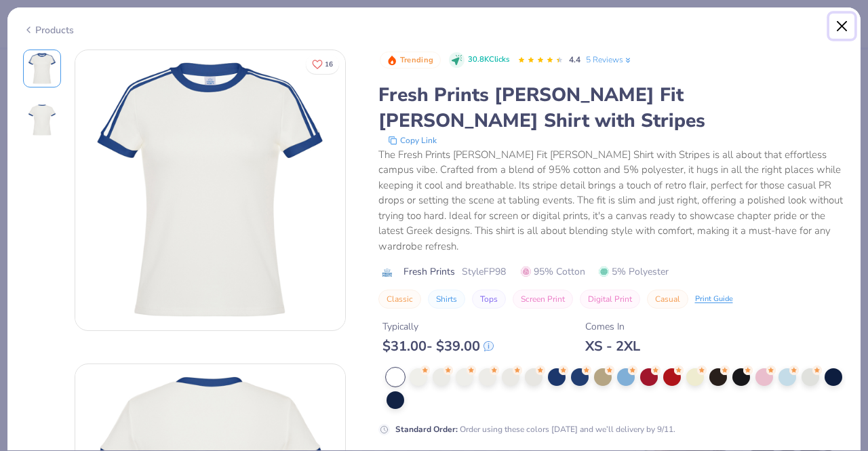
click at [841, 28] on button "Close" at bounding box center [842, 27] width 26 height 26
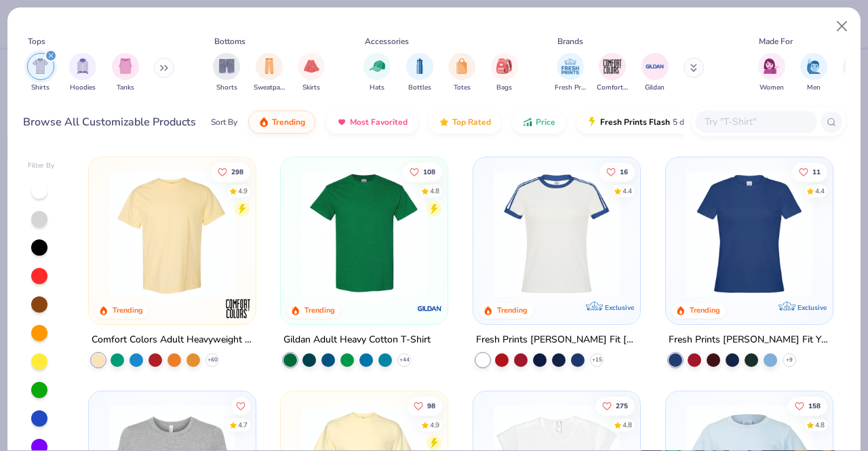
click at [519, 211] on img at bounding box center [557, 234] width 140 height 126
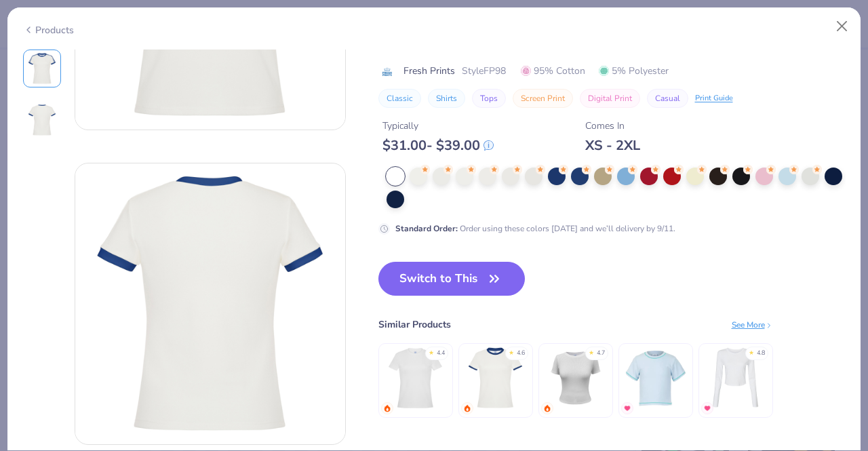
scroll to position [244, 0]
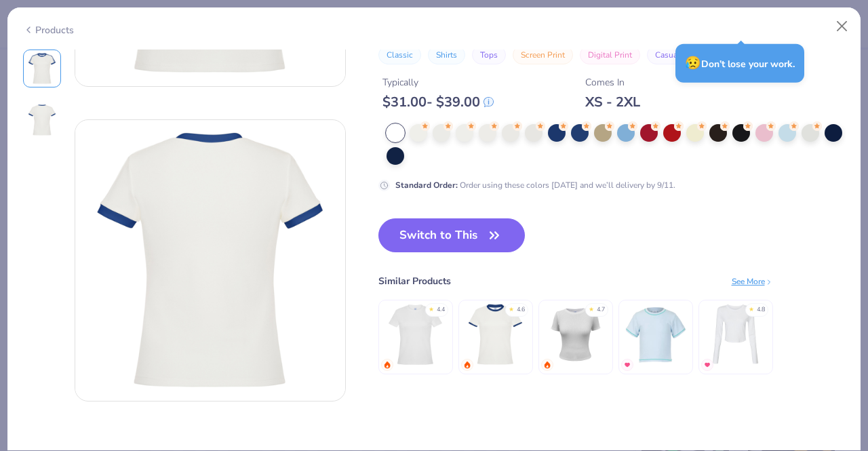
click at [450, 239] on button "Switch to This" at bounding box center [451, 235] width 147 height 34
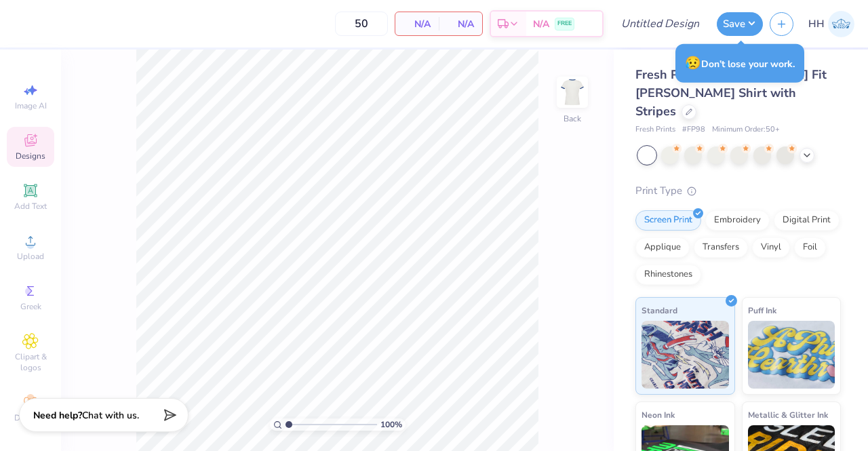
click at [39, 140] on div "Designs" at bounding box center [30, 147] width 47 height 40
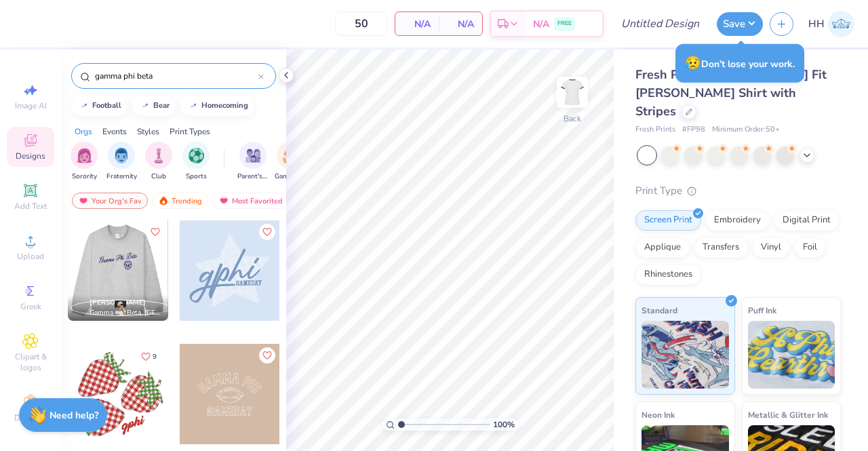
click at [126, 265] on div at bounding box center [117, 270] width 100 height 100
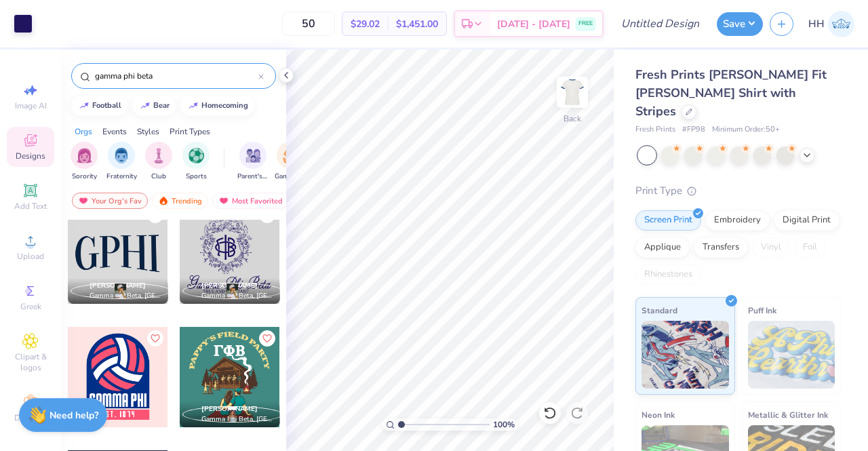
scroll to position [491, 0]
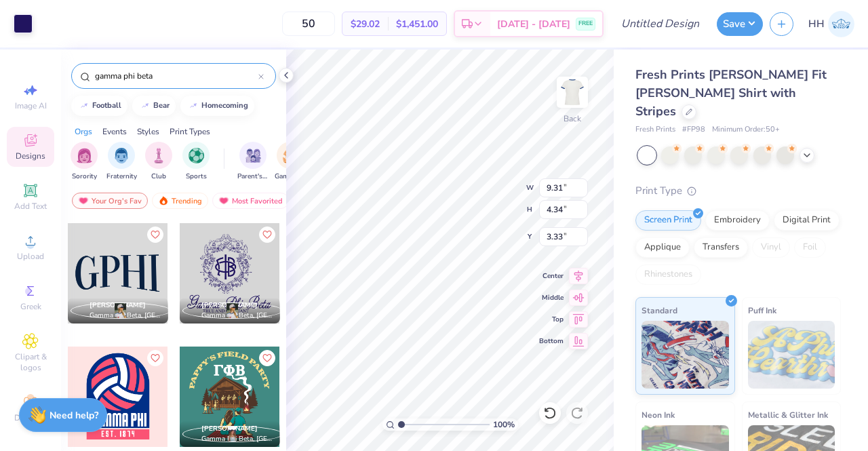
type input "3.33"
click at [624, 239] on div "Fresh Prints Simone Slim Fit Ringer Shirt with Stripes Fresh Prints # FP98 Mini…" at bounding box center [740, 326] width 254 height 554
click at [809, 150] on icon at bounding box center [806, 155] width 11 height 11
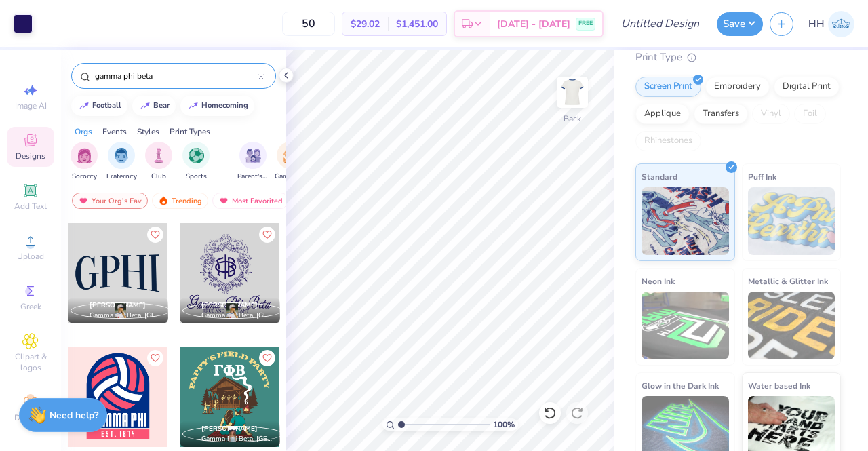
scroll to position [0, 0]
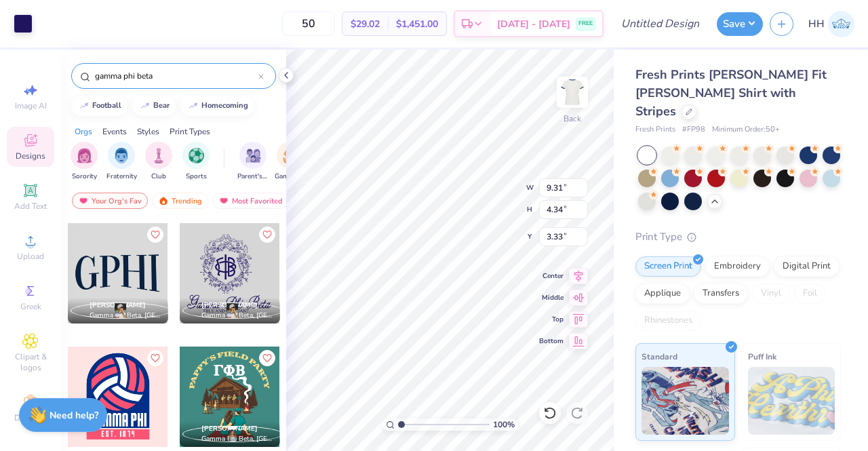
click at [140, 268] on div at bounding box center [118, 273] width 100 height 100
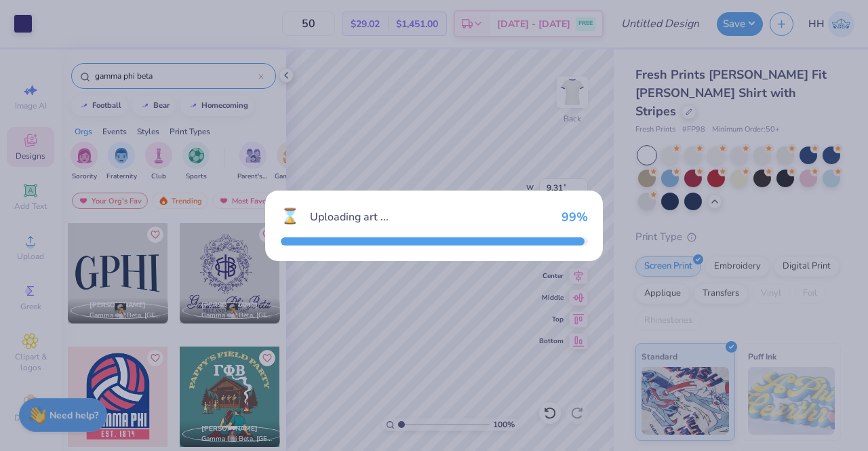
type input "11.75"
type input "5.21"
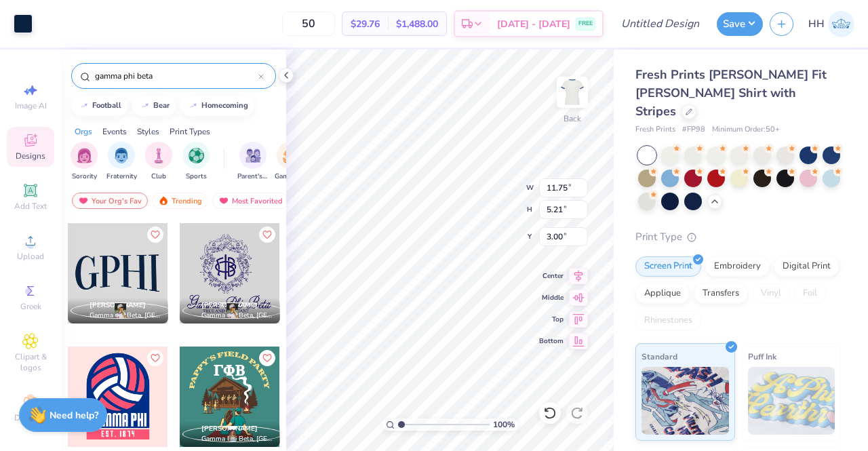
type input "8.49"
type input "9.31"
type input "4.34"
type input "3.33"
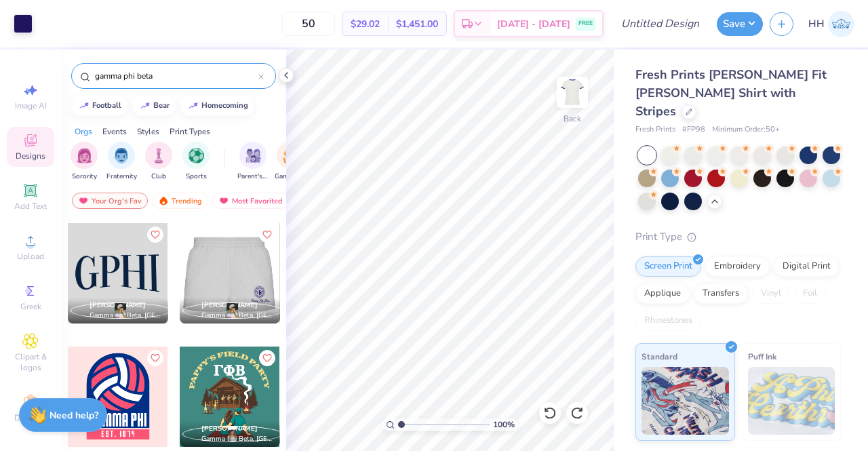
click at [230, 285] on div at bounding box center [229, 273] width 100 height 100
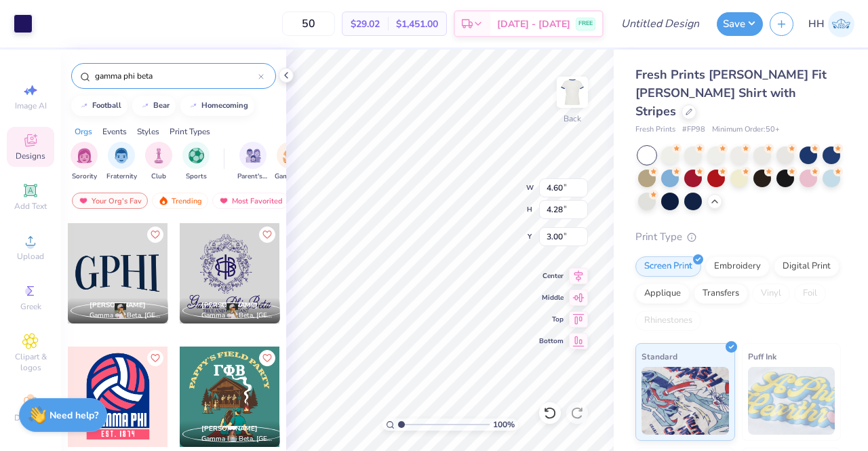
type input "9.31"
type input "4.34"
type input "3.33"
type input "2.25"
type input "5.42"
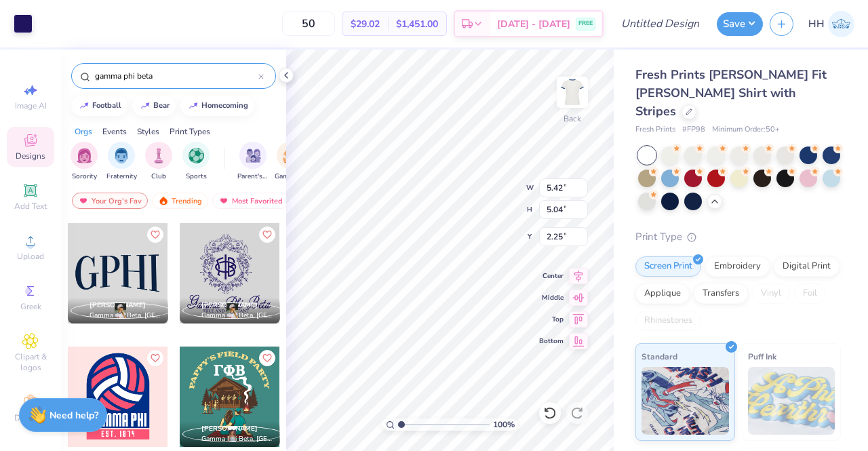
type input "5.04"
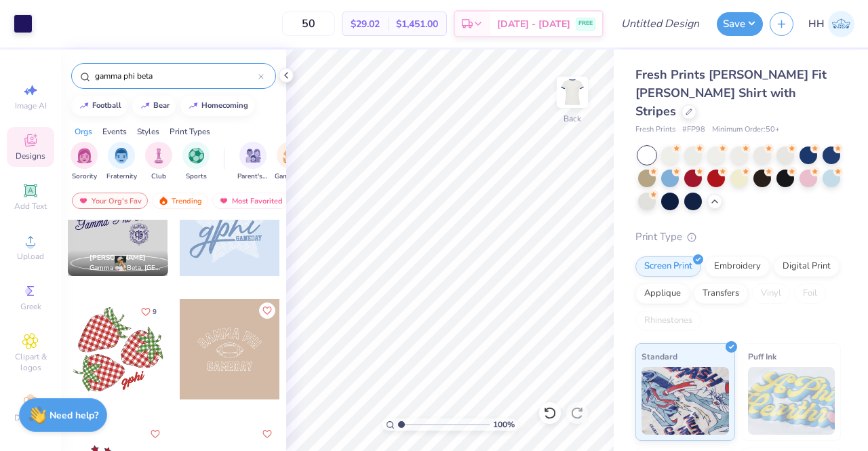
scroll to position [75, 0]
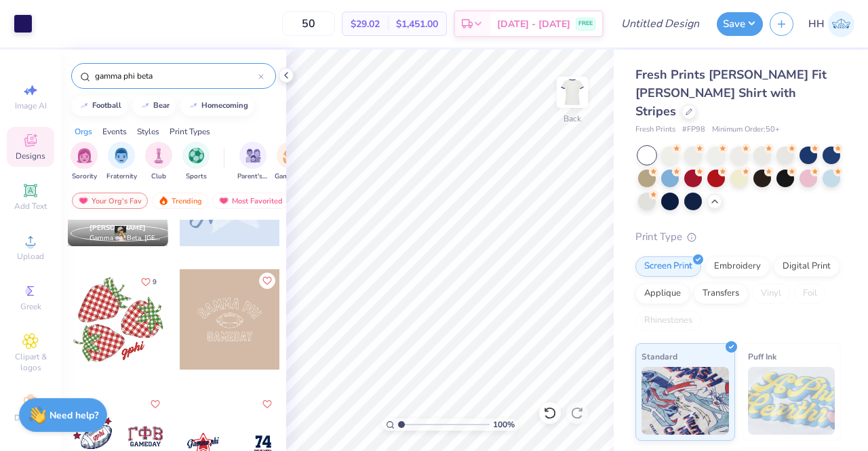
click at [701, 169] on div at bounding box center [693, 178] width 18 height 18
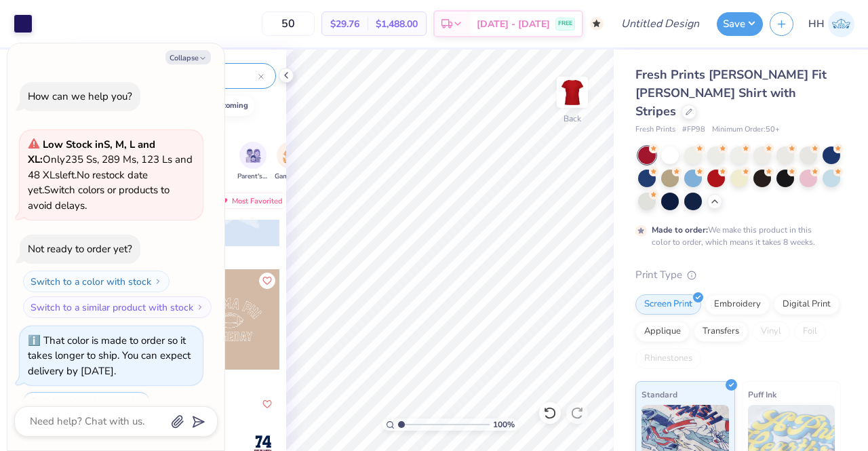
scroll to position [56, 0]
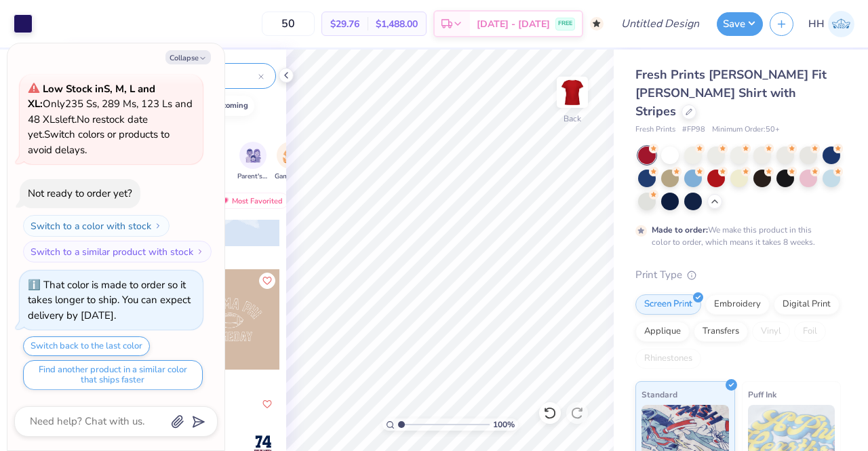
click at [674, 146] on div at bounding box center [670, 155] width 18 height 18
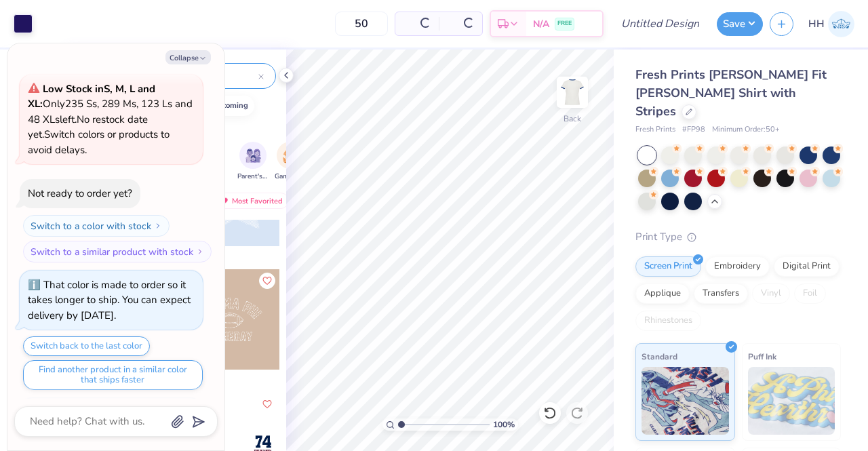
scroll to position [138, 0]
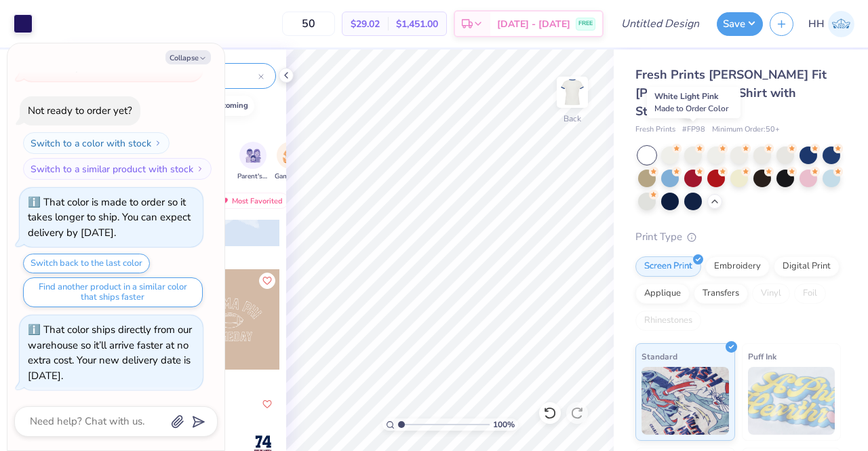
click at [693, 146] on div at bounding box center [693, 155] width 18 height 18
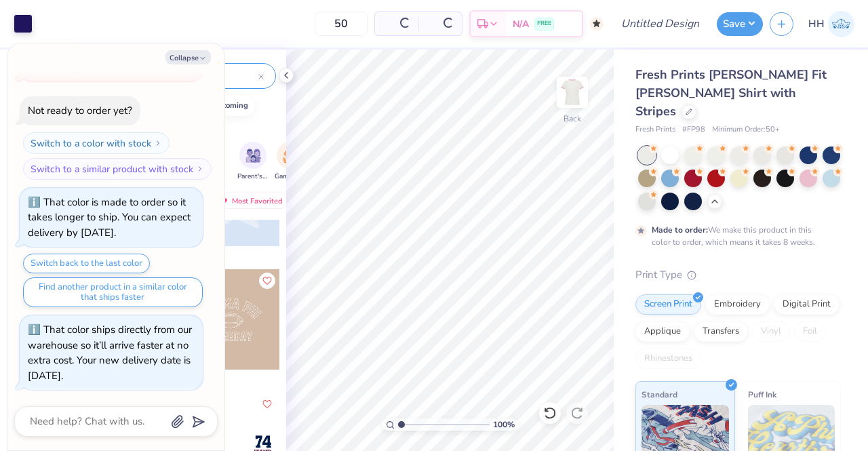
scroll to position [265, 0]
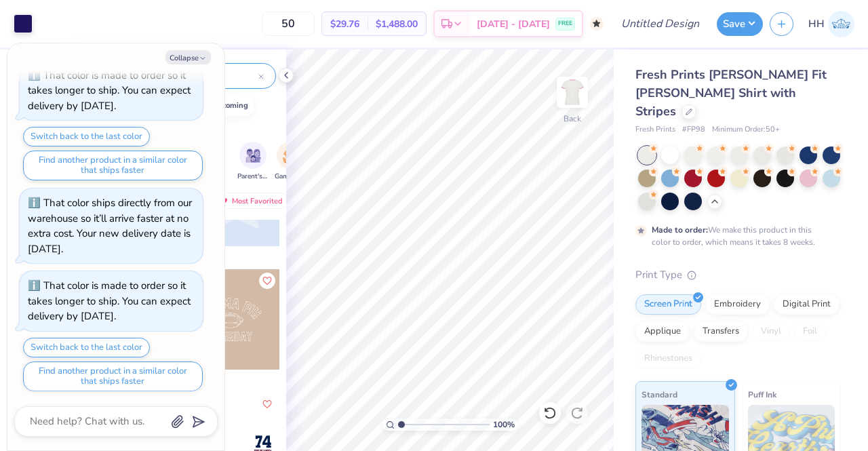
click at [714, 146] on div at bounding box center [716, 155] width 18 height 18
click at [743, 146] on div at bounding box center [739, 155] width 18 height 18
click at [770, 146] on div at bounding box center [762, 155] width 18 height 18
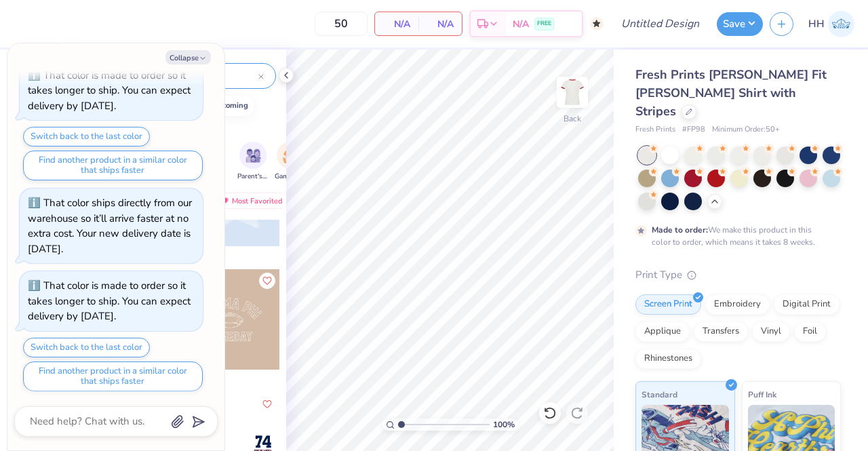
click at [201, 52] on button "Collapse" at bounding box center [187, 57] width 45 height 14
type textarea "x"
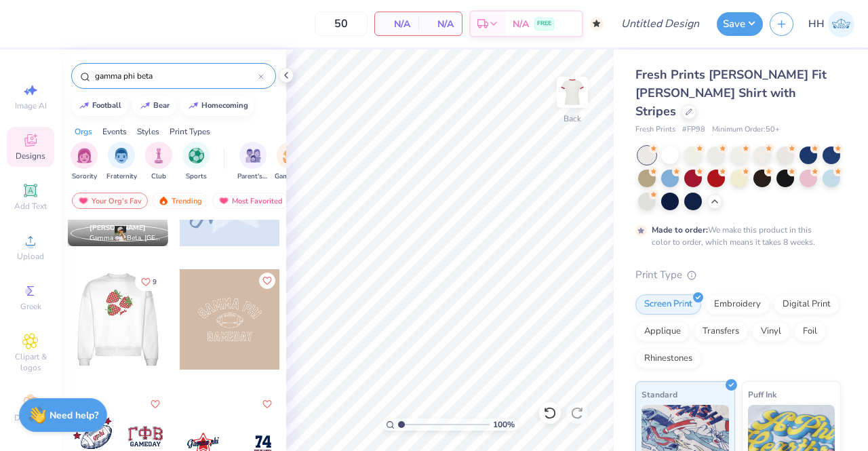
click at [127, 315] on div at bounding box center [117, 319] width 100 height 100
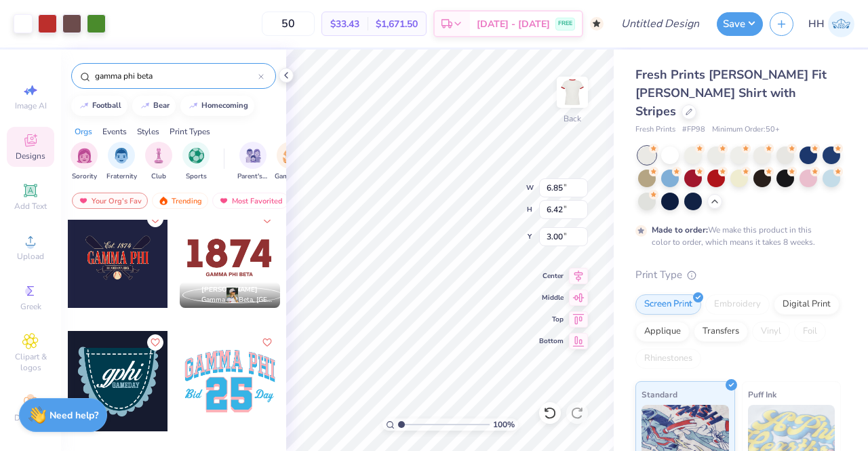
scroll to position [743, 0]
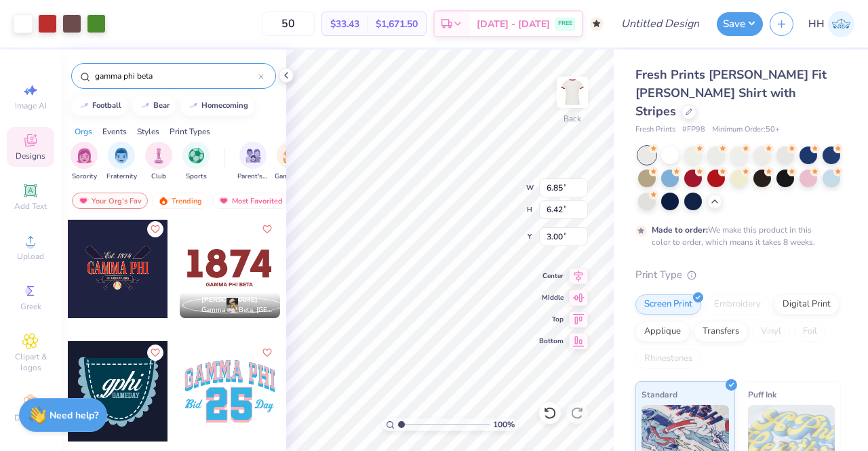
click at [227, 266] on div at bounding box center [230, 268] width 100 height 100
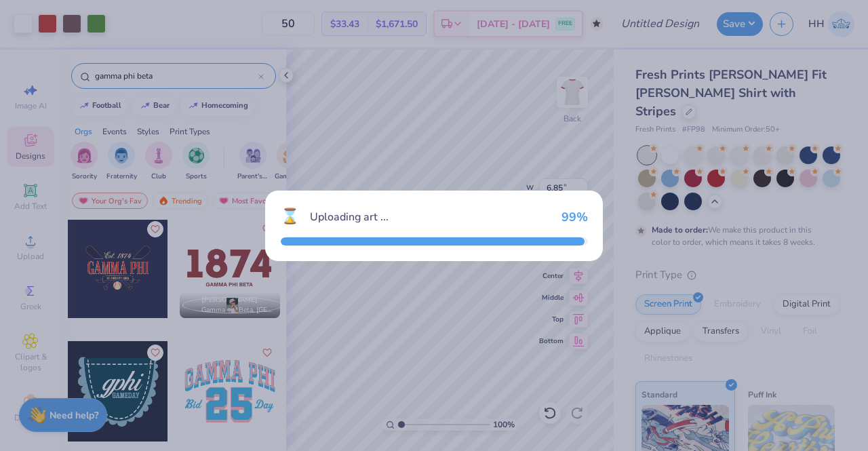
type input "6.43"
type input "2.86"
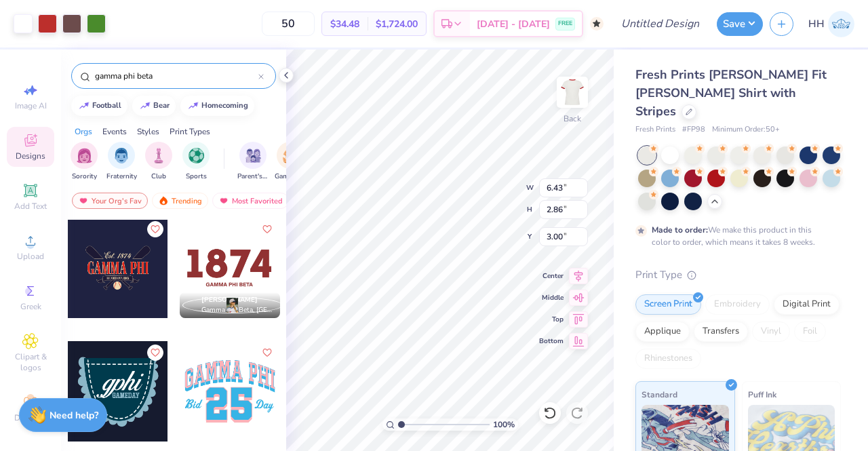
type input "6.85"
type input "6.42"
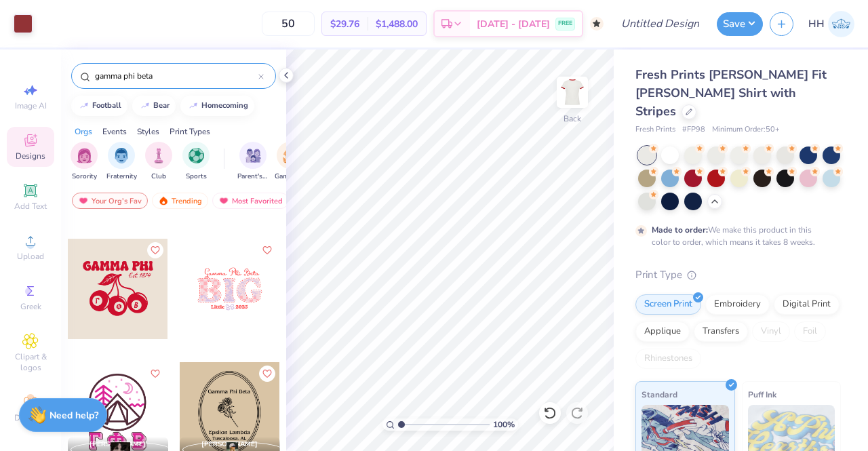
scroll to position [1655, 0]
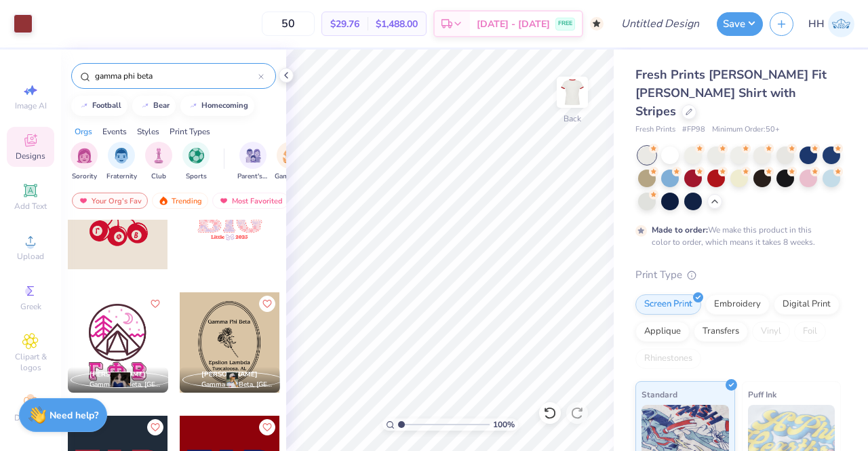
click at [127, 236] on div at bounding box center [118, 219] width 100 height 100
type input "10.00"
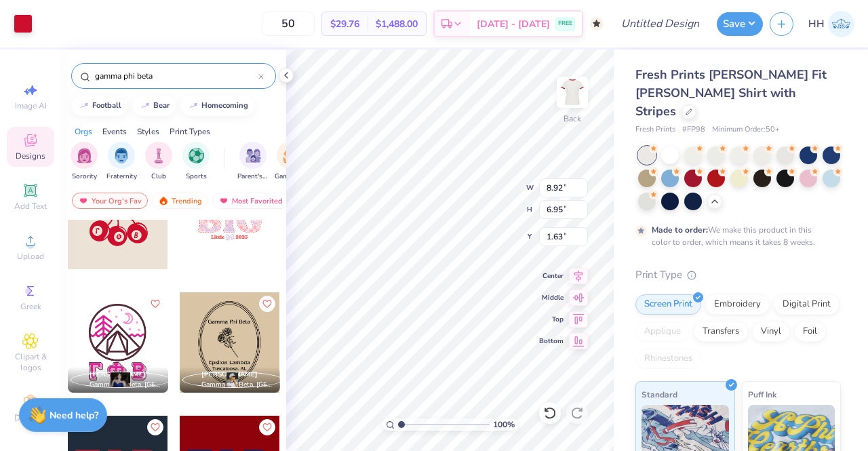
type input "1.63"
type input "6.19"
type input "4.82"
type input "3.00"
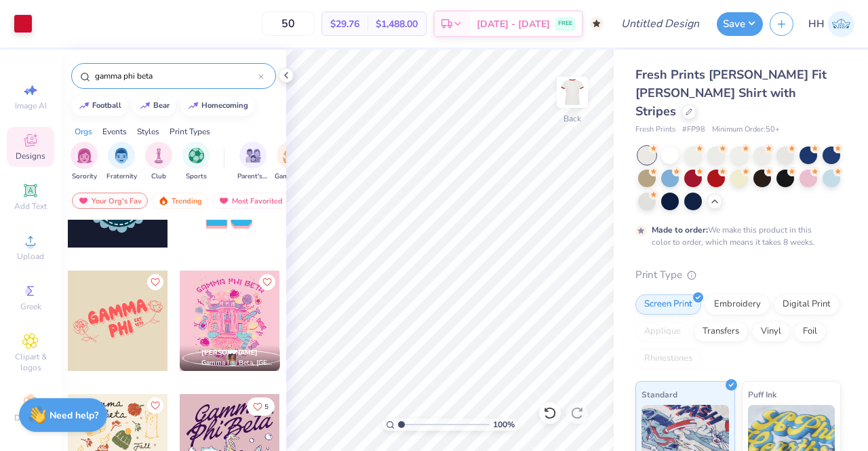
scroll to position [948, 0]
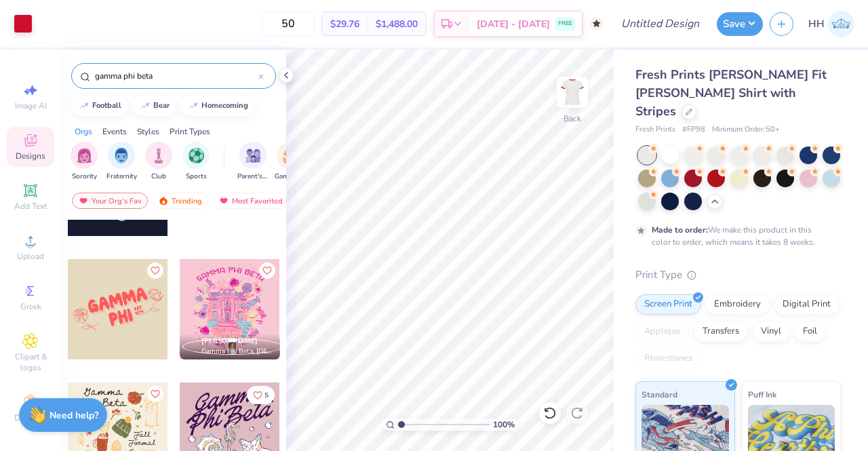
click at [283, 71] on icon at bounding box center [286, 75] width 11 height 11
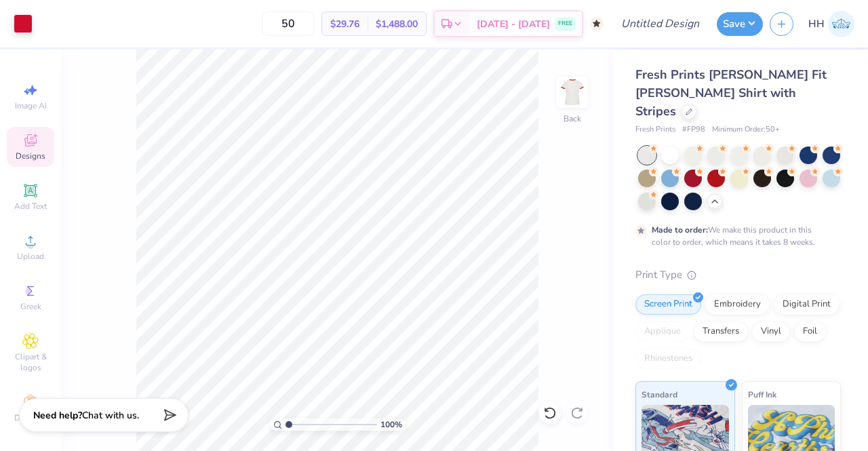
click at [578, 96] on img at bounding box center [571, 92] width 27 height 27
click at [579, 91] on img at bounding box center [571, 92] width 27 height 27
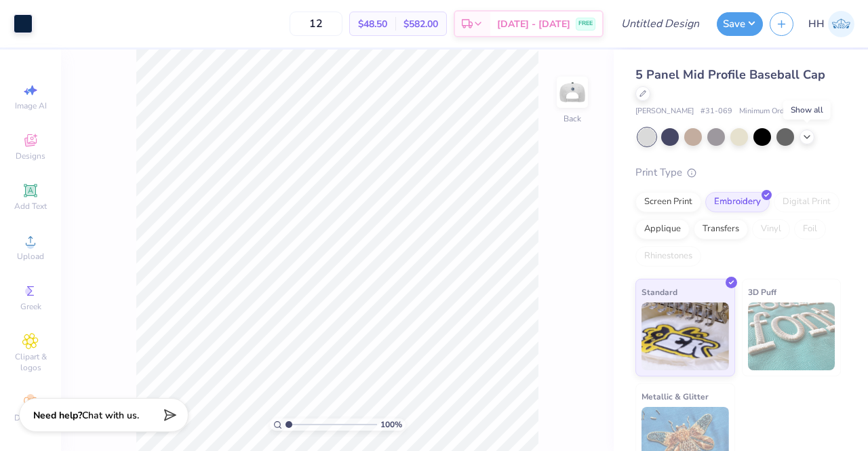
click at [808, 133] on icon at bounding box center [806, 136] width 11 height 11
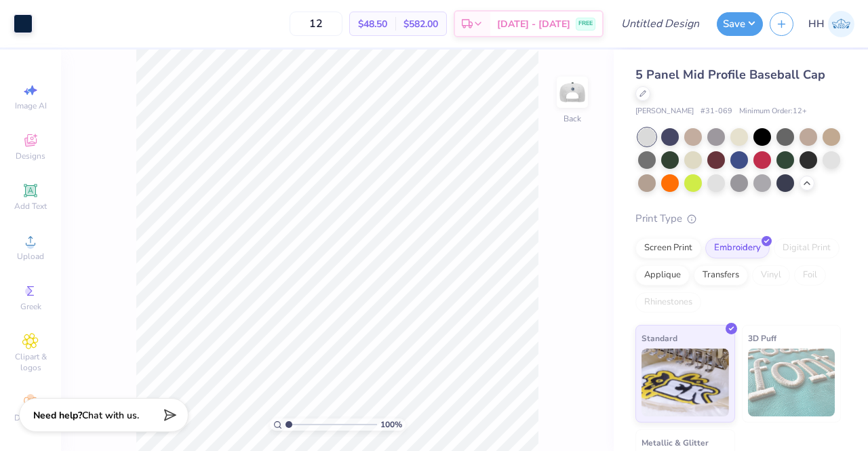
click at [801, 188] on icon at bounding box center [806, 183] width 11 height 11
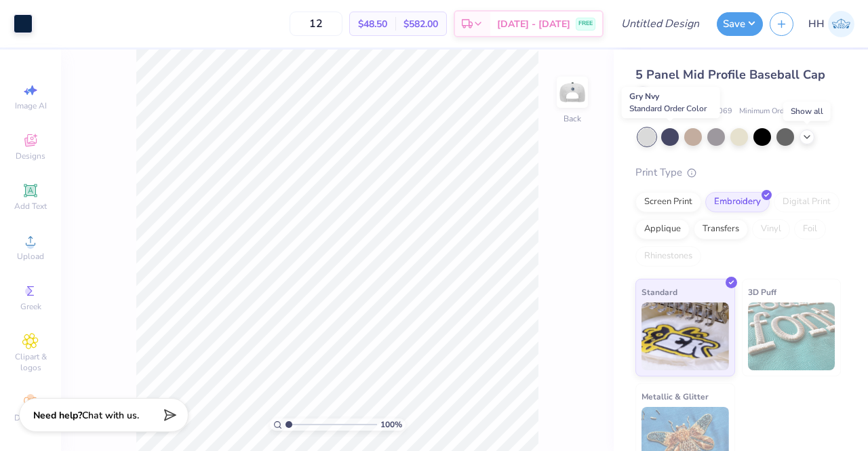
click at [674, 135] on div at bounding box center [670, 137] width 18 height 18
click at [805, 139] on icon at bounding box center [806, 136] width 11 height 11
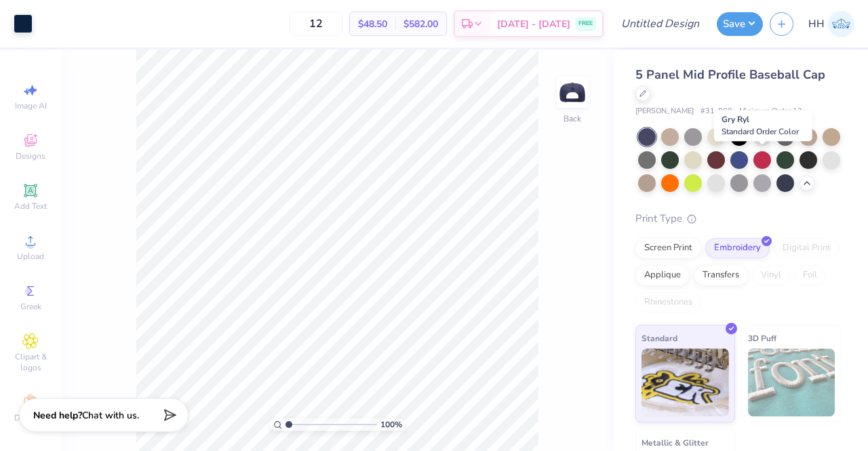
click at [748, 158] on div at bounding box center [739, 160] width 18 height 18
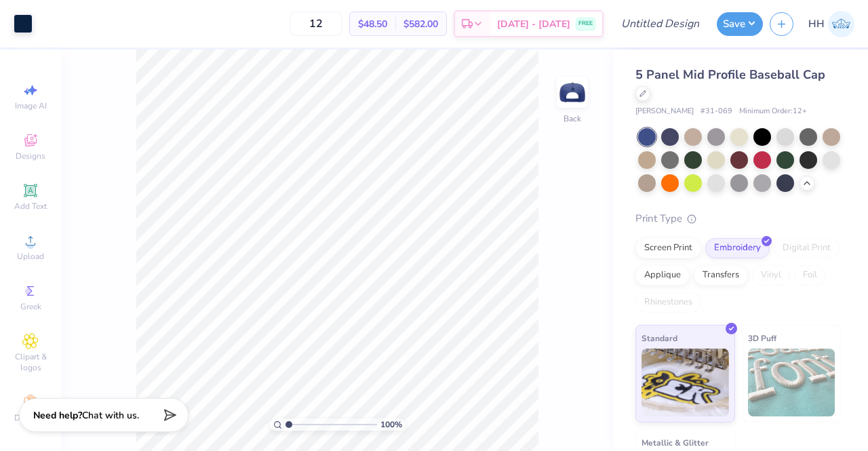
click at [673, 134] on div at bounding box center [670, 137] width 18 height 18
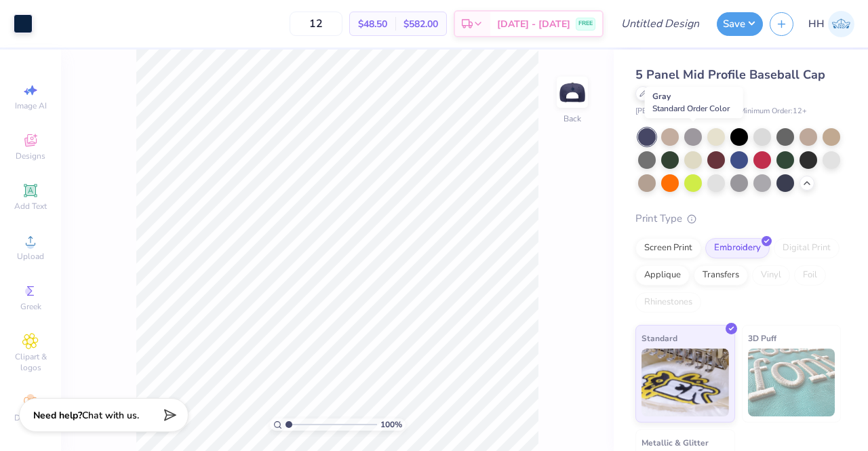
click at [690, 134] on div at bounding box center [693, 137] width 18 height 18
click at [718, 135] on div at bounding box center [716, 137] width 18 height 18
click at [753, 134] on div at bounding box center [762, 137] width 18 height 18
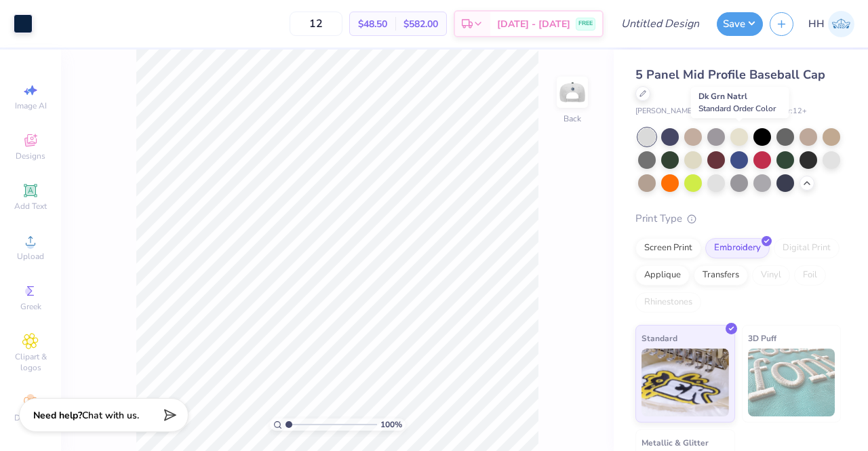
click at [737, 136] on div at bounding box center [739, 137] width 18 height 18
click at [807, 136] on div at bounding box center [808, 137] width 18 height 18
click at [725, 185] on div at bounding box center [716, 183] width 18 height 18
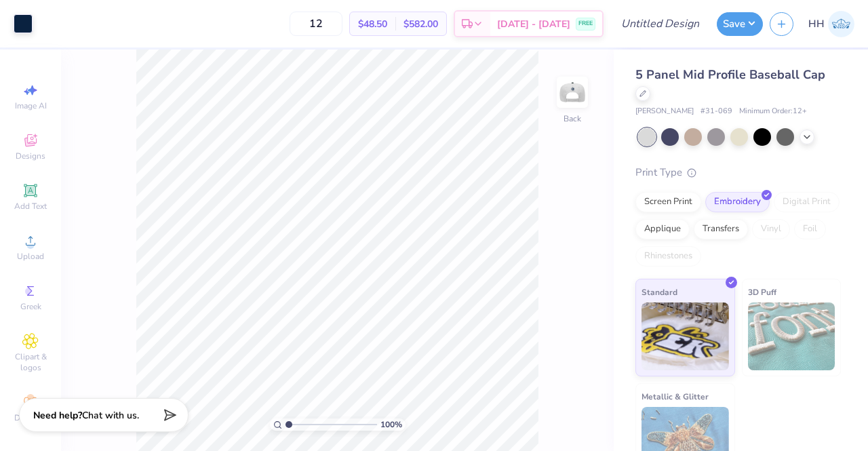
click at [642, 91] on icon at bounding box center [642, 93] width 7 height 7
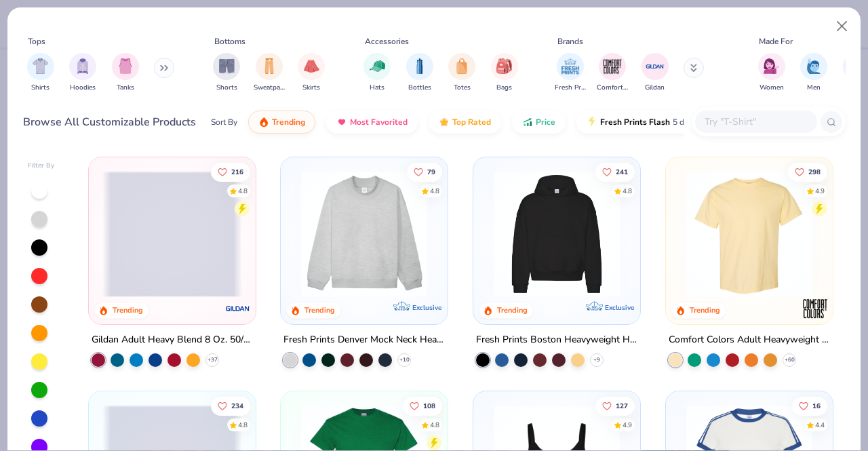
click at [167, 70] on icon at bounding box center [166, 68] width 2 height 5
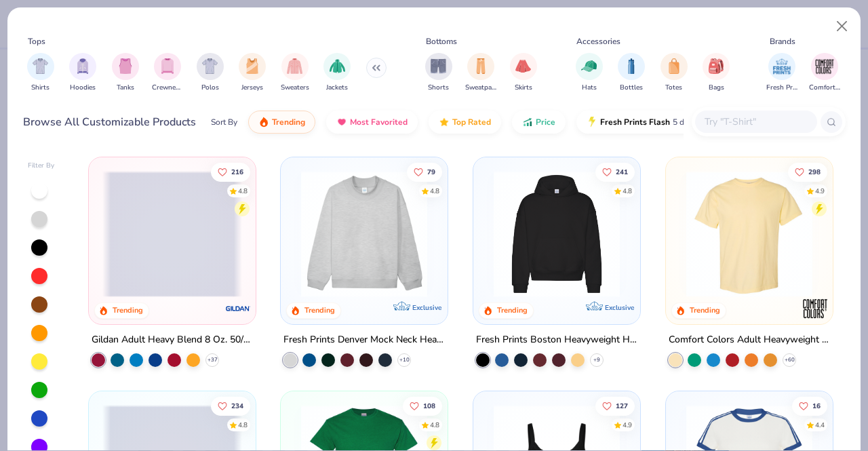
click at [371, 71] on button at bounding box center [376, 68] width 20 height 20
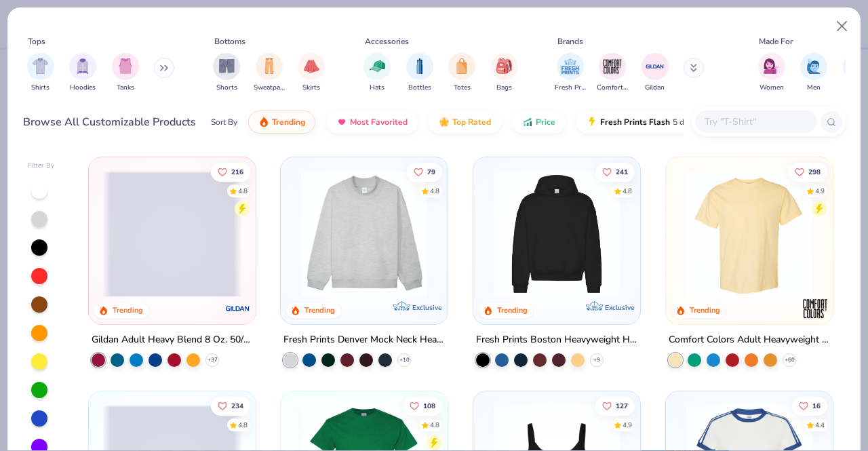
click at [155, 67] on div "Shirts Hoodies Tanks" at bounding box center [101, 72] width 156 height 50
click at [381, 64] on img "filter for Hats" at bounding box center [377, 66] width 16 height 16
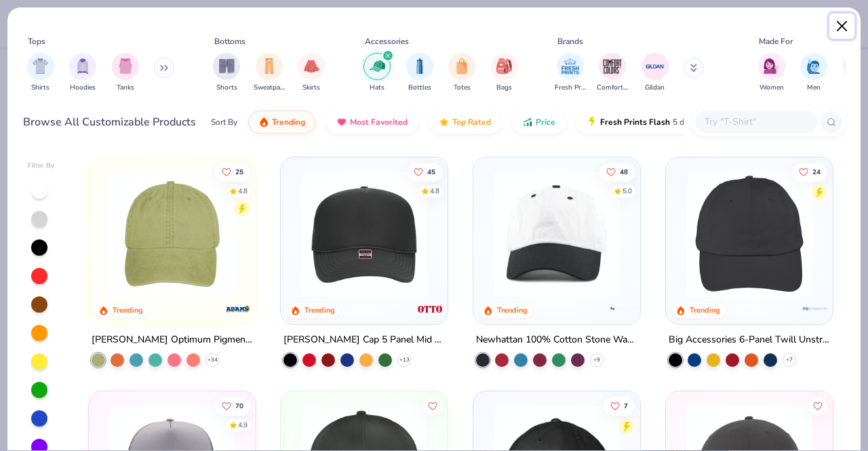
click at [841, 22] on button "Close" at bounding box center [842, 27] width 26 height 26
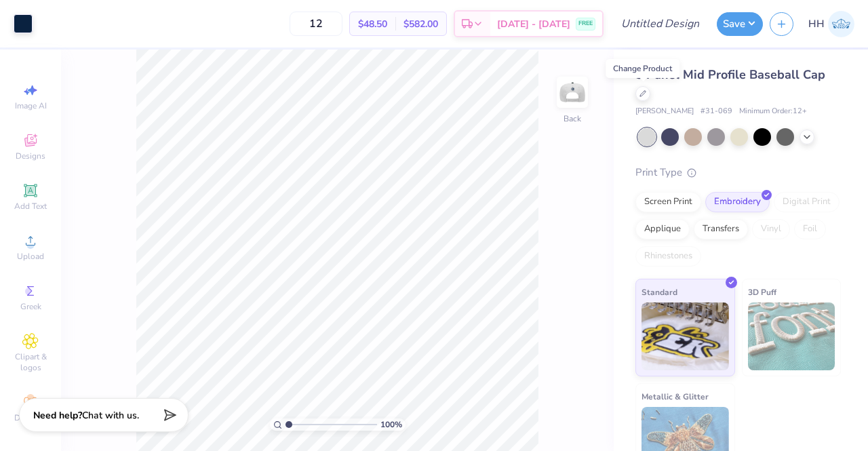
click at [639, 94] on icon at bounding box center [642, 93] width 7 height 7
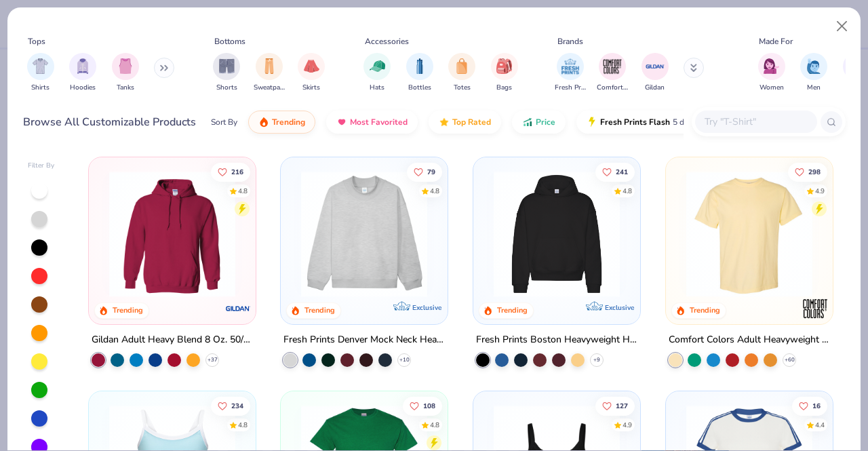
click at [386, 60] on div "filter for Hats" at bounding box center [376, 66] width 27 height 27
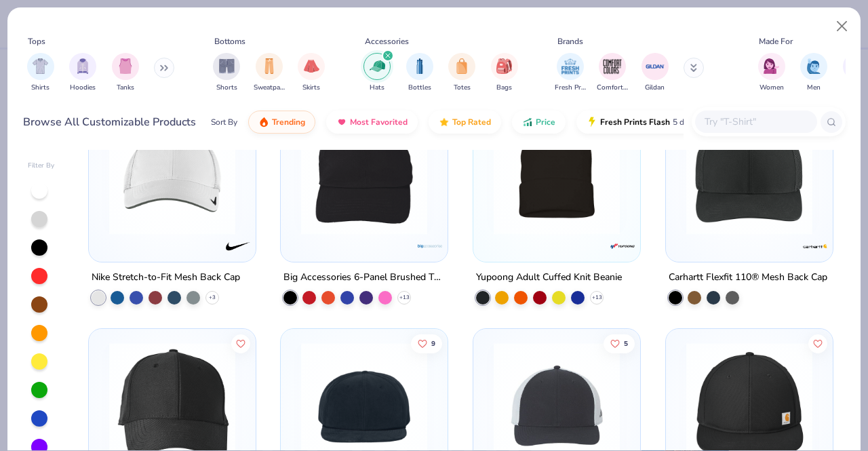
scroll to position [1224, 0]
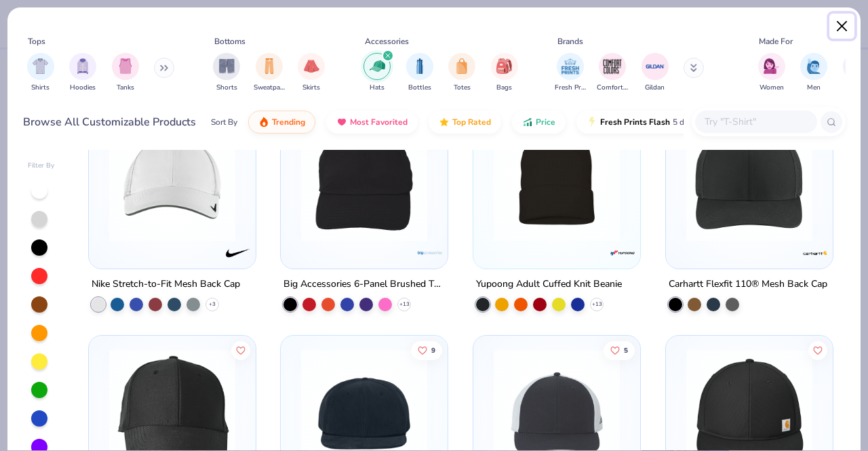
click at [848, 28] on button "Close" at bounding box center [842, 27] width 26 height 26
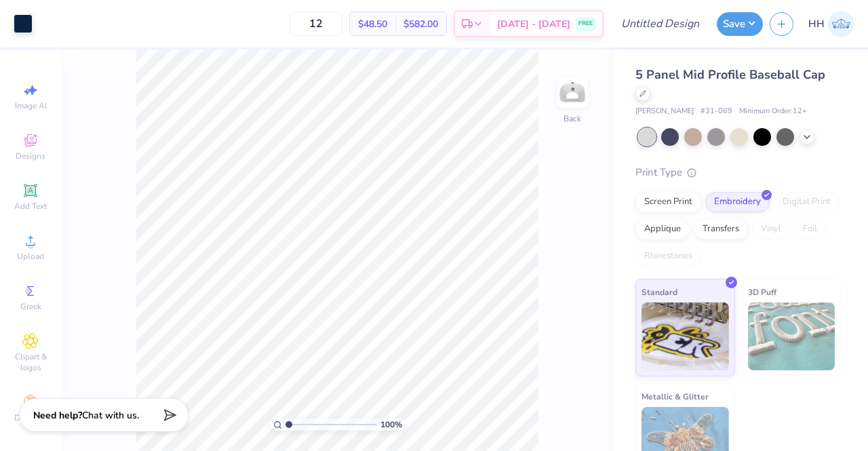
click at [670, 134] on div at bounding box center [670, 137] width 18 height 18
click at [806, 136] on polyline at bounding box center [806, 137] width 5 height 3
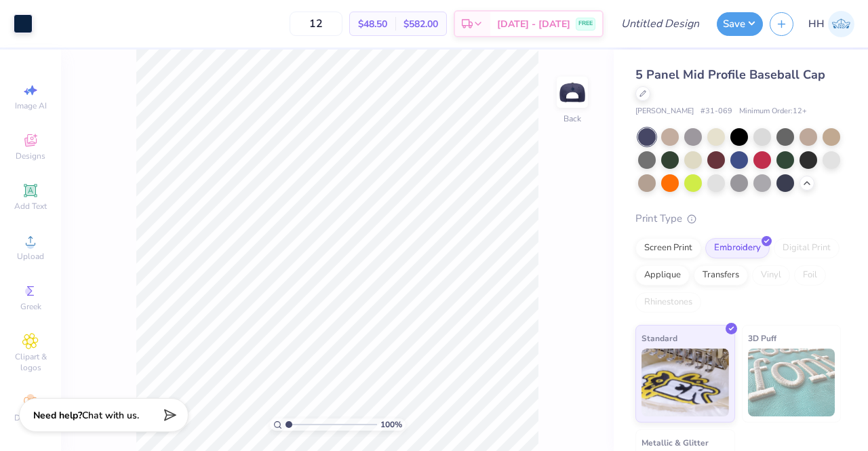
click at [776, 192] on div at bounding box center [785, 183] width 18 height 18
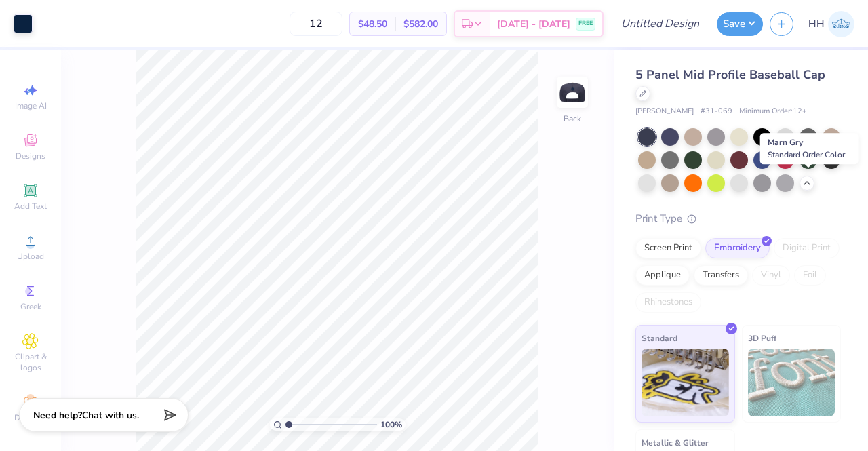
click at [771, 178] on div at bounding box center [762, 183] width 18 height 18
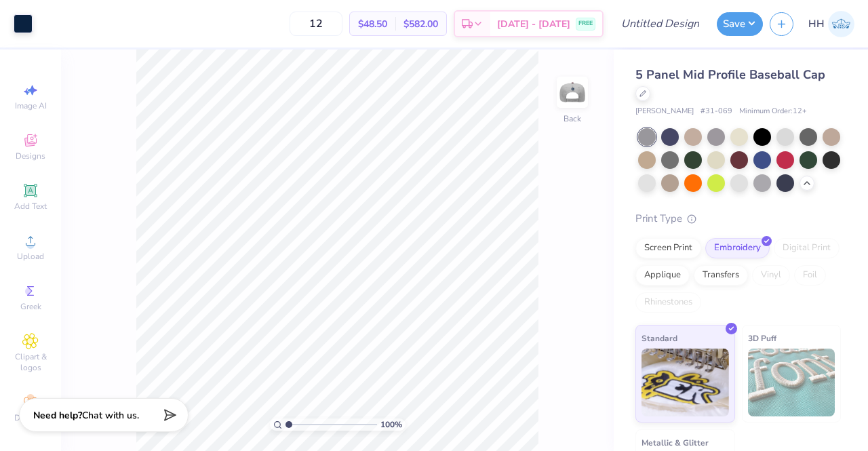
click at [748, 181] on div at bounding box center [739, 183] width 18 height 18
click at [725, 180] on div at bounding box center [716, 183] width 18 height 18
click at [701, 180] on div at bounding box center [693, 183] width 18 height 18
click at [678, 181] on div at bounding box center [670, 183] width 18 height 18
click at [655, 180] on div at bounding box center [647, 183] width 18 height 18
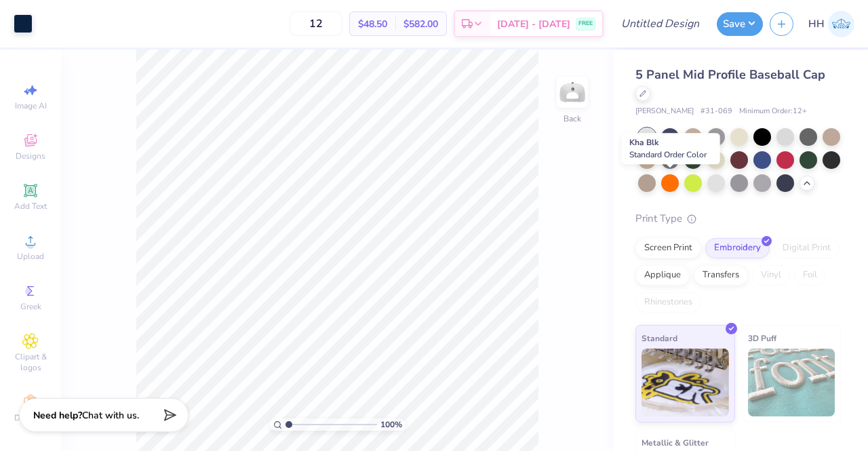
click at [822, 169] on div at bounding box center [831, 160] width 18 height 18
click at [799, 169] on div at bounding box center [808, 160] width 18 height 18
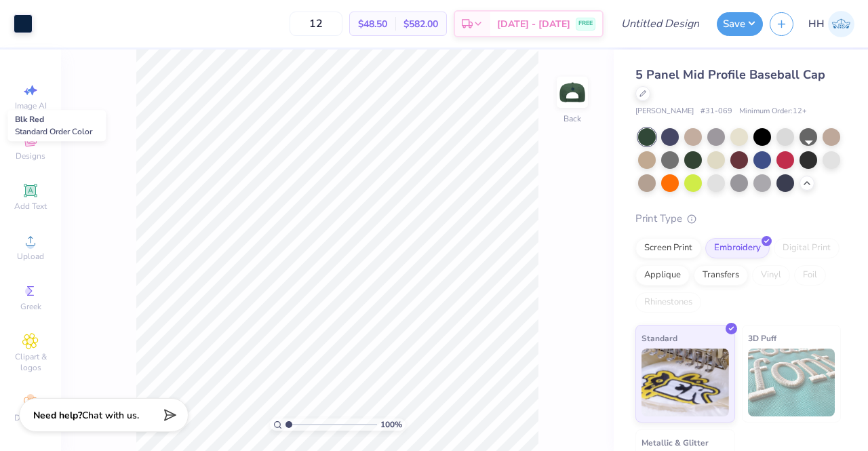
click at [794, 157] on div at bounding box center [785, 160] width 18 height 18
click at [771, 157] on div at bounding box center [762, 160] width 18 height 18
click at [748, 155] on div at bounding box center [739, 160] width 18 height 18
click at [725, 159] on div at bounding box center [716, 160] width 18 height 18
click at [701, 159] on div at bounding box center [693, 160] width 18 height 18
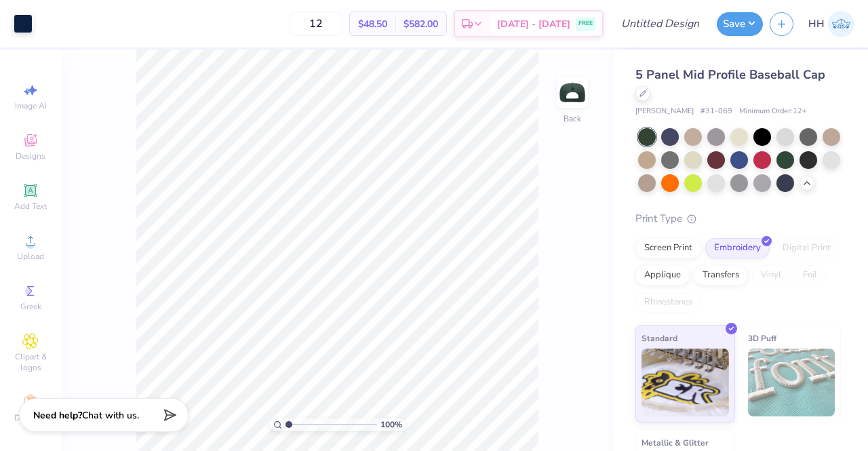
click at [678, 159] on div at bounding box center [670, 160] width 18 height 18
click at [655, 154] on div at bounding box center [647, 160] width 18 height 18
click at [822, 146] on div at bounding box center [831, 137] width 18 height 18
click at [817, 136] on div at bounding box center [808, 137] width 18 height 18
click at [788, 138] on div at bounding box center [785, 137] width 18 height 18
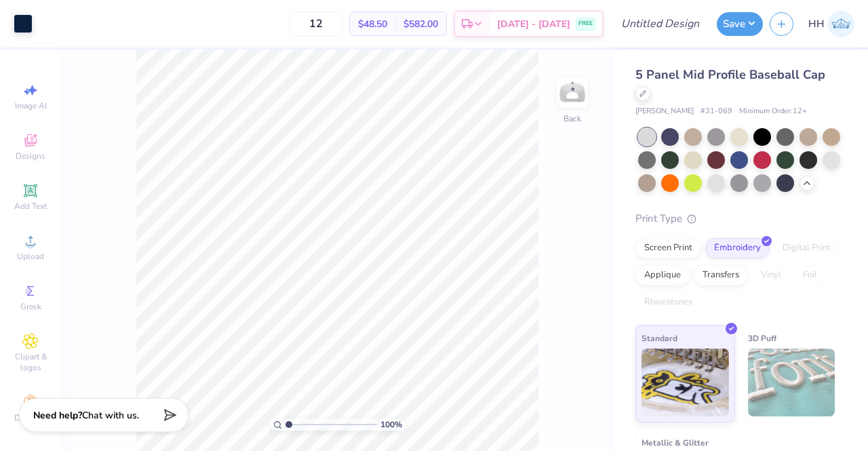
click at [770, 134] on div at bounding box center [762, 137] width 18 height 18
click at [784, 135] on div at bounding box center [785, 137] width 18 height 18
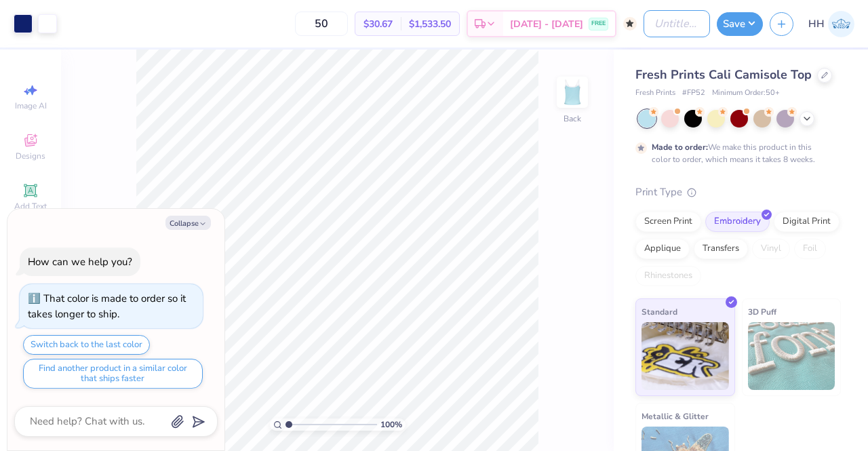
click at [667, 22] on input "Design Title" at bounding box center [676, 23] width 66 height 27
click at [743, 124] on div at bounding box center [739, 119] width 18 height 18
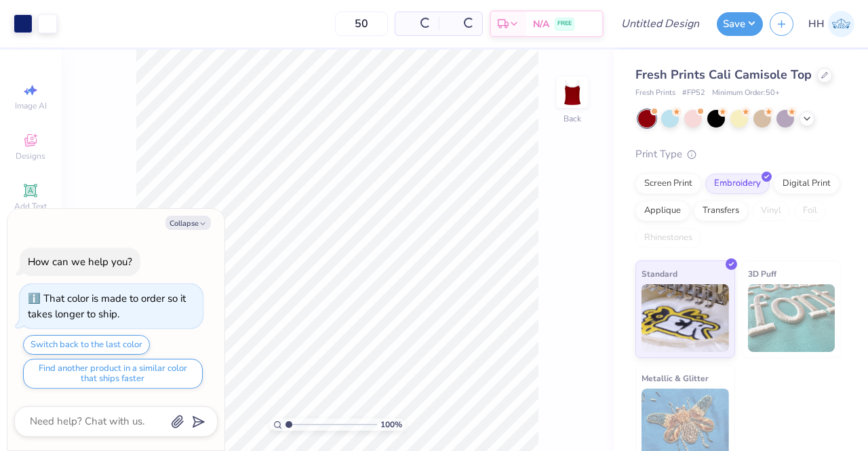
type textarea "x"
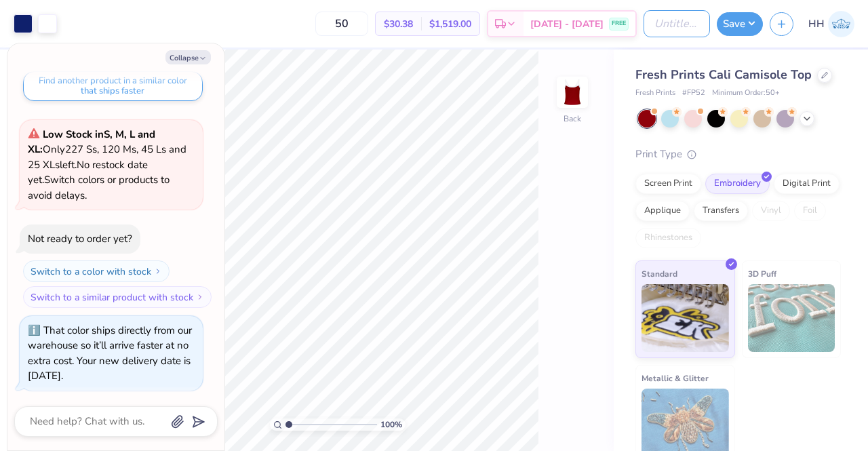
click at [668, 26] on input "Design Title" at bounding box center [676, 23] width 66 height 27
type input "C"
type textarea "x"
type input "Ca"
type textarea "x"
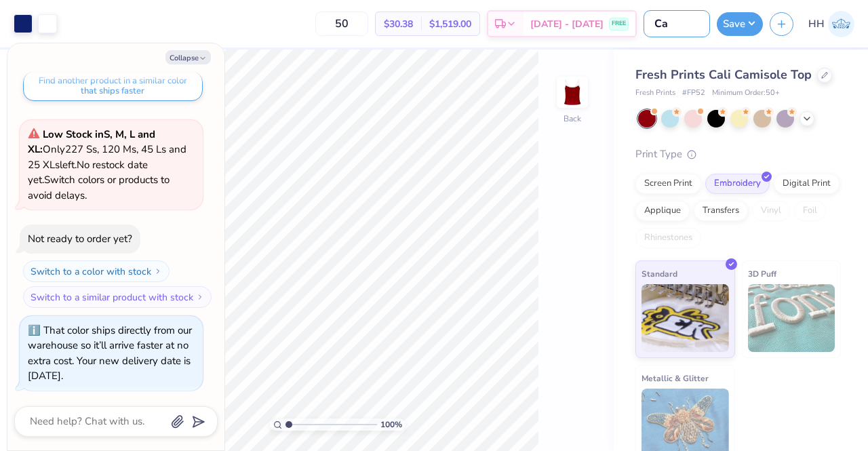
type input "Cam"
type textarea "x"
type input "Cami"
type textarea "x"
type input "Camis"
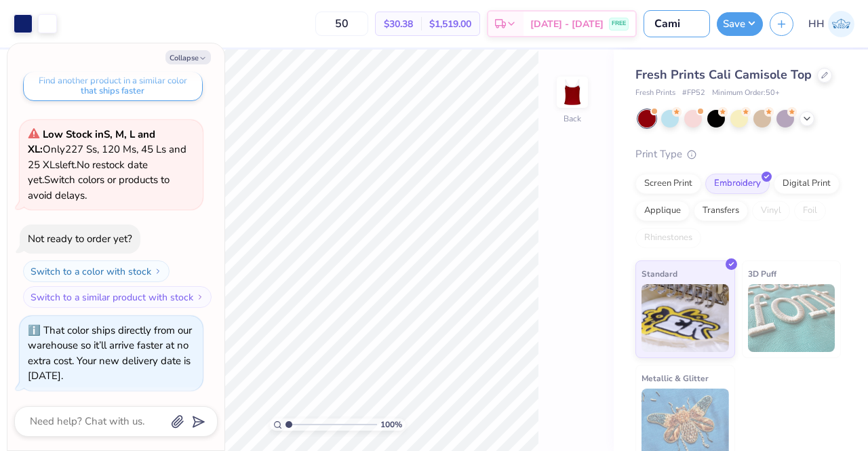
type textarea "x"
type input "Camiso"
type textarea "x"
type input "Camisol"
type textarea "x"
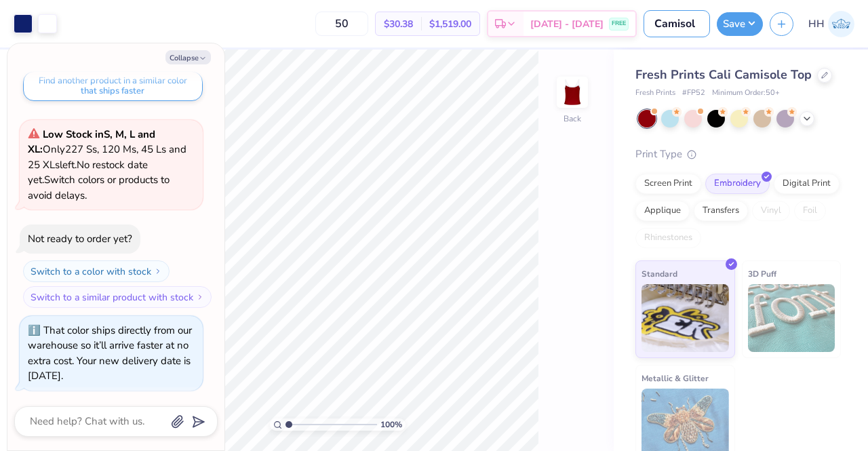
type input "Camisole"
type textarea "x"
type input "Camisole"
type textarea "x"
type input "Camisole T"
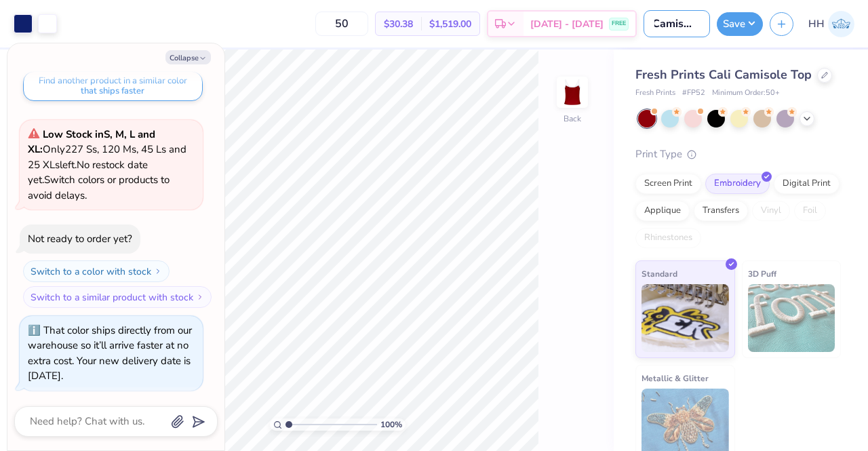
type textarea "x"
type input "Camisole To"
type textarea "x"
type input "Camisole Top"
type textarea "x"
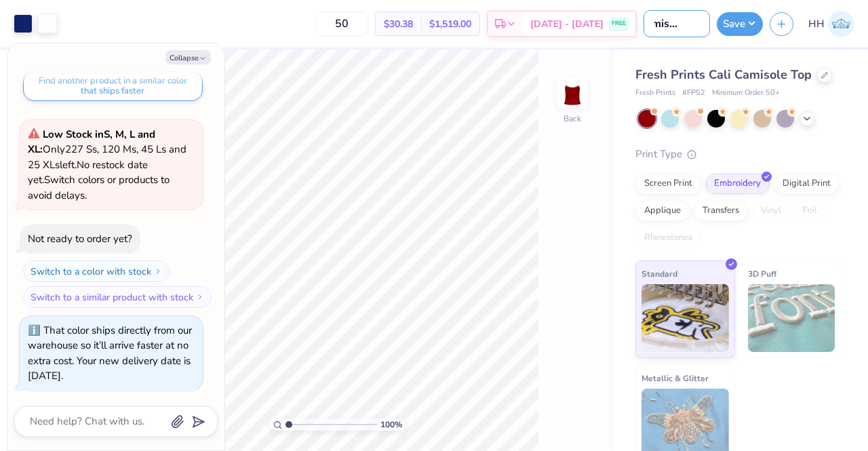
scroll to position [0, 22]
type input "Camisole Top"
click at [736, 21] on button "Save" at bounding box center [739, 24] width 46 height 24
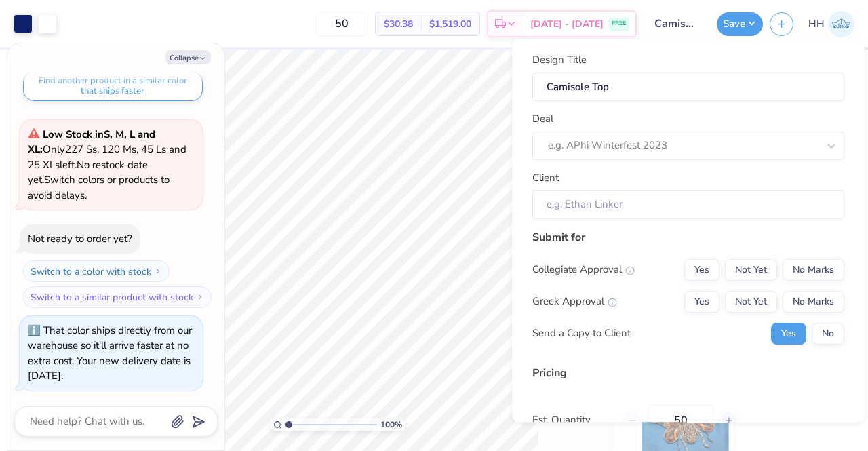
click at [648, 134] on div "e.g. APhi Winterfest 2023" at bounding box center [688, 145] width 312 height 28
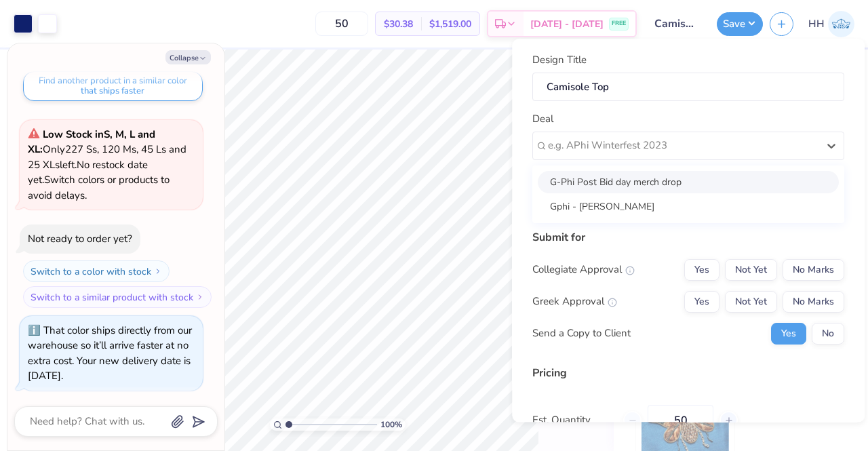
click at [633, 180] on div "G-Phi Post Bid day merch drop" at bounding box center [687, 182] width 301 height 22
type textarea "x"
type input "[PERSON_NAME]"
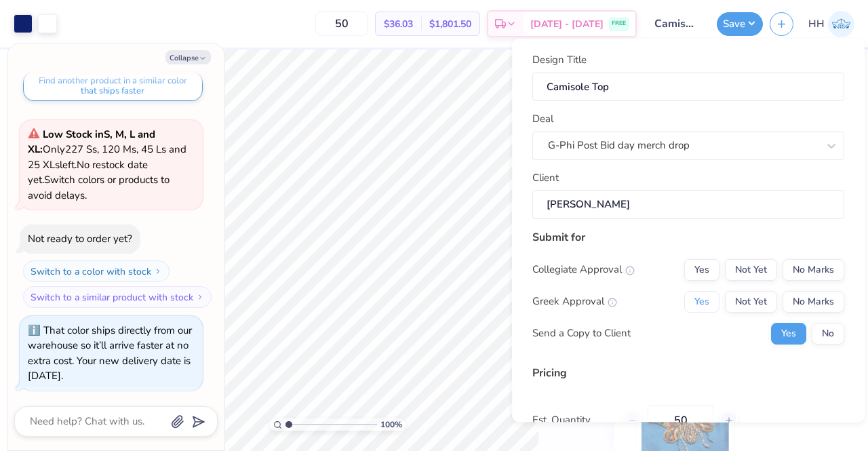
click at [695, 293] on button "Yes" at bounding box center [701, 302] width 35 height 22
click at [795, 262] on button "No Marks" at bounding box center [813, 270] width 62 height 22
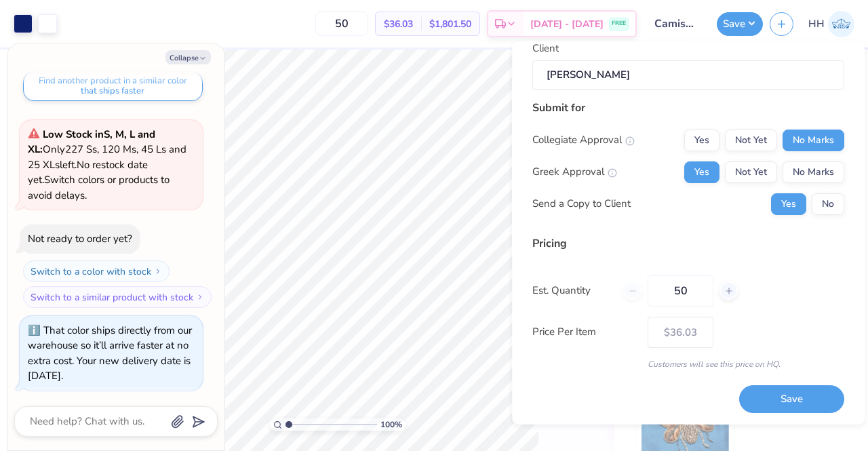
click at [787, 393] on button "Save" at bounding box center [791, 399] width 105 height 28
type input "$36.03"
type textarea "x"
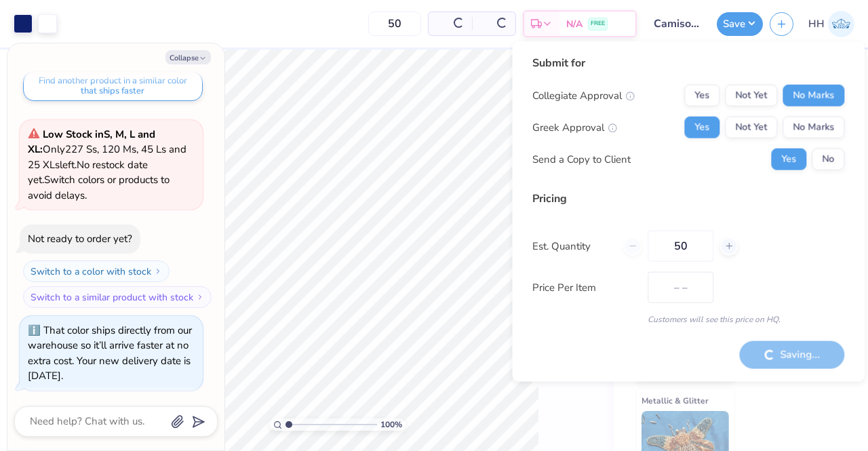
type input "$30.38"
type textarea "x"
type input "$36.03"
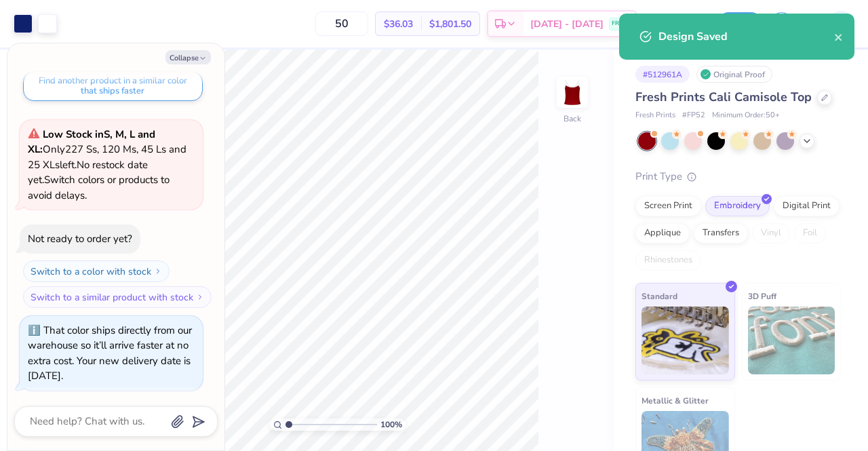
click at [197, 60] on button "Collapse" at bounding box center [187, 57] width 45 height 14
type textarea "x"
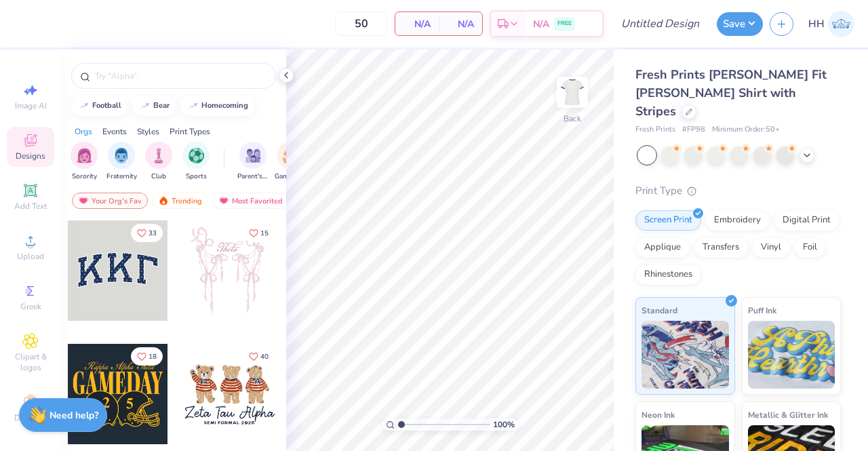
click at [810, 150] on icon at bounding box center [806, 155] width 11 height 11
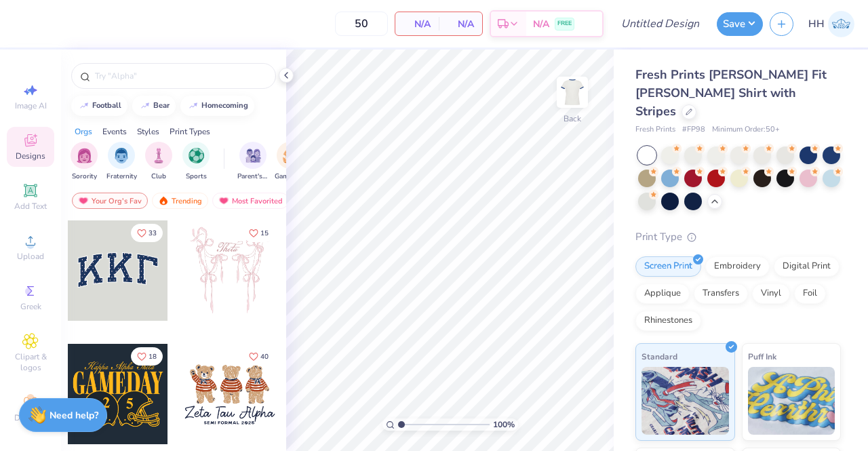
click at [785, 146] on div at bounding box center [785, 155] width 18 height 18
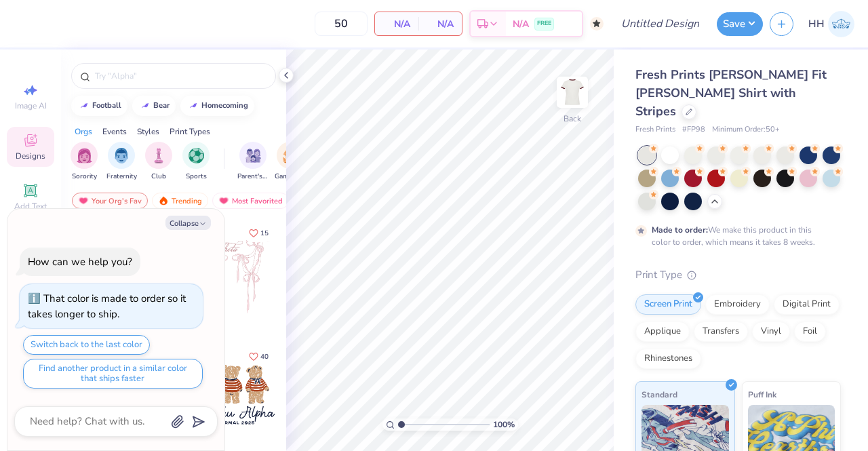
click at [287, 75] on icon at bounding box center [286, 75] width 11 height 11
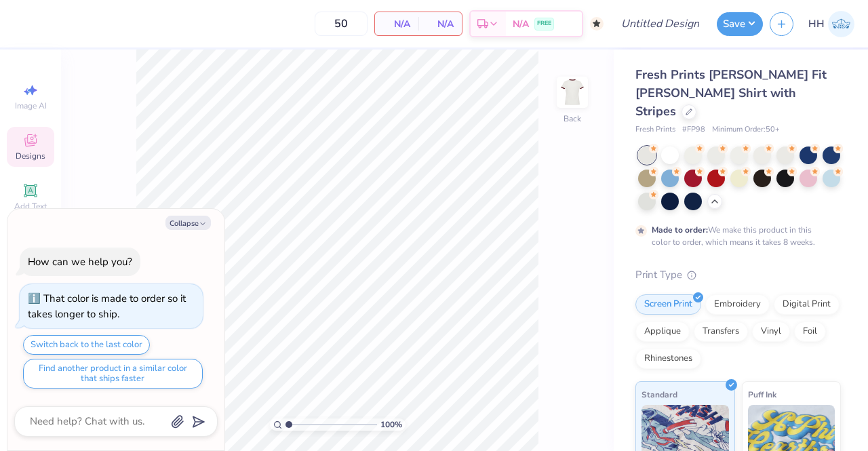
click at [771, 146] on div at bounding box center [739, 178] width 203 height 64
click at [764, 146] on div at bounding box center [762, 155] width 18 height 18
click at [788, 146] on div at bounding box center [785, 155] width 18 height 18
click at [746, 146] on div at bounding box center [739, 155] width 18 height 18
click at [764, 144] on circle at bounding box center [768, 148] width 9 height 9
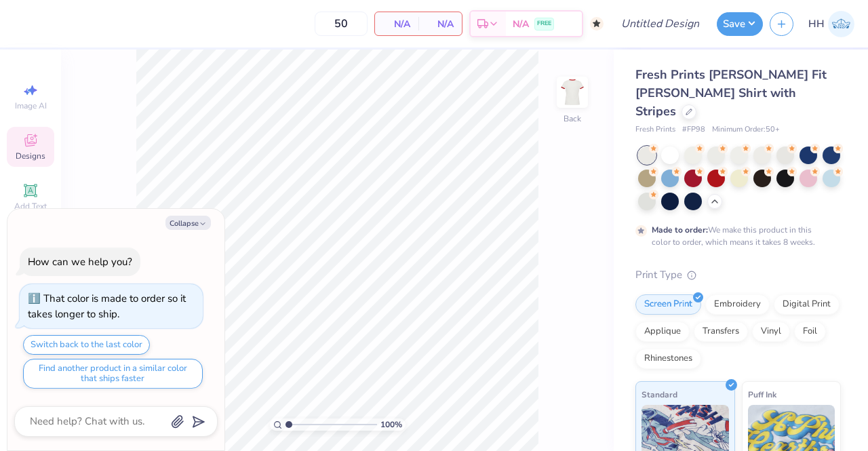
click at [188, 233] on div "Collapse How can we help you? That color is made to order so it takes longer to…" at bounding box center [115, 330] width 217 height 242
click at [192, 223] on button "Collapse" at bounding box center [187, 223] width 45 height 14
type textarea "x"
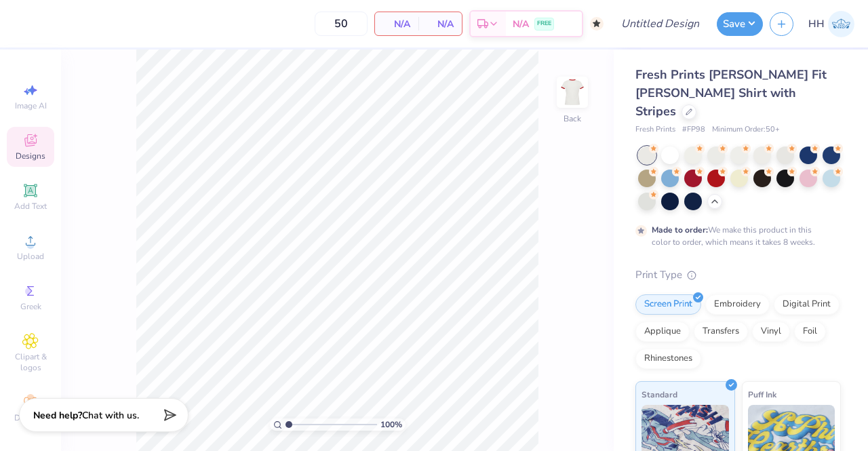
click at [33, 136] on icon at bounding box center [35, 136] width 4 height 4
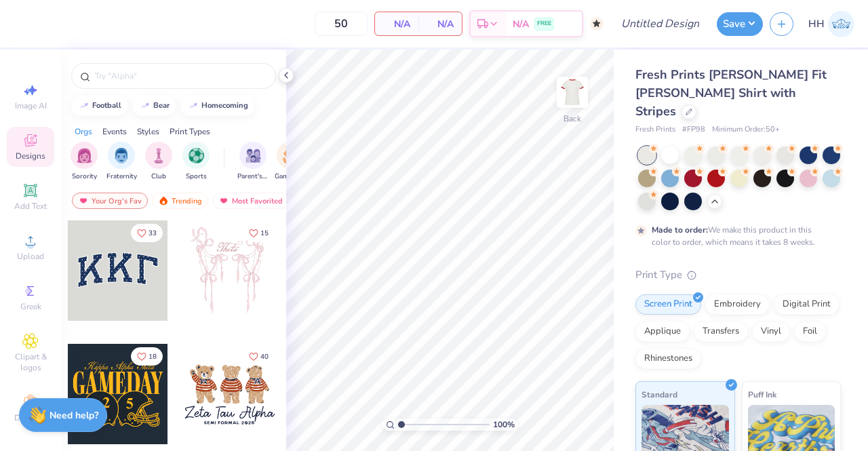
click at [159, 75] on input "text" at bounding box center [181, 76] width 174 height 14
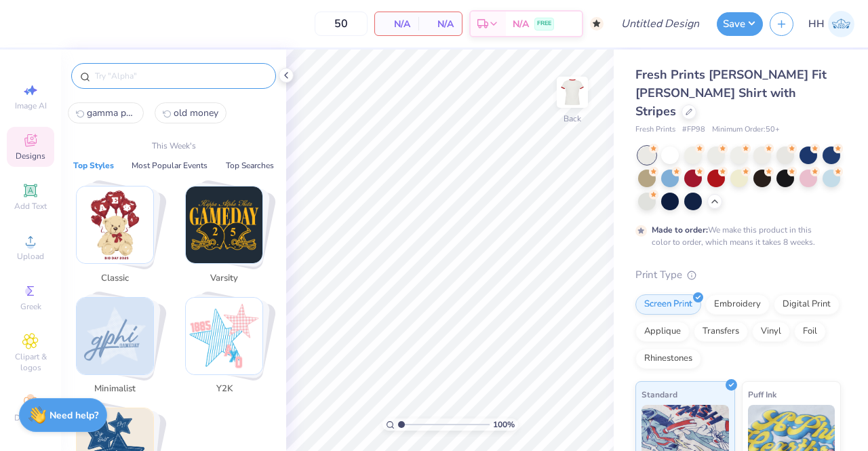
paste input "gamma phi beta"
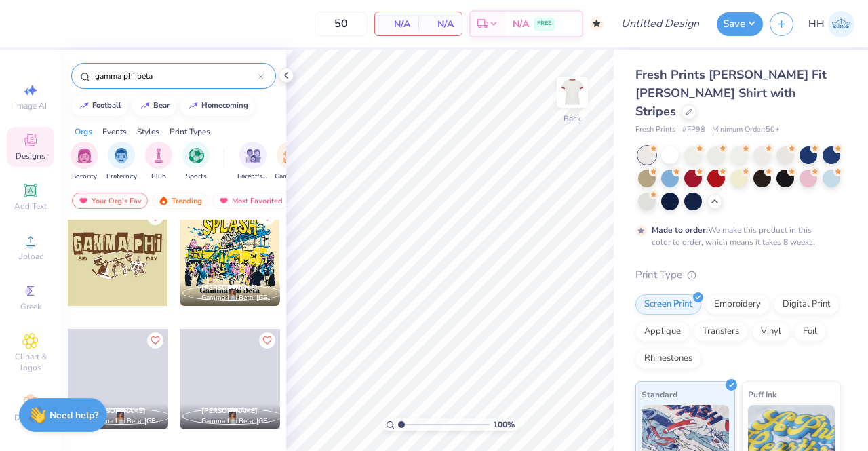
scroll to position [2816, 0]
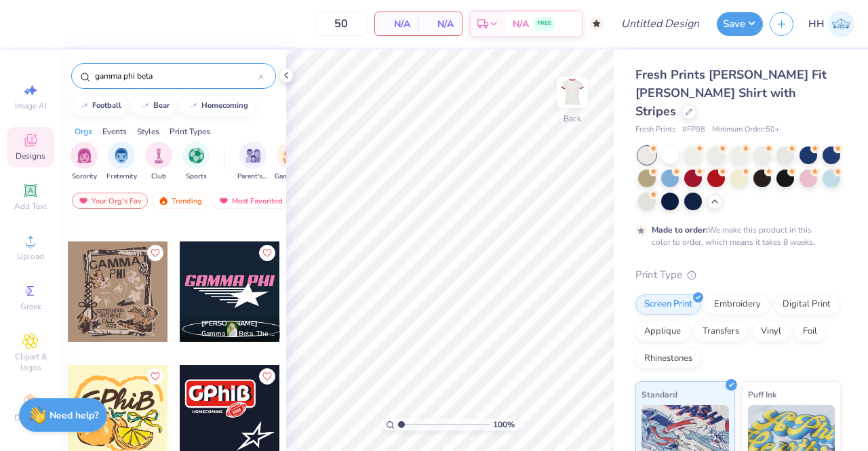
type input "gamma phi beta"
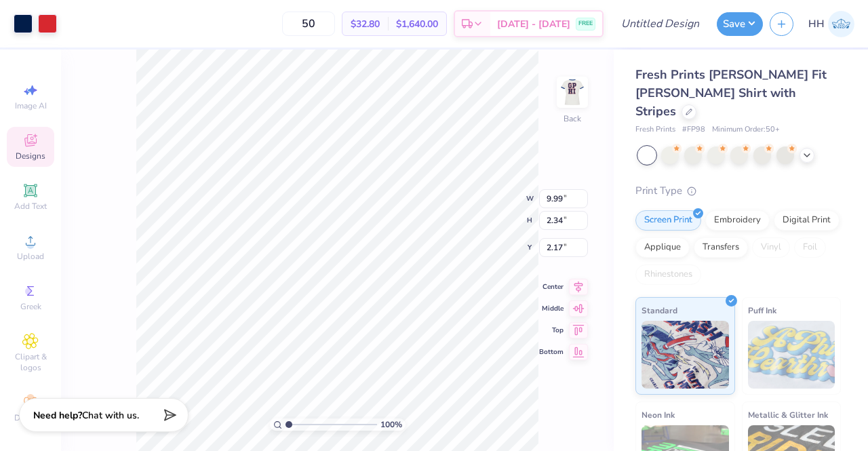
click at [22, 144] on icon at bounding box center [30, 140] width 16 height 16
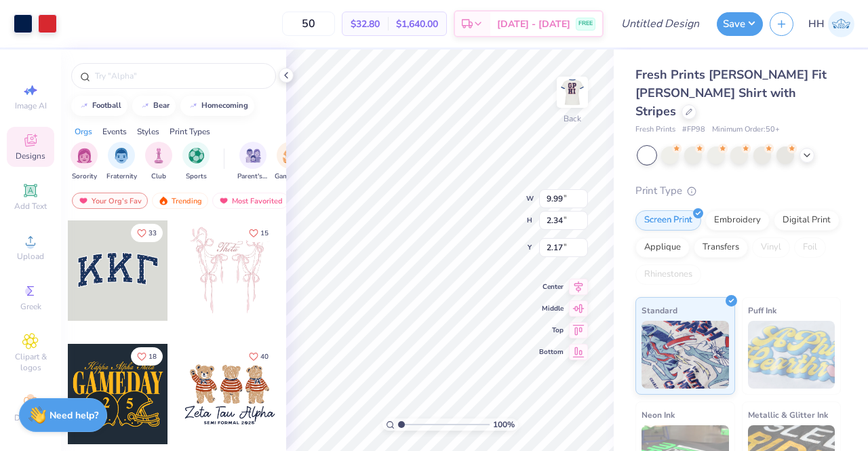
click at [133, 73] on input "text" at bounding box center [181, 76] width 174 height 14
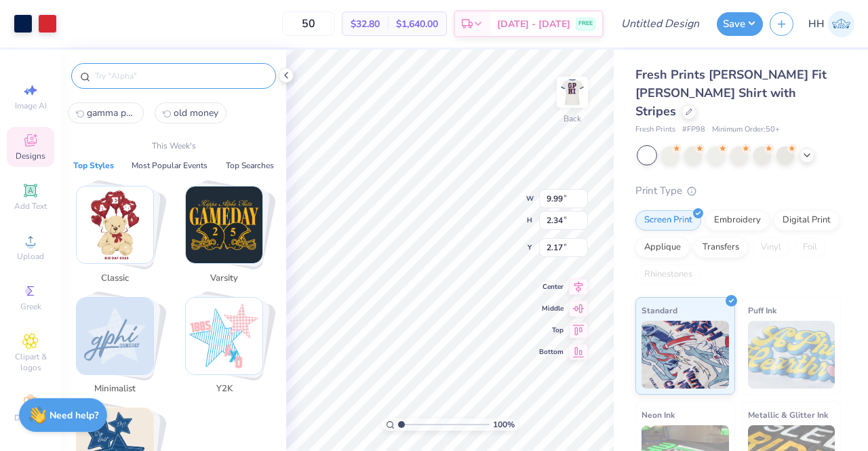
paste input "gamma phi beta"
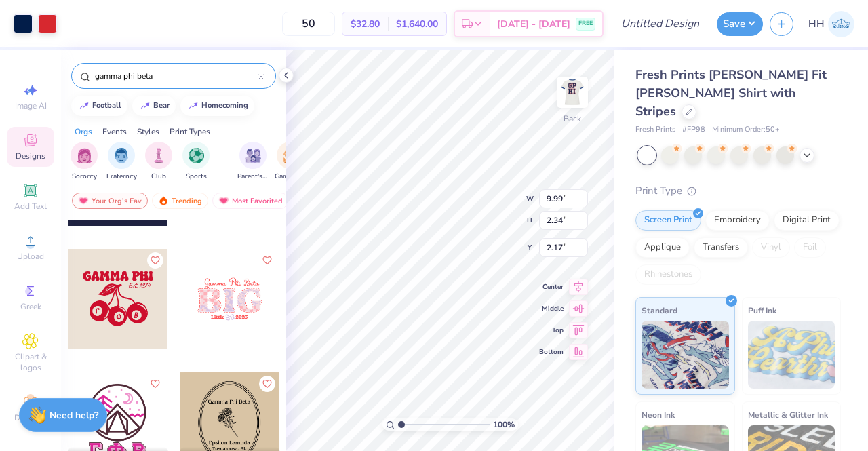
scroll to position [1569, 0]
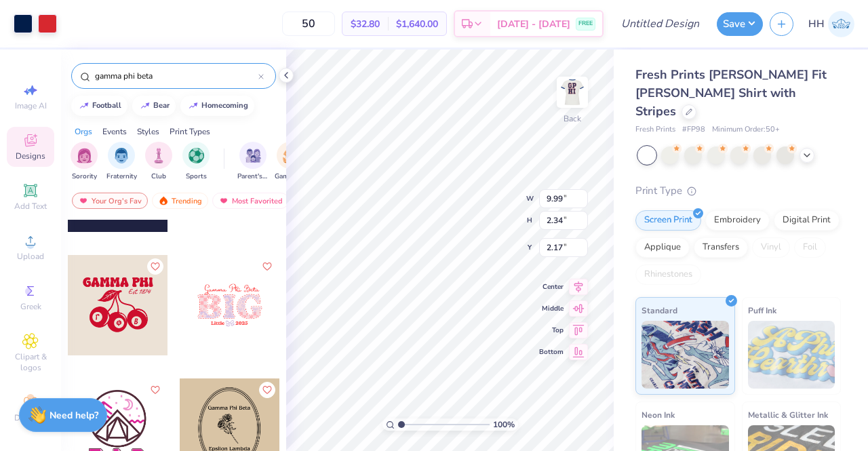
type input "gamma phi beta"
click at [131, 295] on div at bounding box center [118, 305] width 100 height 100
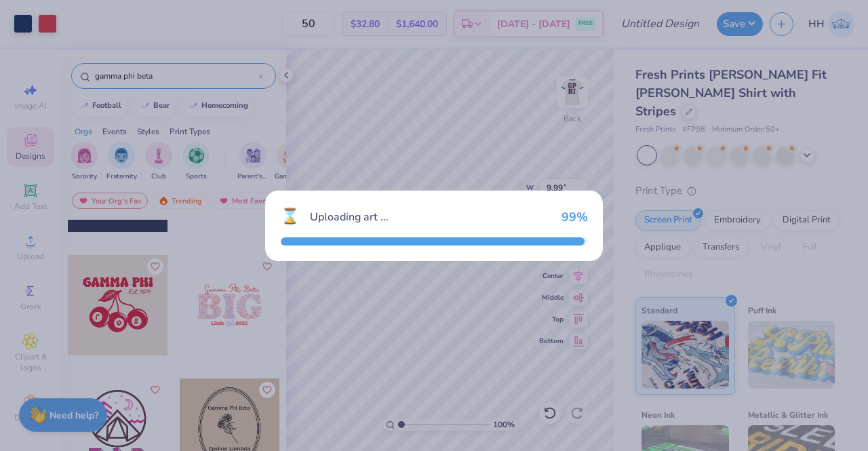
type input "8.92"
type input "6.95"
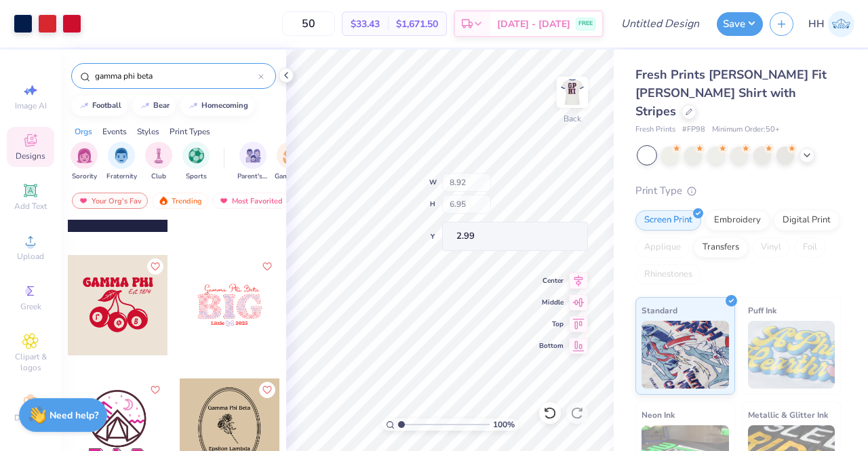
type input "5.79"
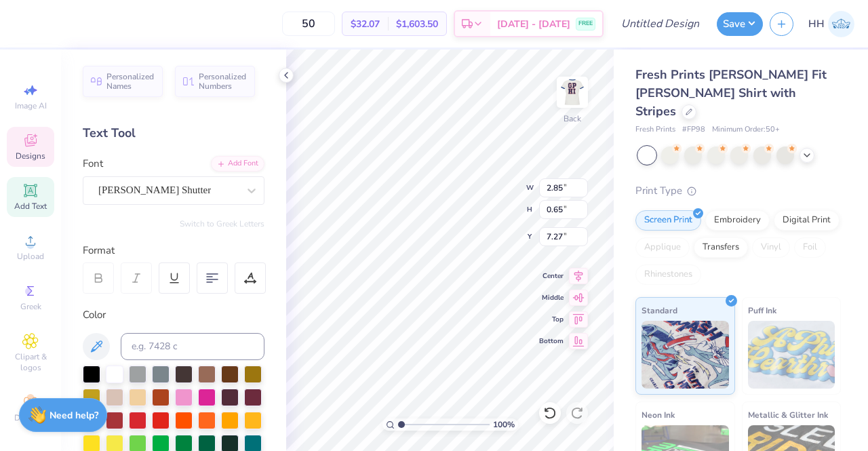
type input "8.92"
type input "1.24"
type input "5.79"
type input "5.31"
type input "4.14"
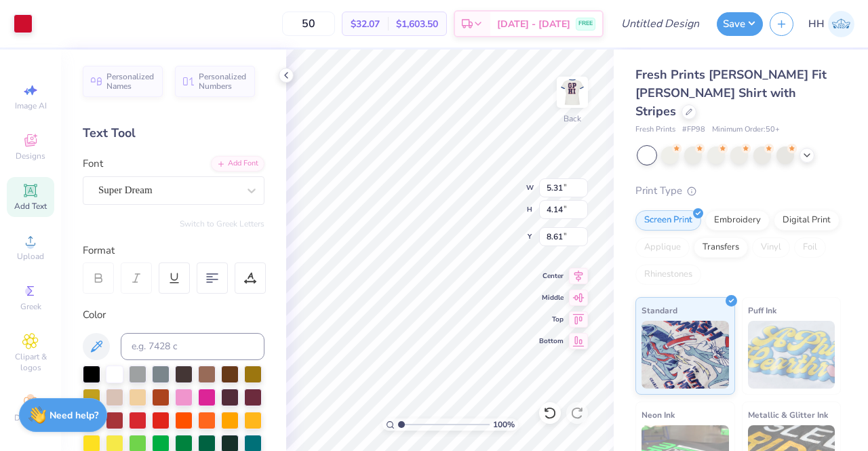
type input "2.70"
click at [289, 70] on icon at bounding box center [286, 75] width 11 height 11
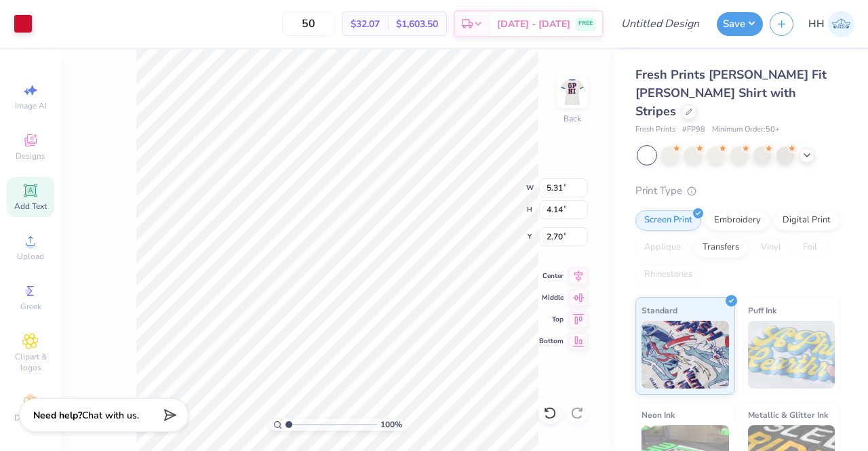
type input "3.00"
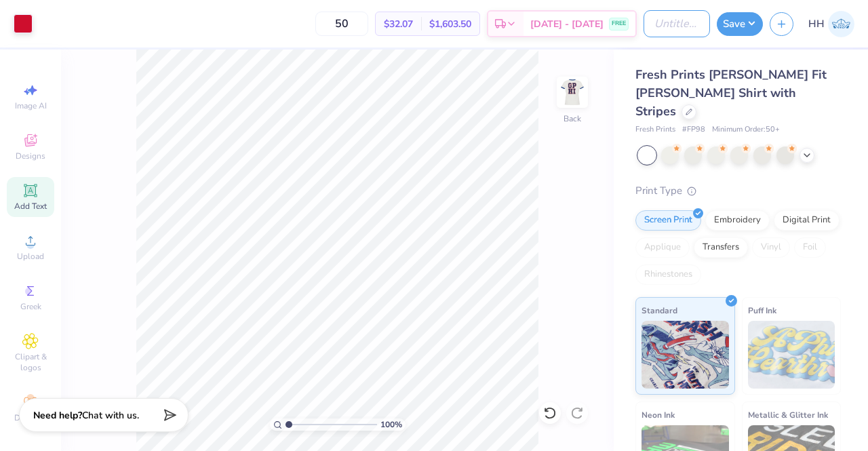
click at [659, 28] on input "Design Title" at bounding box center [676, 23] width 66 height 27
type input "Slim Fit Ringer Shirt"
click at [743, 21] on button "Save" at bounding box center [739, 24] width 46 height 24
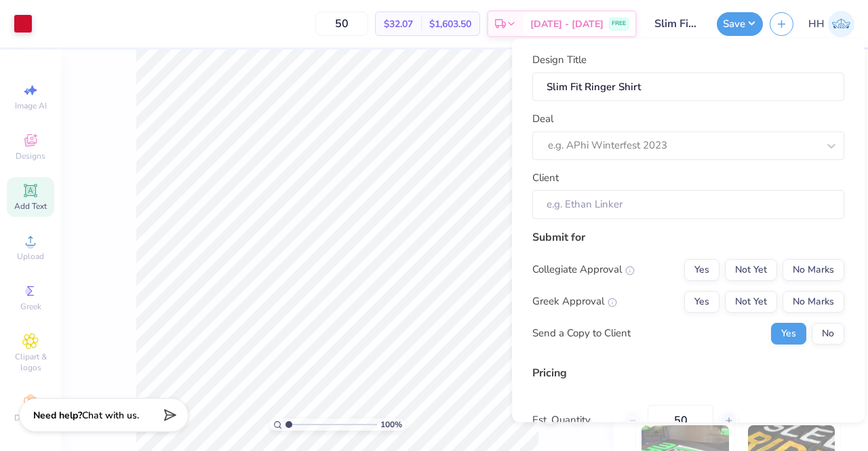
click at [639, 150] on div at bounding box center [683, 146] width 270 height 18
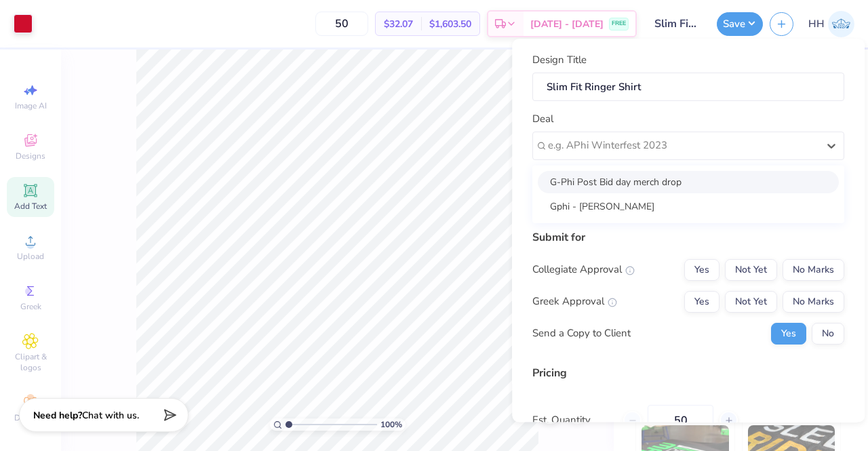
click at [630, 176] on div "G-Phi Post Bid day merch drop" at bounding box center [687, 182] width 301 height 22
type input "Lanie Buckner"
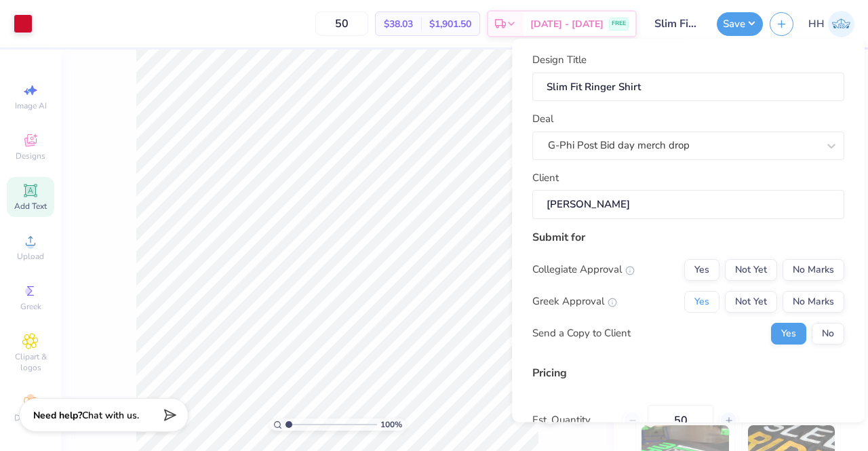
click at [697, 298] on button "Yes" at bounding box center [701, 302] width 35 height 22
click at [805, 266] on button "No Marks" at bounding box center [813, 270] width 62 height 22
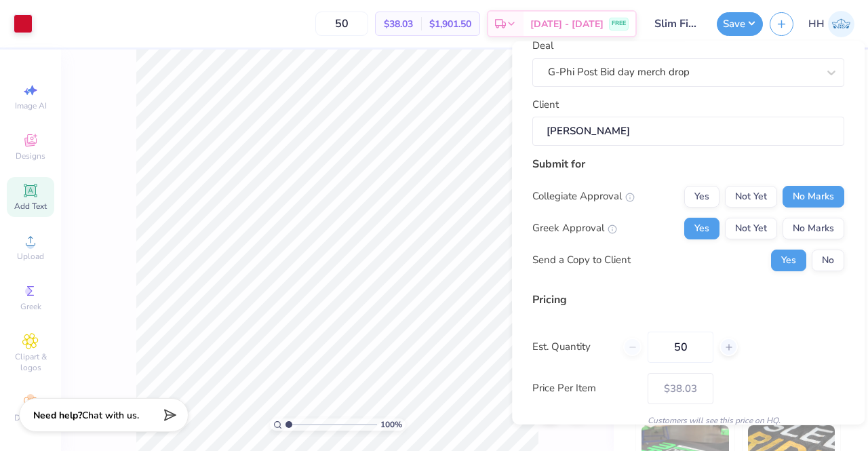
scroll to position [132, 0]
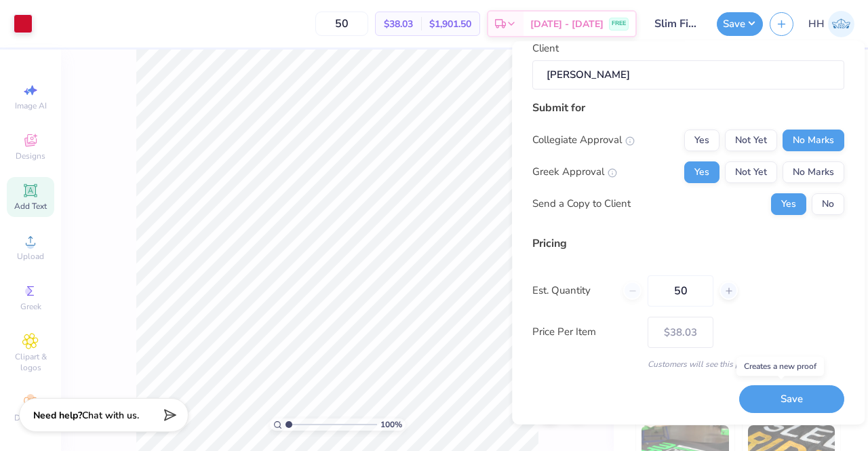
click at [773, 401] on button "Save" at bounding box center [791, 399] width 105 height 28
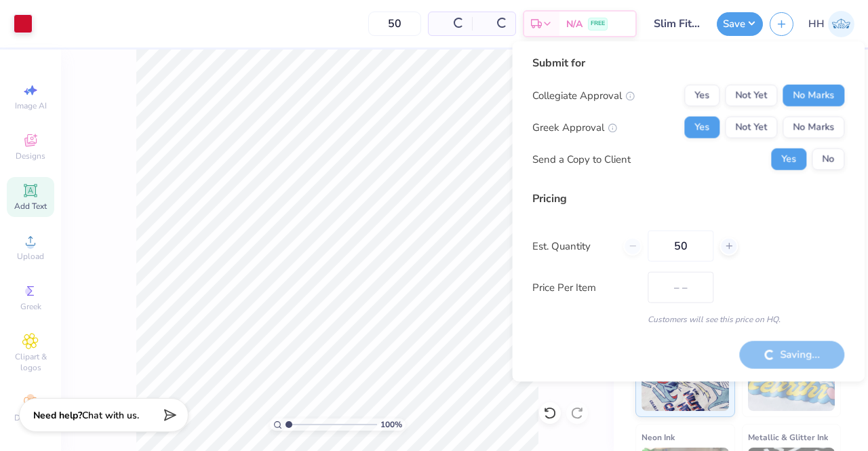
type input "$38.03"
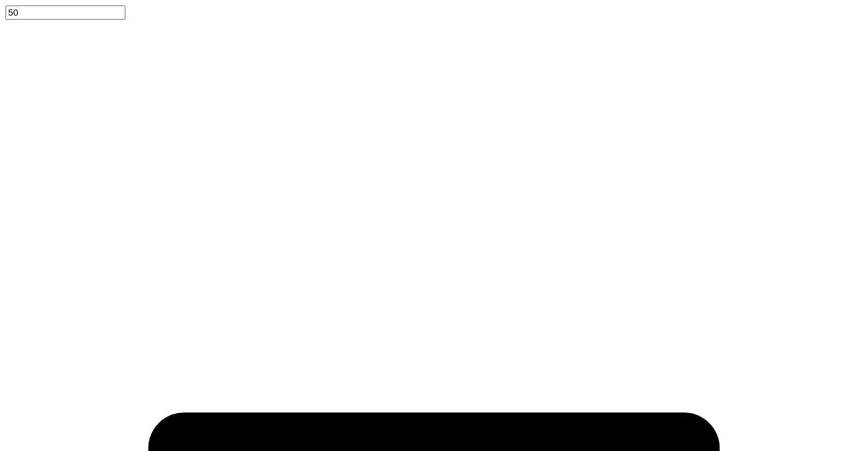
type textarea "x"
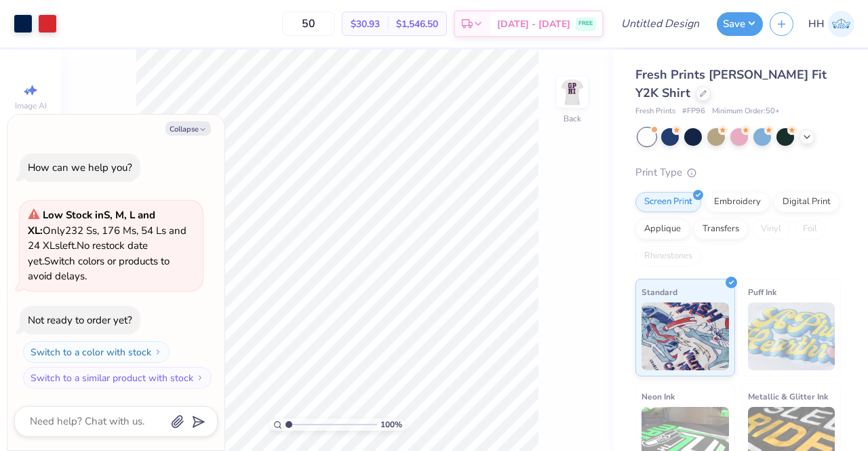
click at [198, 127] on button "Collapse" at bounding box center [187, 128] width 45 height 14
type textarea "x"
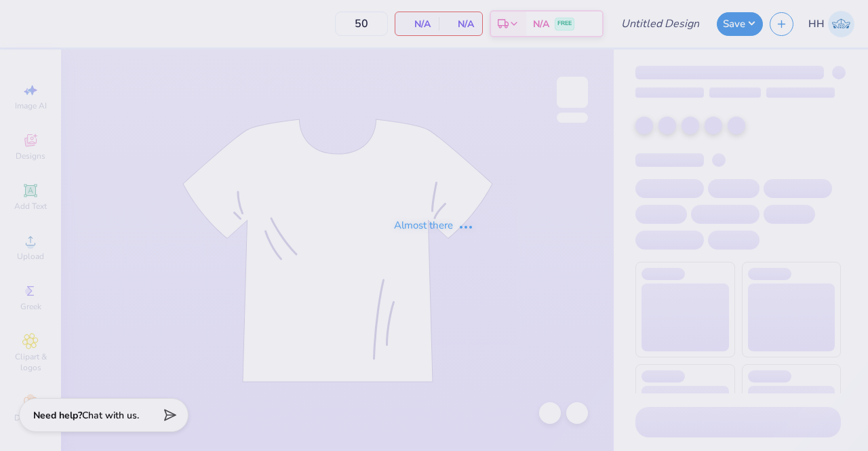
type input "Slim Fit Ringer Shirt"
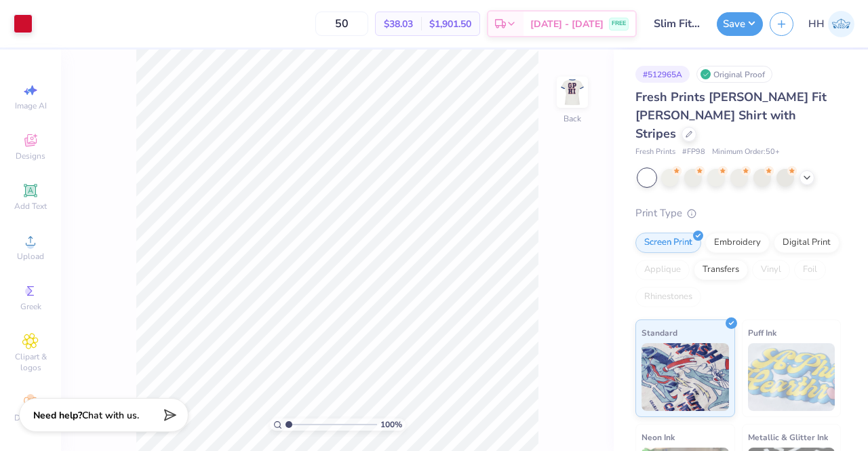
click at [560, 93] on img at bounding box center [571, 92] width 27 height 27
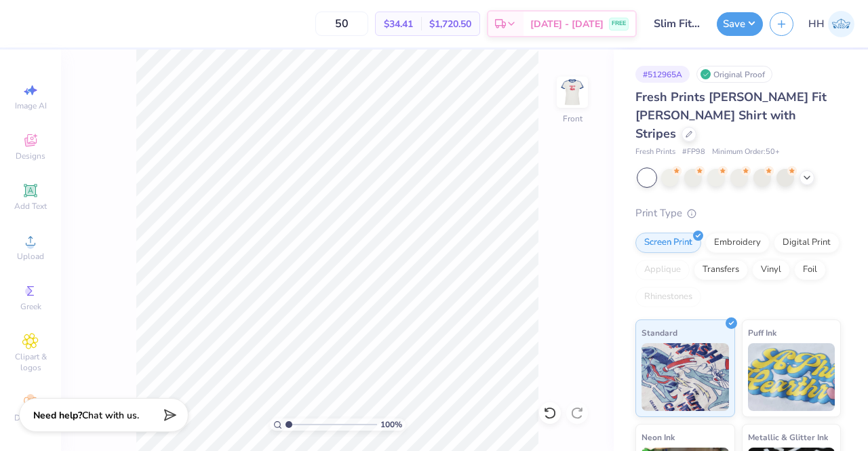
click at [743, 26] on button "Save" at bounding box center [739, 24] width 46 height 24
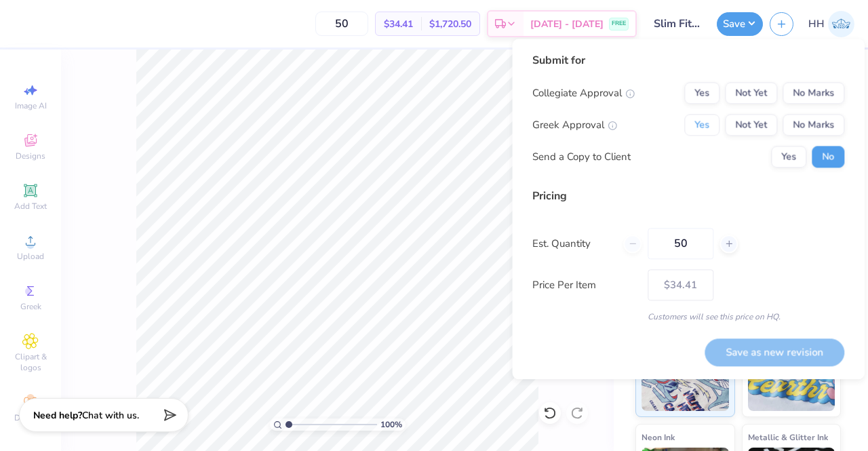
click at [708, 120] on button "Yes" at bounding box center [701, 125] width 35 height 22
click at [798, 145] on div "Collegiate Approval Yes Not Yet No Marks Greek Approval Yes Not Yet No Marks Se…" at bounding box center [688, 124] width 312 height 85
click at [792, 154] on button "Yes" at bounding box center [788, 157] width 35 height 22
click at [818, 91] on button "No Marks" at bounding box center [813, 93] width 62 height 22
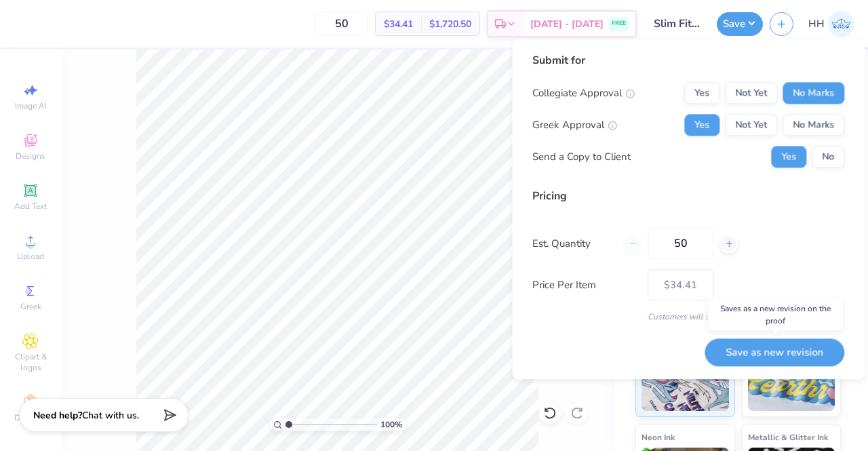
click at [739, 354] on button "Save as new revision" at bounding box center [774, 352] width 140 height 28
type input "$34.41"
